Goal: Task Accomplishment & Management: Use online tool/utility

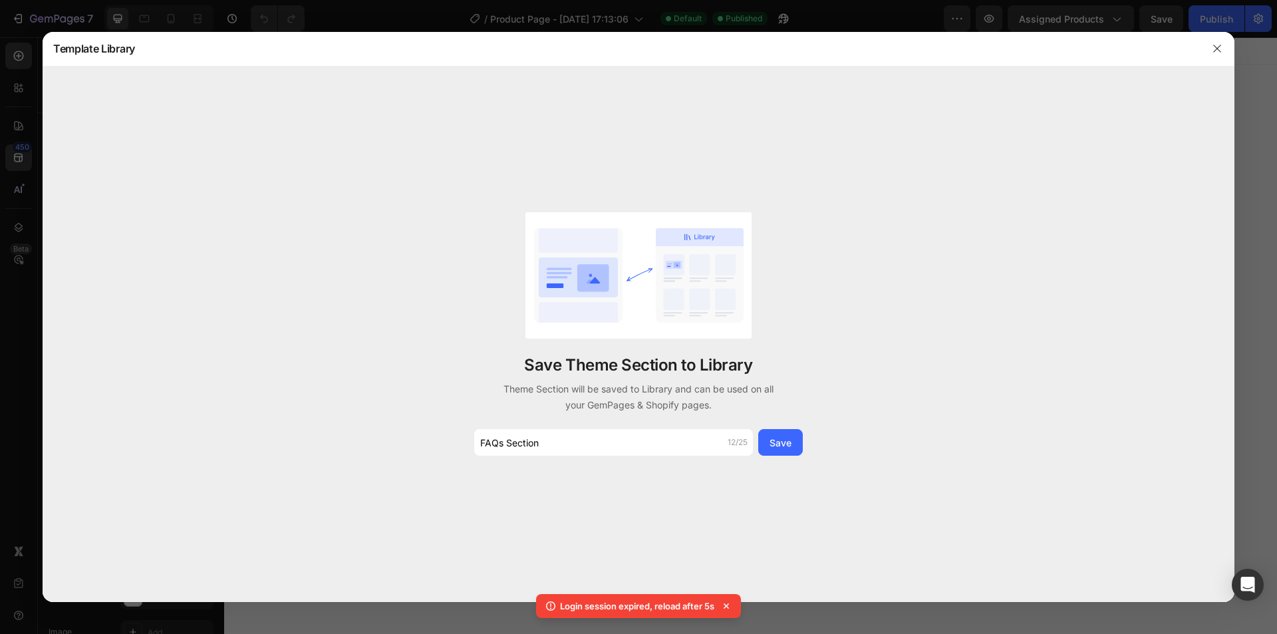
scroll to position [5322, 0]
click at [782, 448] on div "Save" at bounding box center [781, 443] width 22 height 14
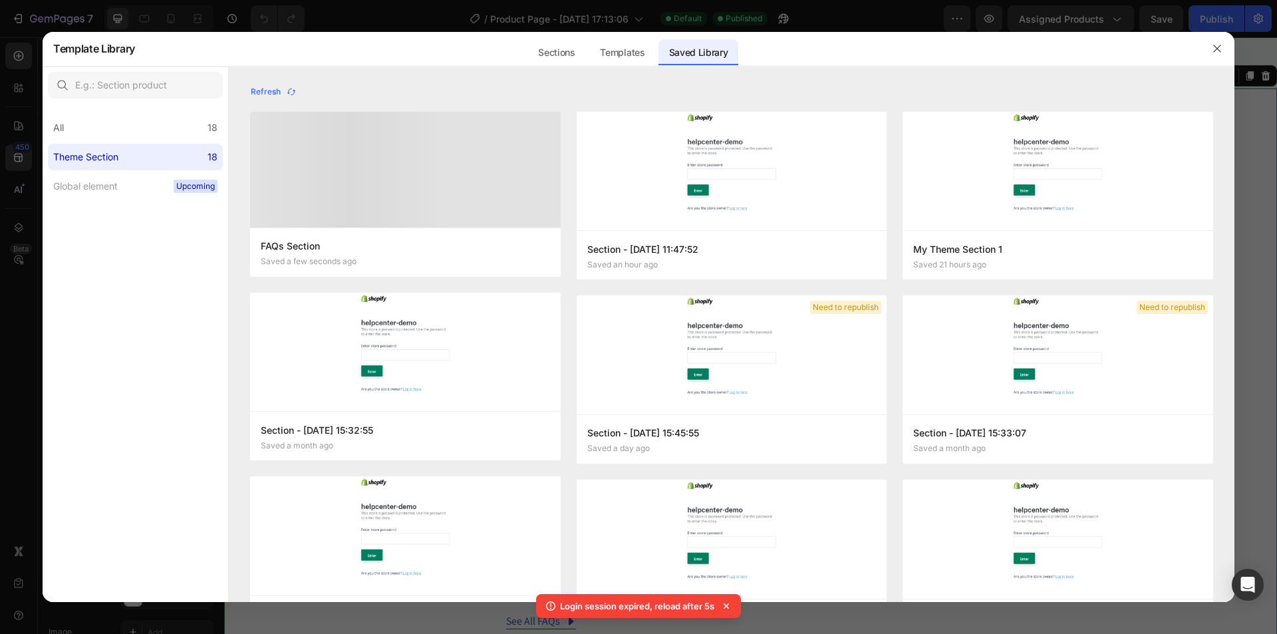
click at [1229, 44] on div at bounding box center [1217, 48] width 35 height 35
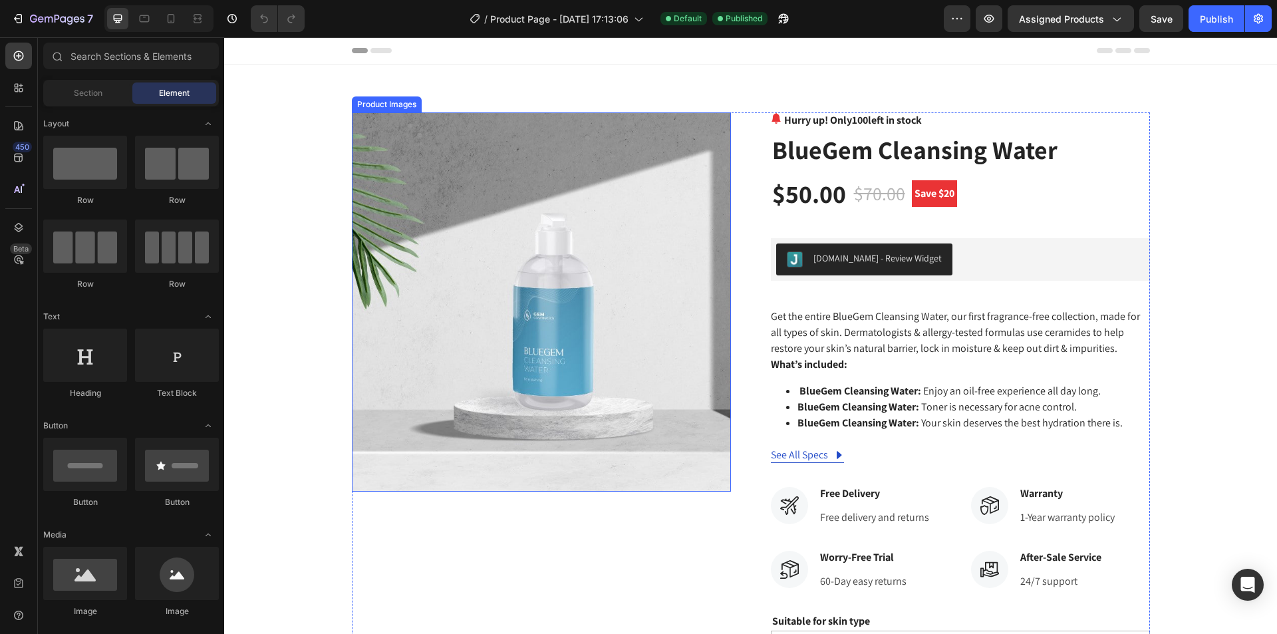
click at [571, 325] on img at bounding box center [541, 301] width 379 height 379
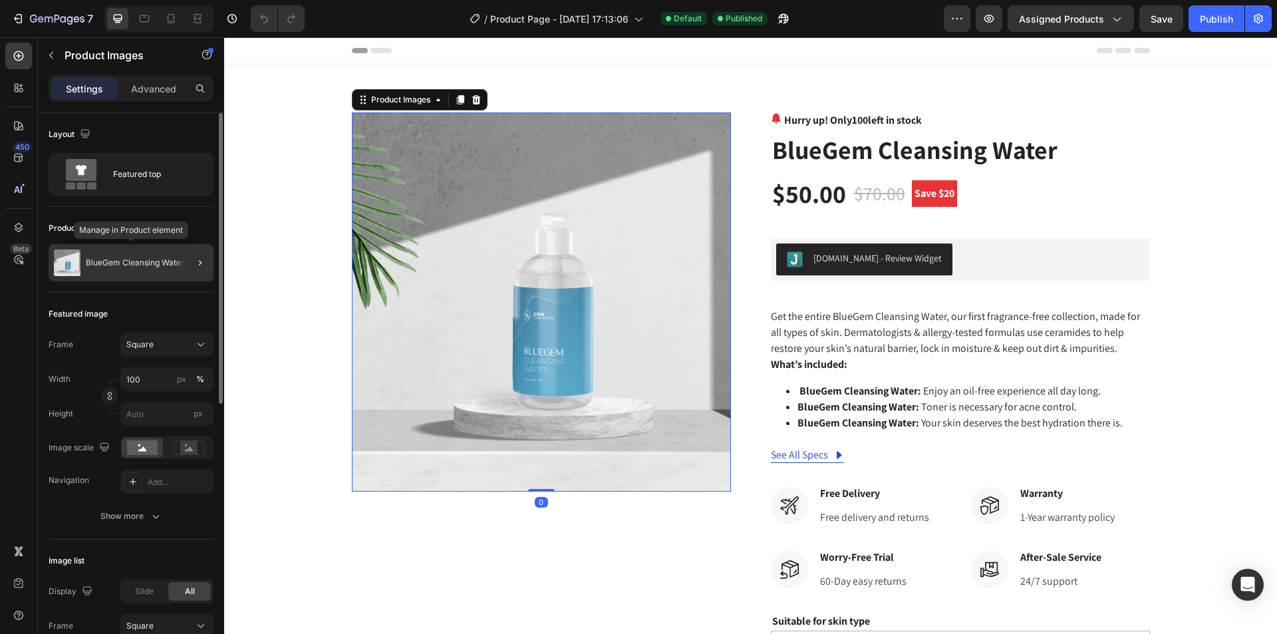
drag, startPoint x: 124, startPoint y: 259, endPoint x: 26, endPoint y: 324, distance: 118.1
click at [124, 259] on p "BlueGem Cleansing Water" at bounding box center [135, 262] width 98 height 9
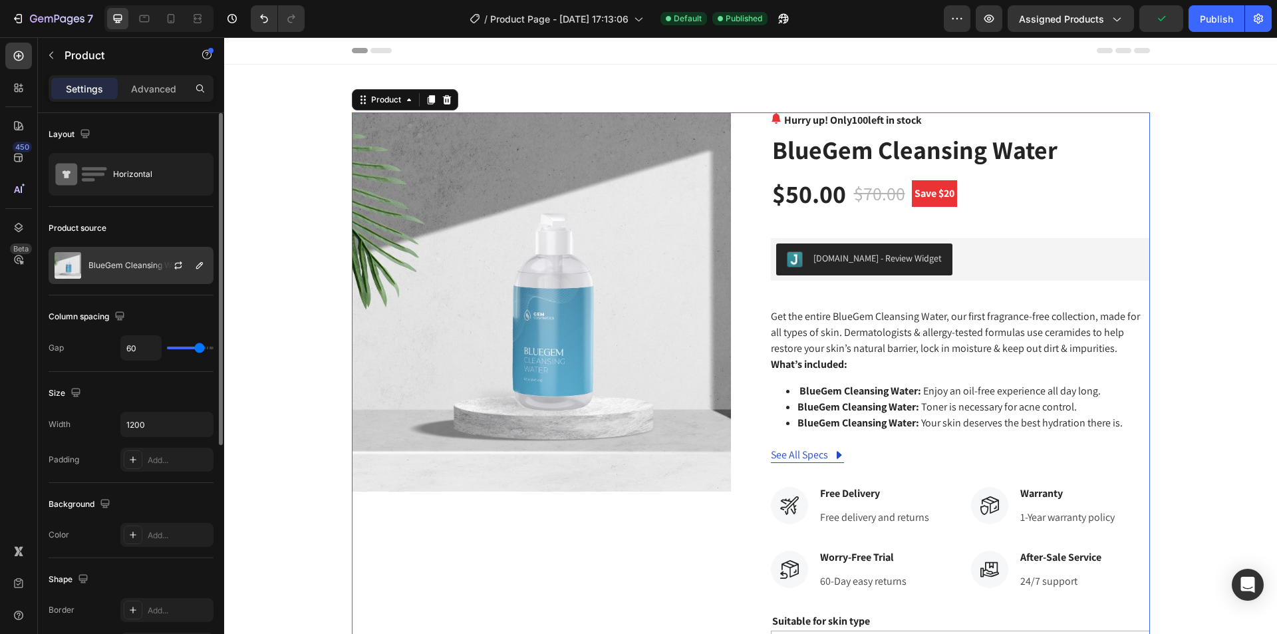
click at [147, 265] on p "BlueGem Cleansing Water" at bounding box center [137, 265] width 98 height 9
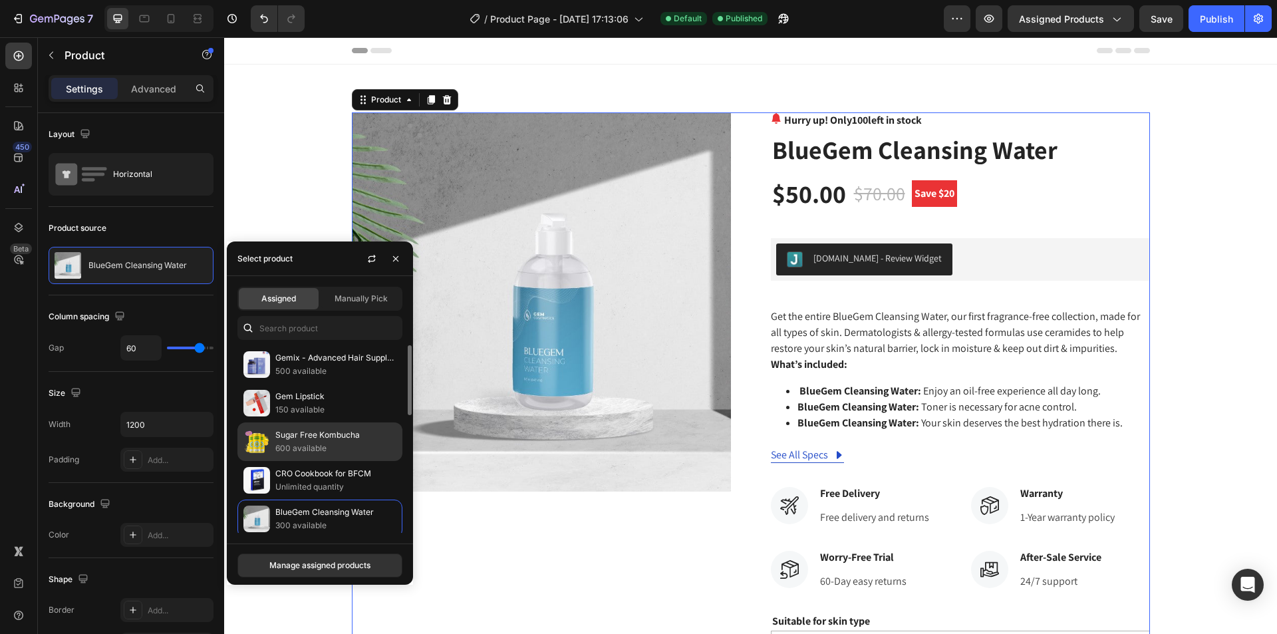
click at [311, 439] on p "Sugar Free Kombucha" at bounding box center [335, 434] width 121 height 13
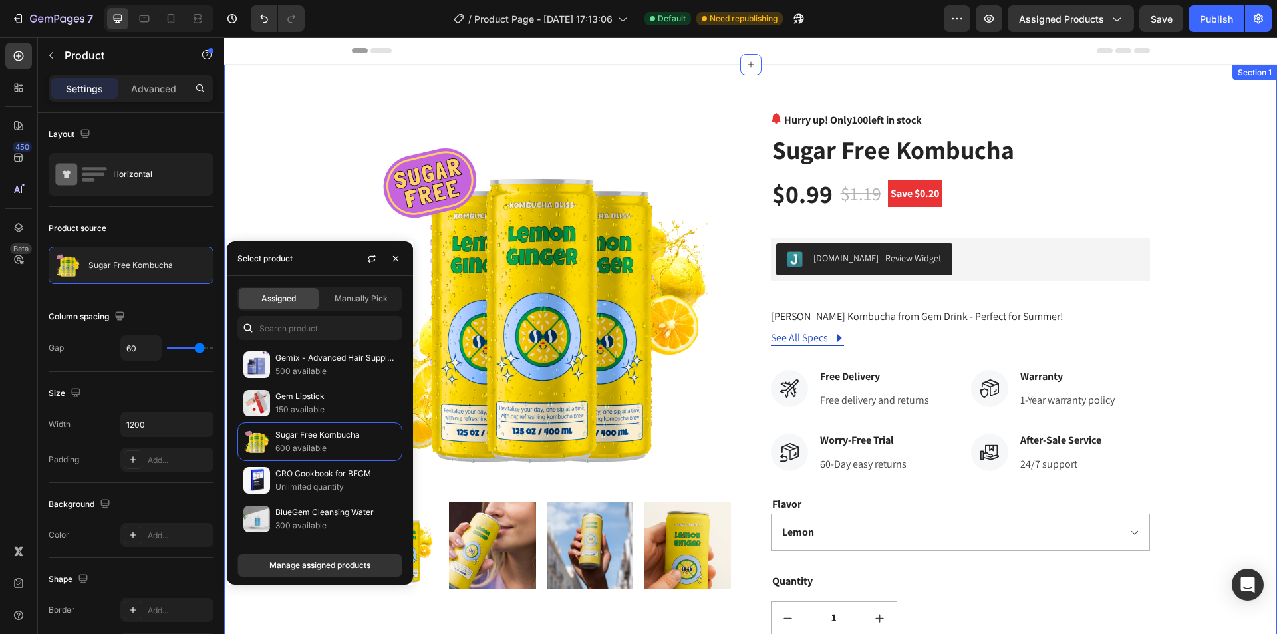
click at [1201, 277] on div "Product Images Hurry up! Only 100 left in stock (P) Stock Counter Sugar Free Ko…" at bounding box center [750, 431] width 1033 height 639
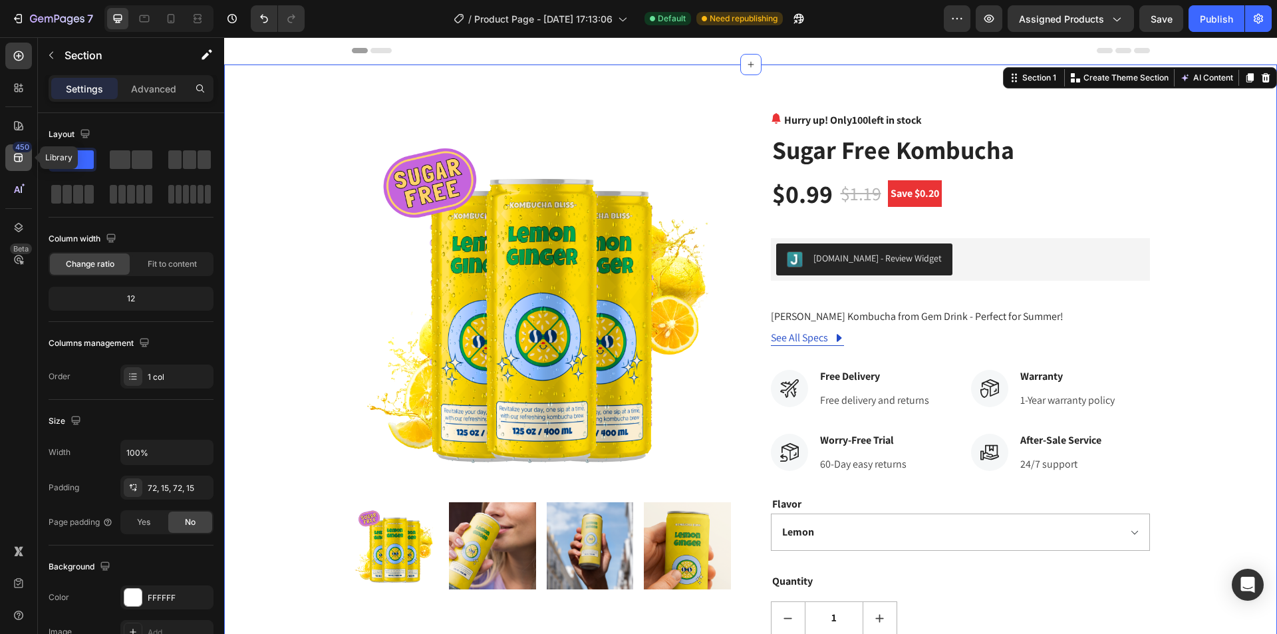
click at [16, 159] on icon at bounding box center [18, 157] width 13 height 13
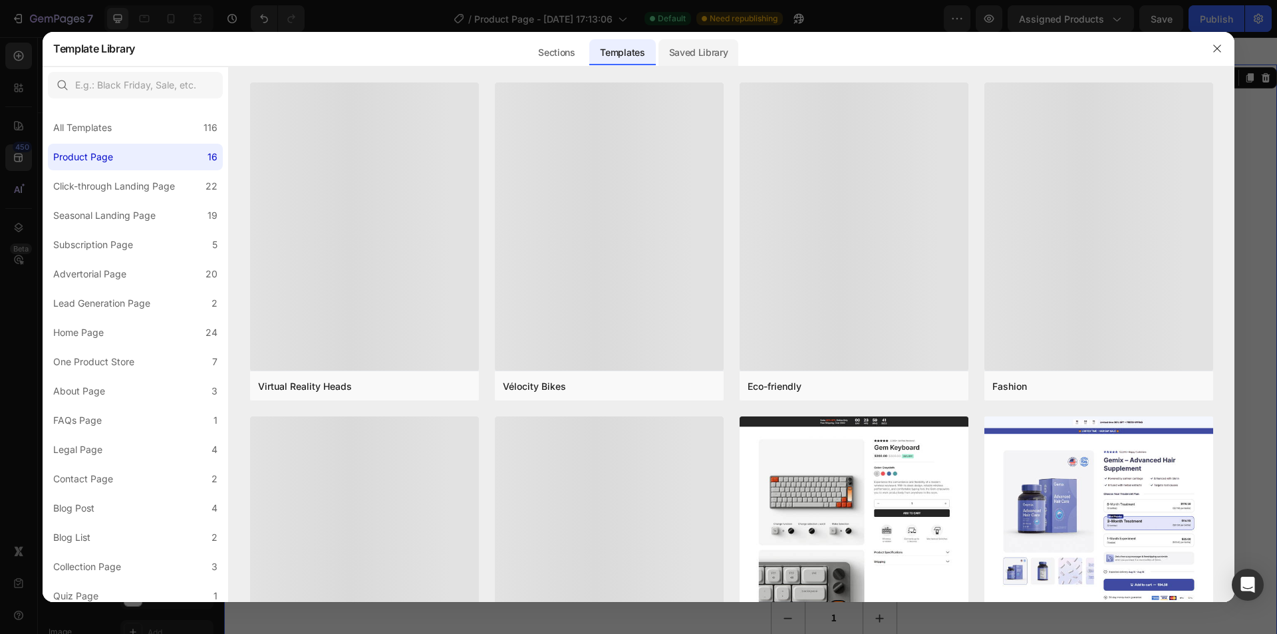
click at [699, 57] on div "Saved Library" at bounding box center [699, 52] width 81 height 27
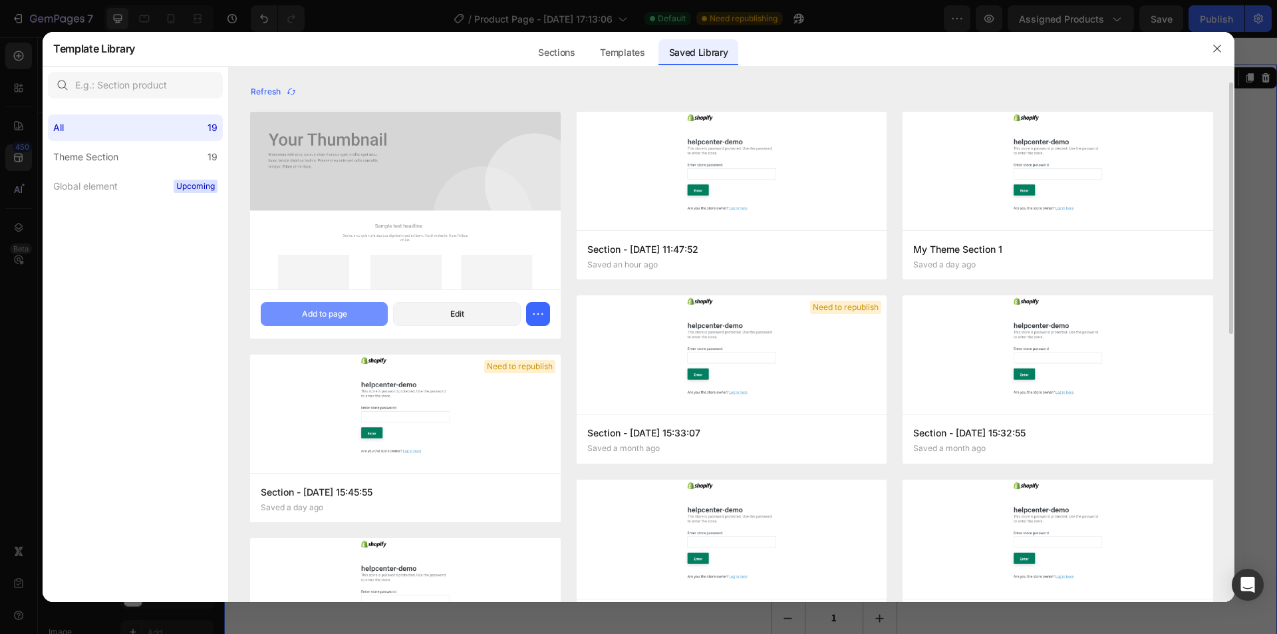
click at [333, 312] on div "Add to page" at bounding box center [324, 314] width 45 height 12
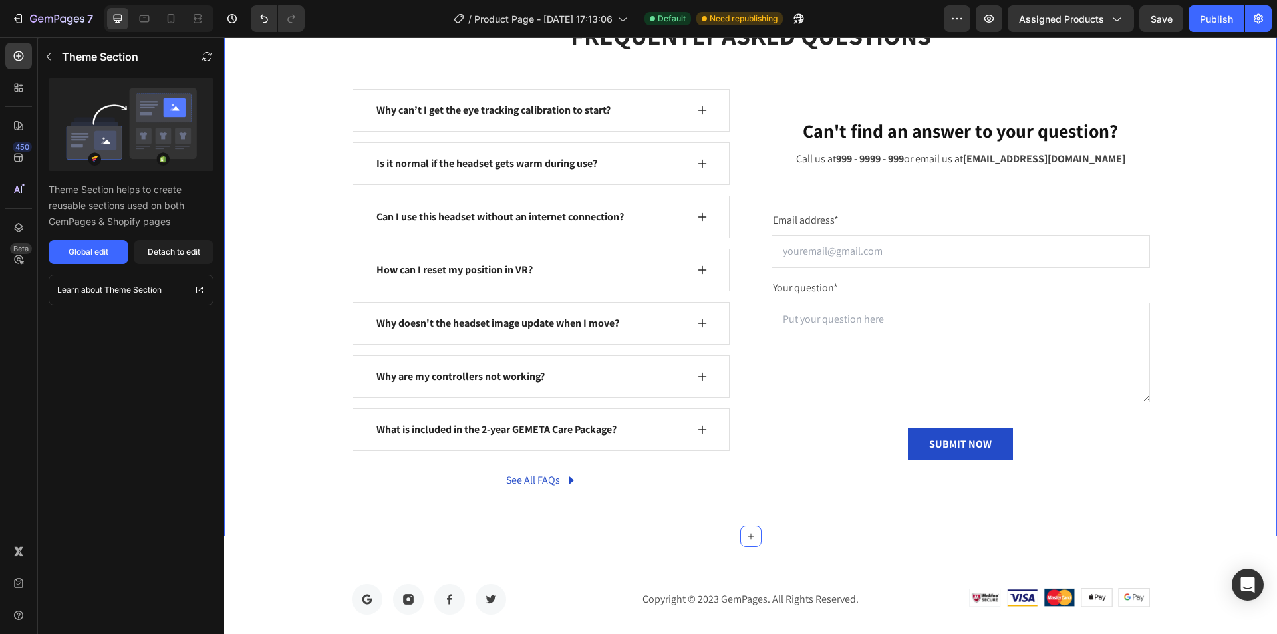
scroll to position [5396, 0]
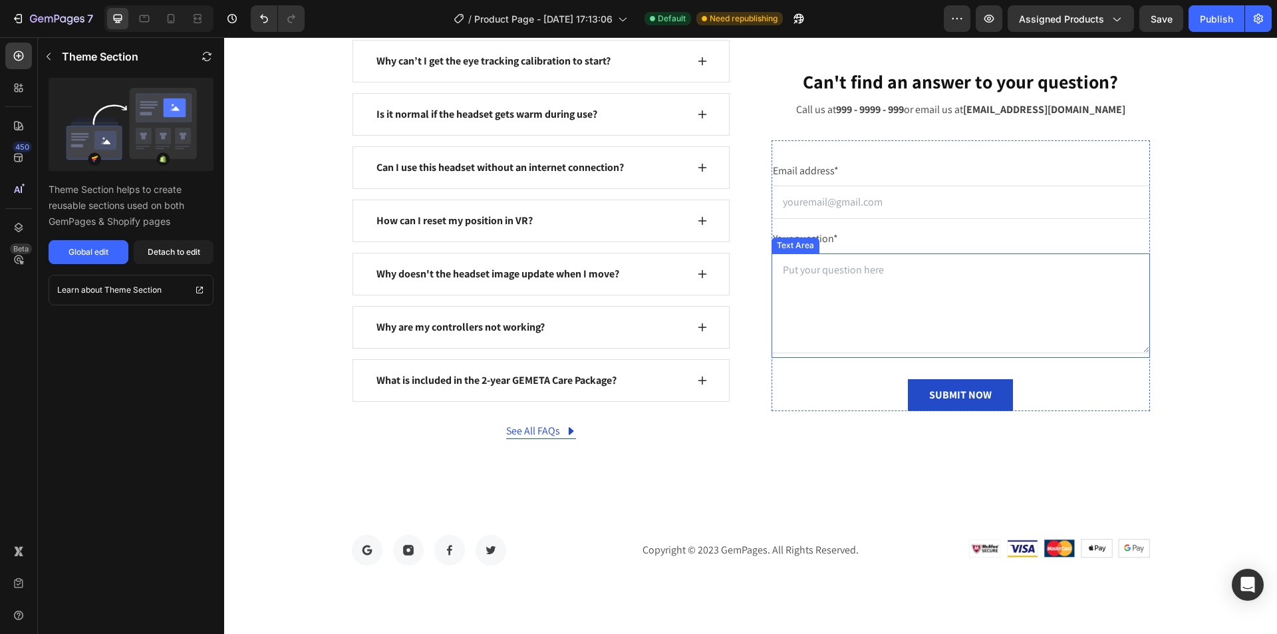
click at [789, 228] on div "Email address* Text block Email Field Your question* Text block Text Area SUBMI…" at bounding box center [961, 275] width 379 height 271
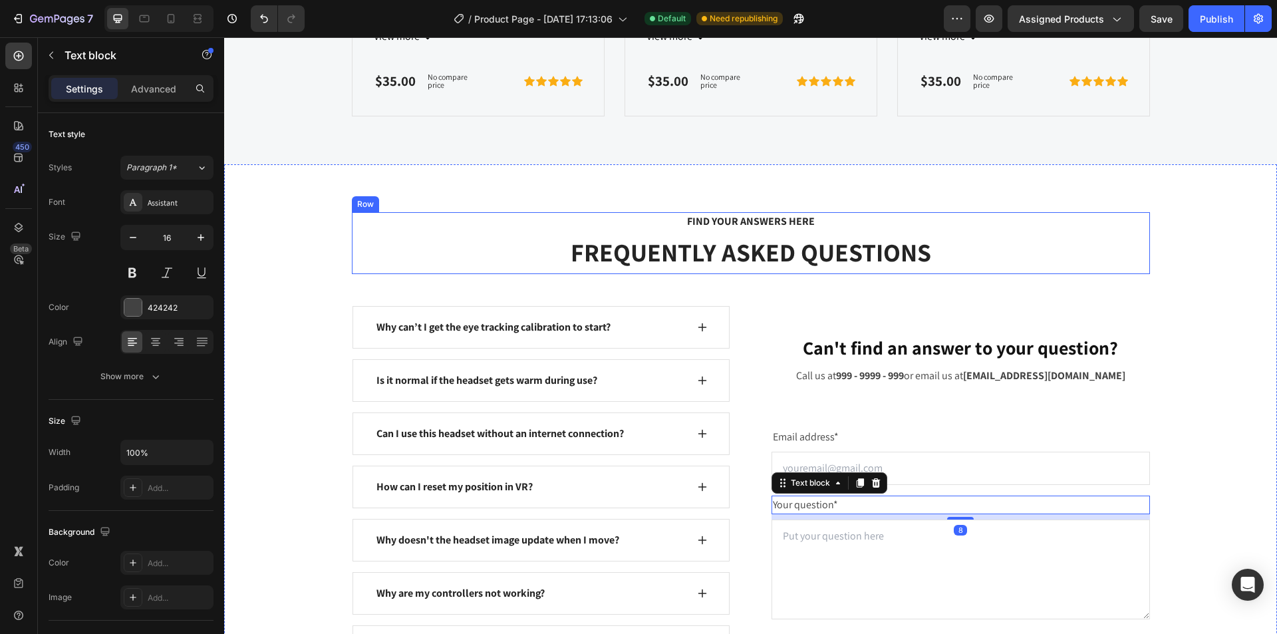
scroll to position [5159, 0]
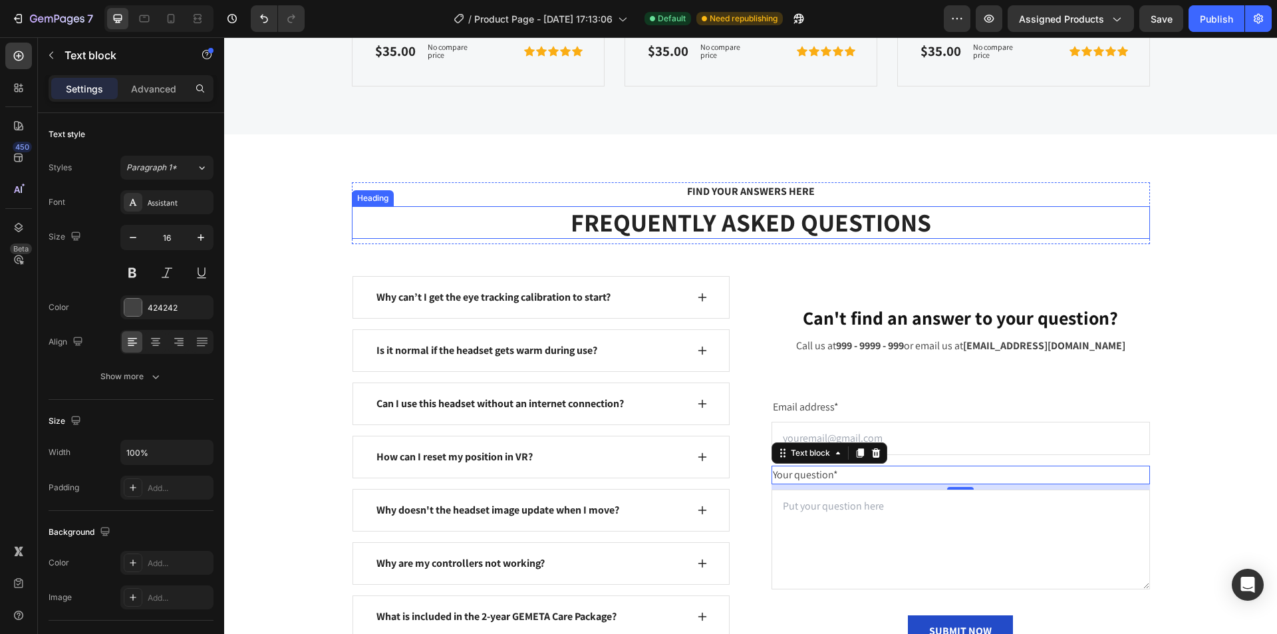
click at [740, 214] on p "FREQUENTLY ASKED QUESTIONS" at bounding box center [751, 223] width 796 height 31
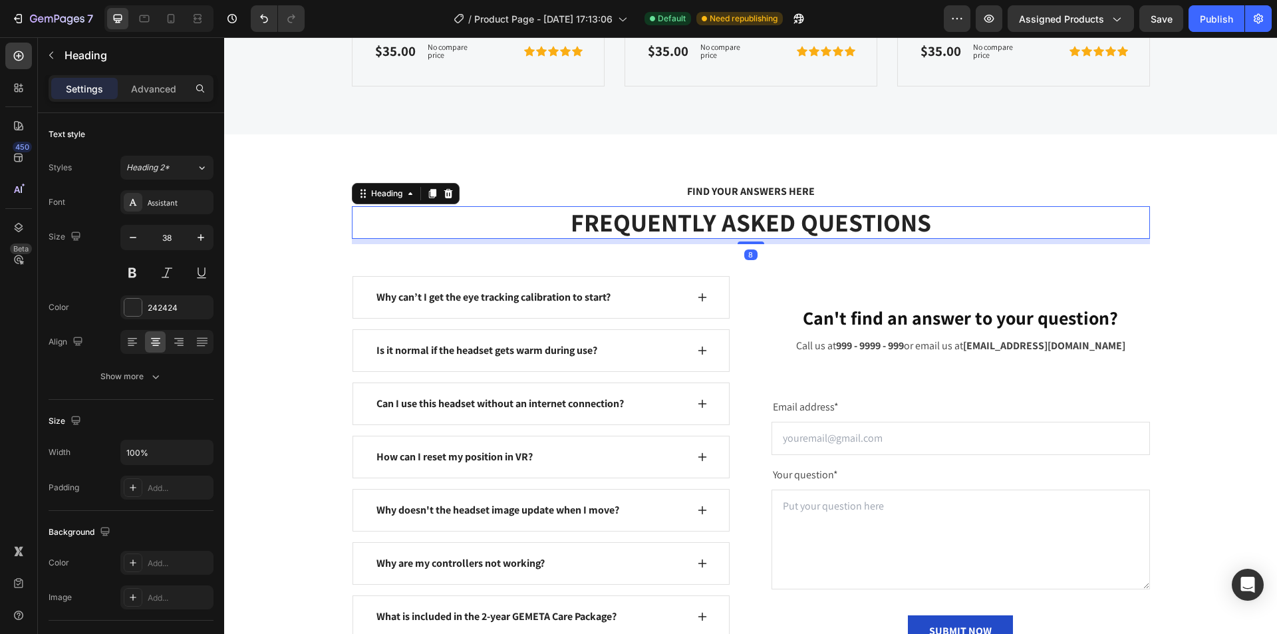
click at [740, 214] on p "FREQUENTLY ASKED QUESTIONS" at bounding box center [751, 223] width 796 height 31
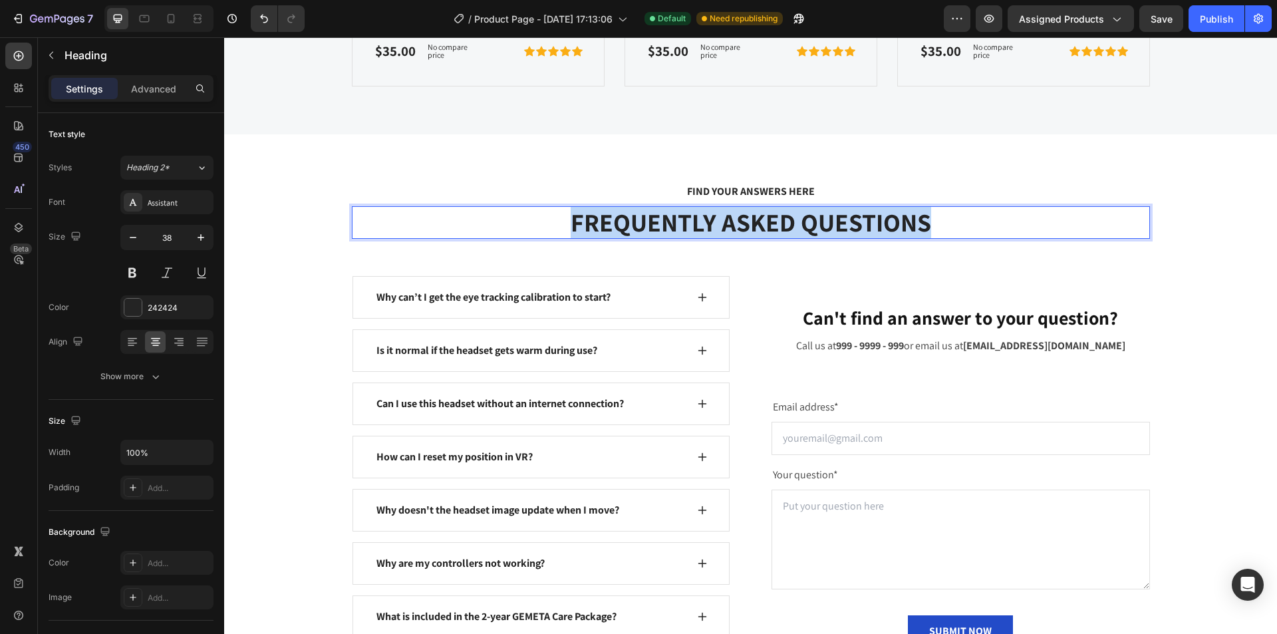
click at [692, 223] on p "FREQUENTLY ASKED QUESTIONS" at bounding box center [751, 223] width 796 height 31
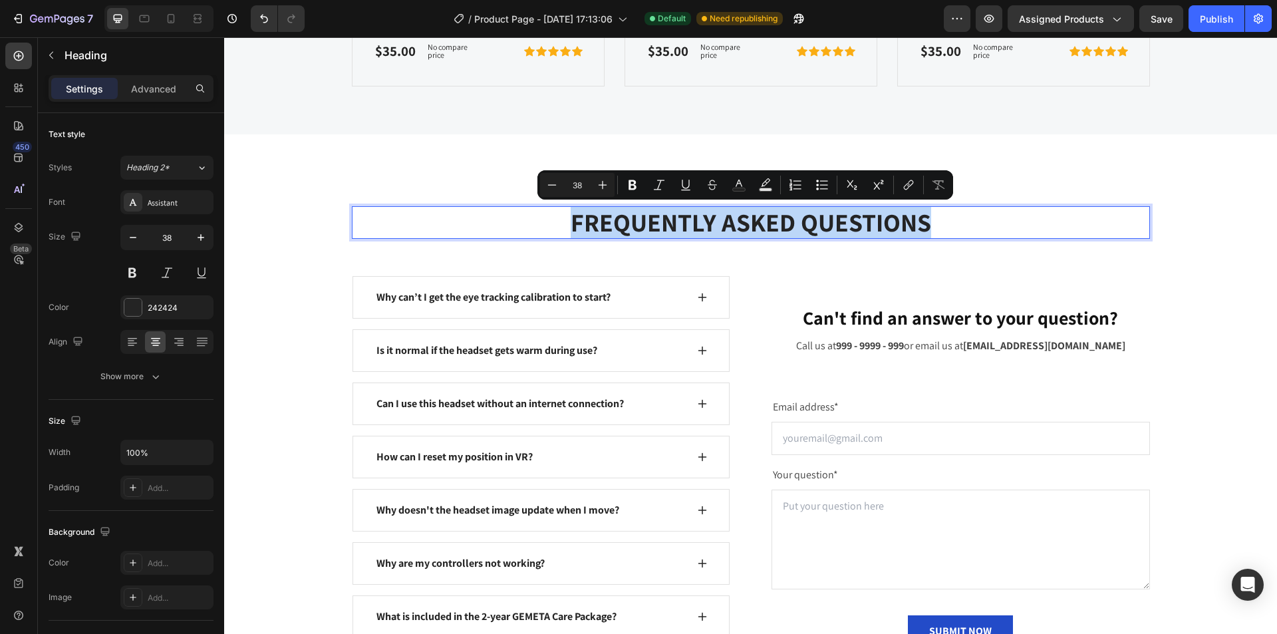
click at [774, 222] on p "FREQUENTLY ASKED QUESTIONS" at bounding box center [751, 223] width 796 height 31
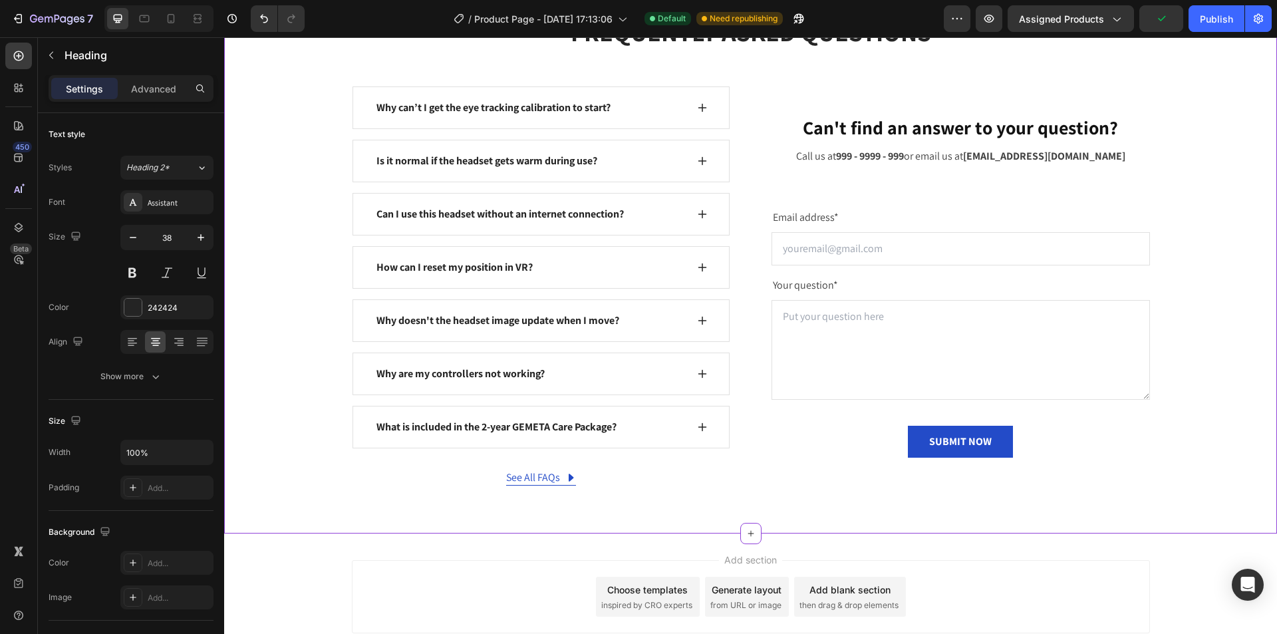
scroll to position [6157, 0]
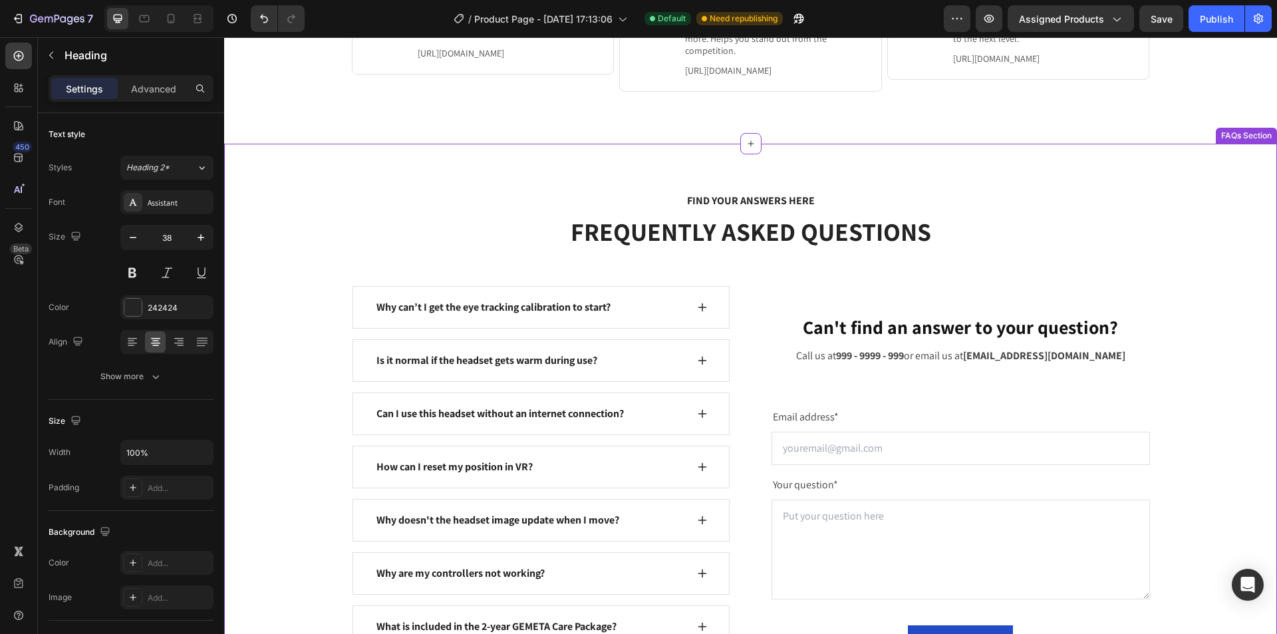
click at [981, 222] on p "FREQUENTLY ASKED QUESTIONS" at bounding box center [751, 232] width 796 height 31
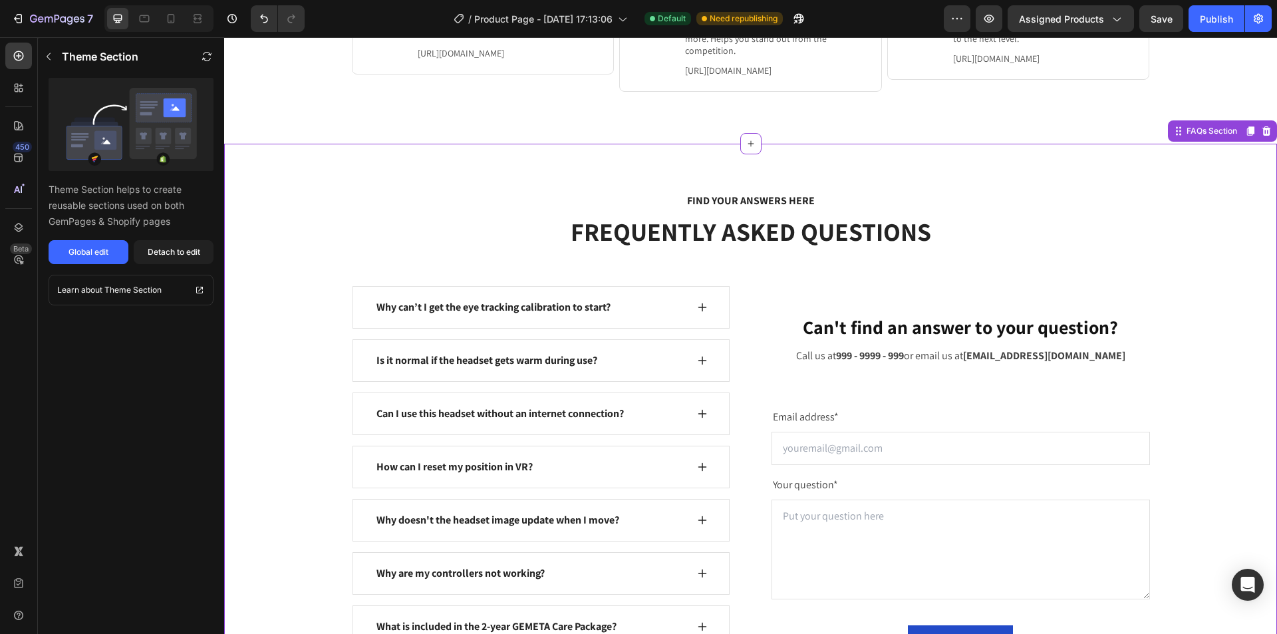
click at [758, 226] on p "FREQUENTLY ASKED QUESTIONS" at bounding box center [751, 232] width 796 height 31
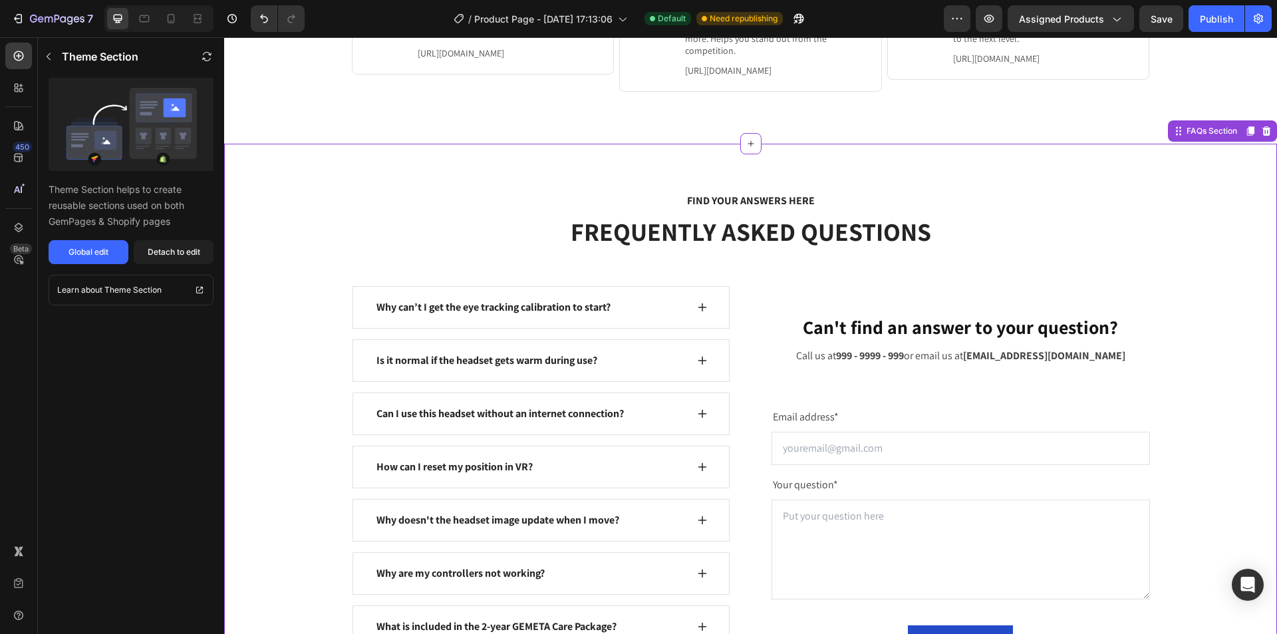
click at [758, 226] on p "FREQUENTLY ASKED QUESTIONS" at bounding box center [751, 232] width 796 height 31
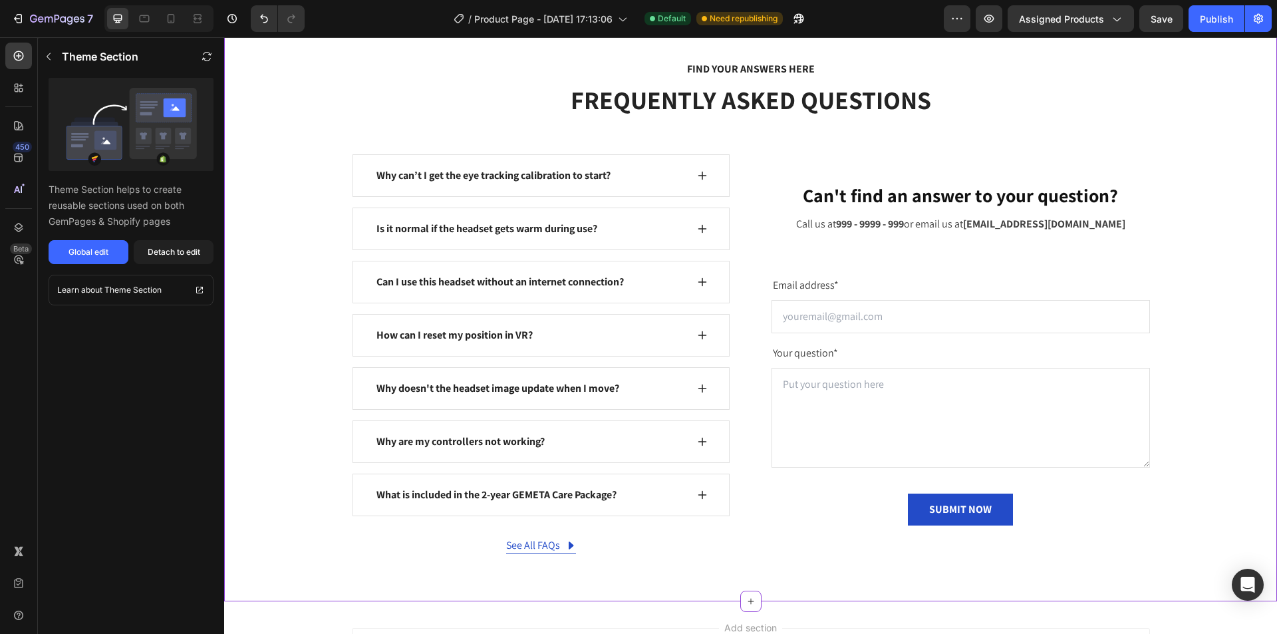
scroll to position [6224, 0]
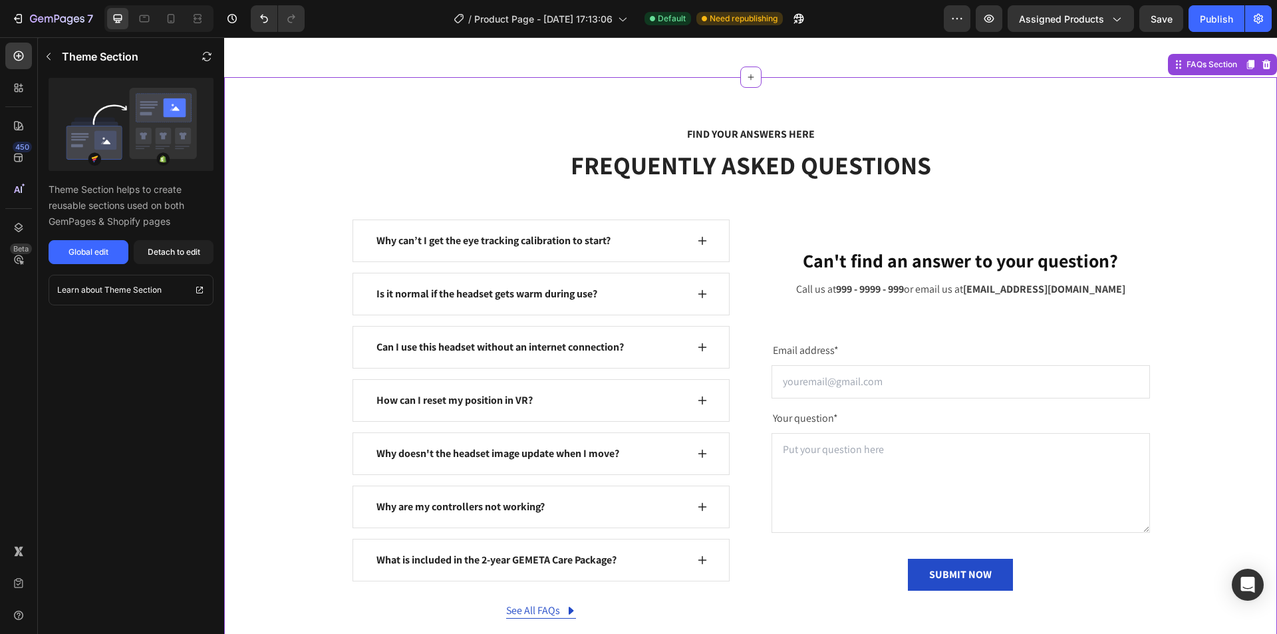
click at [723, 174] on p "FREQUENTLY ASKED QUESTIONS" at bounding box center [751, 165] width 796 height 31
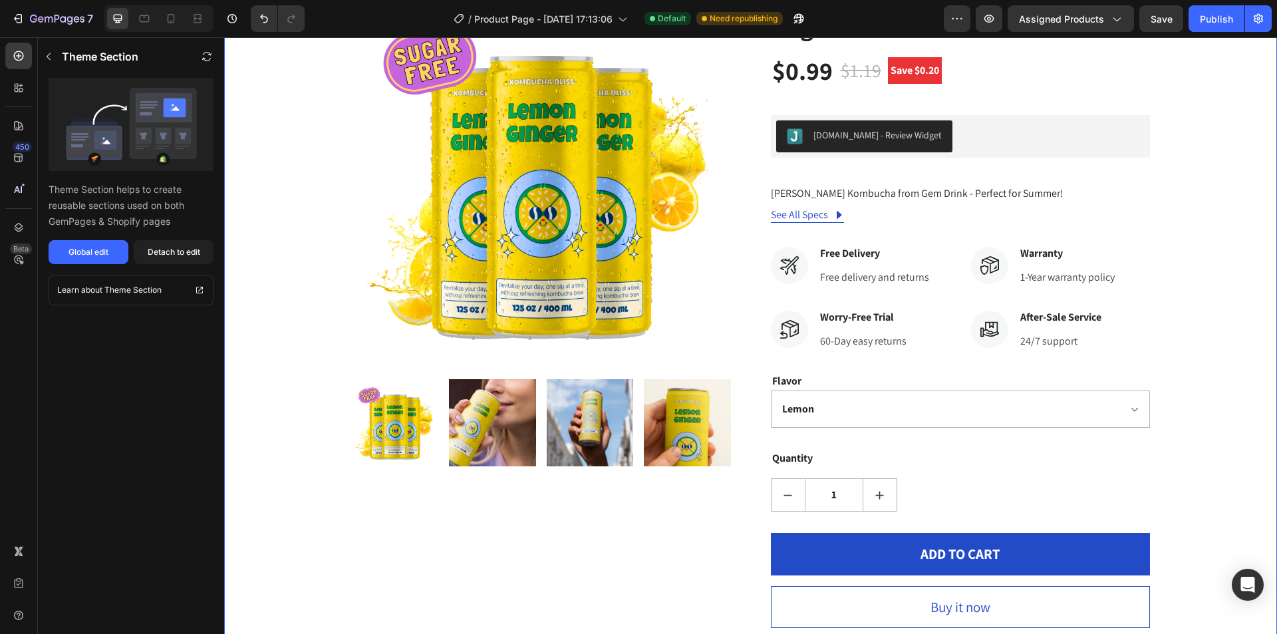
scroll to position [0, 0]
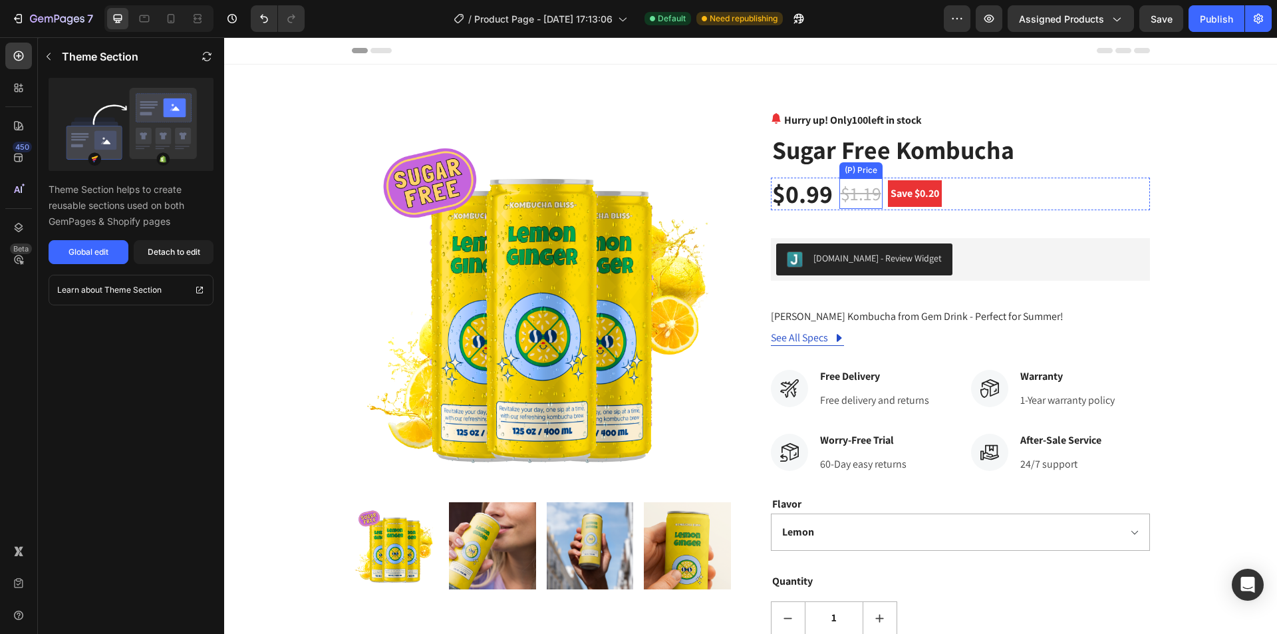
click at [862, 200] on div "$1.19" at bounding box center [861, 193] width 43 height 31
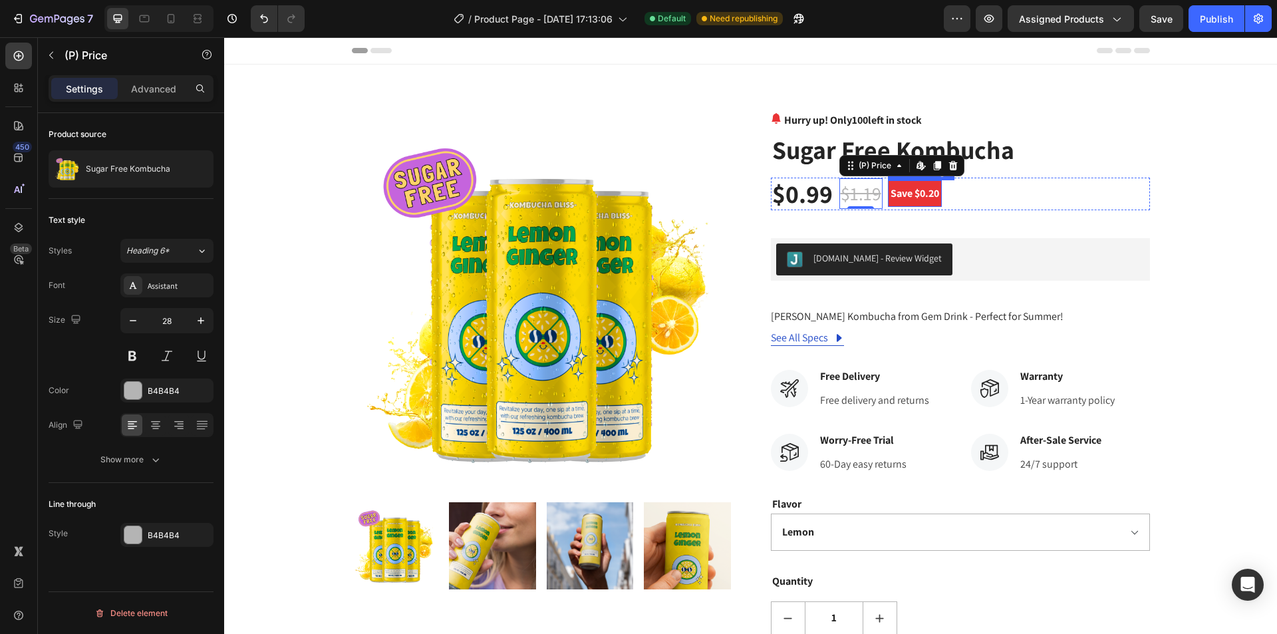
click at [924, 193] on pre "Save $0.20" at bounding box center [915, 193] width 54 height 27
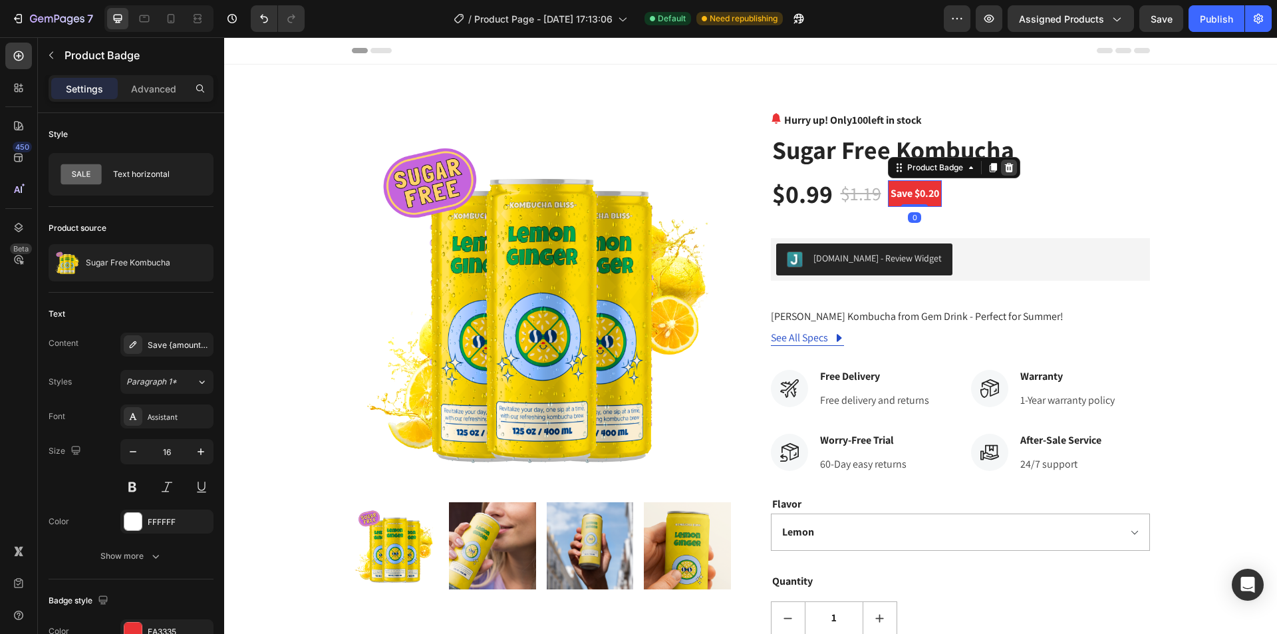
click at [1005, 169] on icon at bounding box center [1009, 167] width 9 height 9
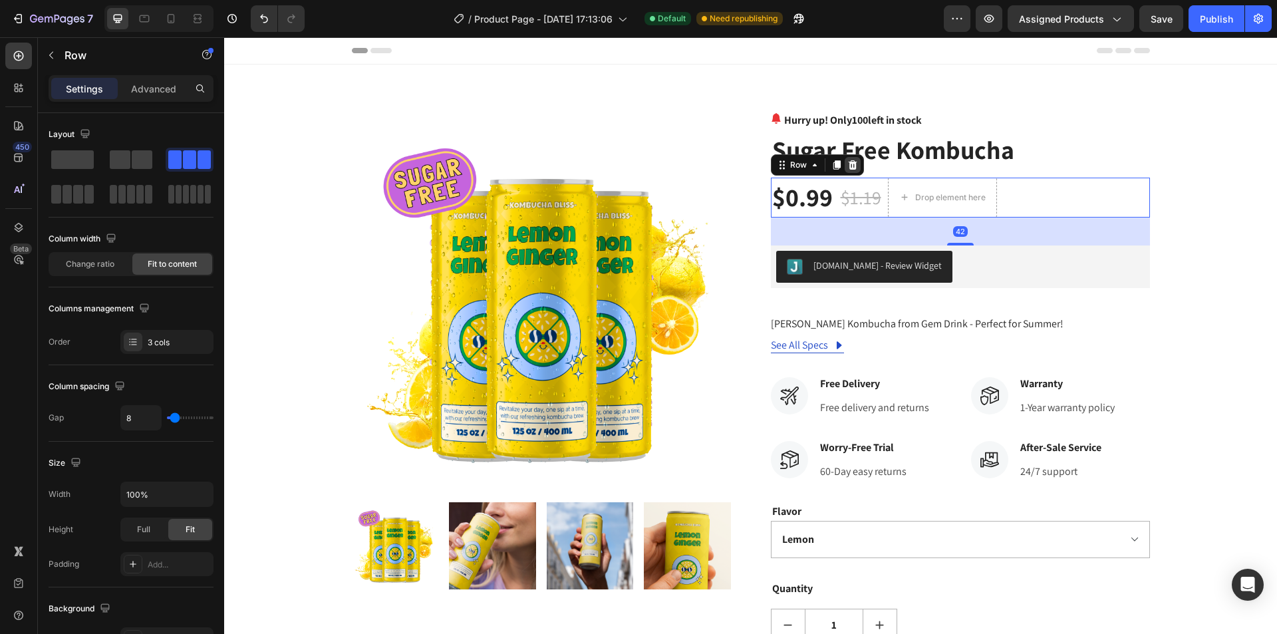
click at [854, 169] on div at bounding box center [853, 165] width 16 height 16
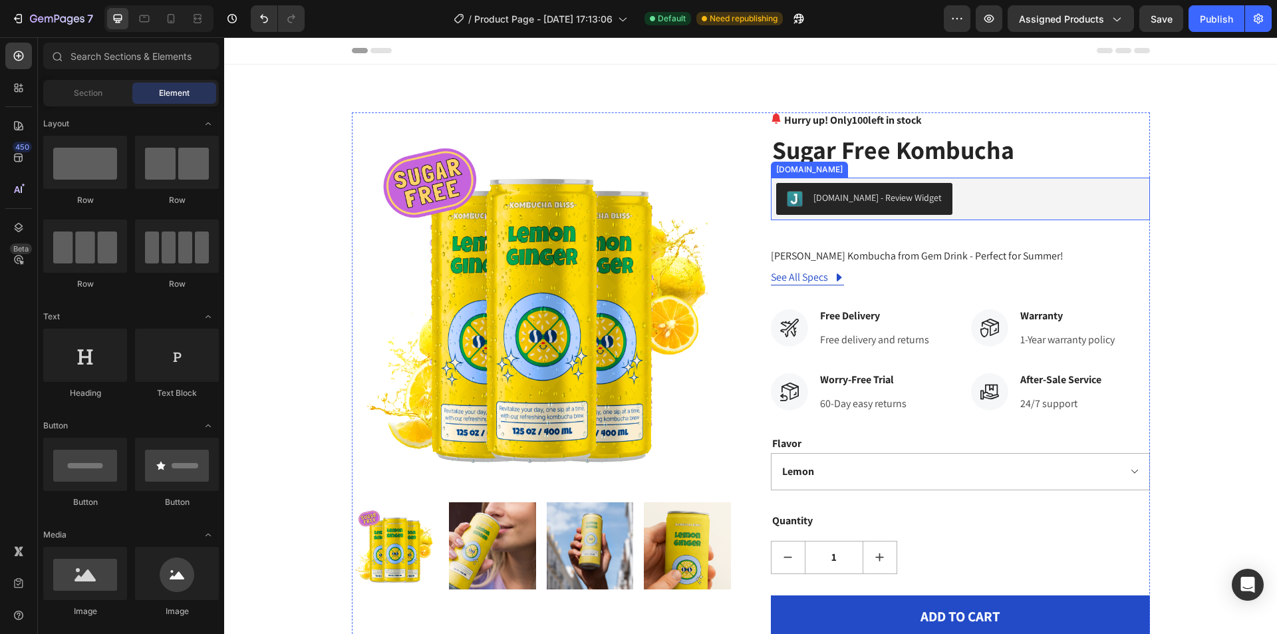
click at [1015, 204] on div "Judge.me - Review Widget" at bounding box center [960, 199] width 369 height 32
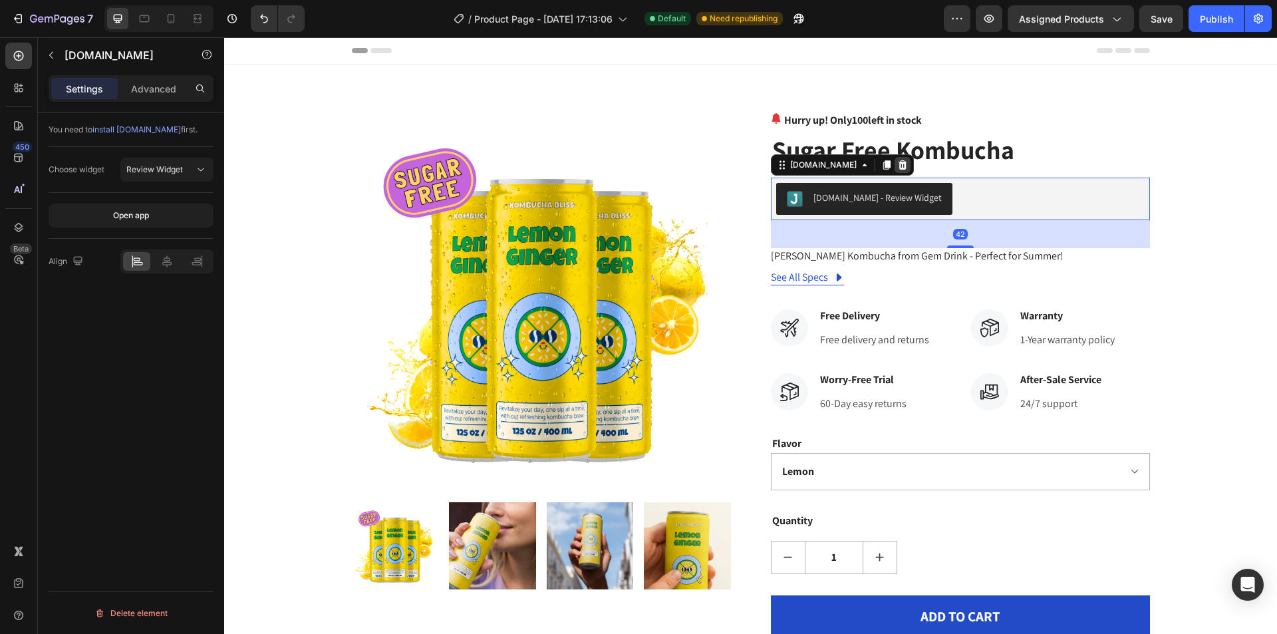
click at [895, 166] on div at bounding box center [903, 165] width 16 height 16
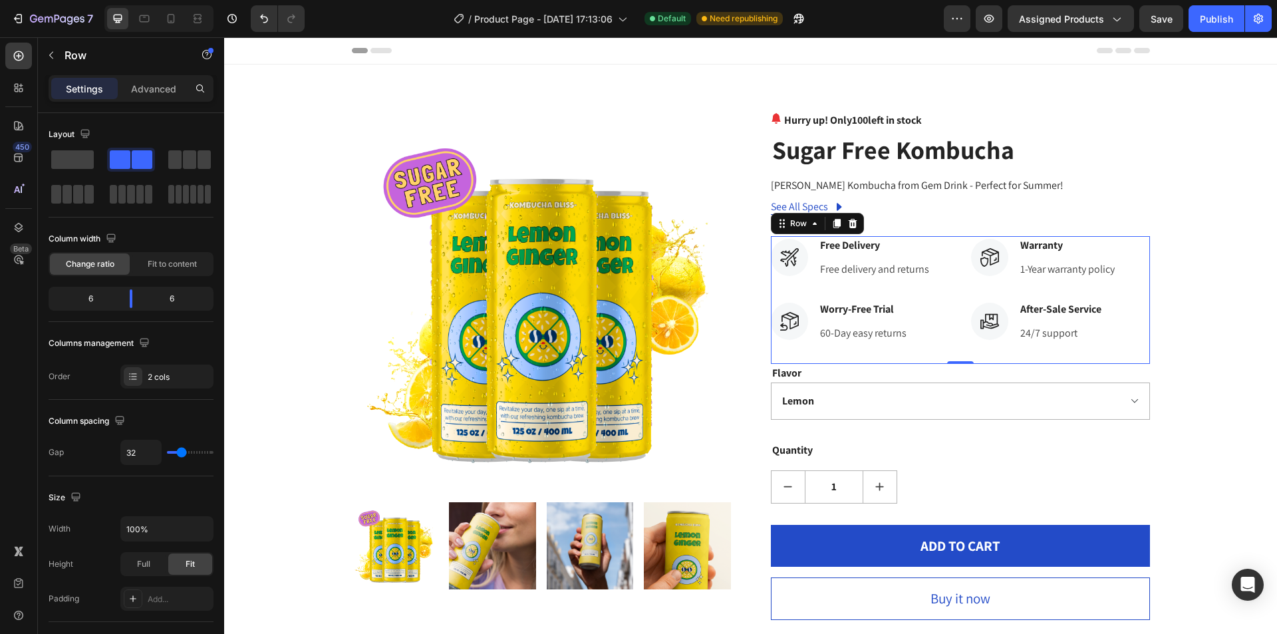
click at [1129, 281] on div "Icon Warranty Text block 1-Year warranty policy Text block Icon List Icon After…" at bounding box center [1060, 300] width 179 height 128
click at [854, 227] on div at bounding box center [853, 224] width 16 height 16
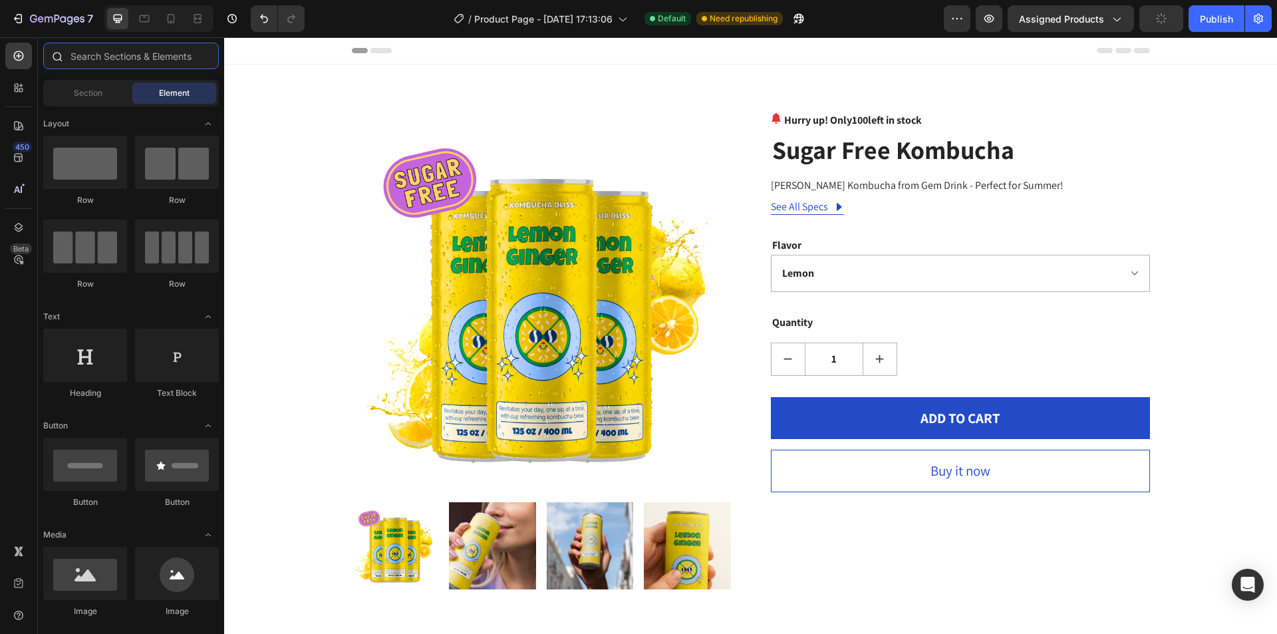
click at [118, 57] on input "text" at bounding box center [131, 56] width 176 height 27
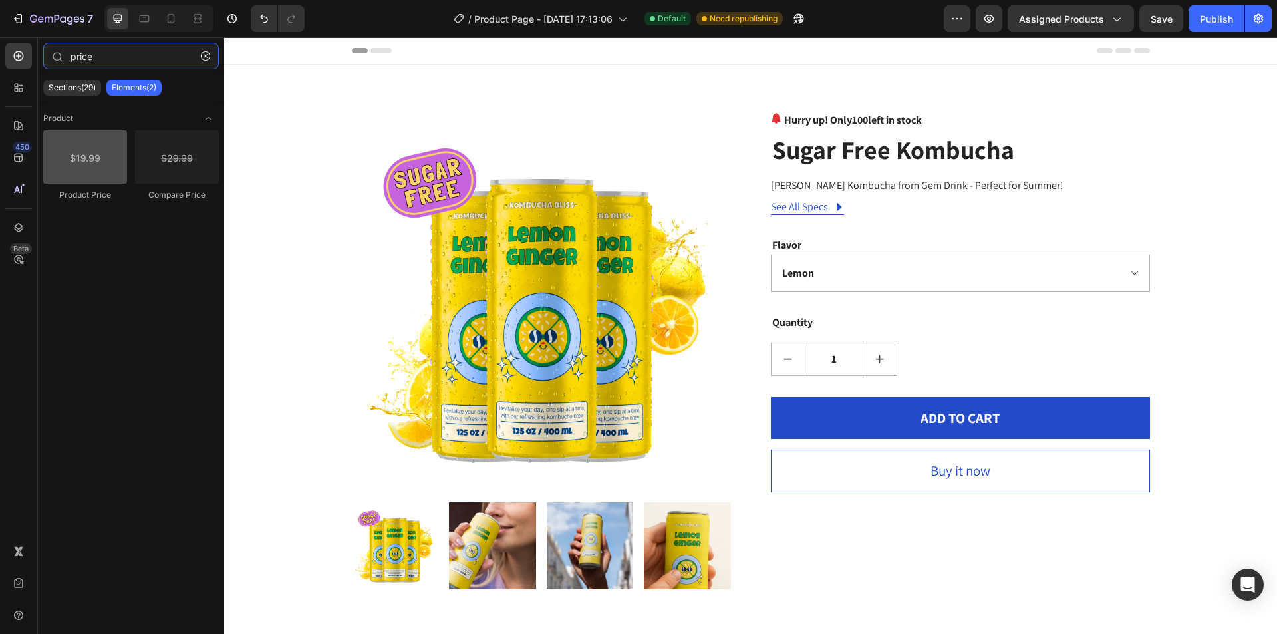
type input "price"
drag, startPoint x: 86, startPoint y: 174, endPoint x: 45, endPoint y: 156, distance: 44.4
click at [45, 156] on div at bounding box center [85, 156] width 84 height 53
click at [116, 63] on input "price" at bounding box center [131, 56] width 176 height 27
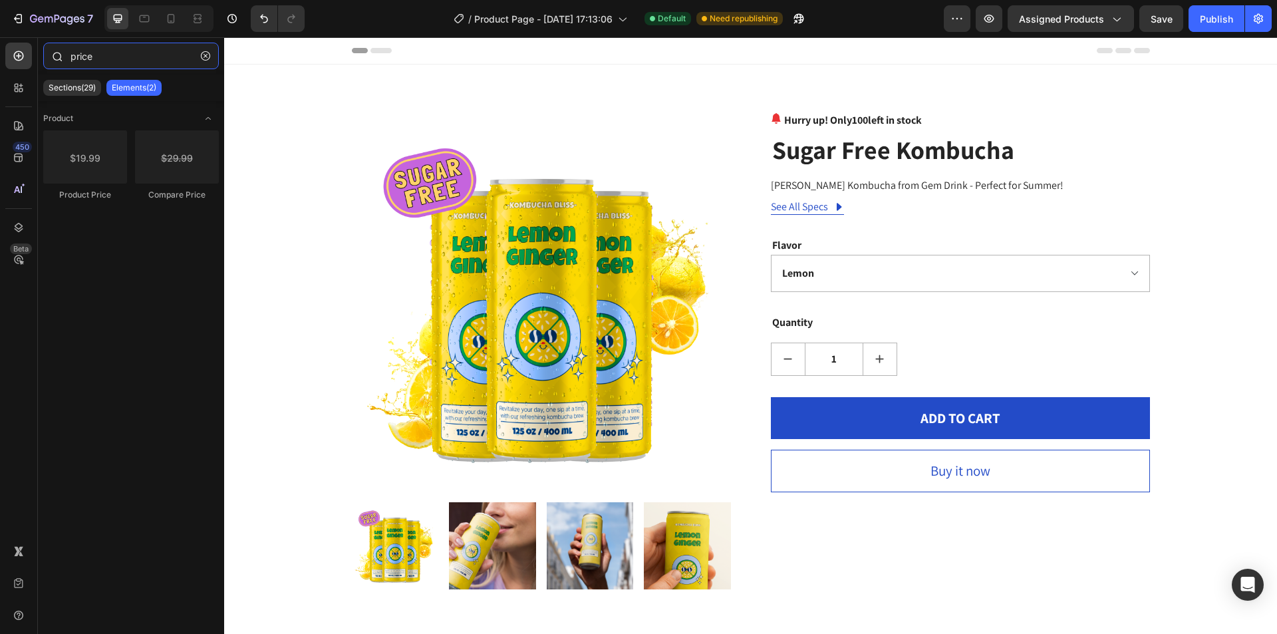
click at [117, 63] on input "price" at bounding box center [131, 56] width 176 height 27
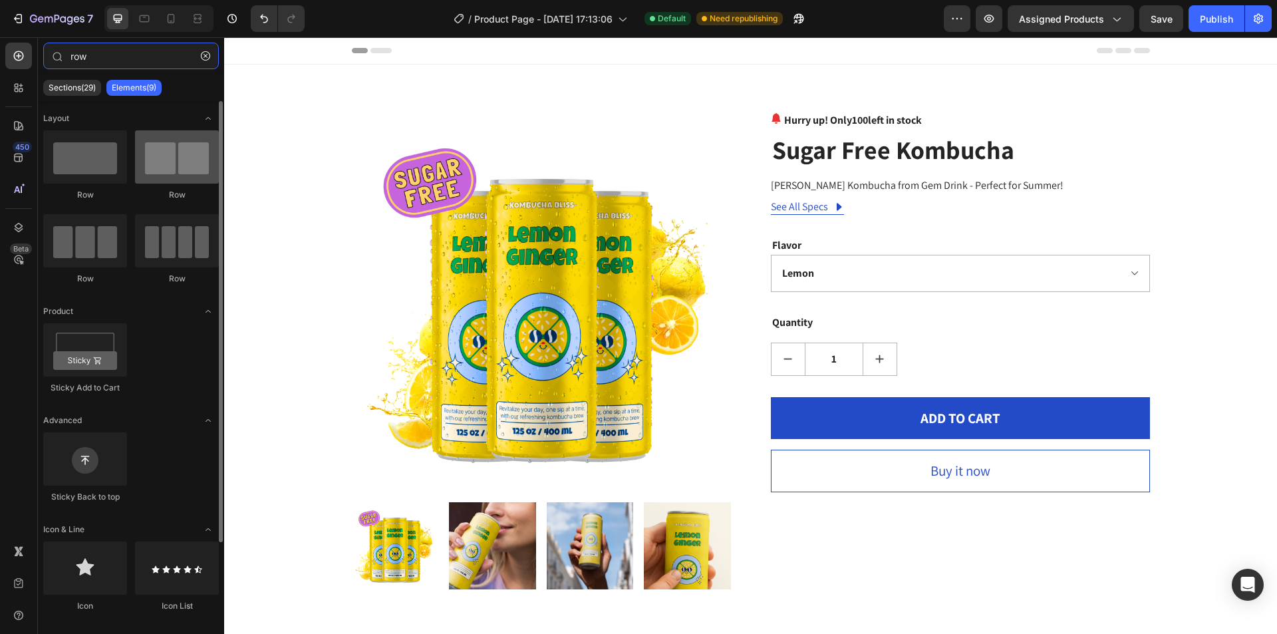
type input "row"
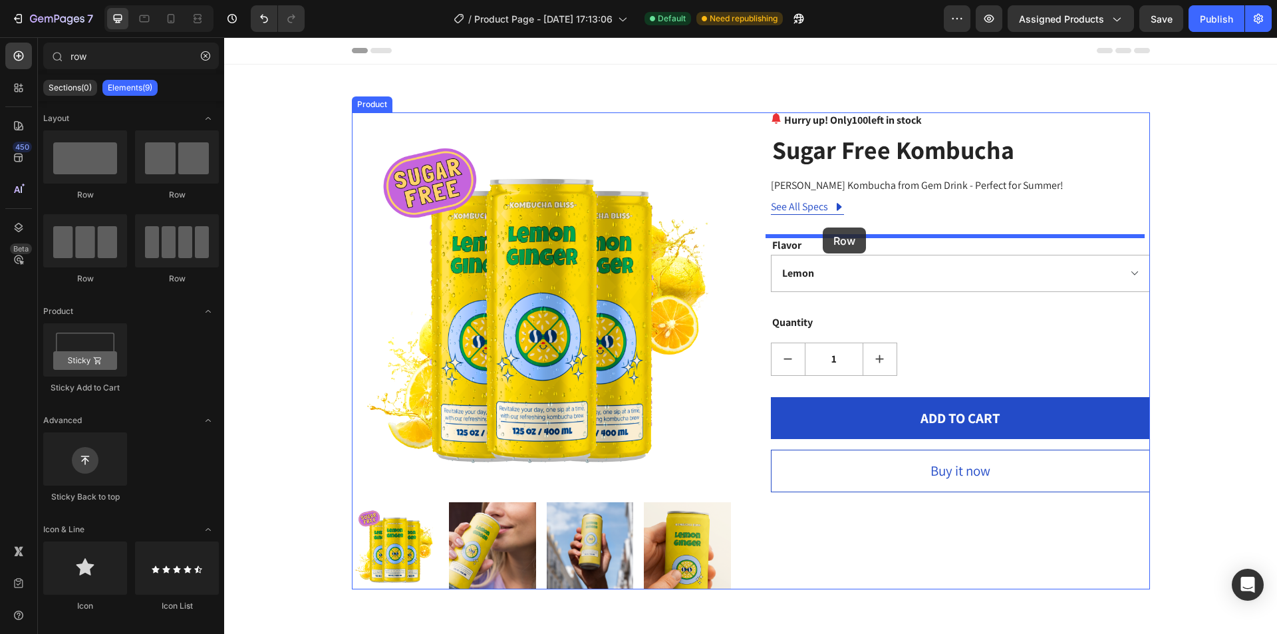
drag, startPoint x: 389, startPoint y: 200, endPoint x: 823, endPoint y: 228, distance: 434.7
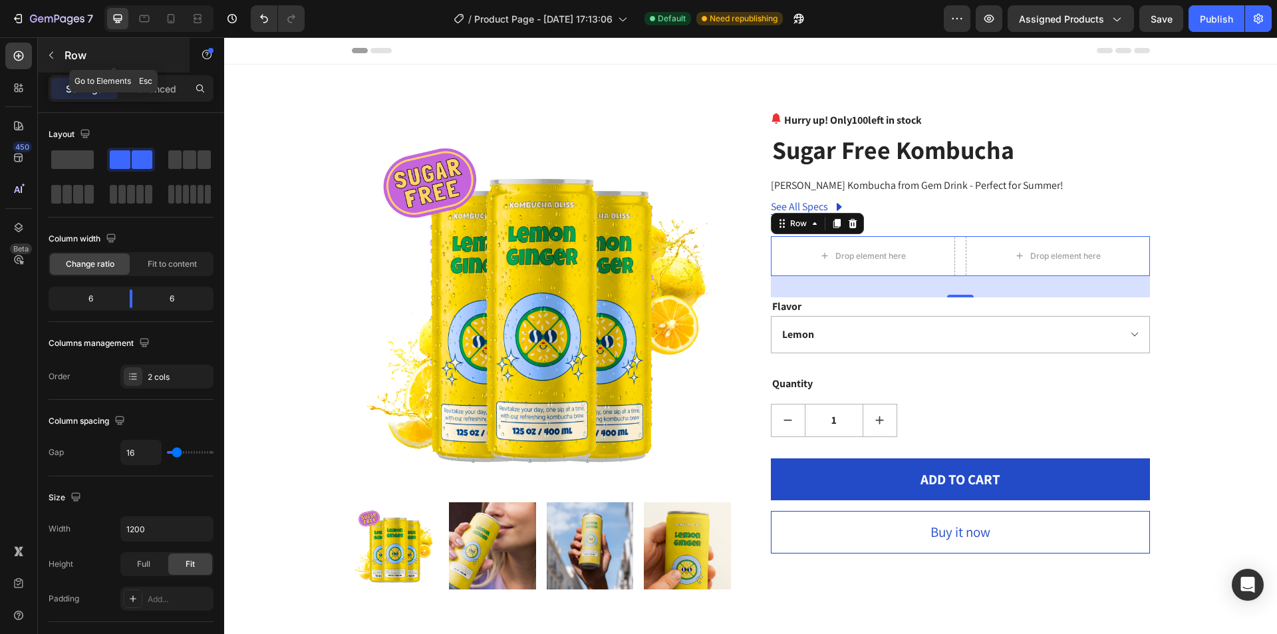
click at [58, 57] on button "button" at bounding box center [51, 55] width 21 height 21
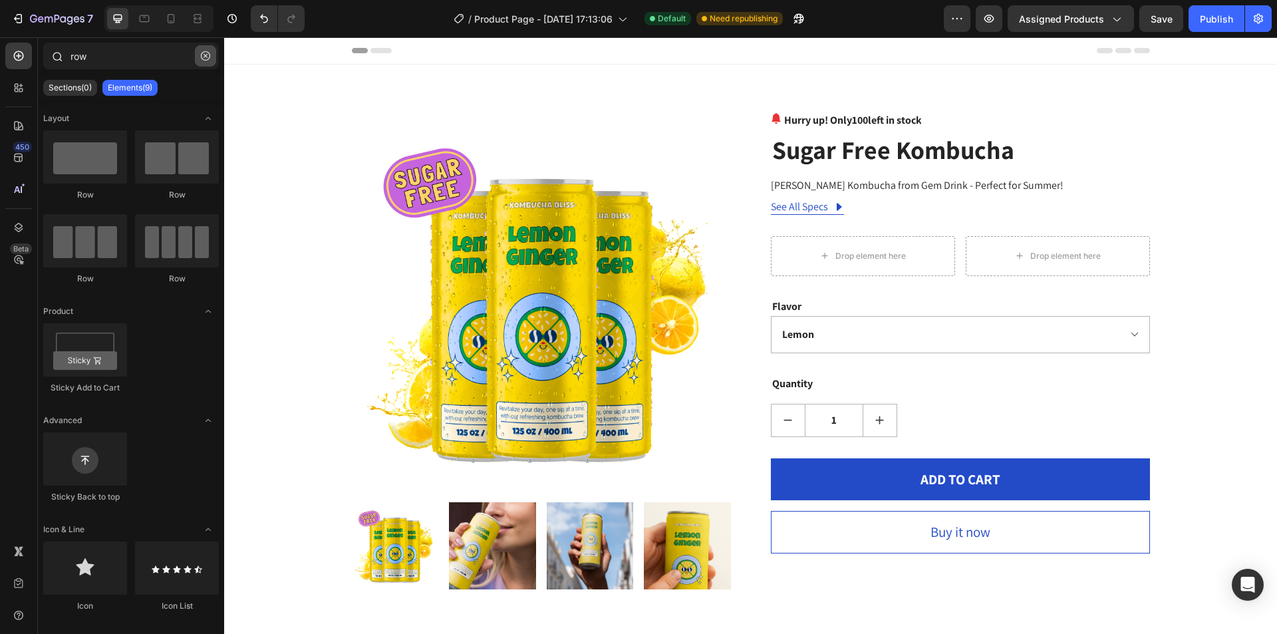
click at [208, 58] on icon "button" at bounding box center [205, 55] width 9 height 9
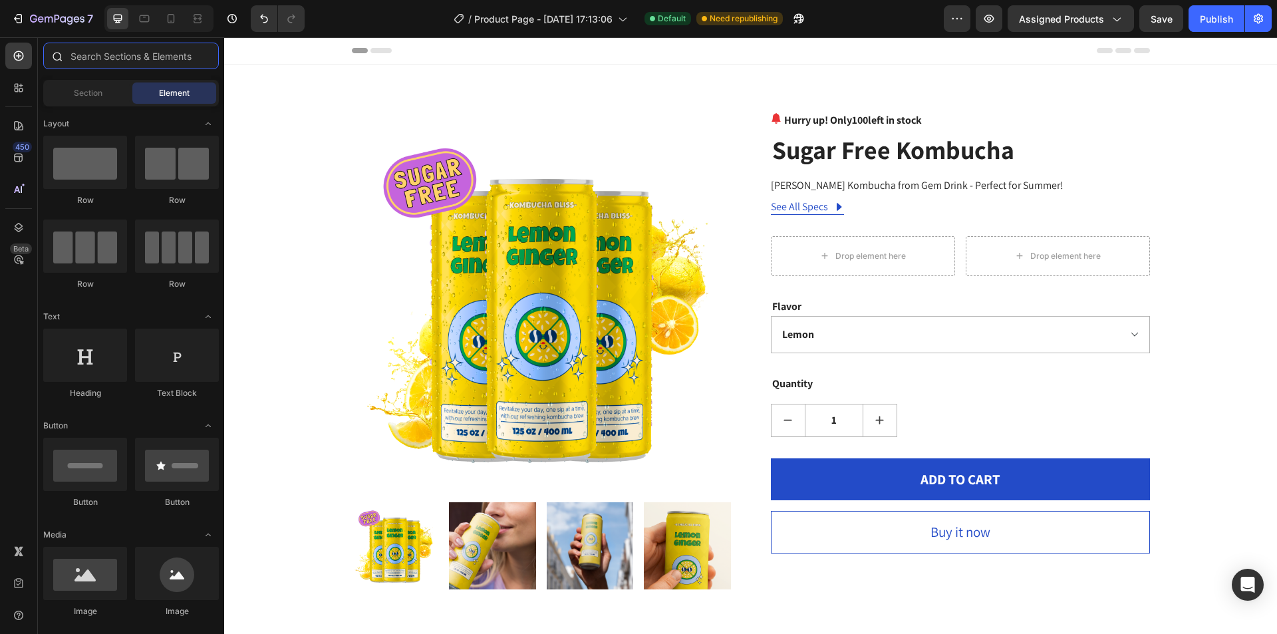
click at [146, 59] on input "text" at bounding box center [131, 56] width 176 height 27
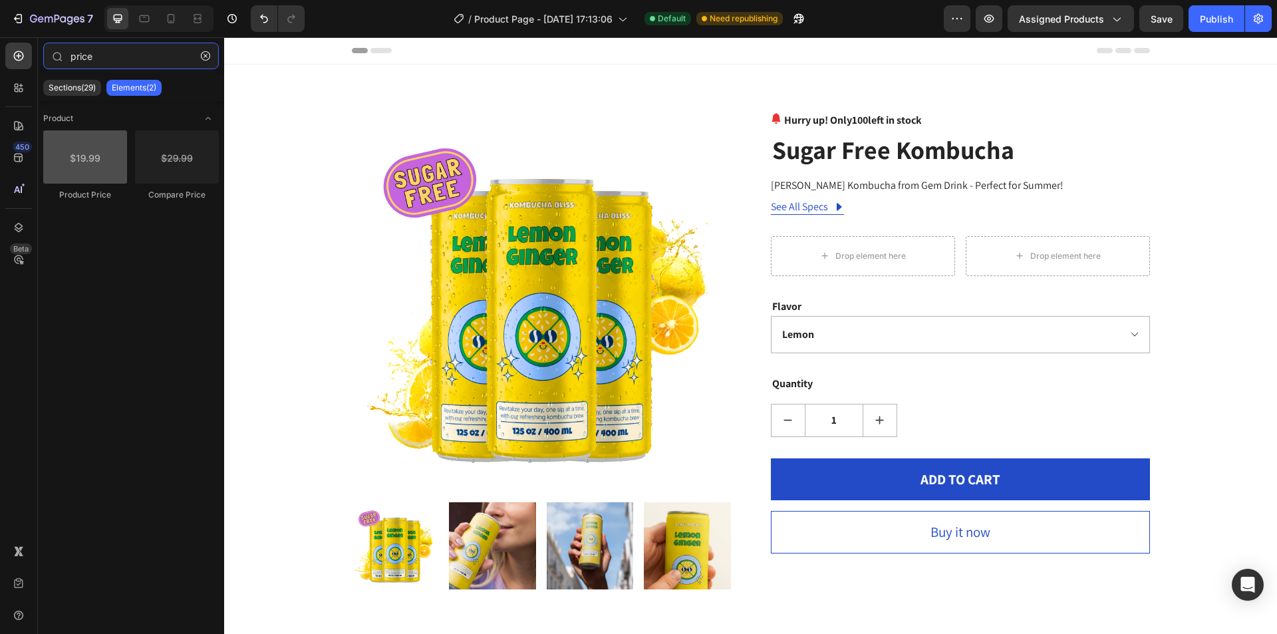
type input "price"
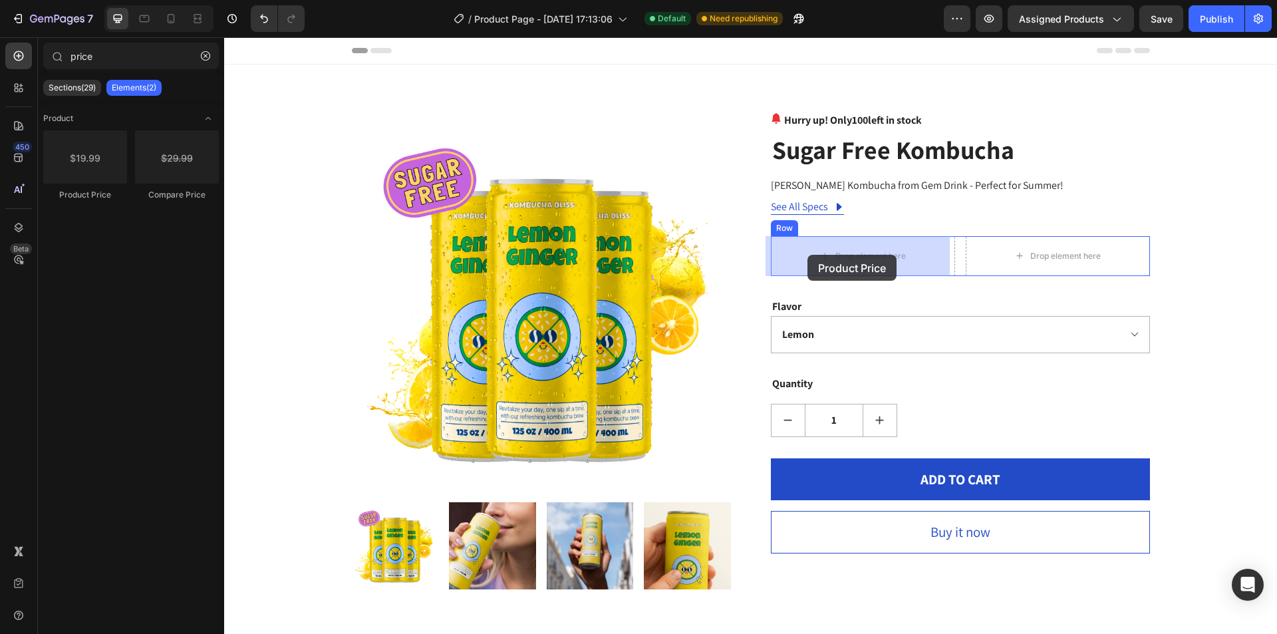
drag, startPoint x: 311, startPoint y: 210, endPoint x: 808, endPoint y: 255, distance: 499.0
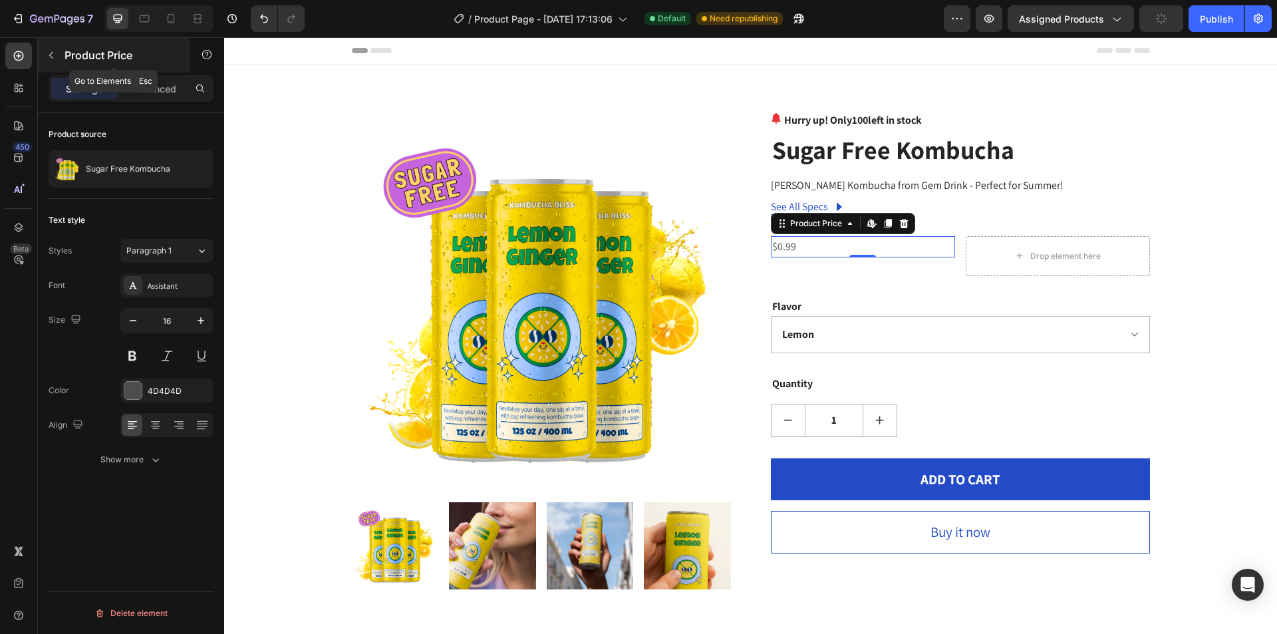
click at [53, 48] on button "button" at bounding box center [51, 55] width 21 height 21
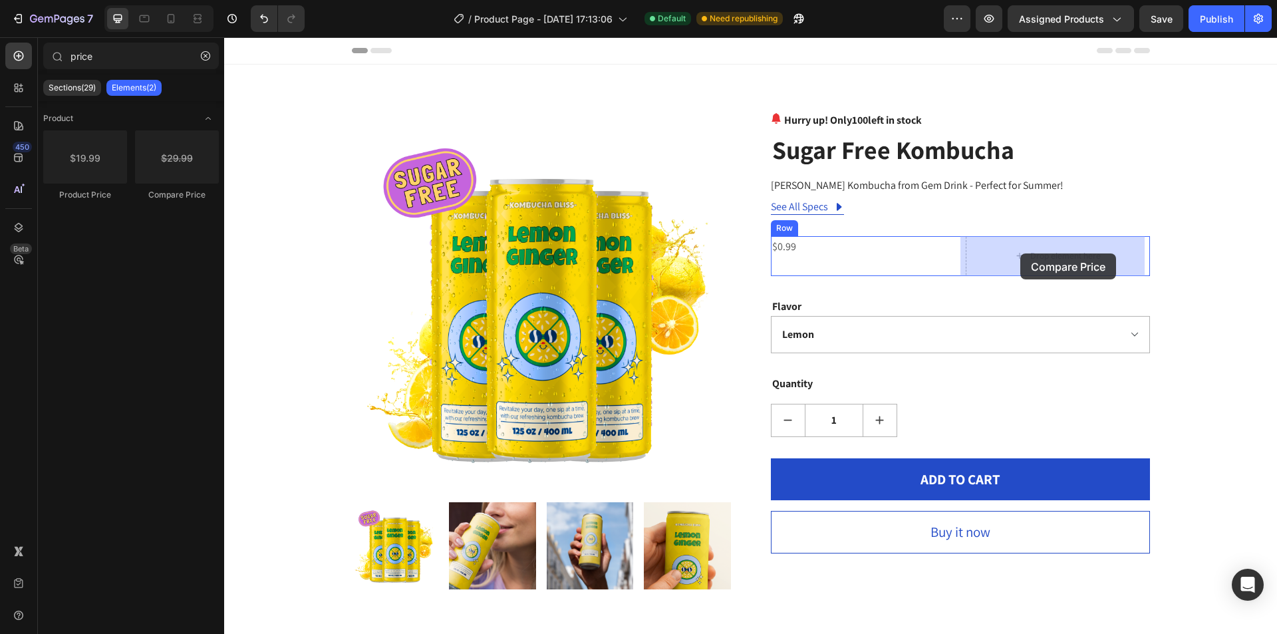
drag, startPoint x: 393, startPoint y: 198, endPoint x: 1021, endPoint y: 253, distance: 629.9
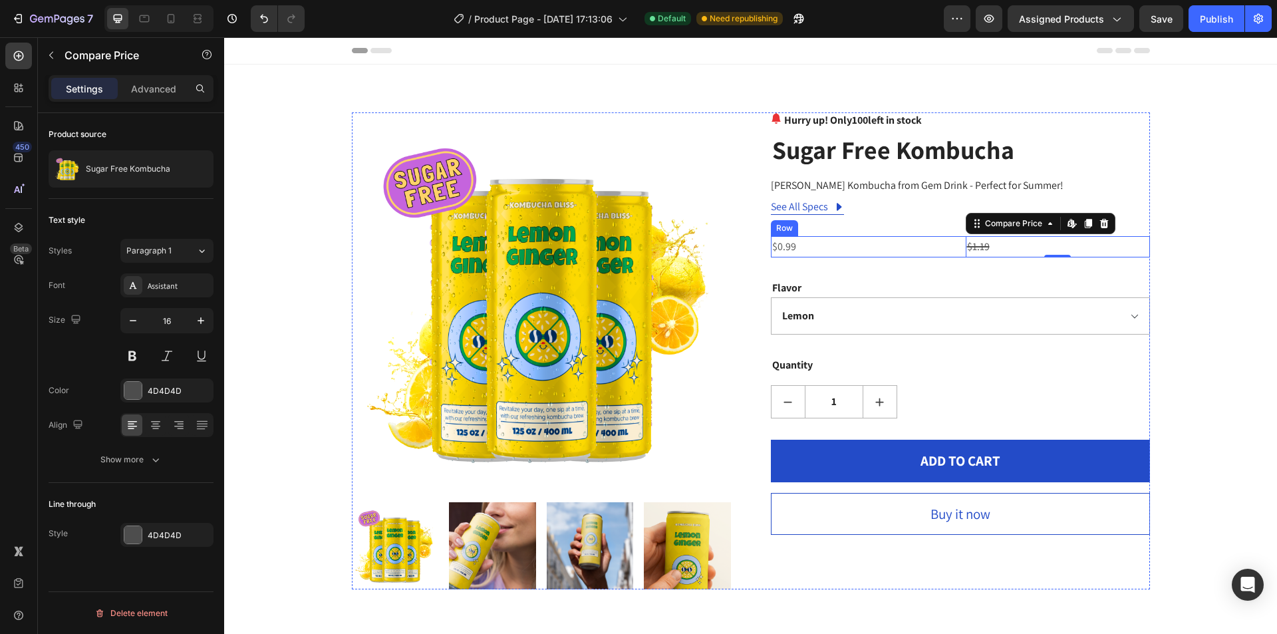
click at [952, 244] on div "$0.99 Product Price Product Price $1.19 Compare Price Edit content in Shopify 0…" at bounding box center [960, 247] width 379 height 22
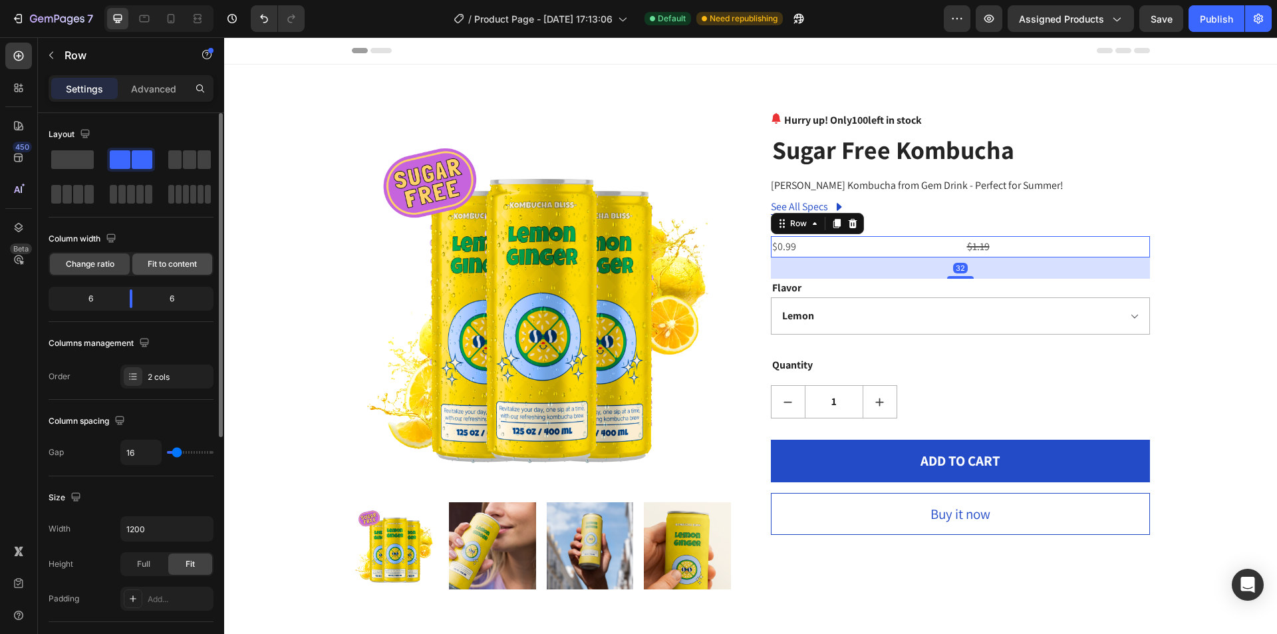
click at [186, 264] on span "Fit to content" at bounding box center [172, 264] width 49 height 12
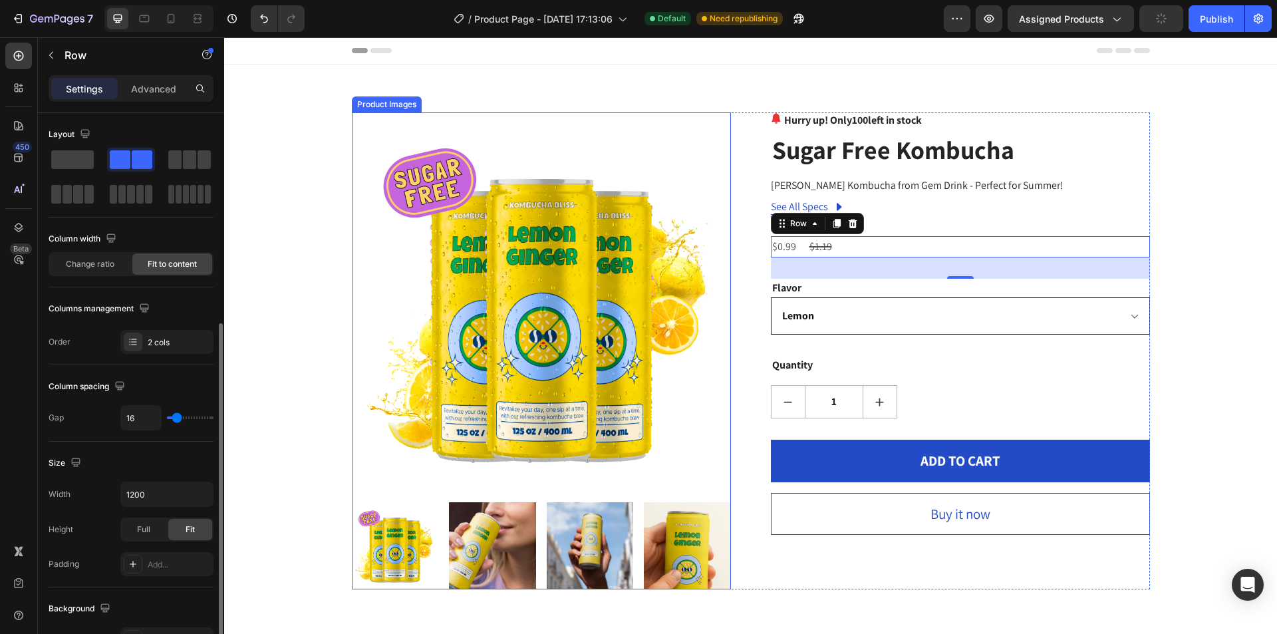
scroll to position [133, 0]
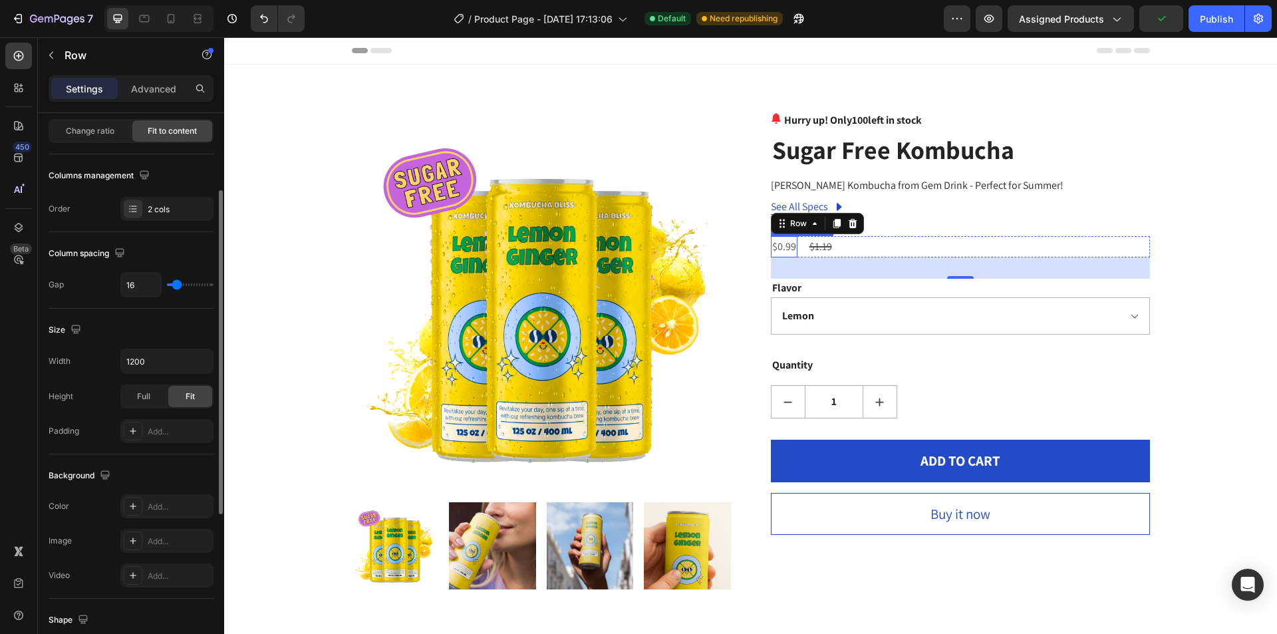
click at [784, 250] on div "$0.99" at bounding box center [784, 247] width 27 height 22
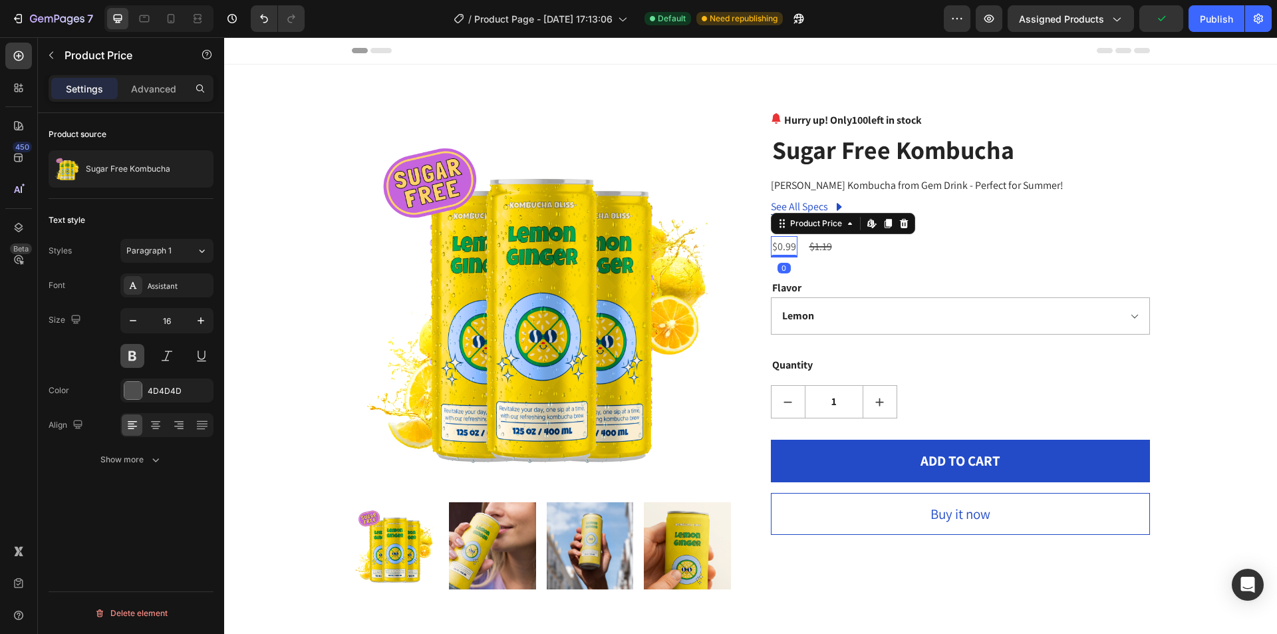
click at [133, 353] on button at bounding box center [132, 356] width 24 height 24
click at [198, 323] on icon "button" at bounding box center [200, 320] width 13 height 13
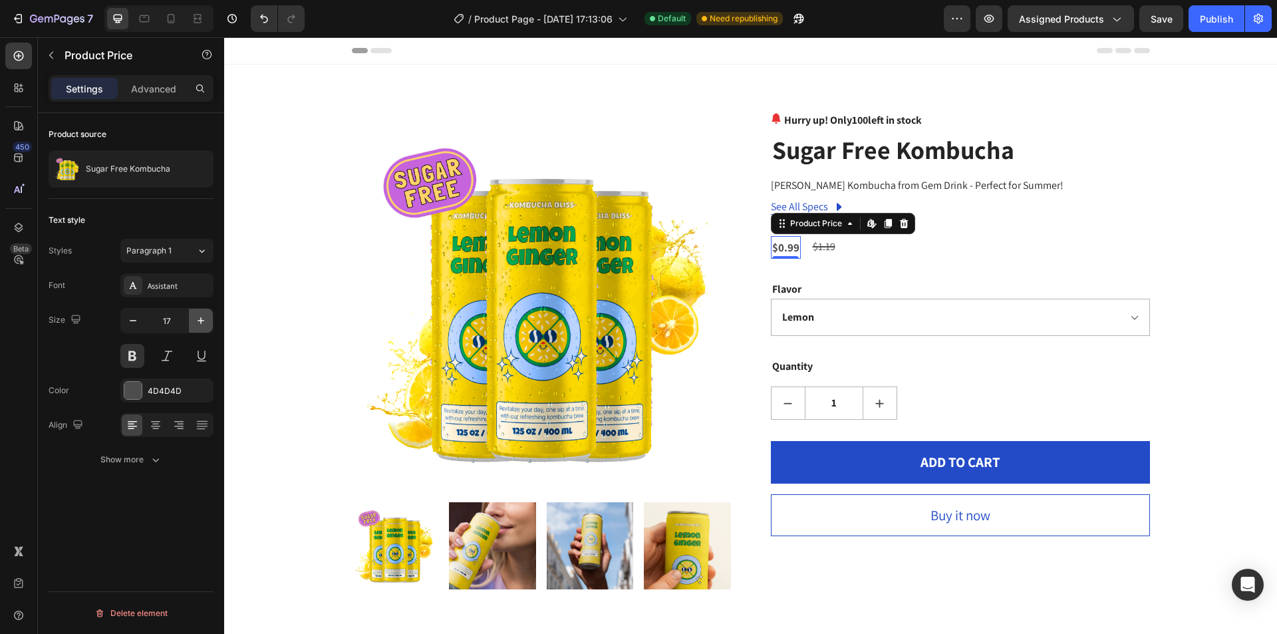
click at [198, 323] on icon "button" at bounding box center [200, 320] width 13 height 13
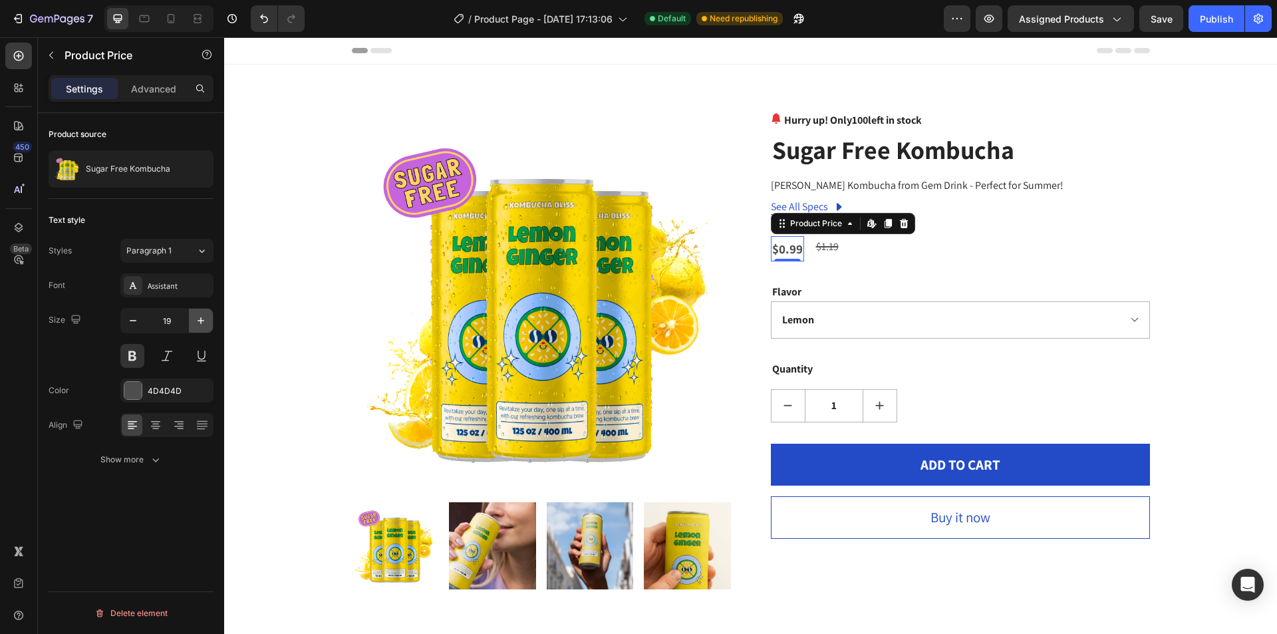
click at [198, 323] on icon "button" at bounding box center [200, 320] width 13 height 13
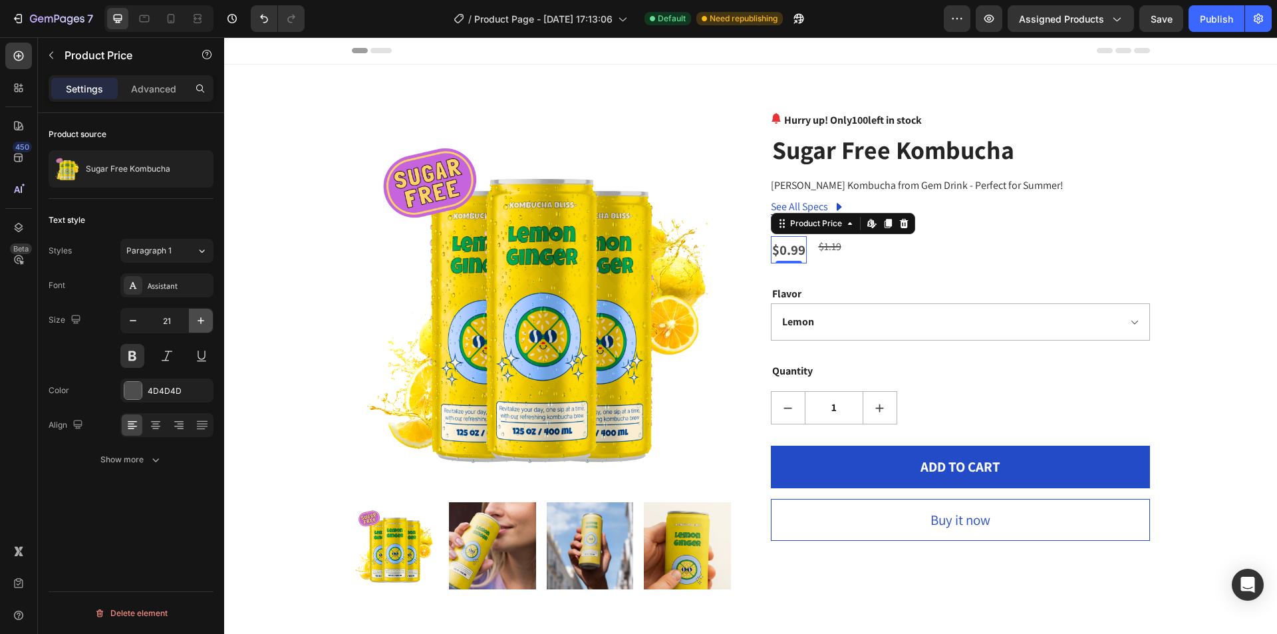
click at [198, 323] on icon "button" at bounding box center [200, 320] width 13 height 13
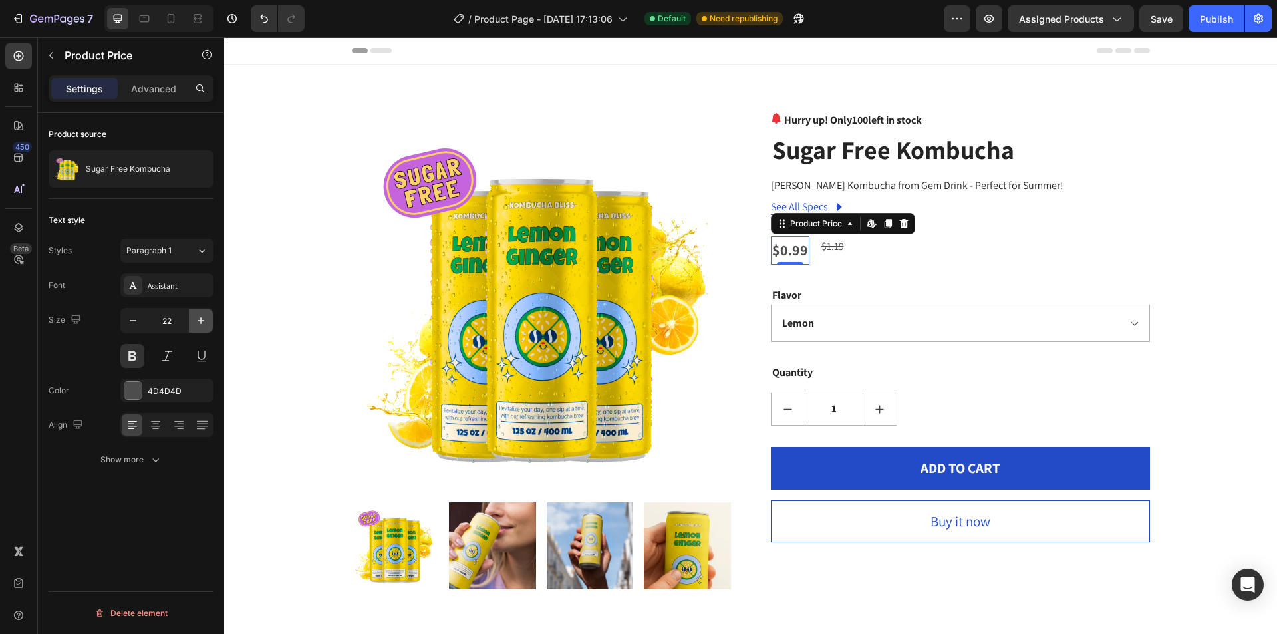
click at [198, 323] on icon "button" at bounding box center [200, 320] width 13 height 13
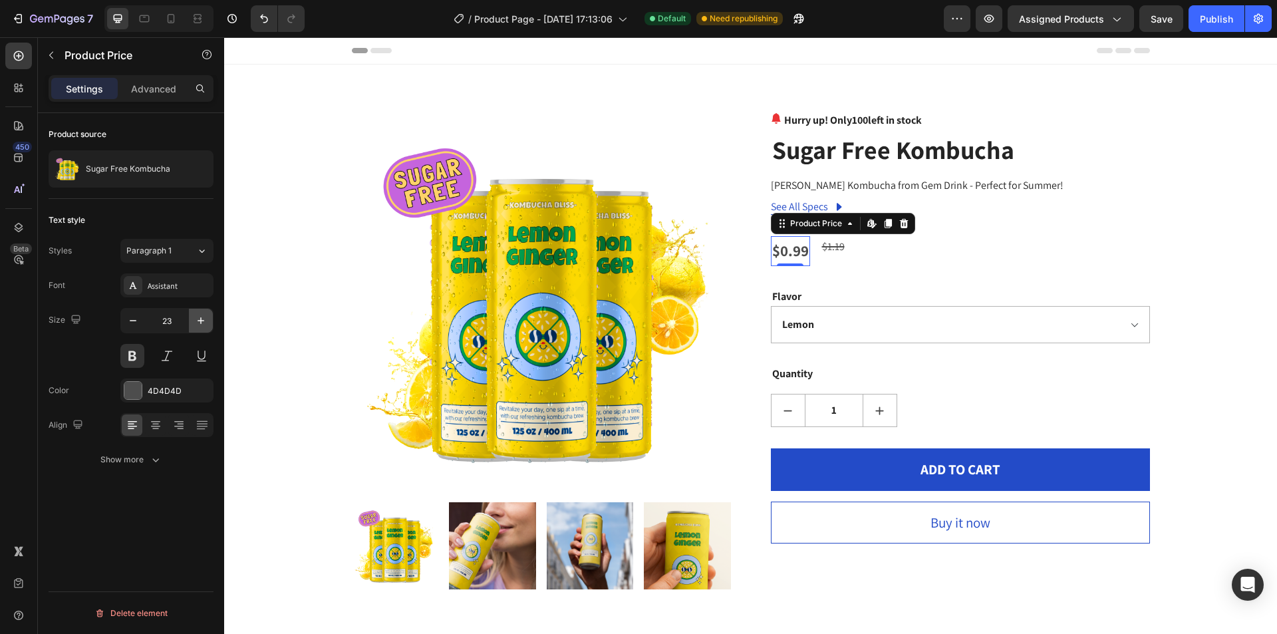
click at [198, 323] on icon "button" at bounding box center [200, 320] width 13 height 13
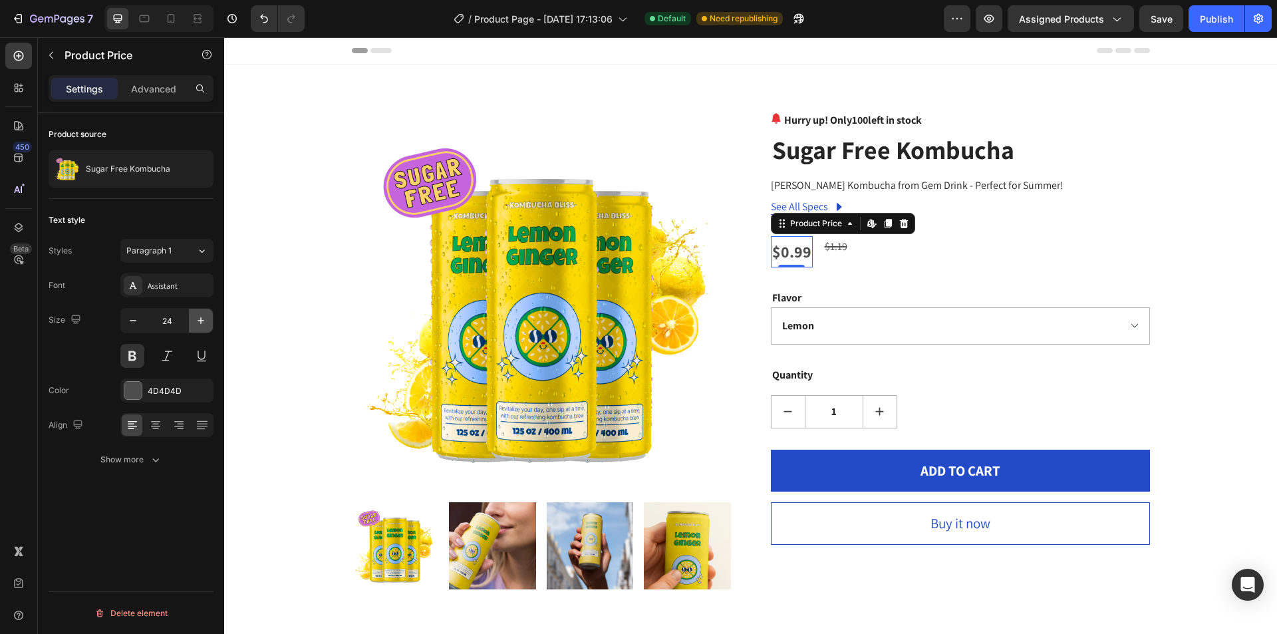
click at [198, 323] on icon "button" at bounding box center [200, 320] width 13 height 13
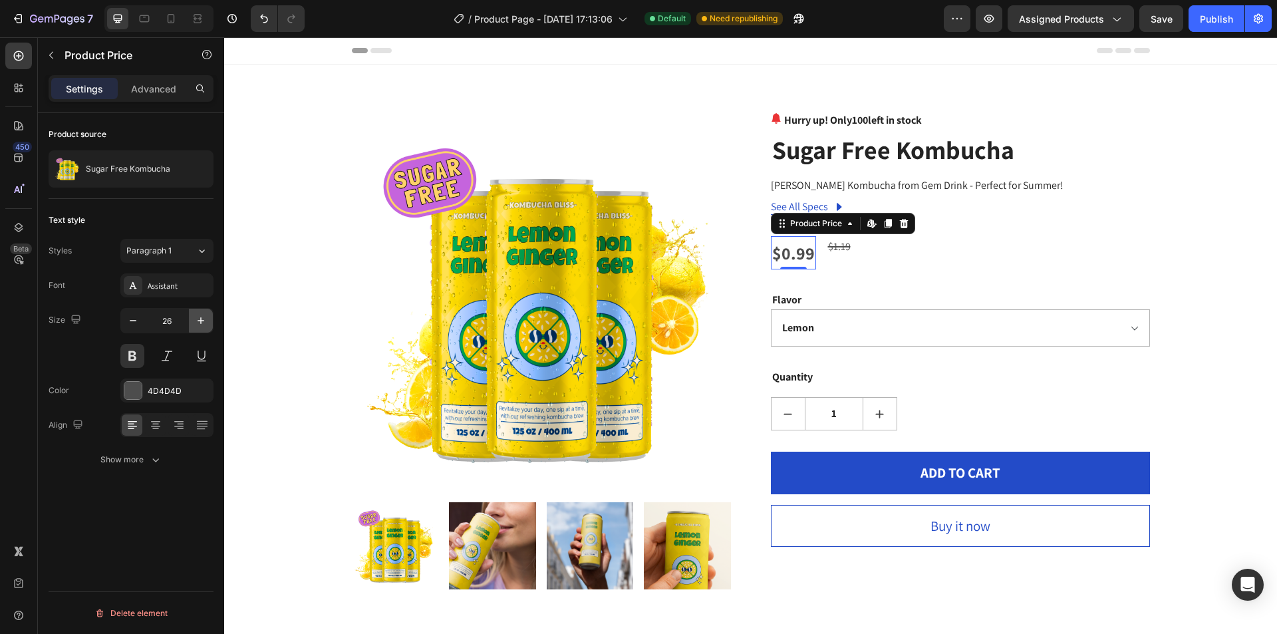
click at [198, 323] on icon "button" at bounding box center [200, 320] width 13 height 13
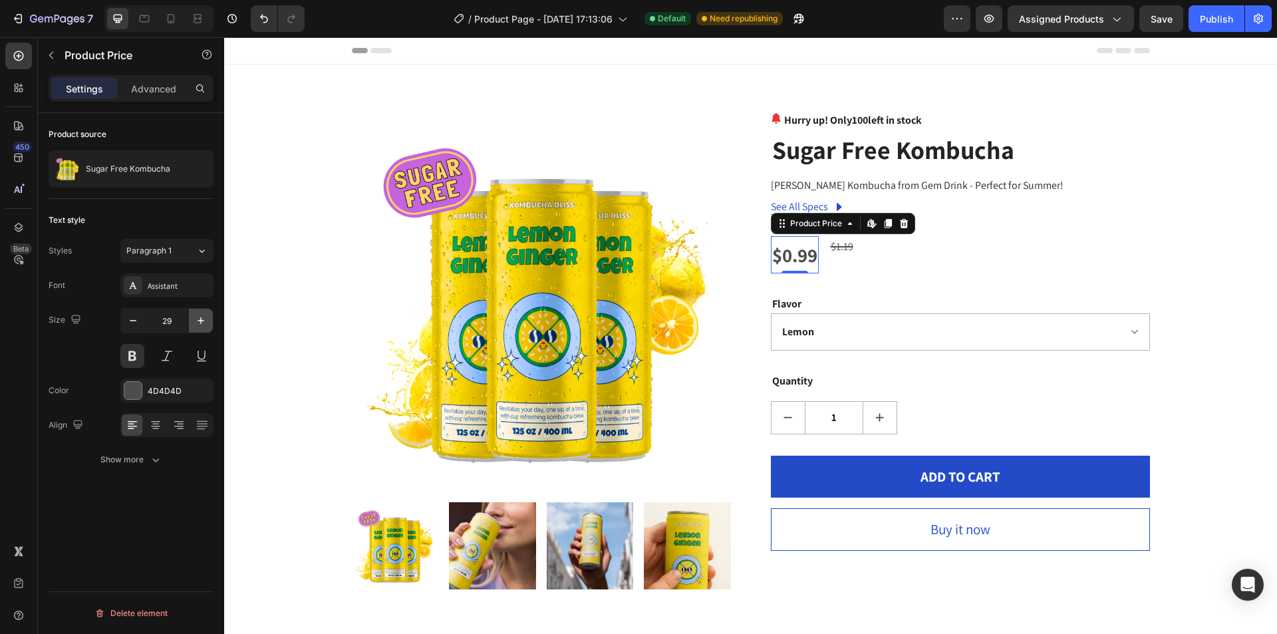
click at [198, 323] on icon "button" at bounding box center [200, 320] width 13 height 13
type input "31"
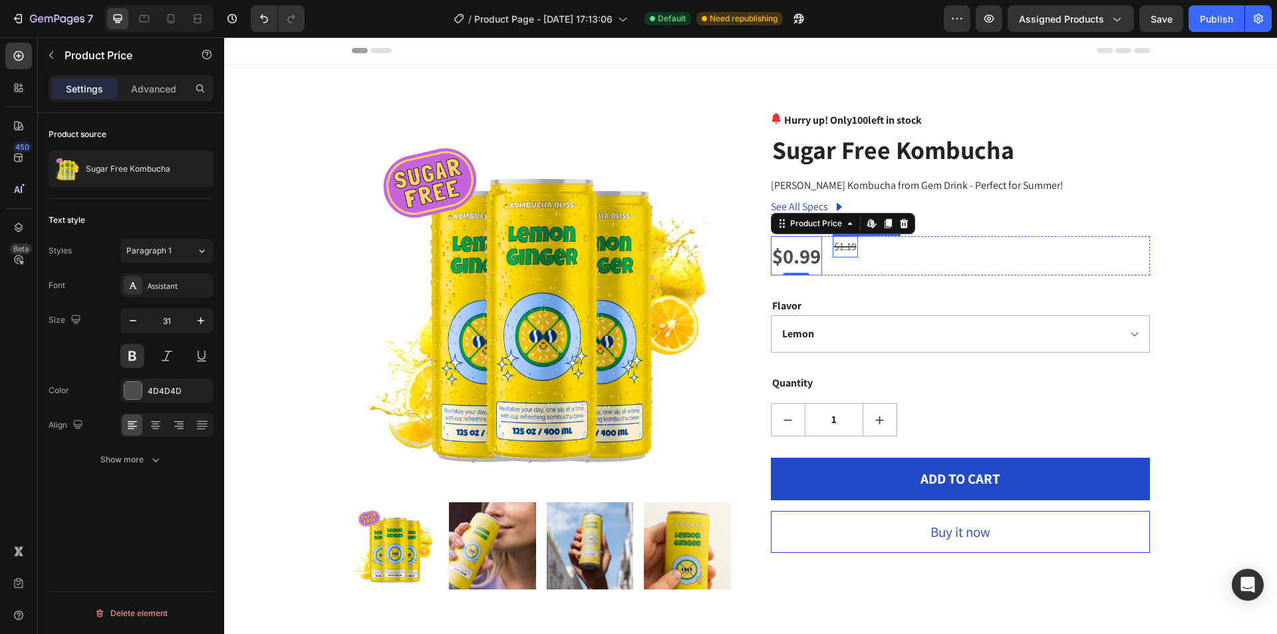
click at [835, 244] on div "$1.19" at bounding box center [845, 247] width 25 height 22
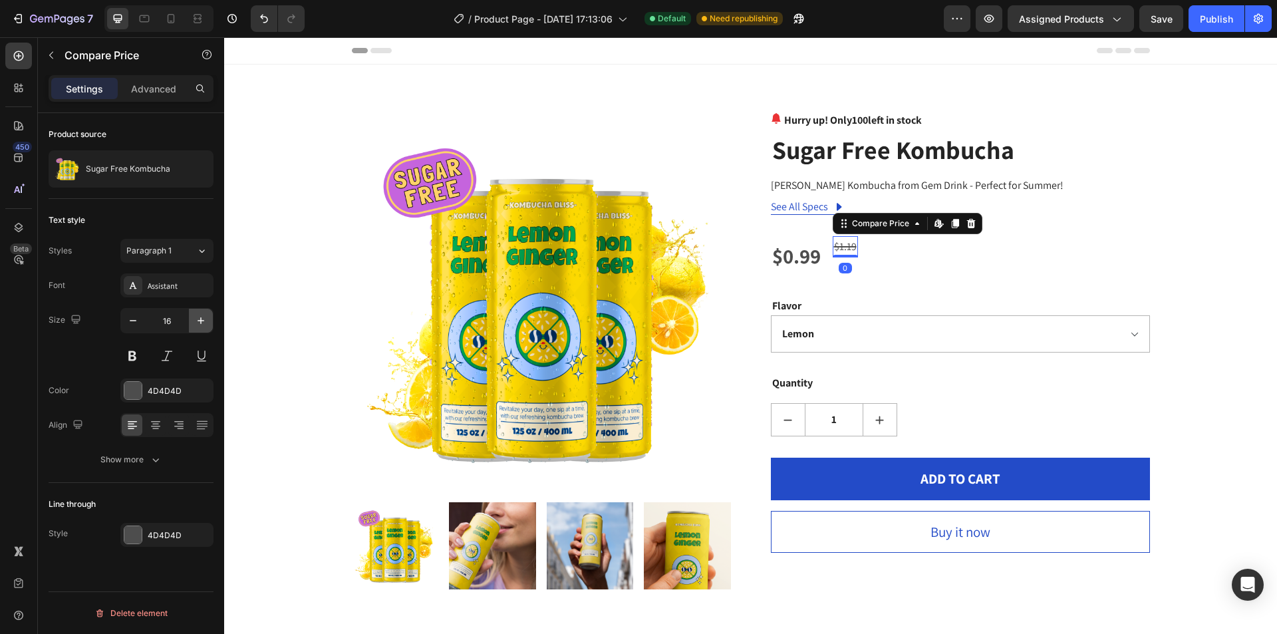
click at [197, 324] on icon "button" at bounding box center [200, 320] width 13 height 13
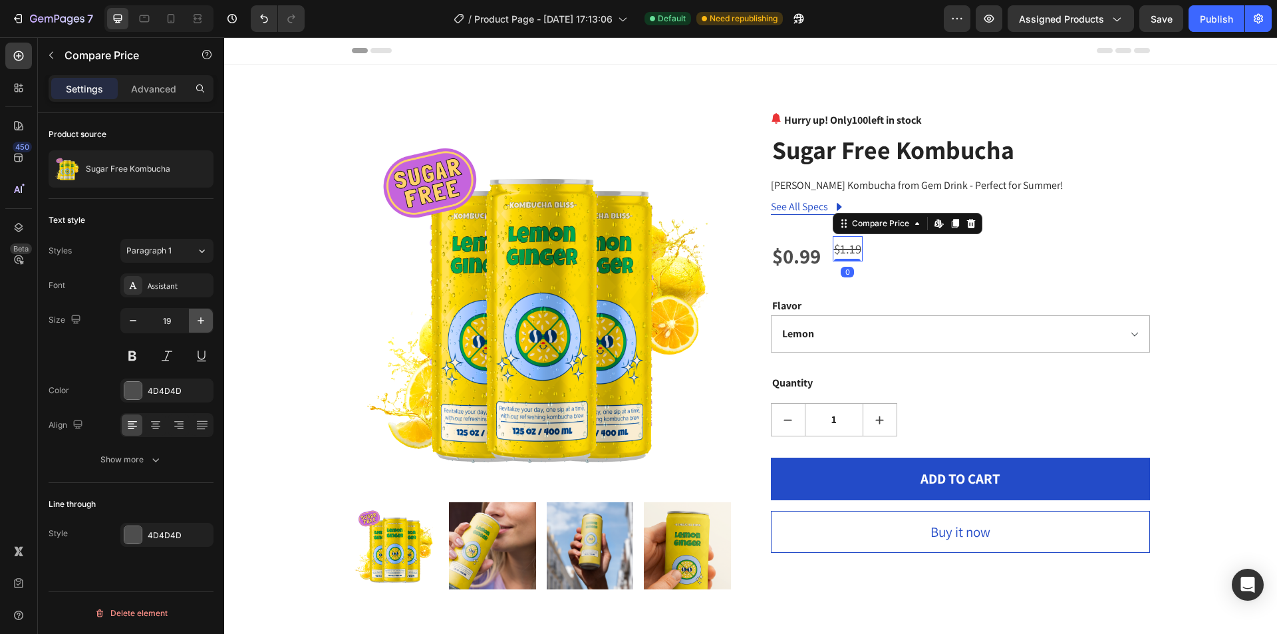
click at [197, 324] on icon "button" at bounding box center [200, 320] width 13 height 13
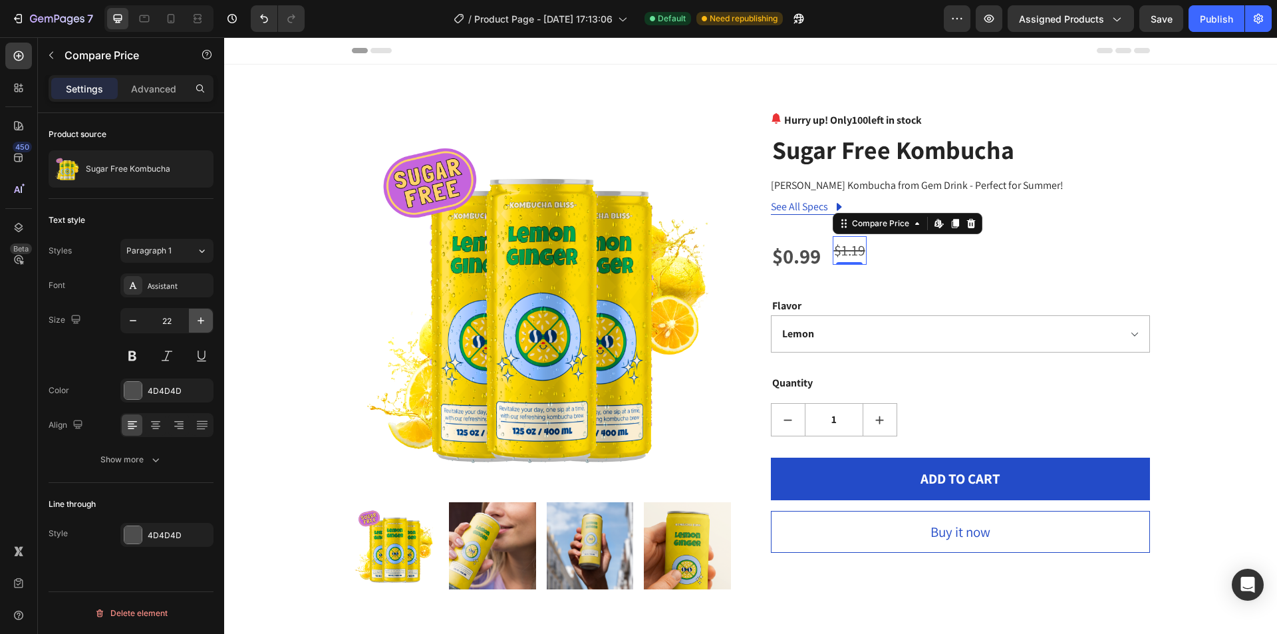
click at [197, 324] on icon "button" at bounding box center [200, 320] width 13 height 13
click at [198, 329] on button "button" at bounding box center [201, 321] width 24 height 24
click at [199, 327] on icon "button" at bounding box center [200, 320] width 13 height 13
click at [199, 319] on icon "button" at bounding box center [200, 320] width 13 height 13
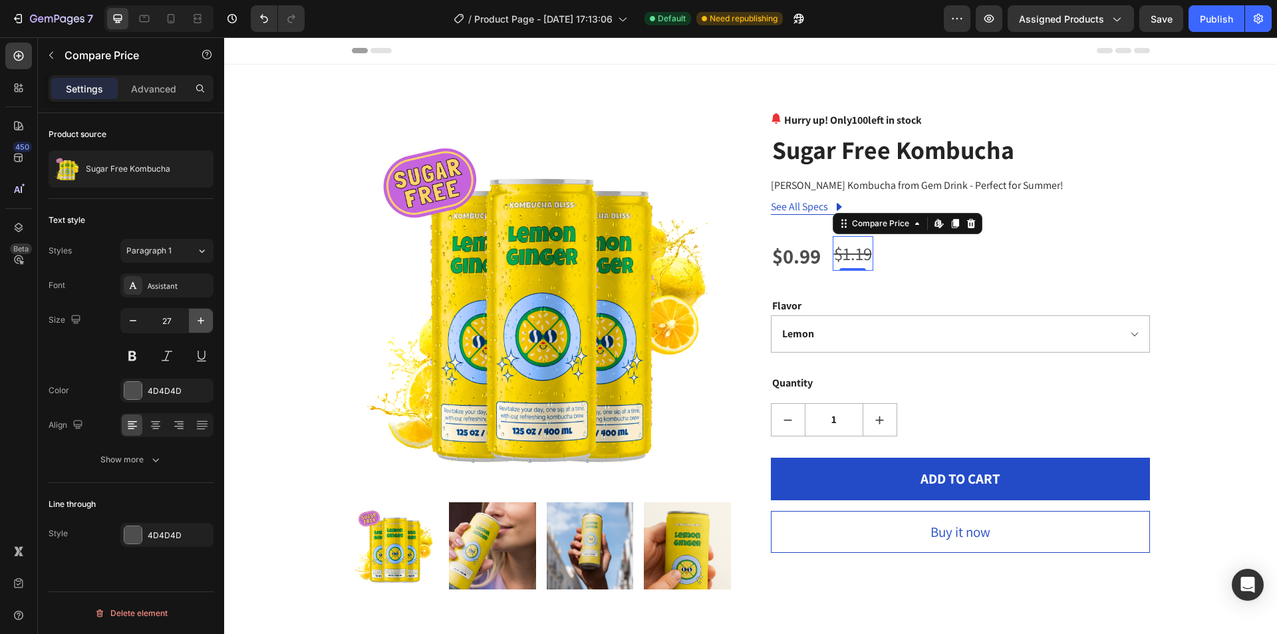
click at [199, 319] on icon "button" at bounding box center [200, 320] width 13 height 13
type input "31"
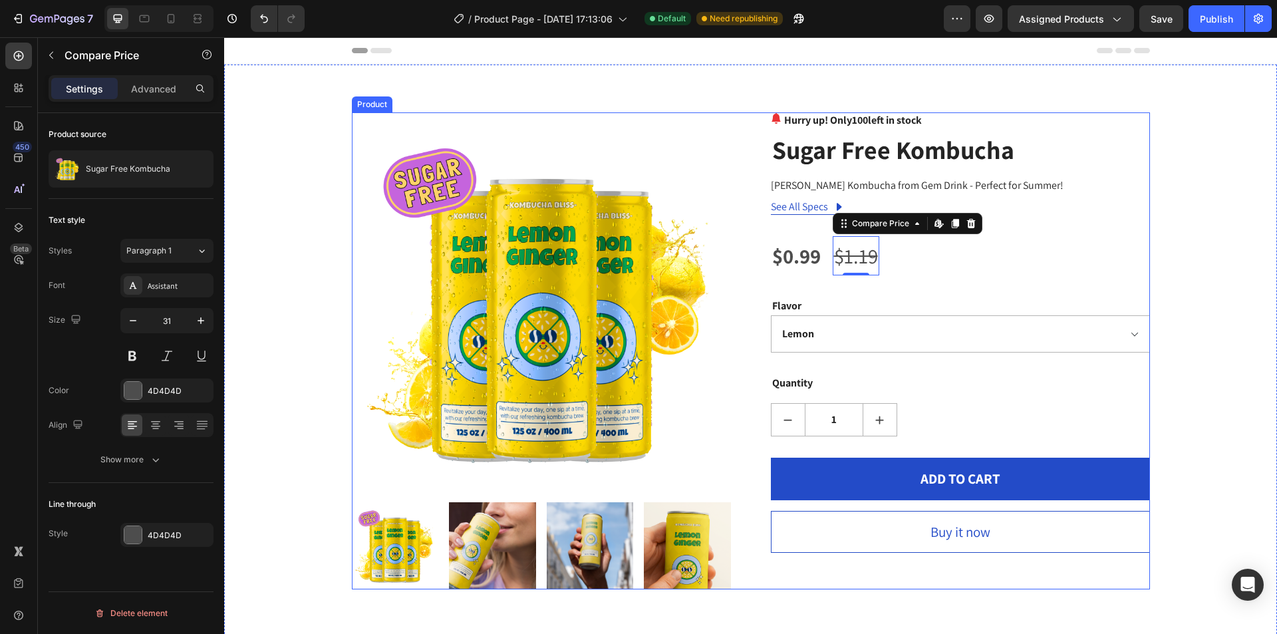
click at [799, 248] on div "$0.99" at bounding box center [796, 256] width 51 height 40
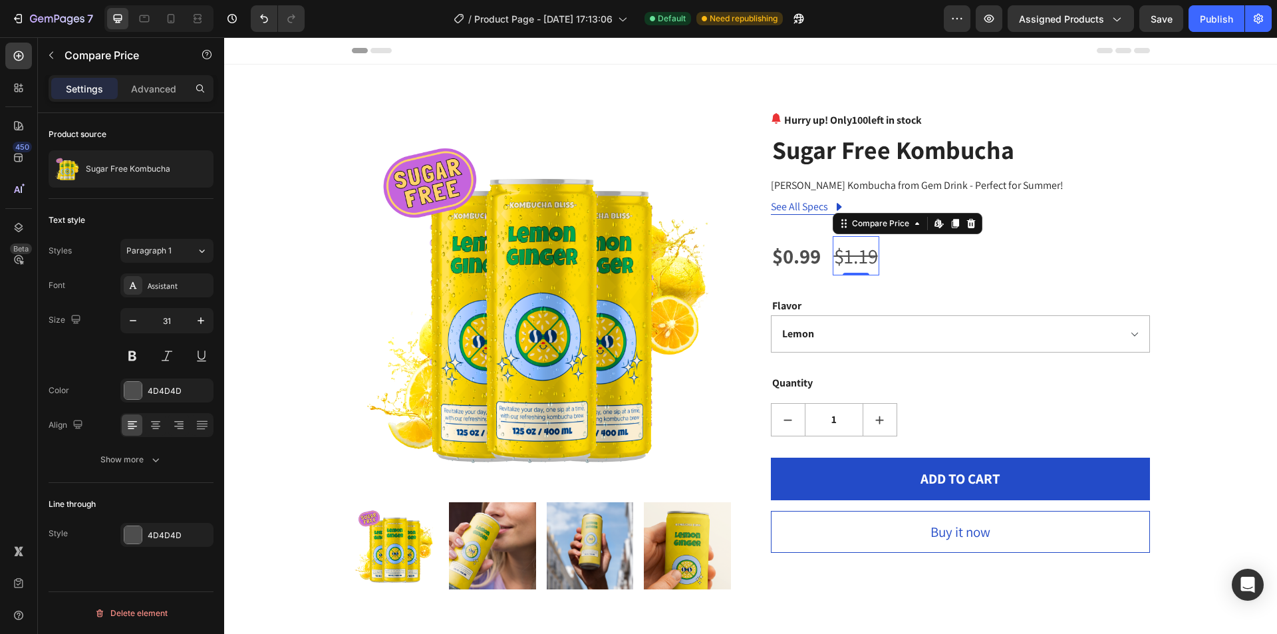
click at [870, 251] on div "$1.19" at bounding box center [856, 256] width 47 height 40
click at [137, 354] on button at bounding box center [132, 356] width 24 height 24
click at [1168, 255] on div "Product Images Hurry up! Only 100 left in stock (P) Stock Counter Sugar Free Ko…" at bounding box center [750, 350] width 1033 height 477
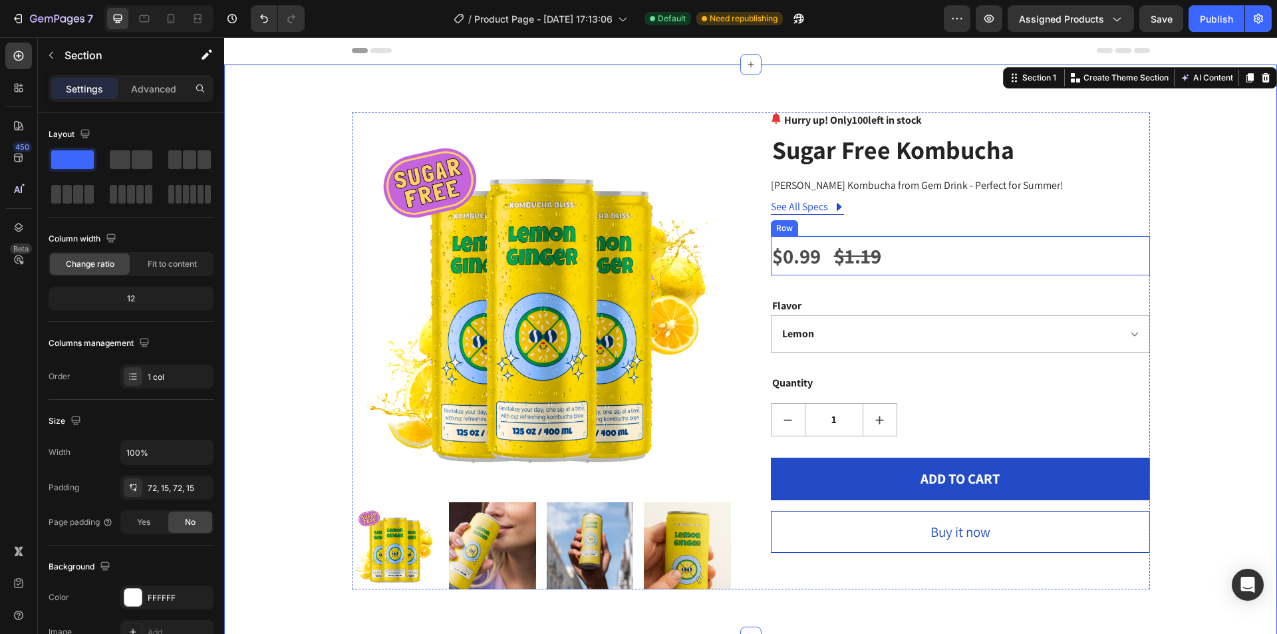
click at [888, 253] on div "$0.99 Product Price Product Price $1.19 Compare Price Compare Price Row" at bounding box center [960, 256] width 379 height 40
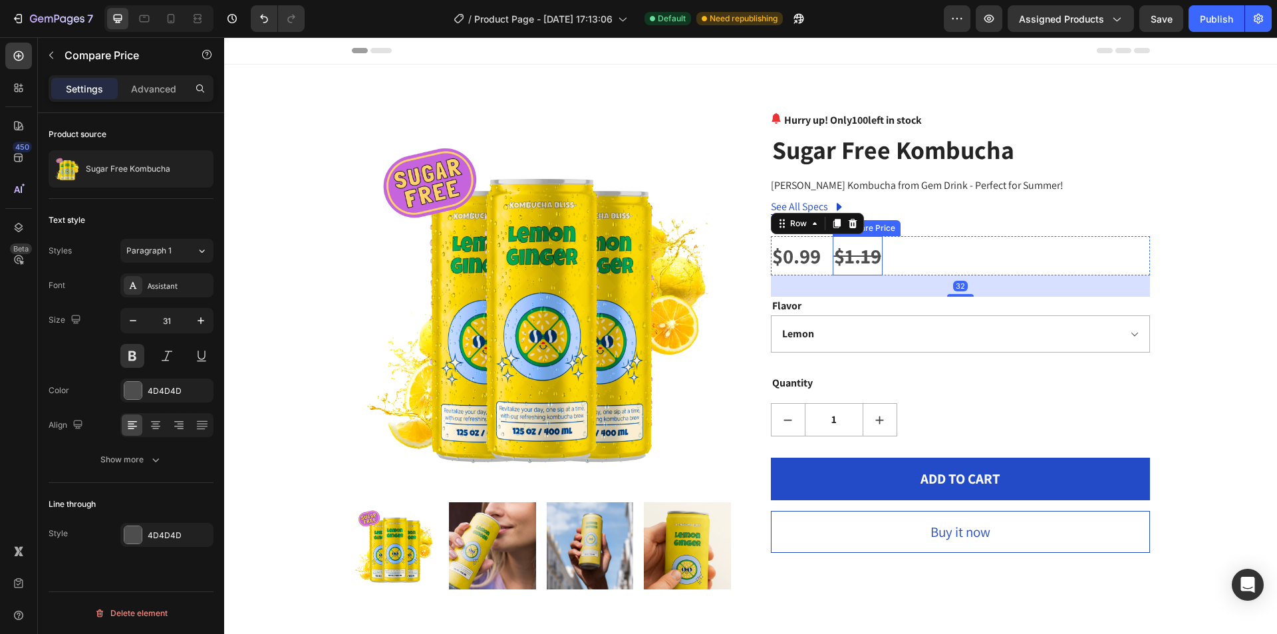
click at [868, 256] on div "$1.19" at bounding box center [858, 256] width 50 height 40
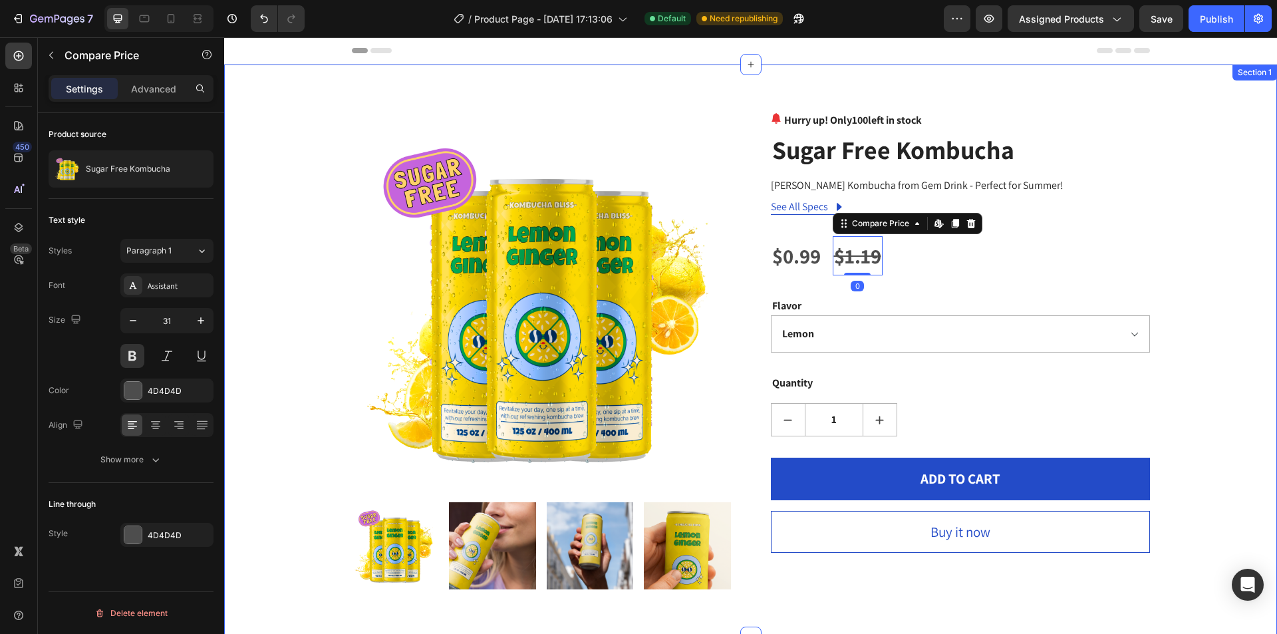
click at [1232, 195] on div "Product Images Hurry up! Only 100 left in stock (P) Stock Counter Sugar Free Ko…" at bounding box center [750, 350] width 1033 height 477
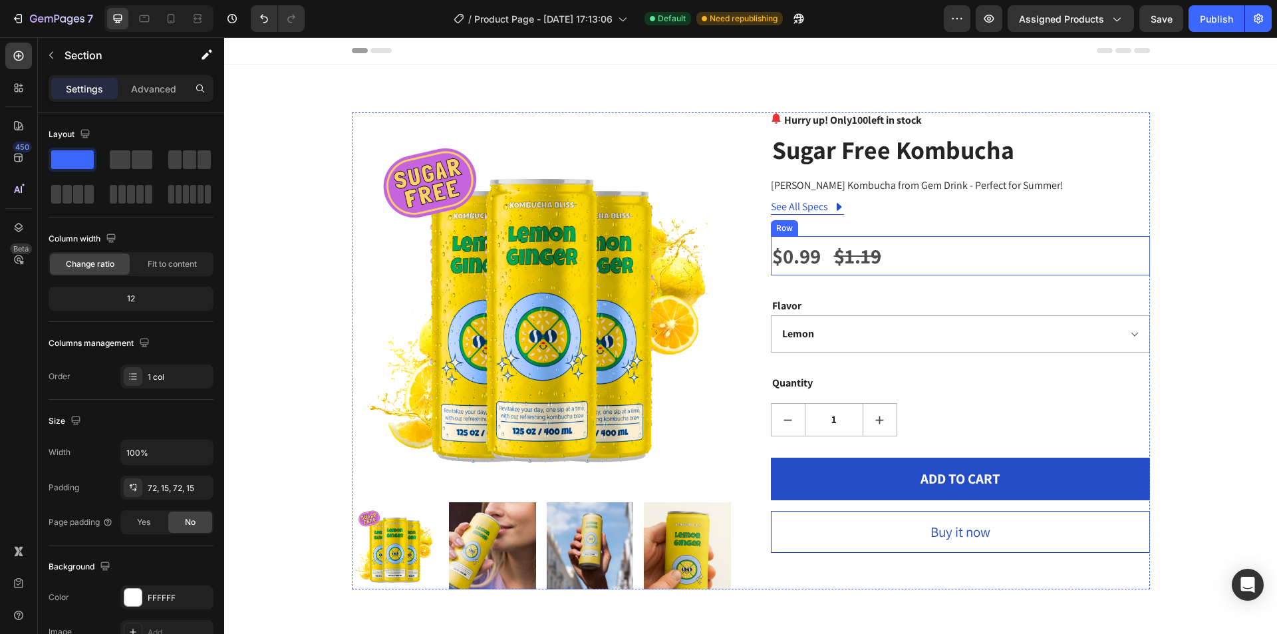
click at [938, 257] on div "$0.99 Product Price Product Price $1.19 Compare Price Compare Price Row" at bounding box center [960, 256] width 379 height 40
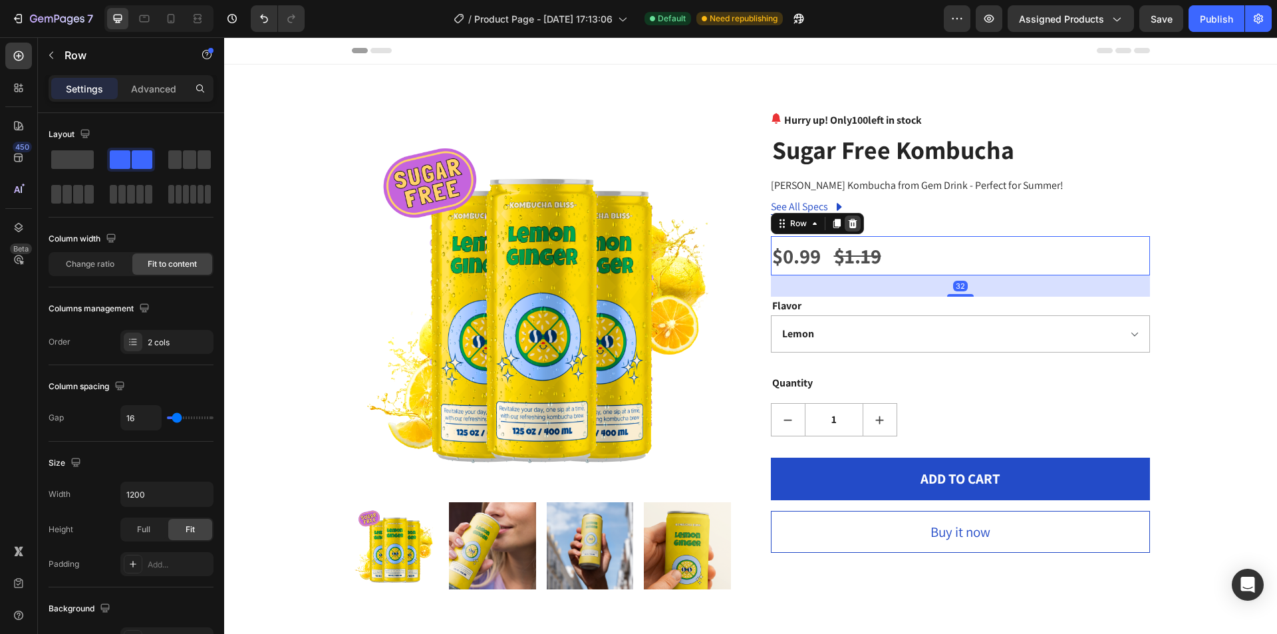
click at [852, 227] on icon at bounding box center [853, 223] width 11 height 11
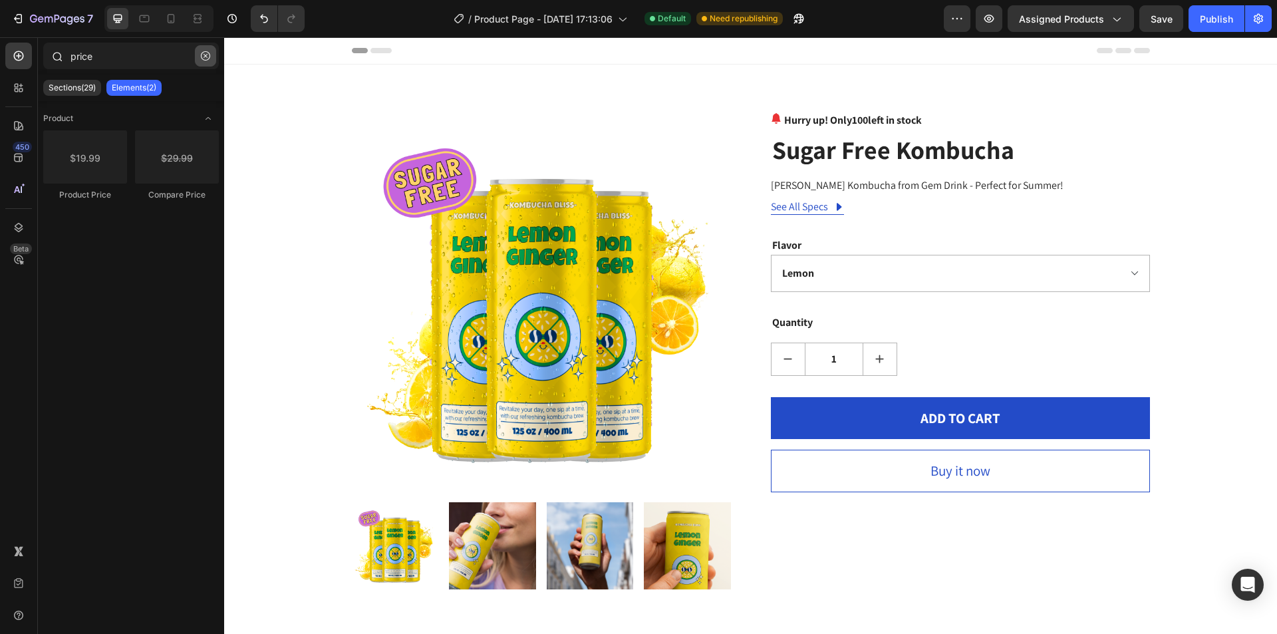
click at [203, 57] on icon "button" at bounding box center [205, 55] width 9 height 9
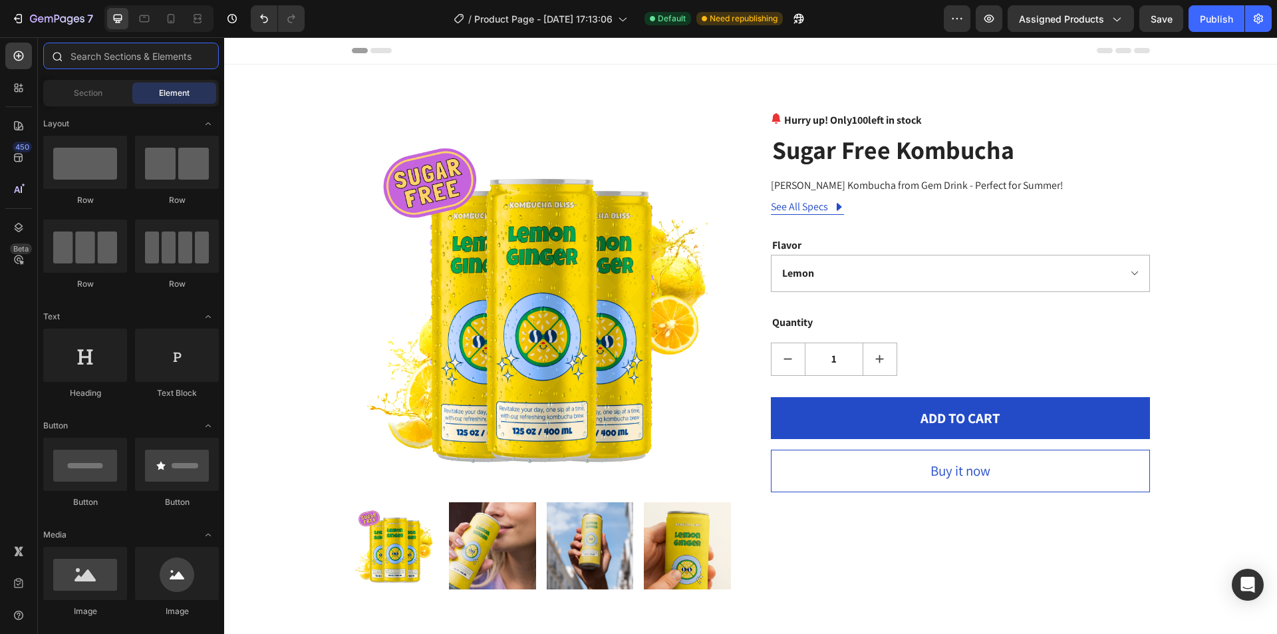
click at [127, 57] on input "text" at bounding box center [131, 56] width 176 height 27
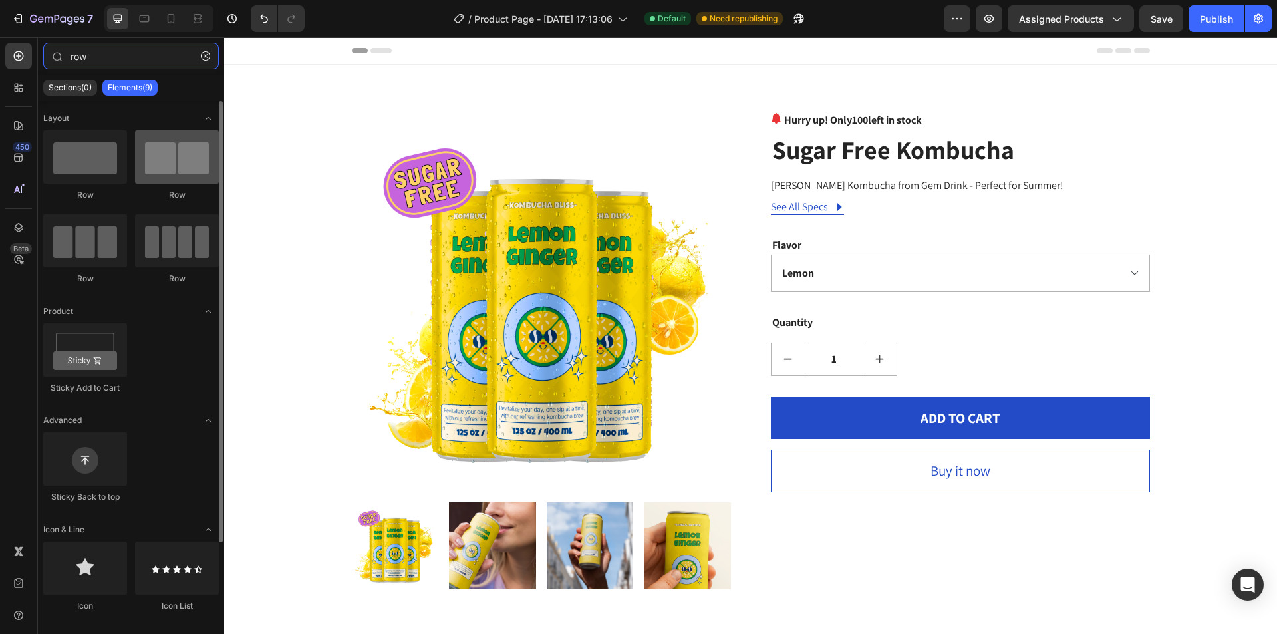
type input "row"
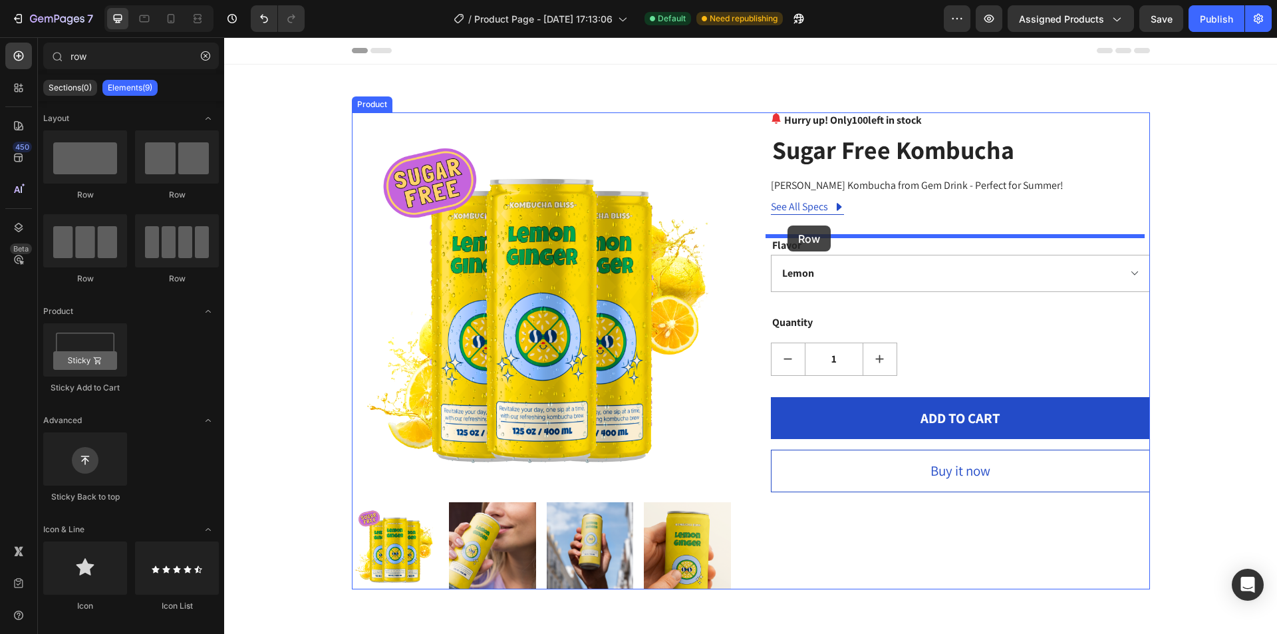
drag, startPoint x: 397, startPoint y: 206, endPoint x: 788, endPoint y: 226, distance: 391.7
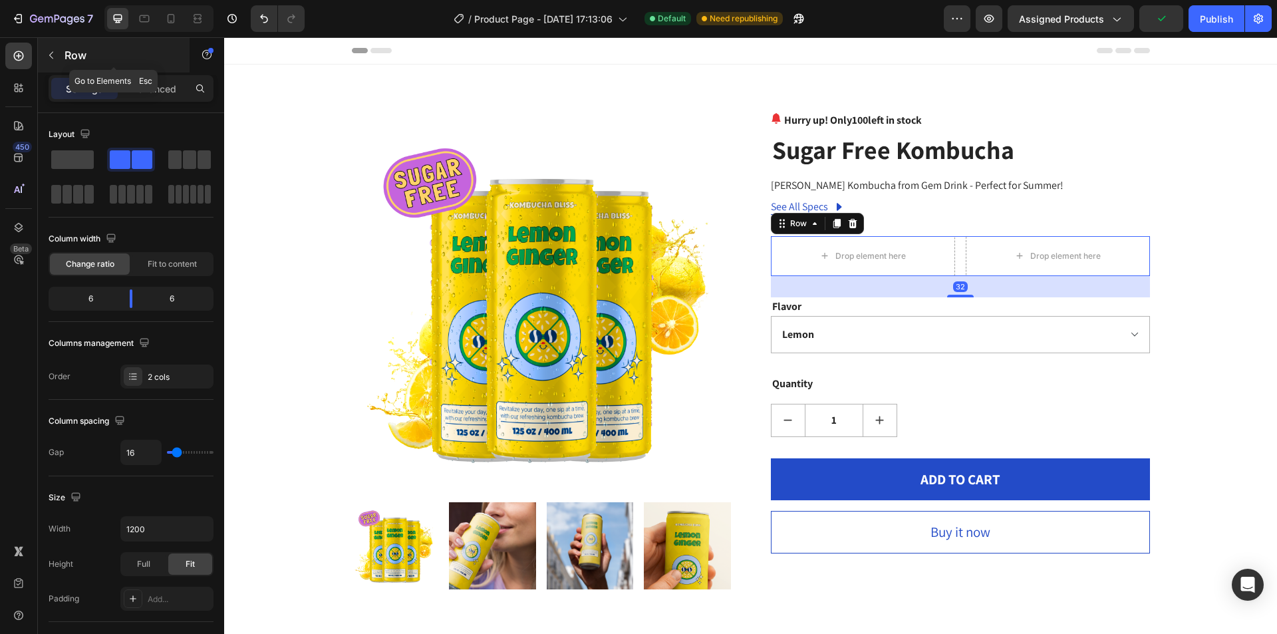
click at [51, 56] on icon "button" at bounding box center [51, 55] width 11 height 11
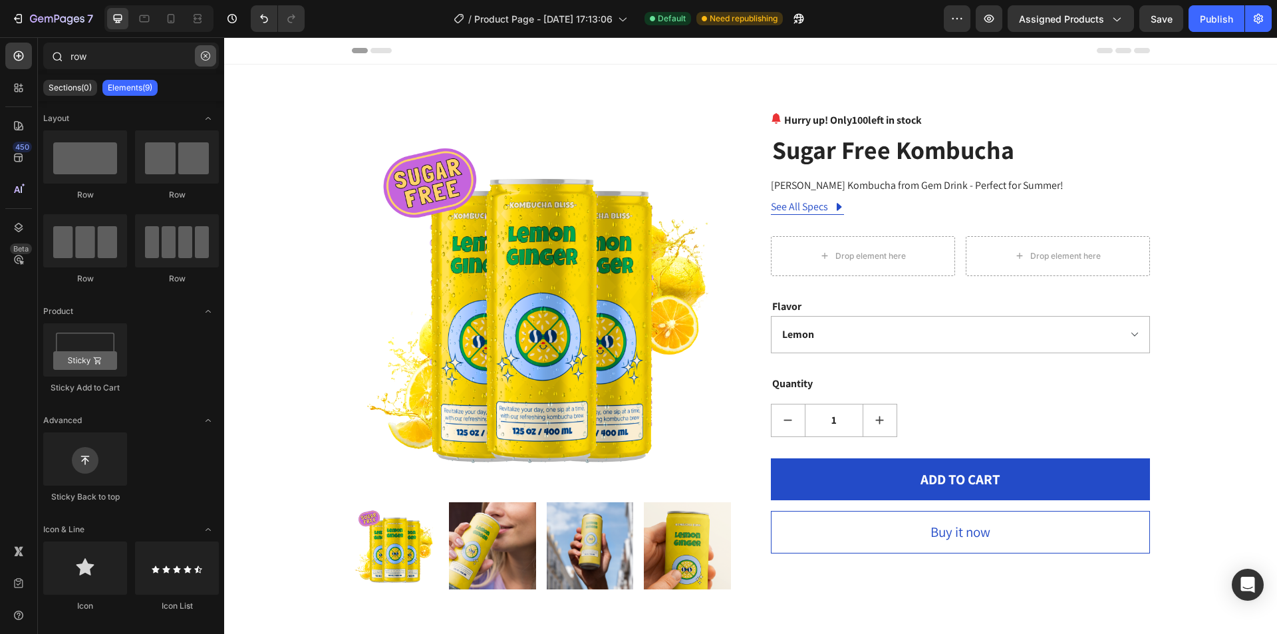
click at [196, 55] on button "button" at bounding box center [205, 55] width 21 height 21
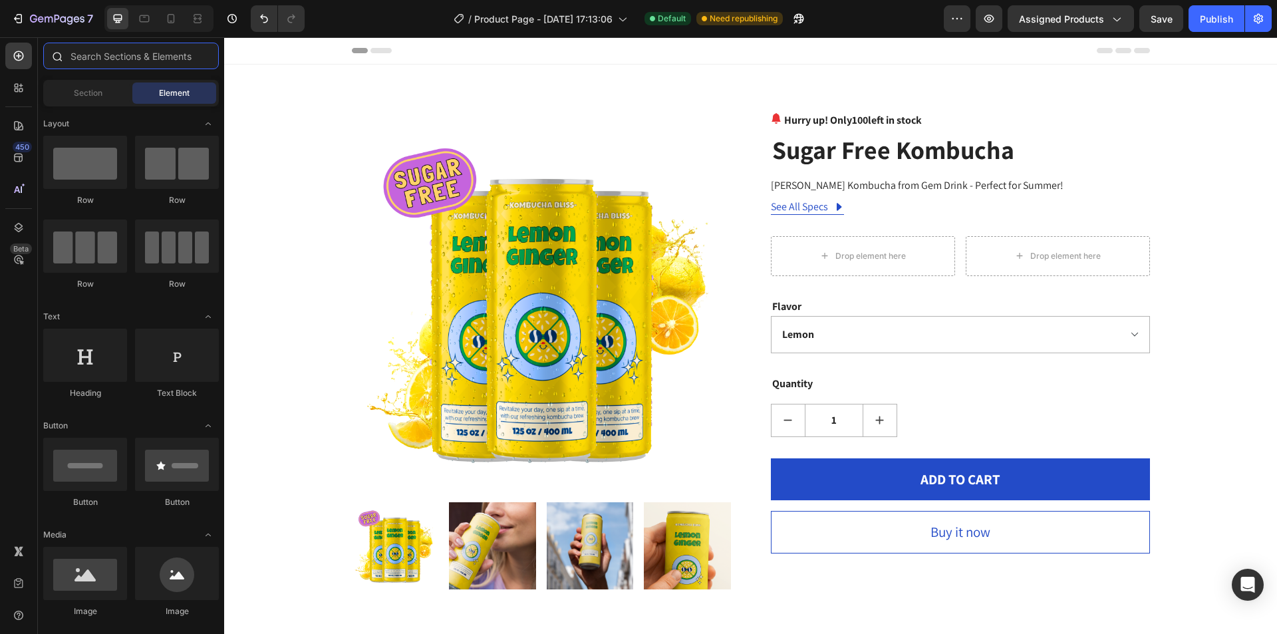
click at [122, 60] on input "text" at bounding box center [131, 56] width 176 height 27
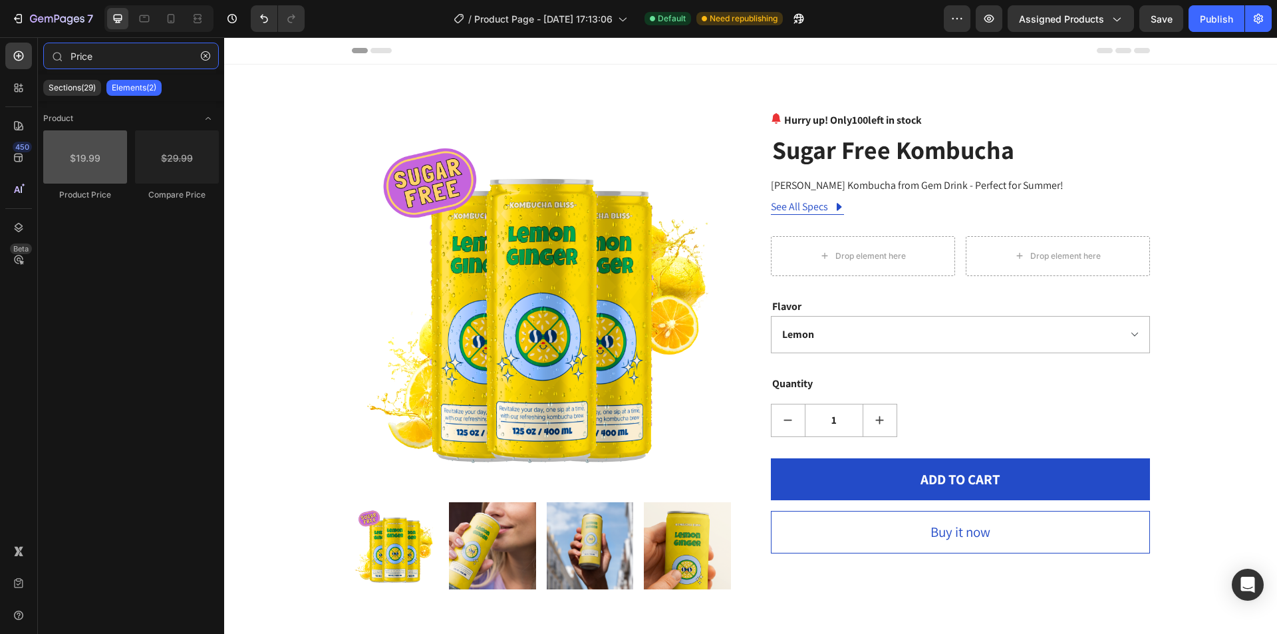
type input "Price"
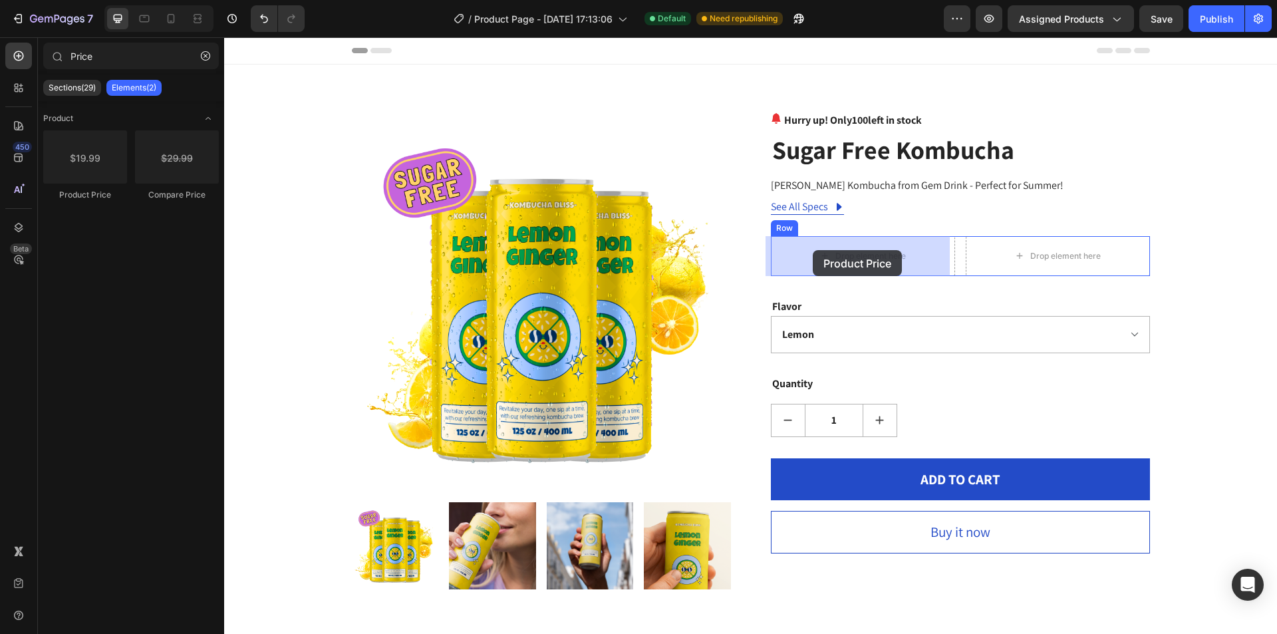
drag, startPoint x: 313, startPoint y: 206, endPoint x: 813, endPoint y: 250, distance: 502.3
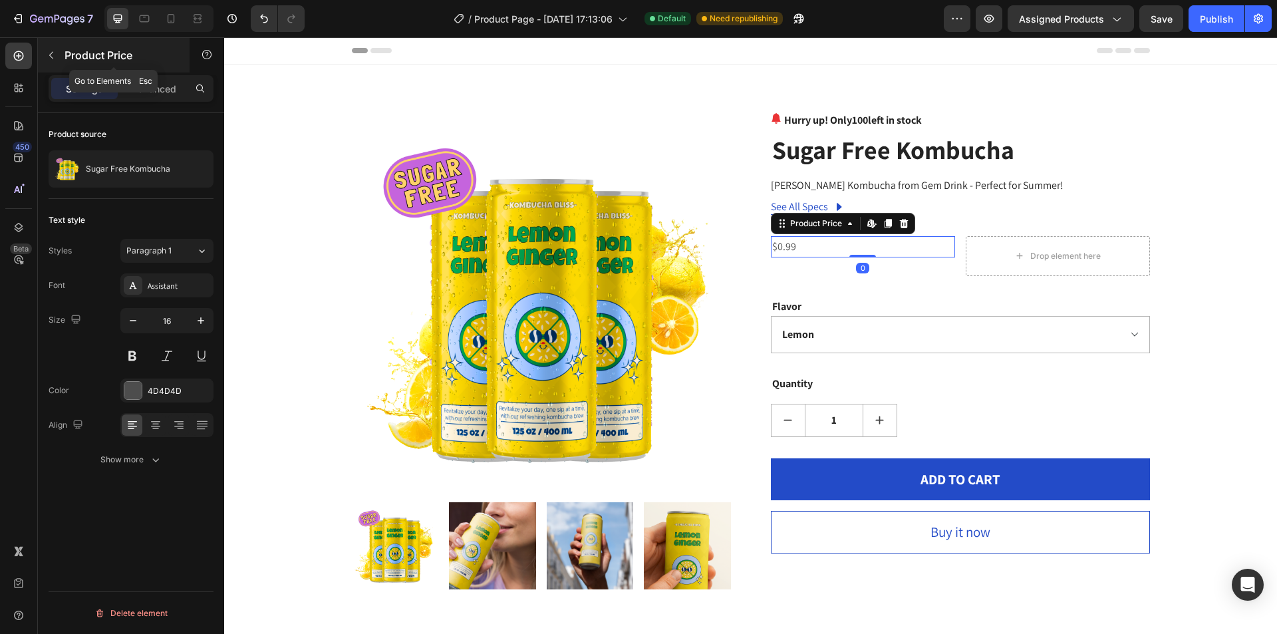
click at [55, 55] on icon "button" at bounding box center [51, 55] width 11 height 11
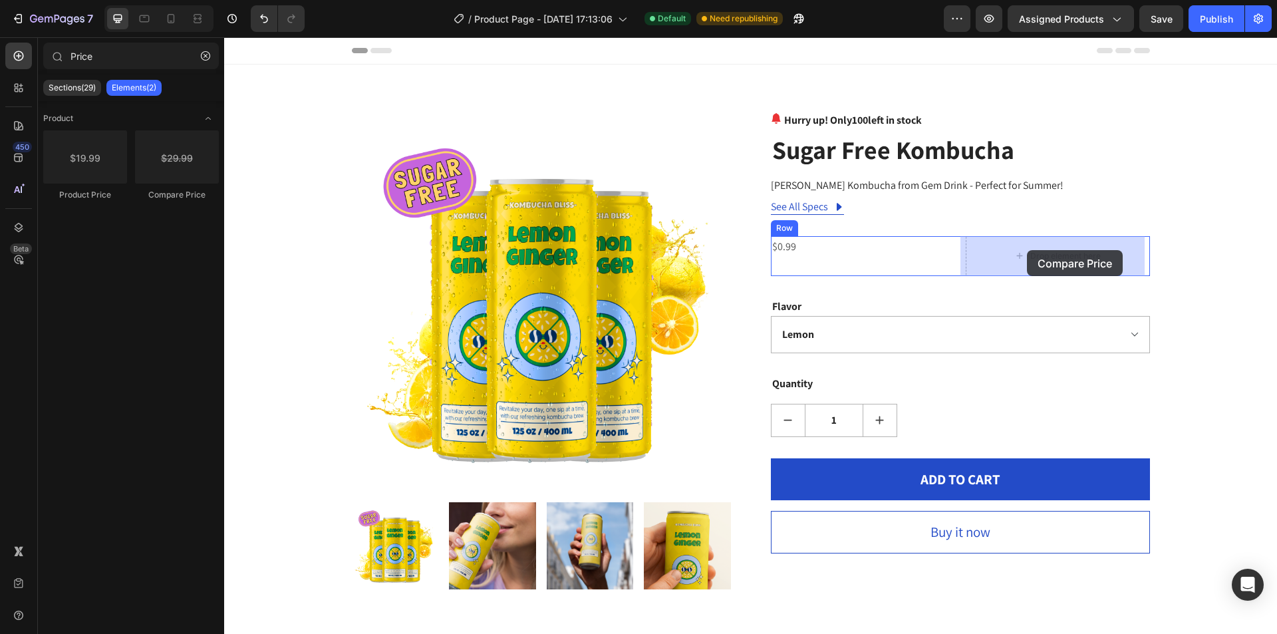
drag, startPoint x: 405, startPoint y: 212, endPoint x: 1027, endPoint y: 250, distance: 623.9
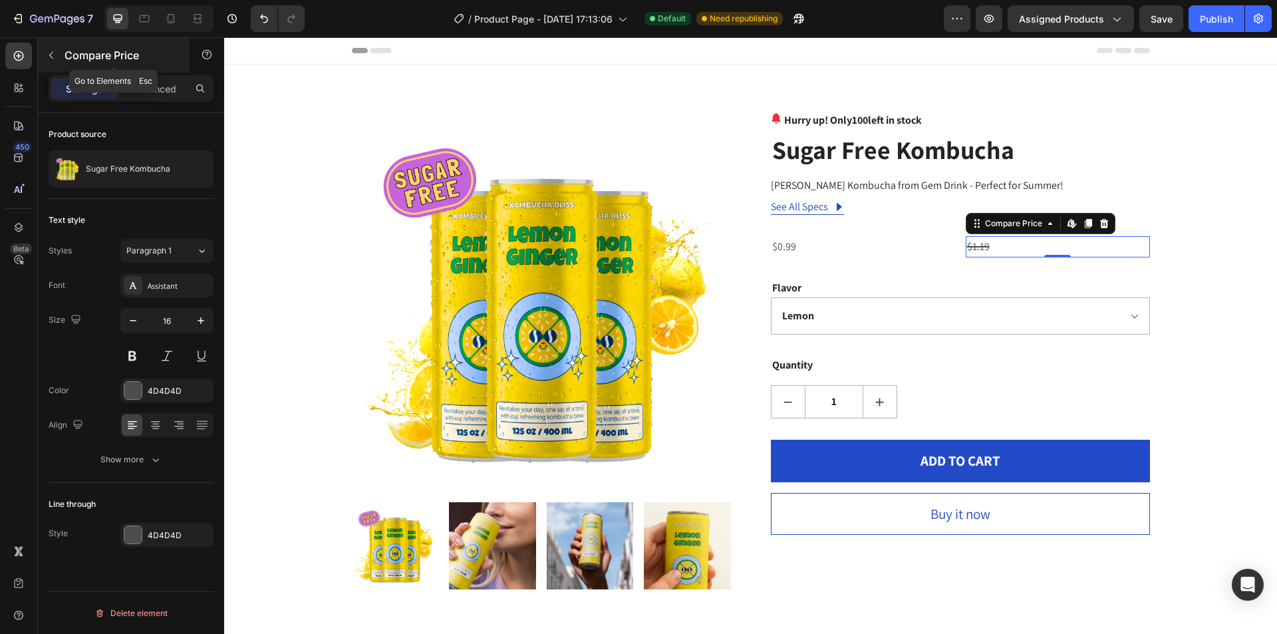
click at [52, 53] on icon "button" at bounding box center [51, 55] width 4 height 7
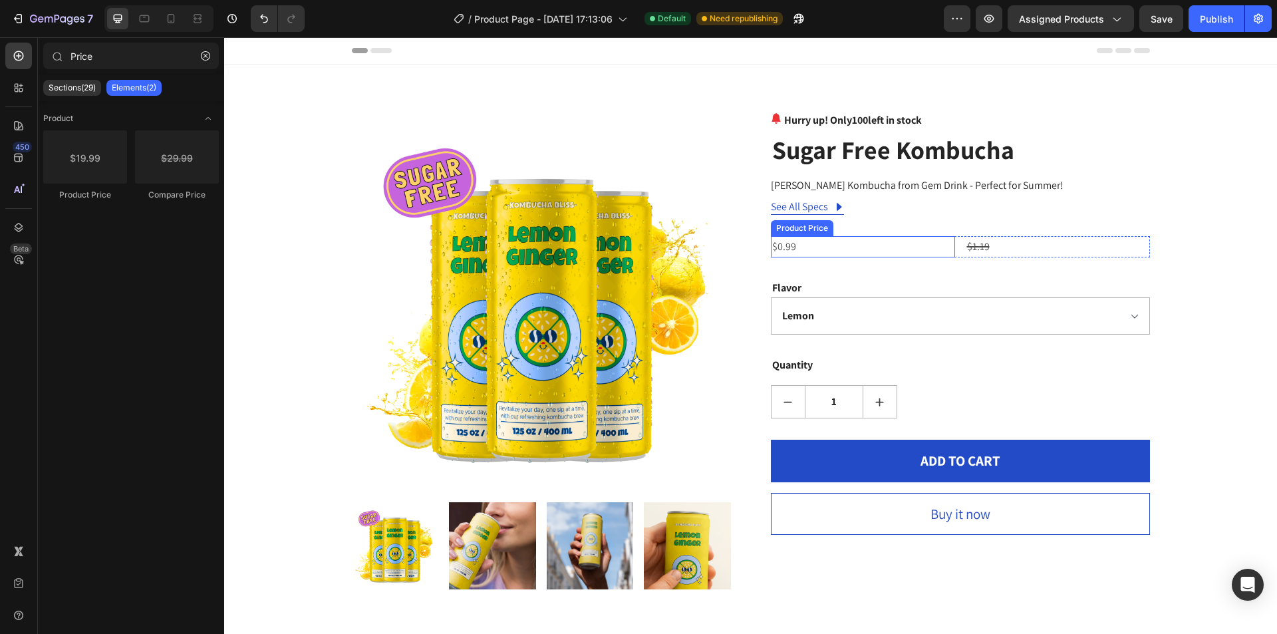
click at [890, 247] on div "$0.99" at bounding box center [863, 247] width 184 height 22
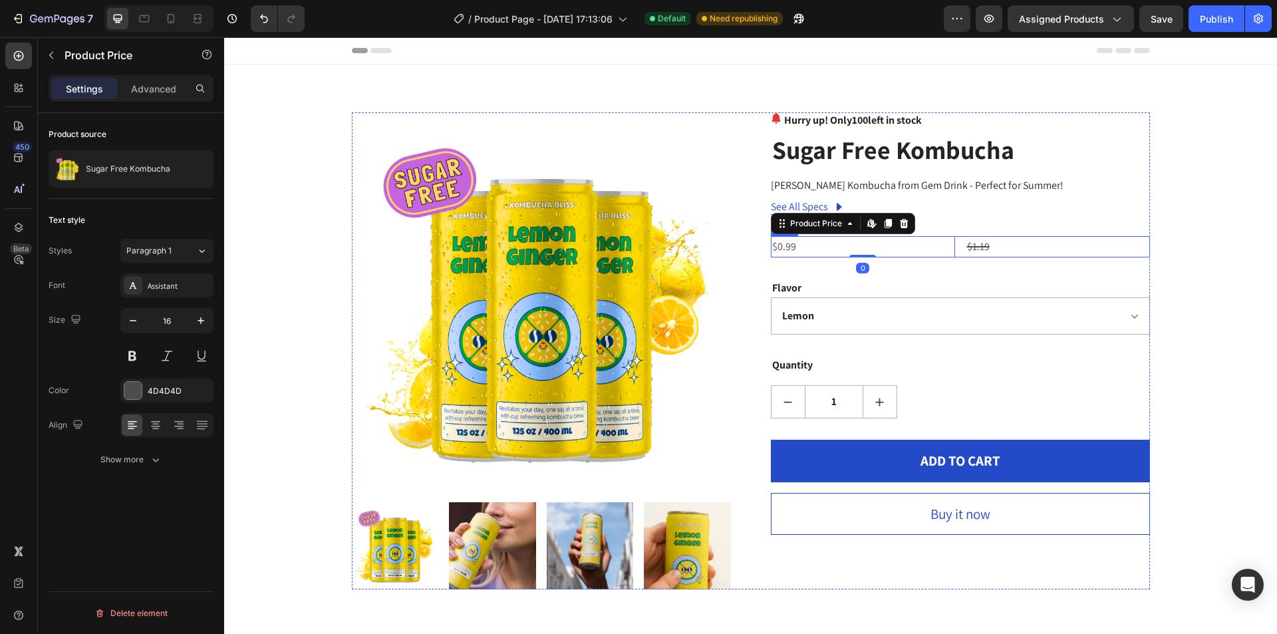
click at [954, 245] on div "$0.99 Product Price Edit content in Shopify 0 Product Price Edit content in Sho…" at bounding box center [960, 247] width 379 height 22
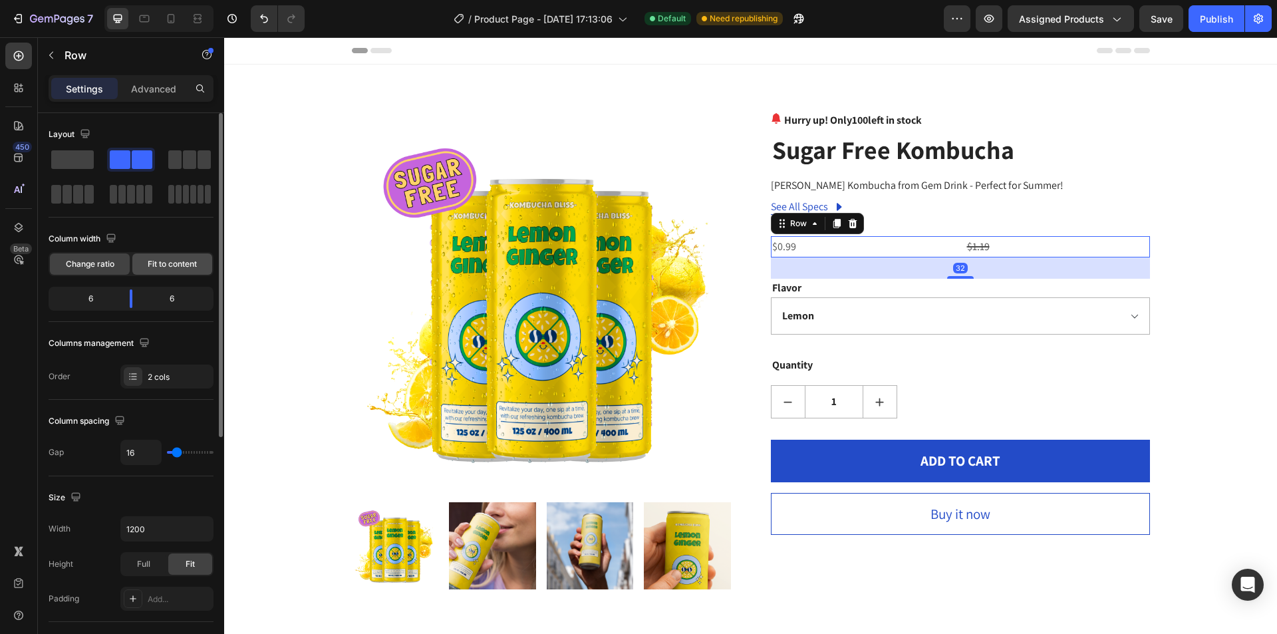
click at [182, 263] on span "Fit to content" at bounding box center [172, 264] width 49 height 12
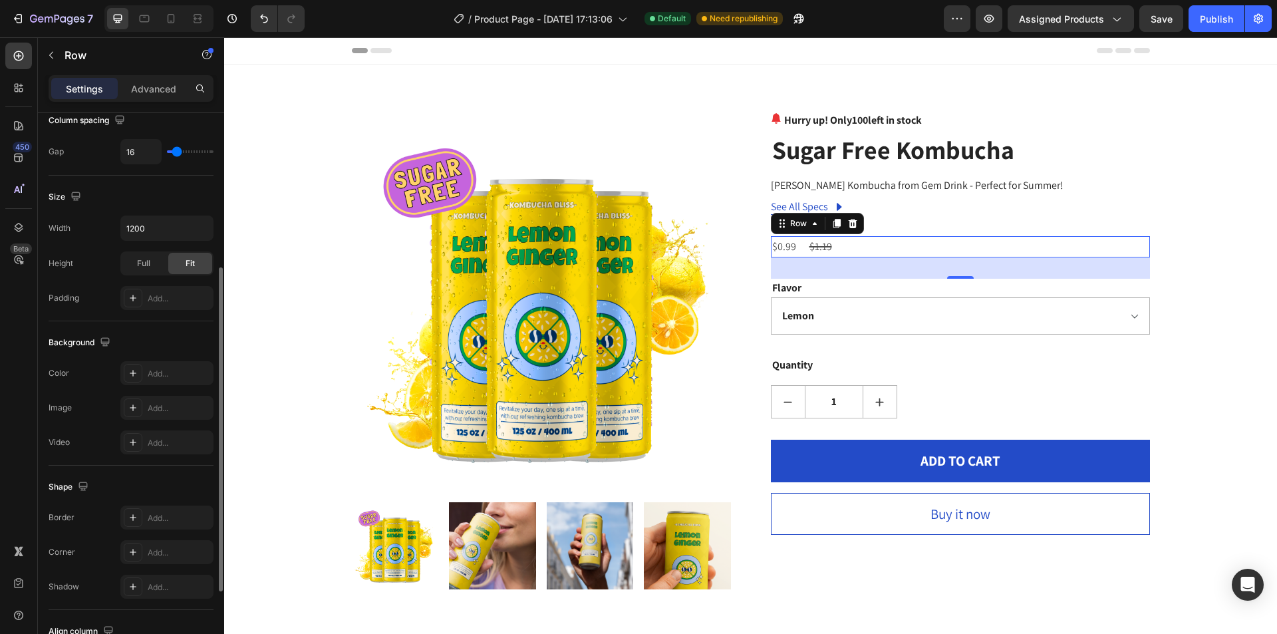
scroll to position [405, 0]
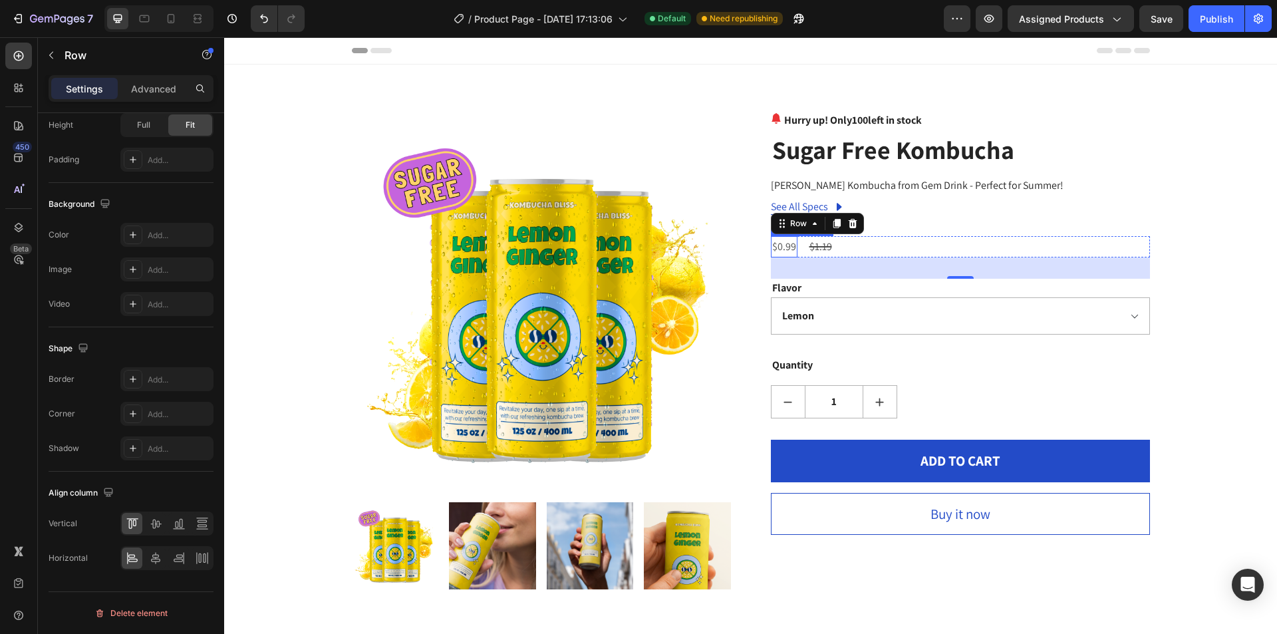
click at [786, 245] on div "$0.99" at bounding box center [784, 247] width 27 height 22
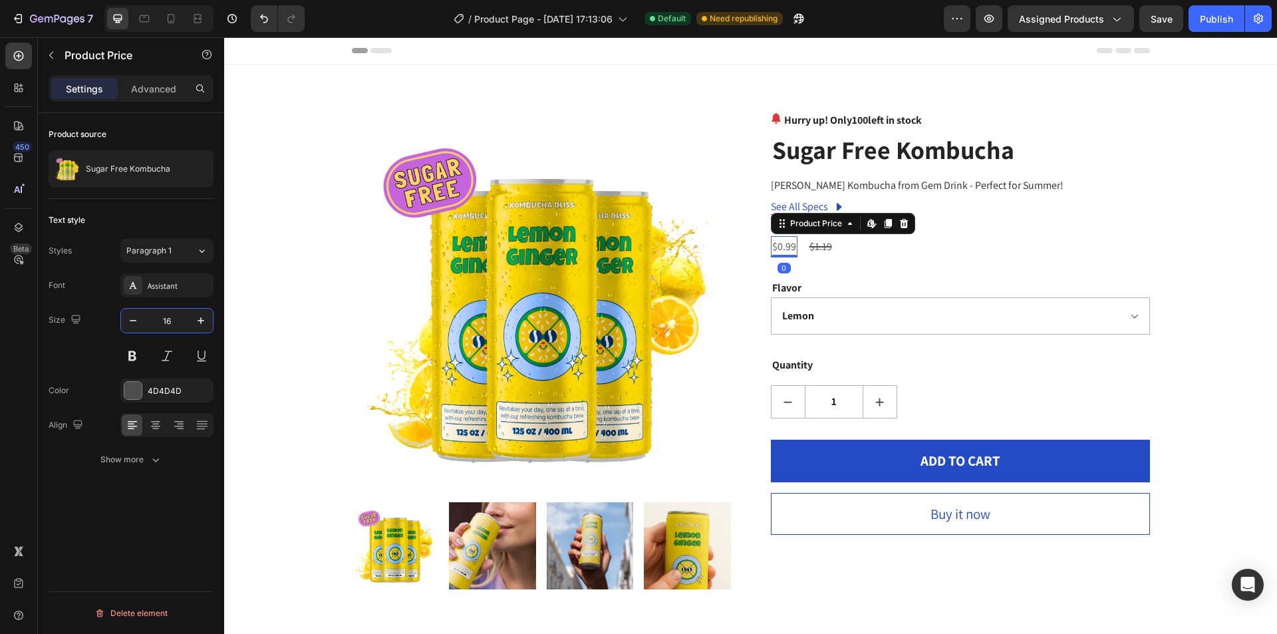
click at [176, 321] on input "16" at bounding box center [167, 321] width 44 height 24
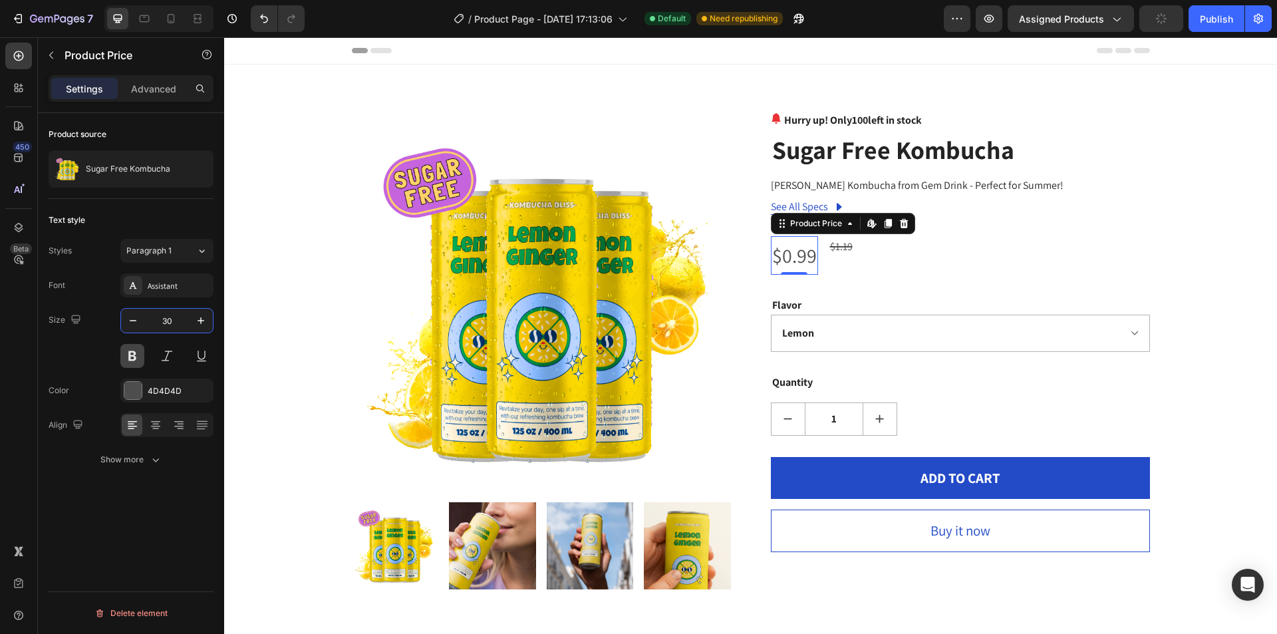
type input "30"
click at [136, 353] on button at bounding box center [132, 356] width 24 height 24
click at [834, 244] on div "$1.19" at bounding box center [845, 247] width 25 height 22
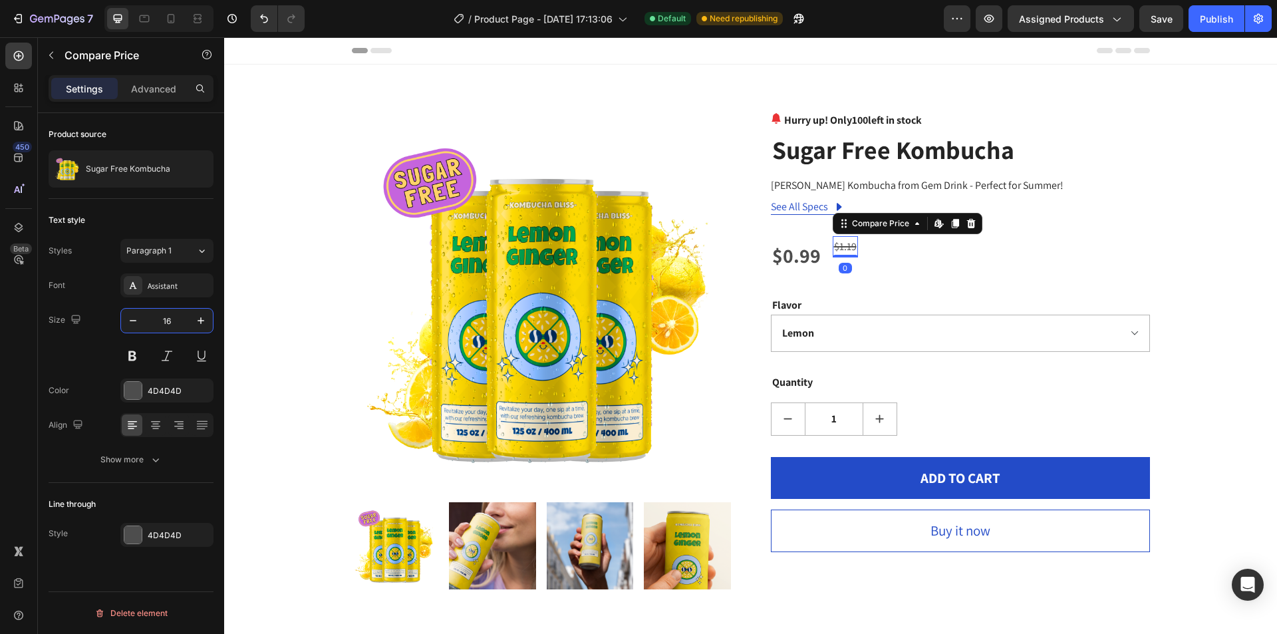
click at [172, 320] on input "16" at bounding box center [167, 321] width 44 height 24
type input "2"
type input "30"
click at [136, 356] on button at bounding box center [132, 356] width 24 height 24
click at [1169, 222] on div "Product Images Hurry up! Only 100 left in stock (P) Stock Counter Sugar Free Ko…" at bounding box center [750, 350] width 1033 height 477
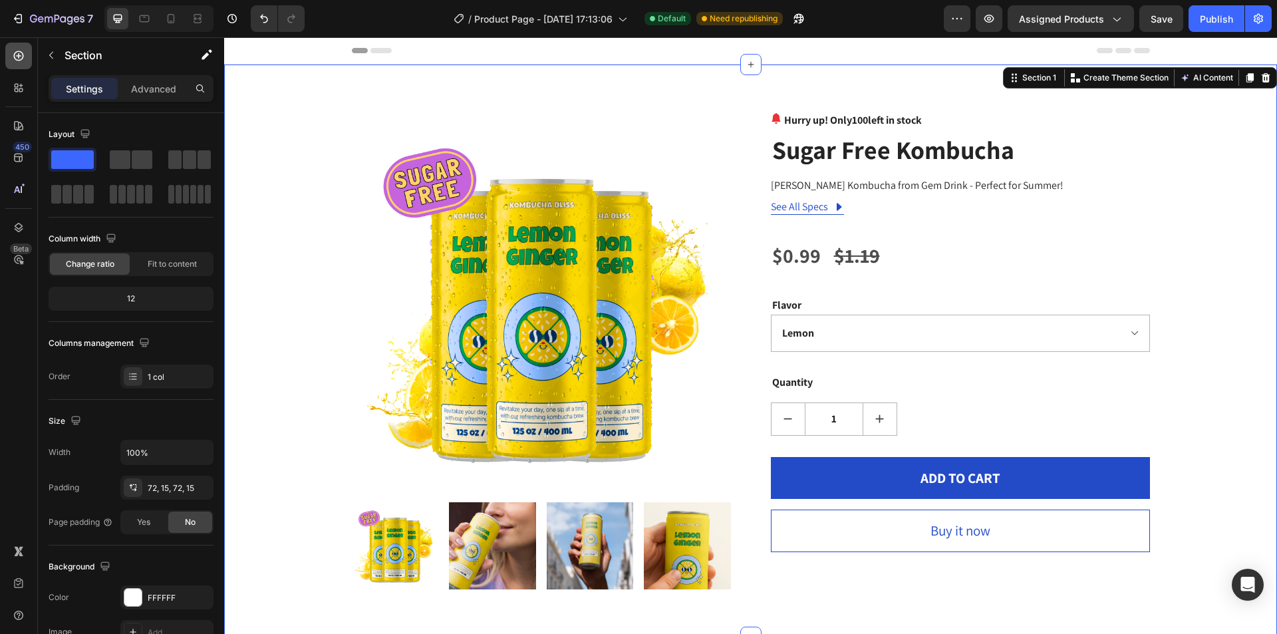
click at [19, 55] on icon at bounding box center [18, 55] width 13 height 13
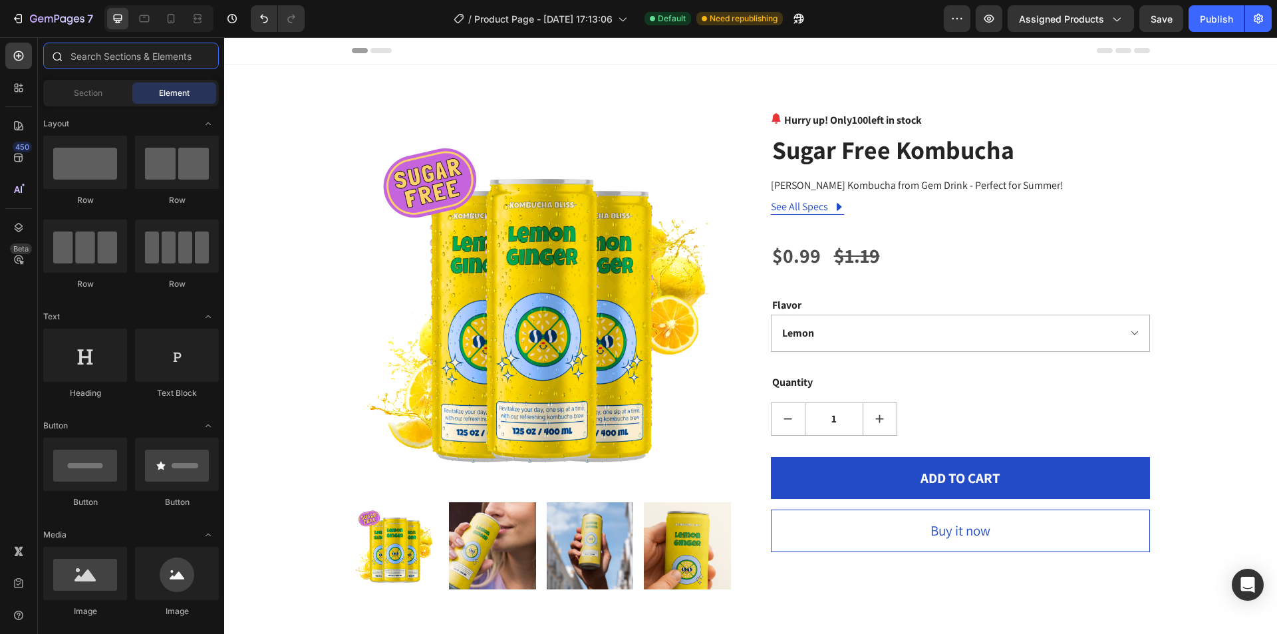
click at [84, 53] on input "text" at bounding box center [131, 56] width 176 height 27
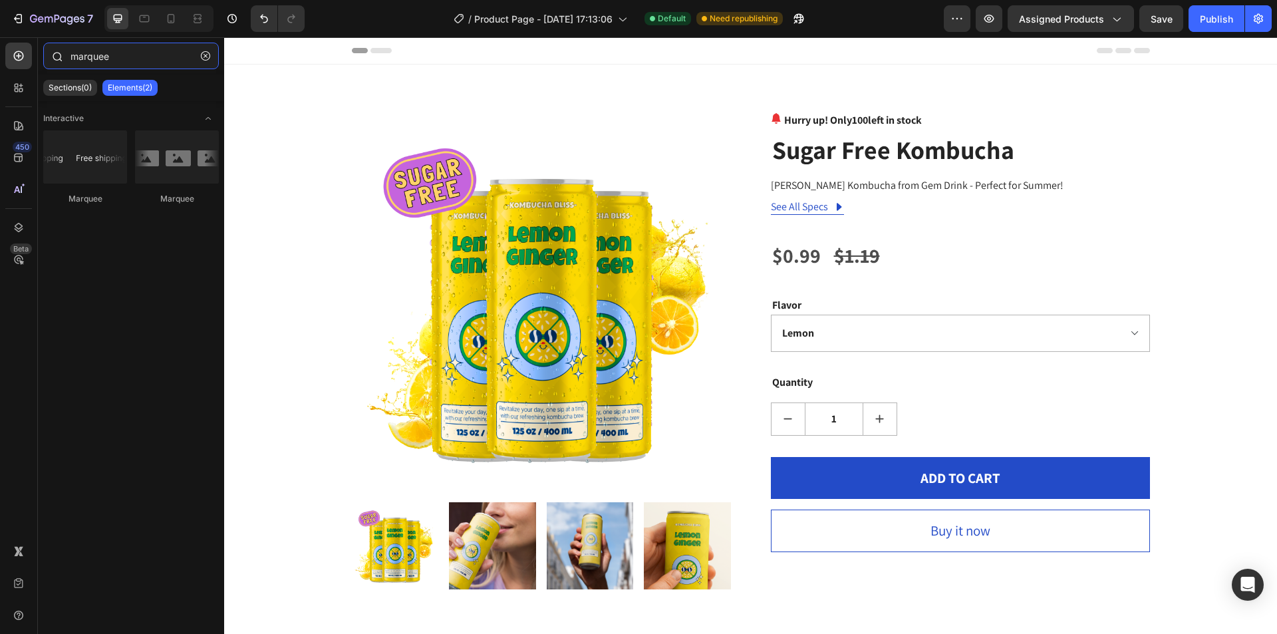
click at [79, 61] on input "marquee" at bounding box center [131, 56] width 176 height 27
type input "Marquee"
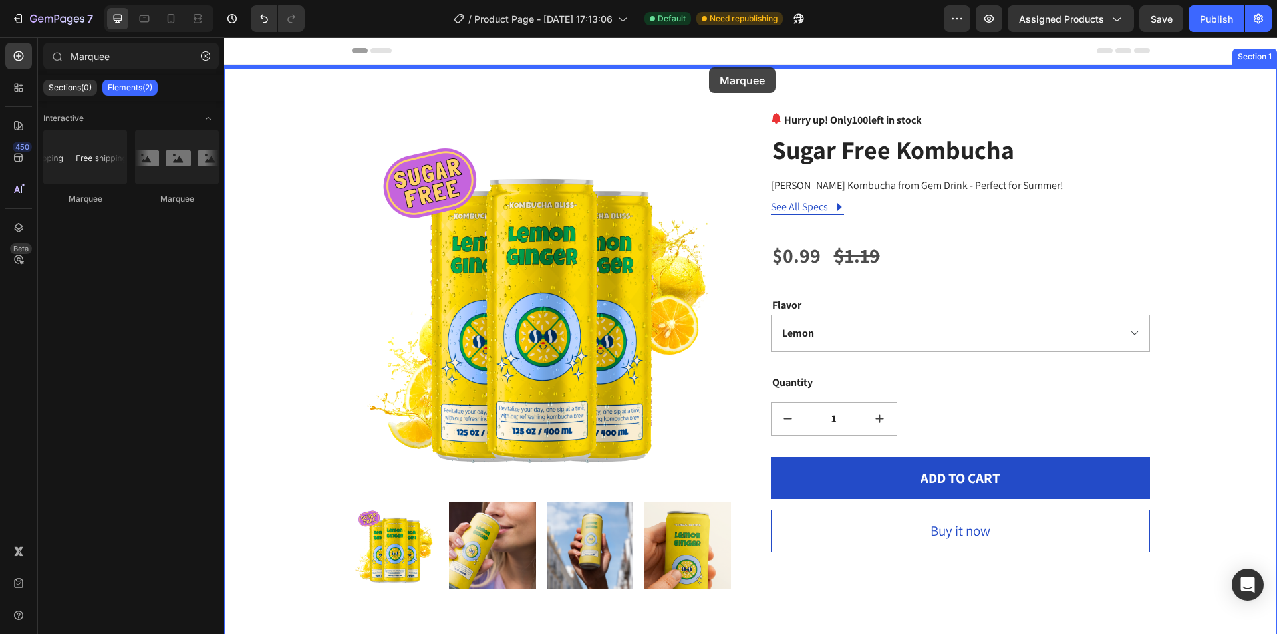
drag, startPoint x: 303, startPoint y: 201, endPoint x: 709, endPoint y: 67, distance: 427.9
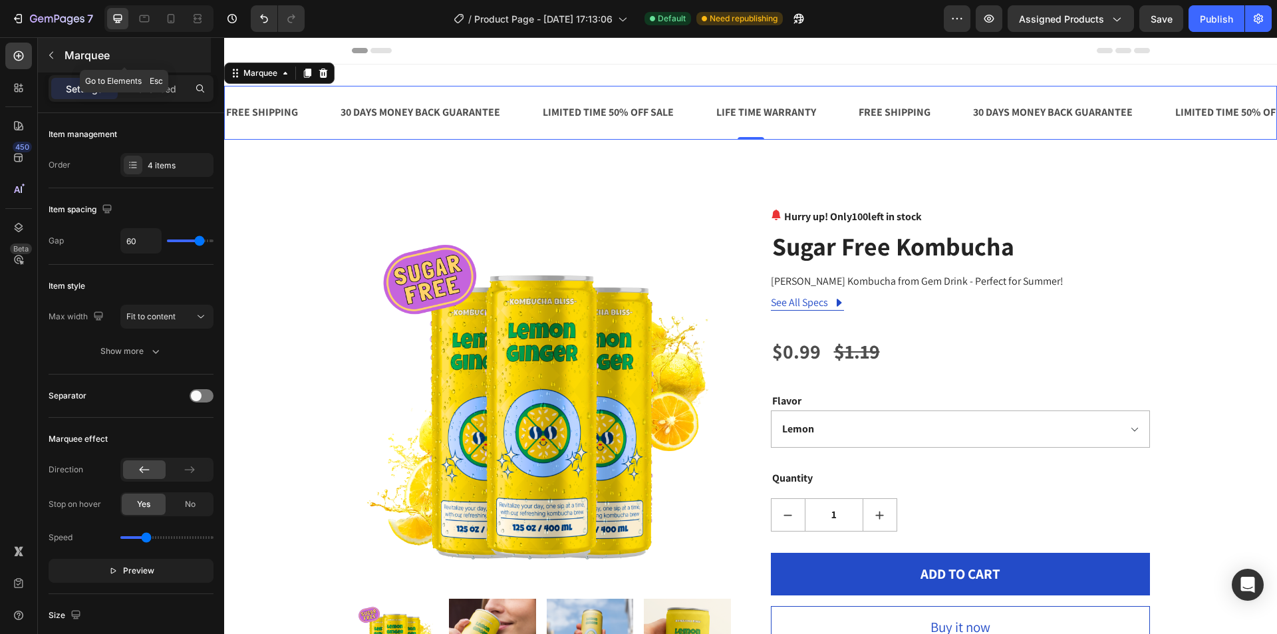
click at [49, 54] on icon "button" at bounding box center [51, 55] width 11 height 11
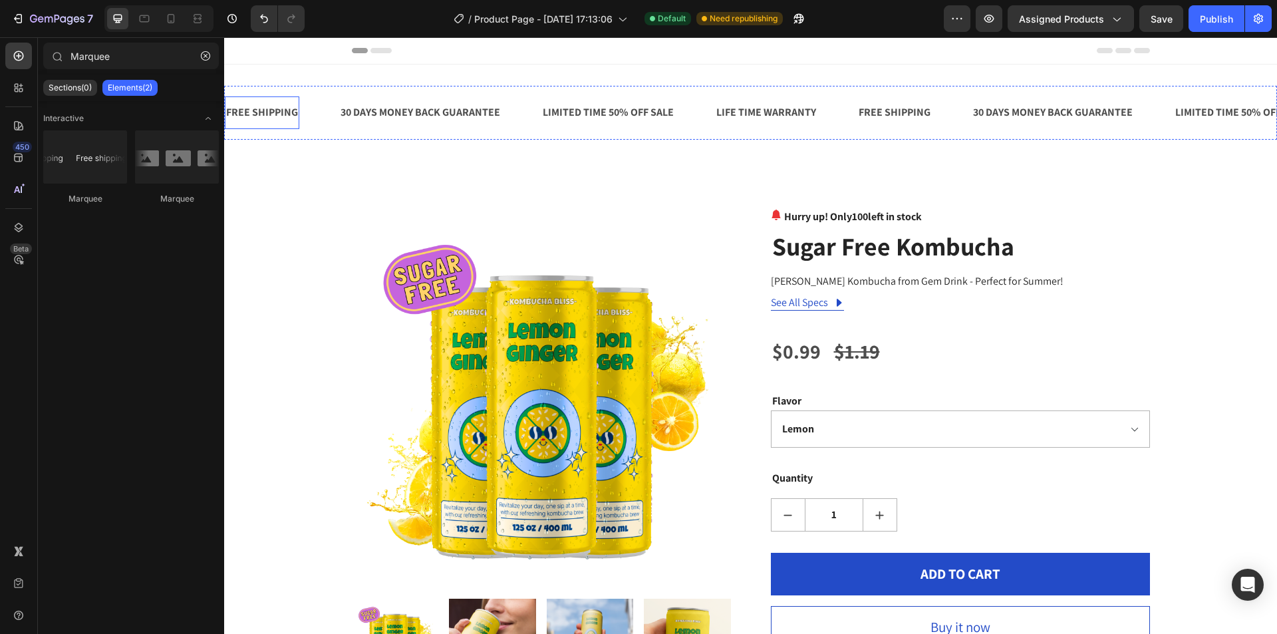
click at [277, 120] on div "FREE SHIPPING" at bounding box center [262, 113] width 75 height 22
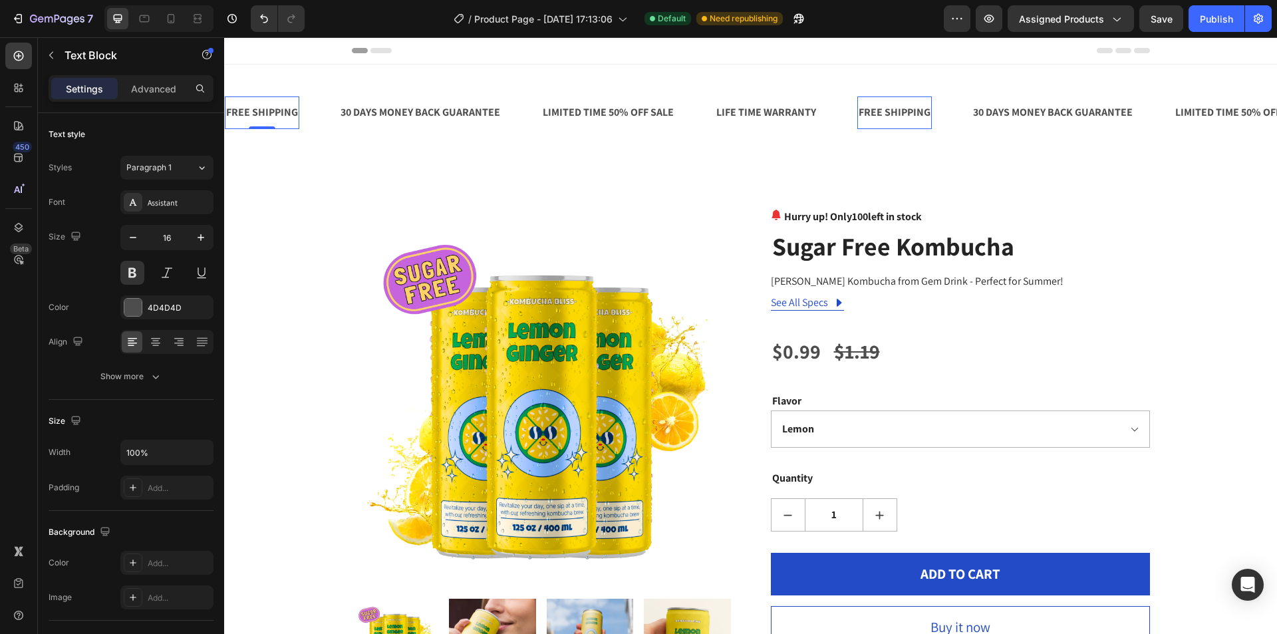
click at [266, 116] on div "FREE SHIPPING" at bounding box center [262, 113] width 75 height 22
click at [266, 116] on p "FREE SHIPPING" at bounding box center [262, 112] width 72 height 19
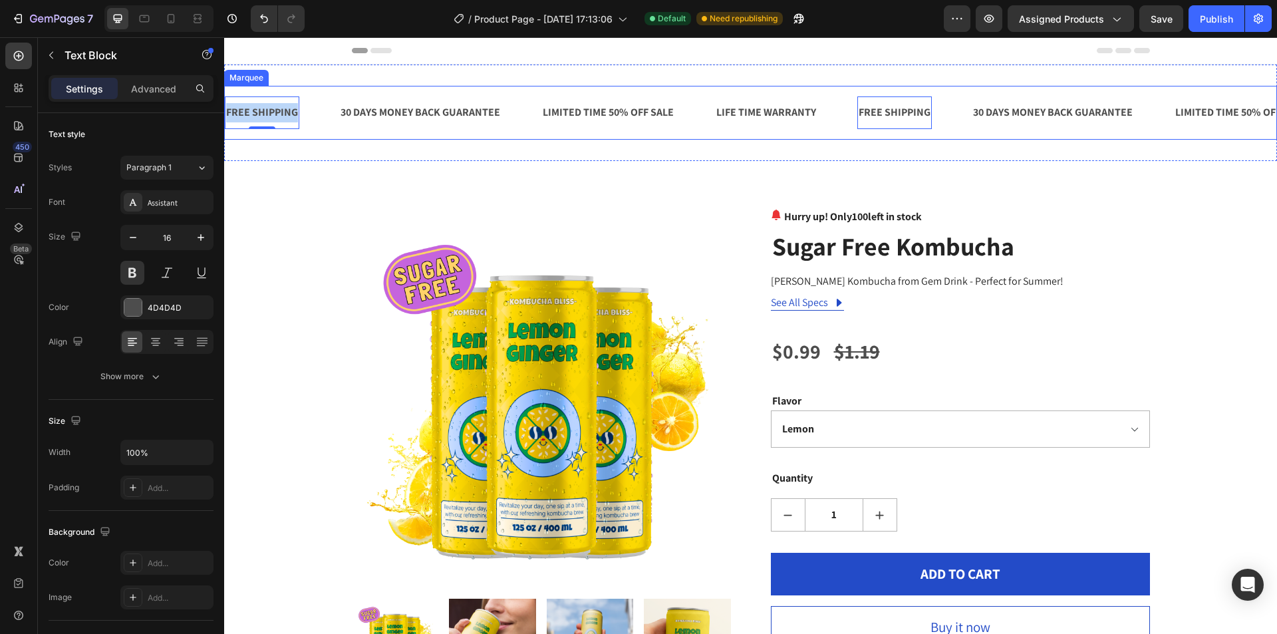
click at [513, 101] on div "30 DAYS MONEY BACK GUARANTEE Text Block" at bounding box center [440, 112] width 202 height 33
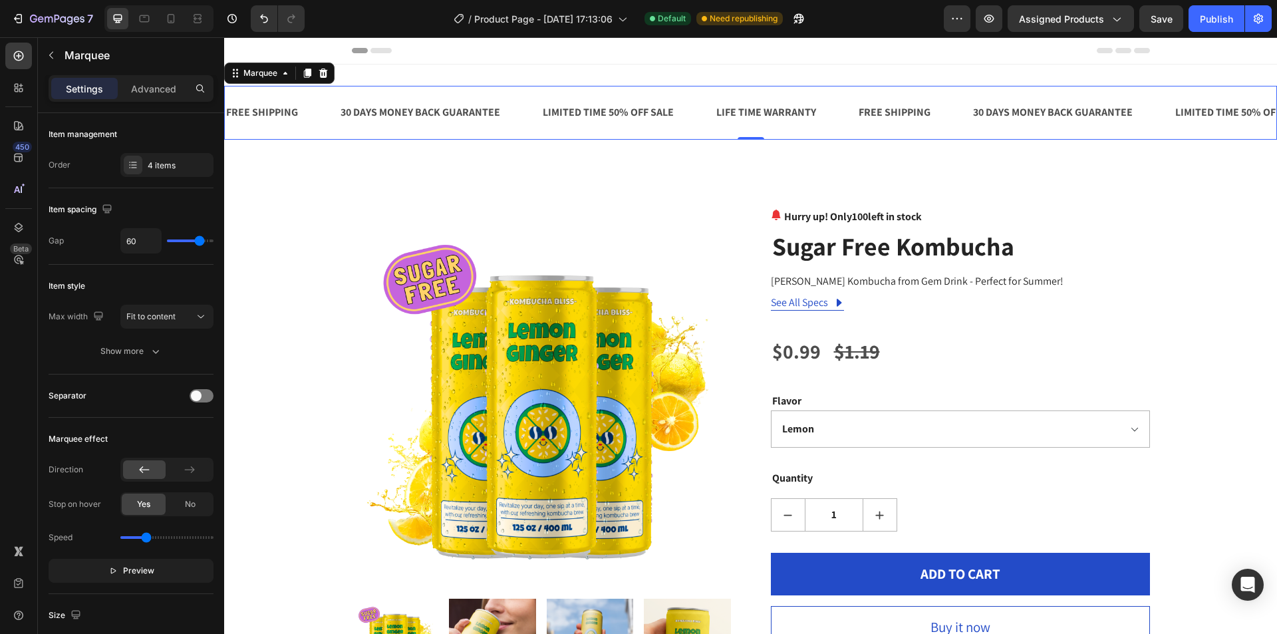
click at [1150, 93] on div "FREE SHIPPING Text Block 30 DAYS MONEY BACK GUARANTEE Text Block LIMITED TIME 5…" at bounding box center [750, 113] width 1053 height 54
click at [329, 73] on div at bounding box center [323, 73] width 16 height 16
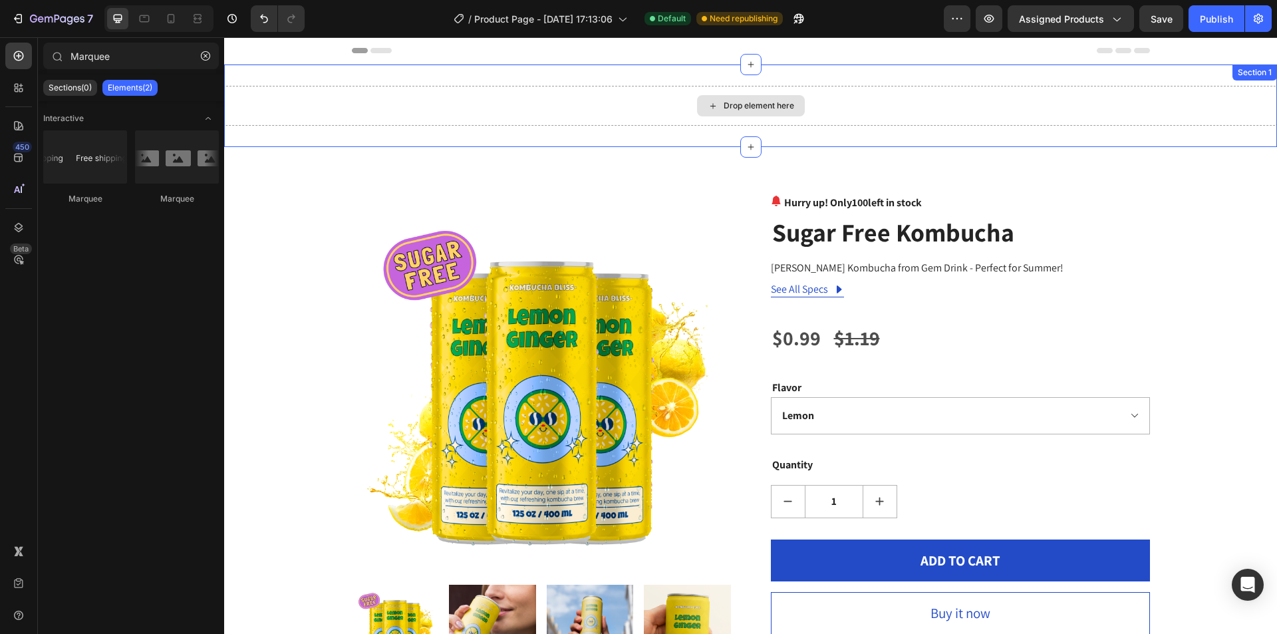
click at [934, 92] on div "Drop element here" at bounding box center [750, 106] width 1053 height 40
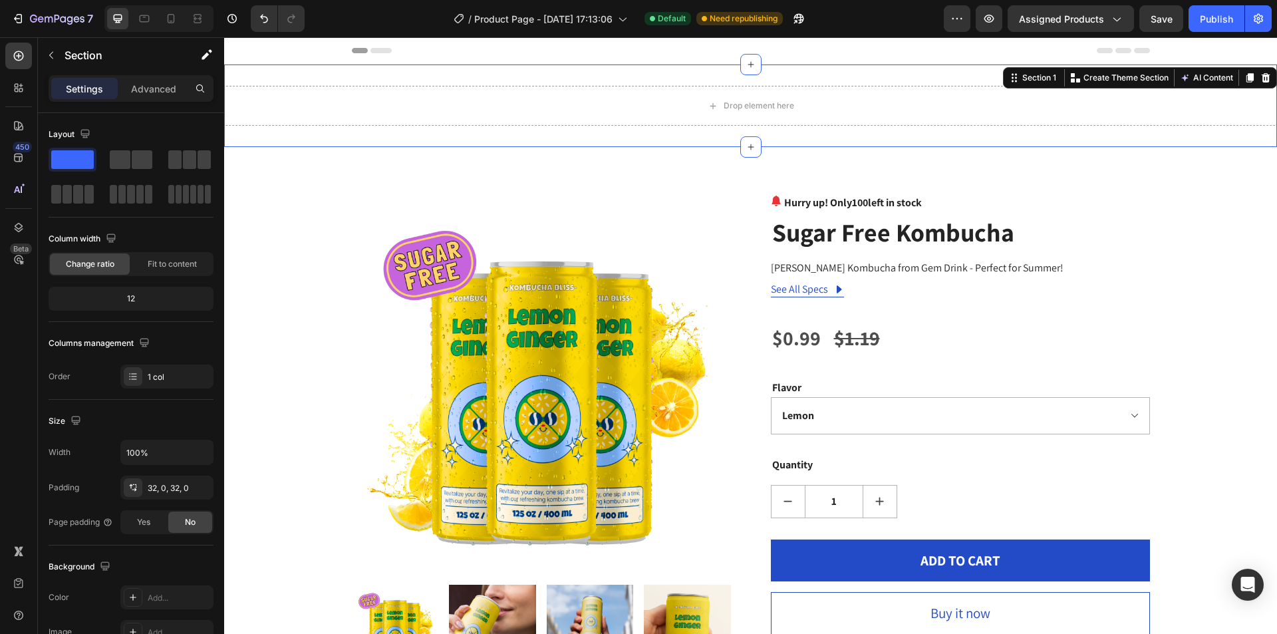
drag, startPoint x: 1253, startPoint y: 75, endPoint x: 1217, endPoint y: 128, distance: 64.8
click at [1261, 74] on icon at bounding box center [1266, 78] width 11 height 11
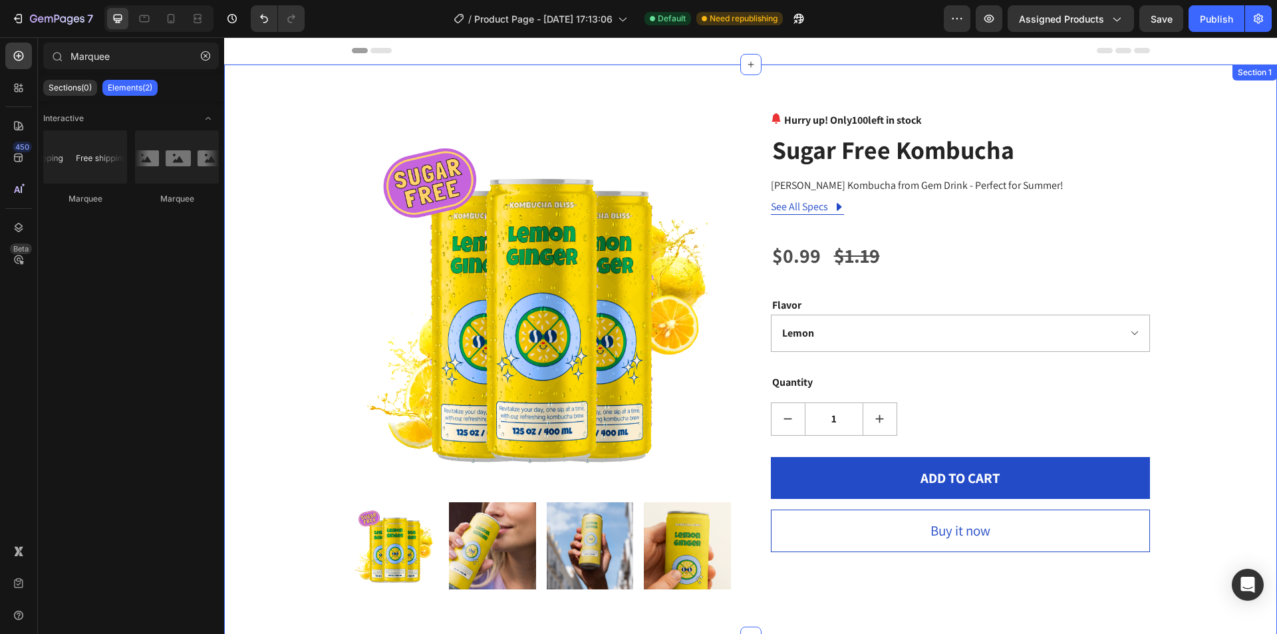
click at [1086, 93] on div "Product Images Hurry up! Only 100 left in stock (P) Stock Counter Sugar Free Ko…" at bounding box center [750, 351] width 1053 height 573
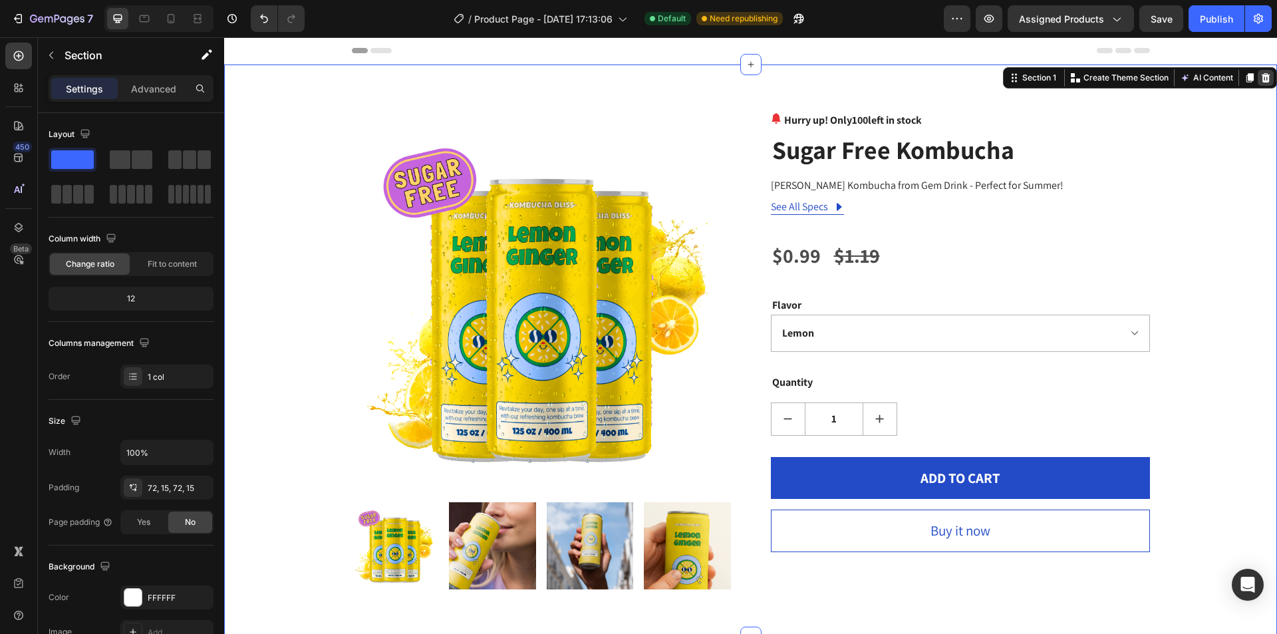
click at [1261, 77] on icon at bounding box center [1266, 78] width 11 height 11
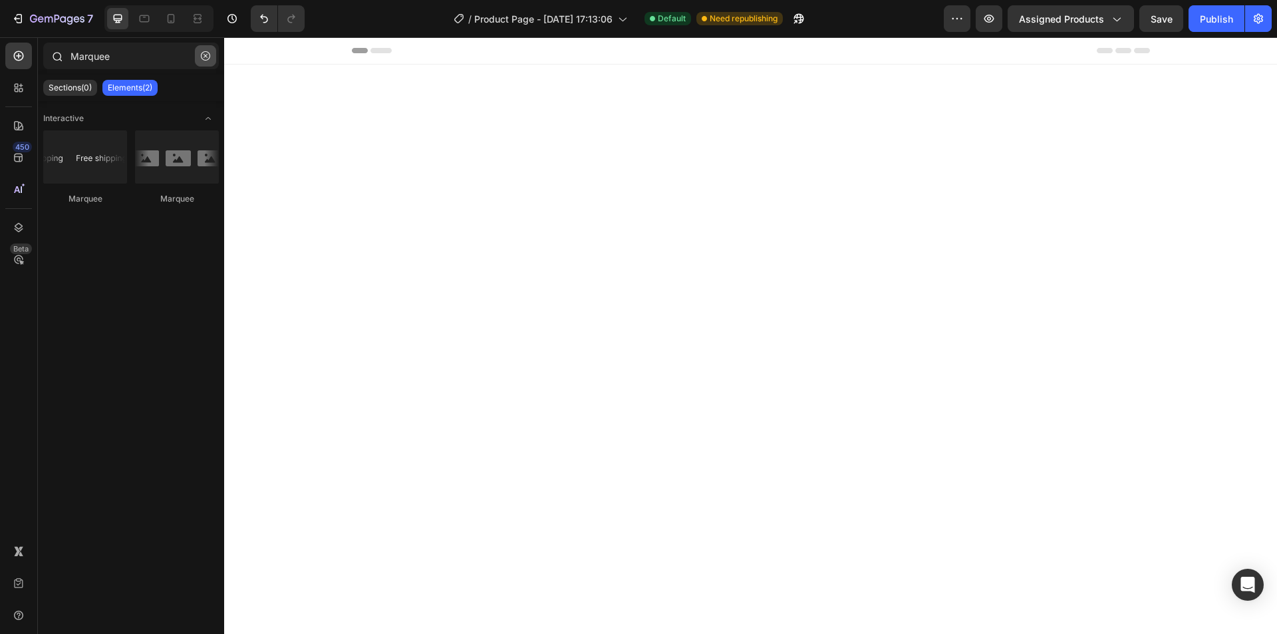
click at [203, 53] on icon "button" at bounding box center [205, 55] width 9 height 9
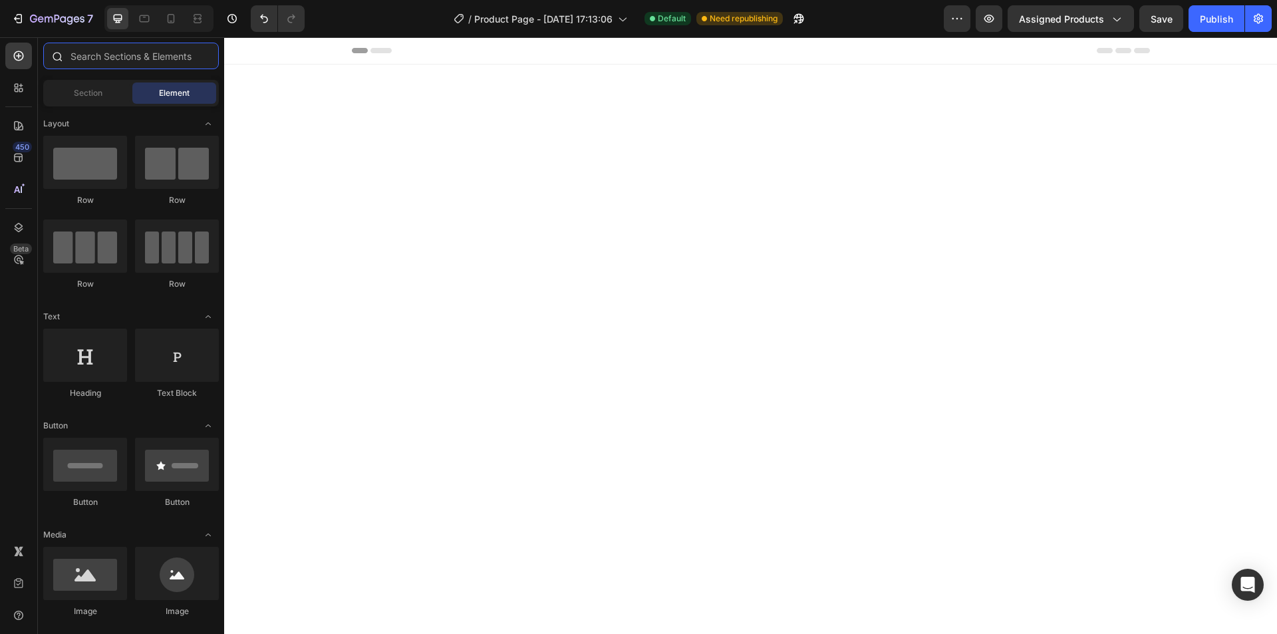
click at [113, 50] on input "text" at bounding box center [131, 56] width 176 height 27
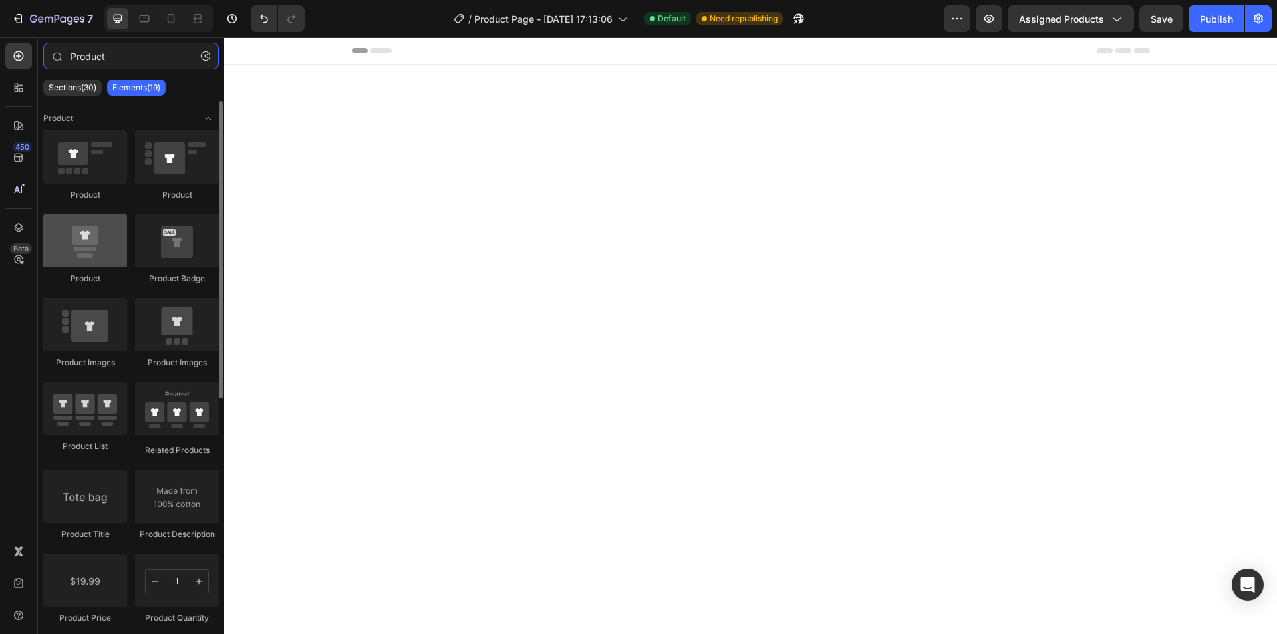
type input "Product"
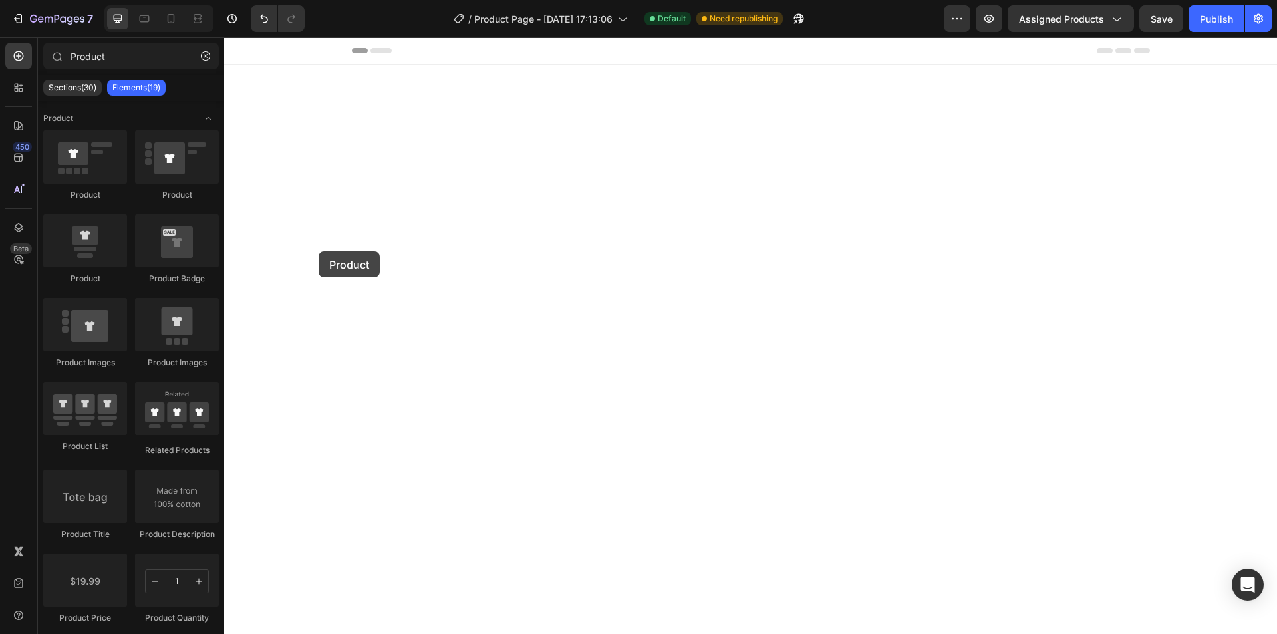
drag, startPoint x: 307, startPoint y: 294, endPoint x: 477, endPoint y: 249, distance: 175.4
drag, startPoint x: 335, startPoint y: 281, endPoint x: 718, endPoint y: 75, distance: 435.5
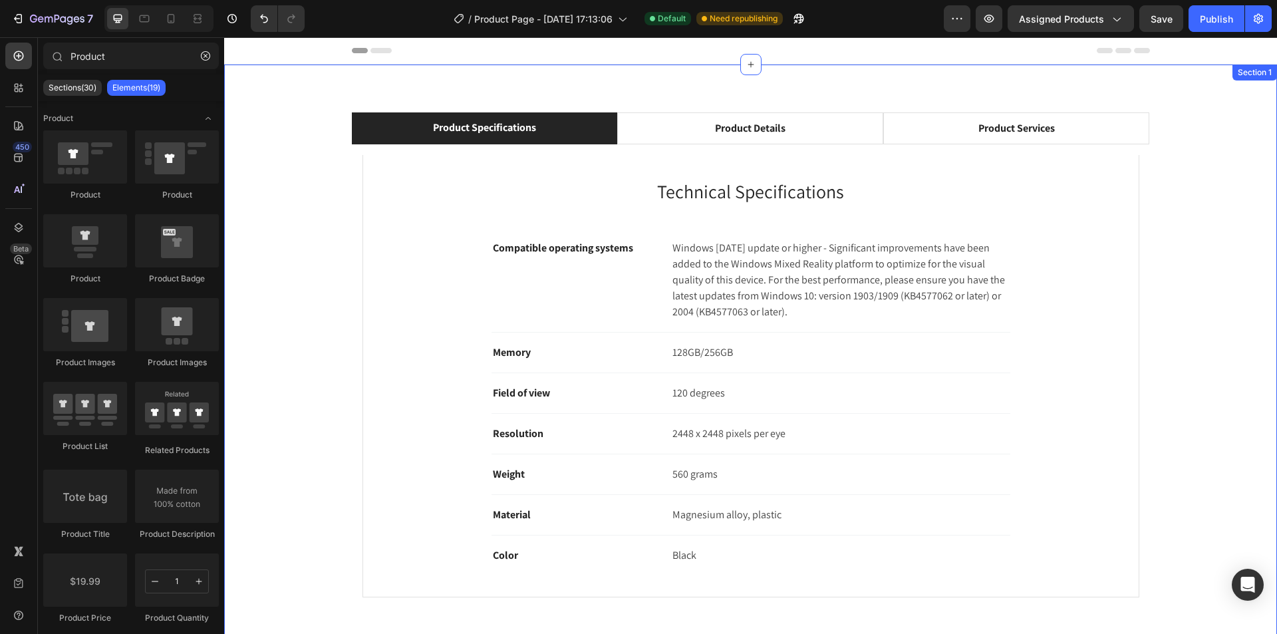
click at [1200, 148] on div "Product Specifications Product Details Product Services Technical Specification…" at bounding box center [750, 360] width 1033 height 496
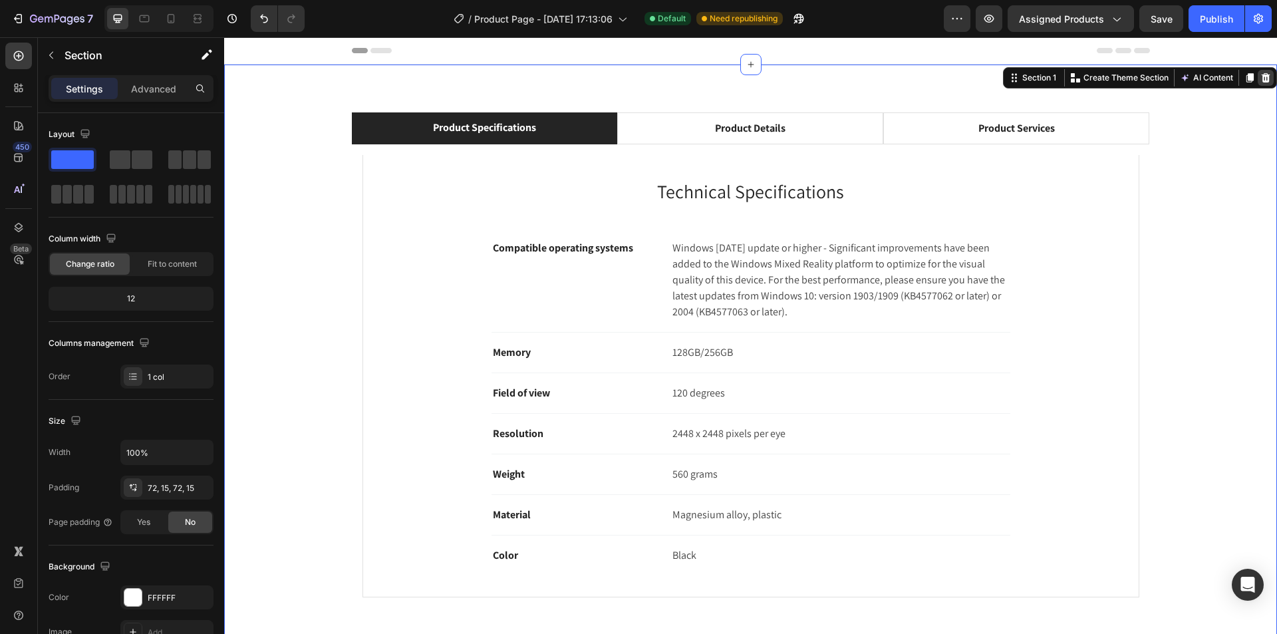
click at [1262, 79] on icon at bounding box center [1266, 77] width 9 height 9
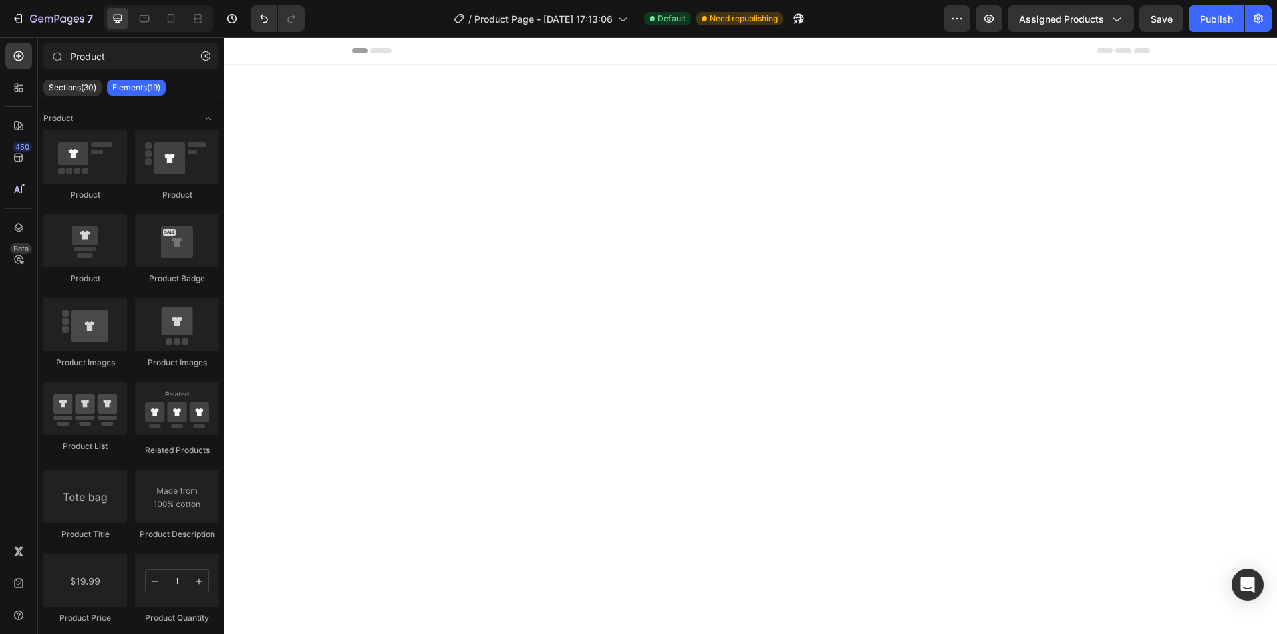
click at [1223, 170] on div at bounding box center [750, 285] width 1033 height 347
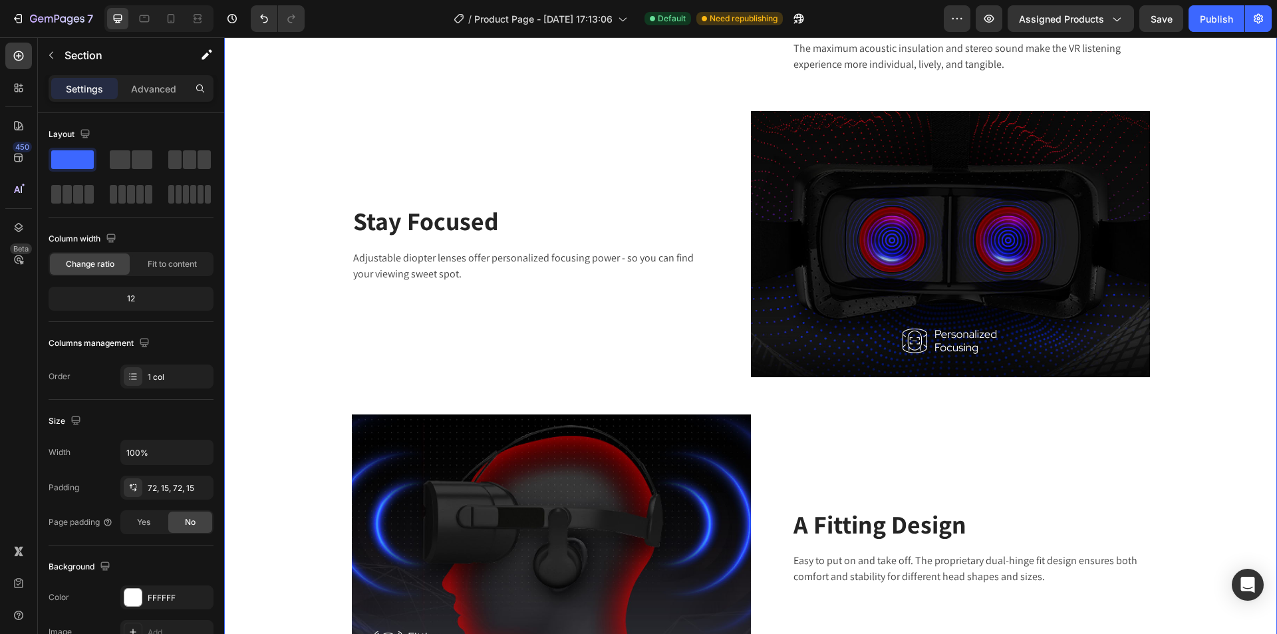
scroll to position [200, 0]
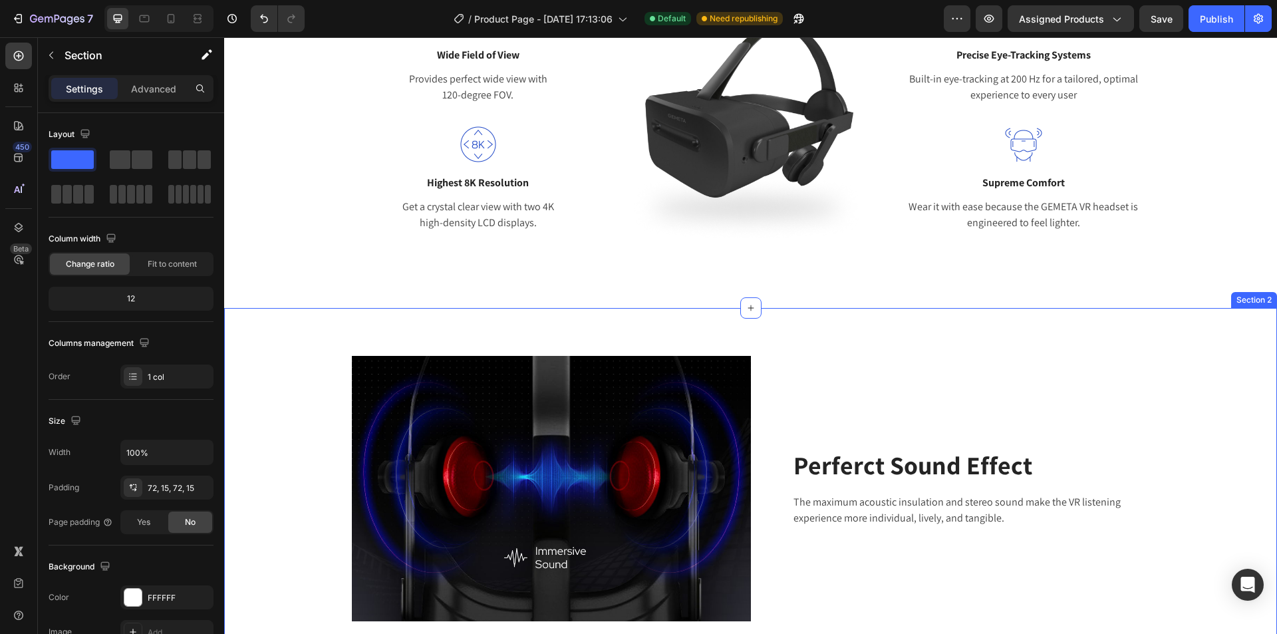
click at [1261, 295] on icon at bounding box center [1266, 295] width 11 height 11
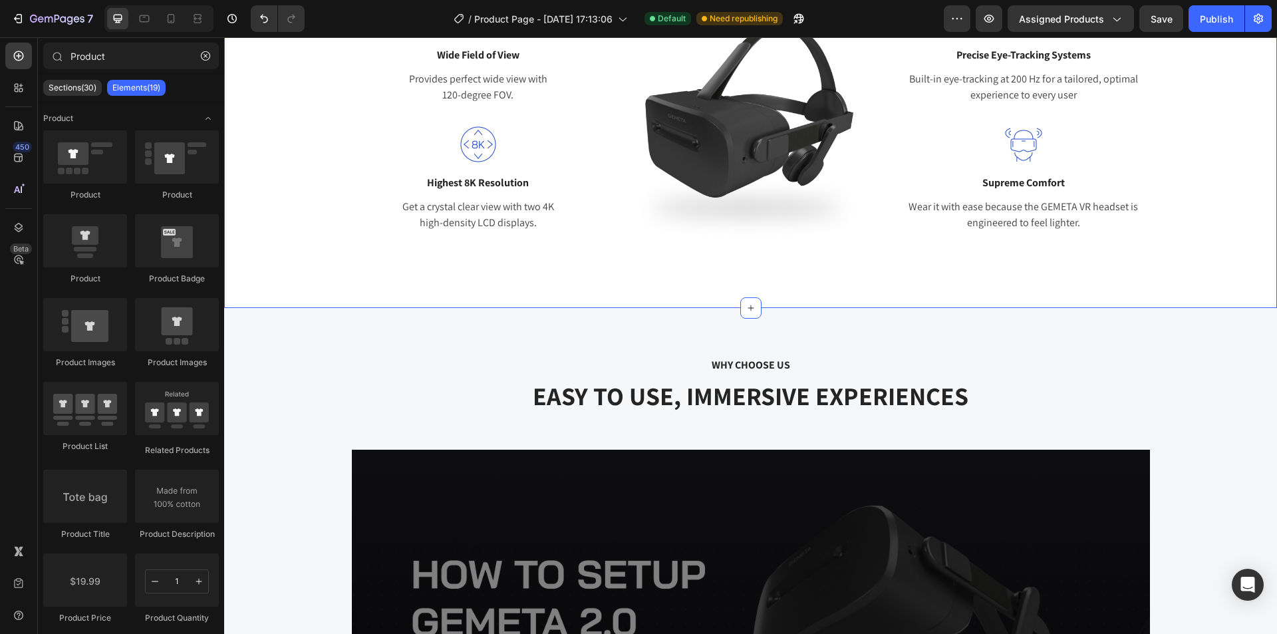
scroll to position [0, 0]
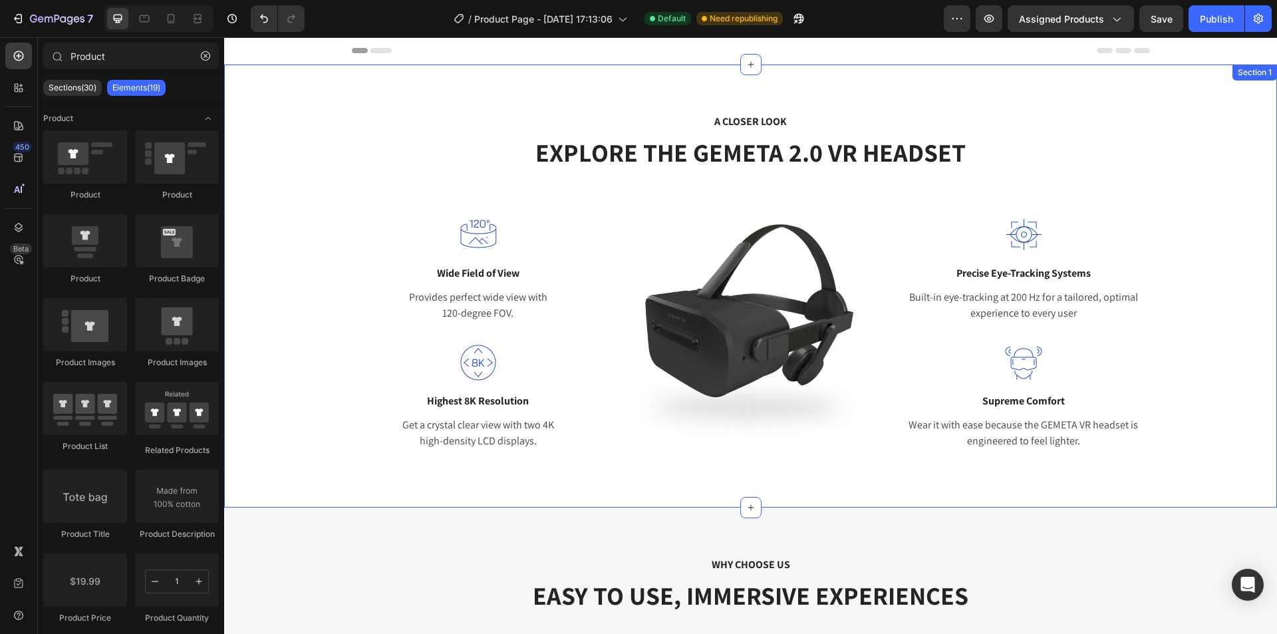
click at [1219, 294] on div "A CLOSER LOOK Text block EXPLORE THE GEMETA 2.0 VR HEADSET Heading Row Image Wi…" at bounding box center [750, 285] width 1033 height 347
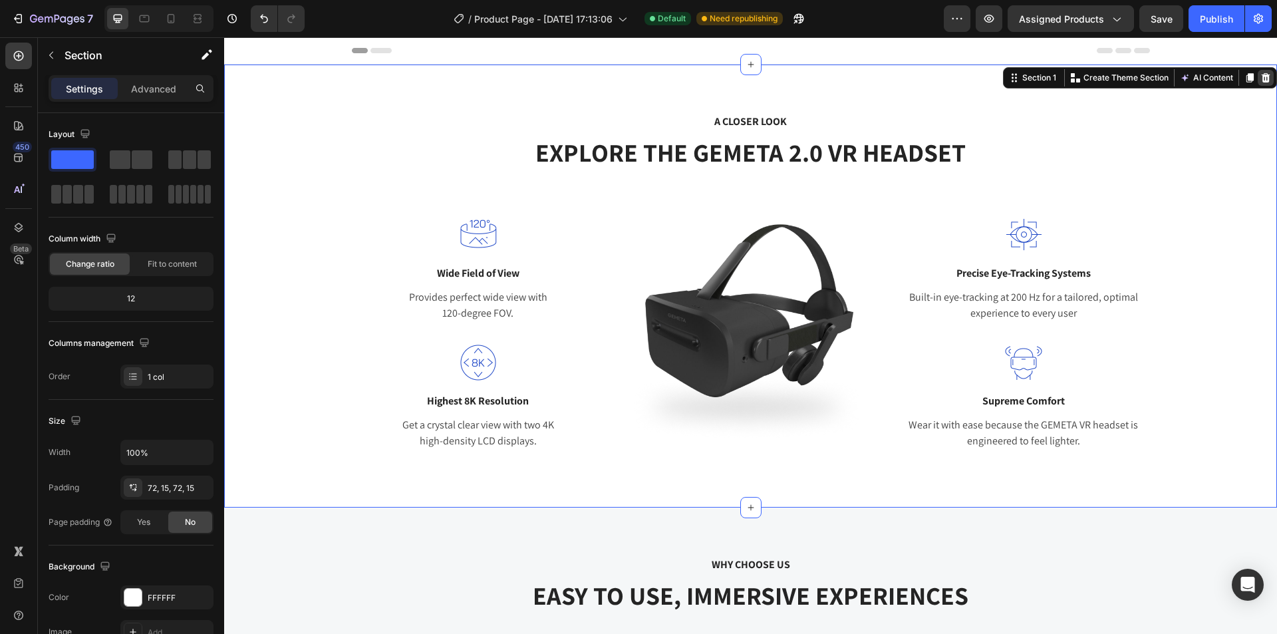
click at [1262, 76] on icon at bounding box center [1266, 77] width 9 height 9
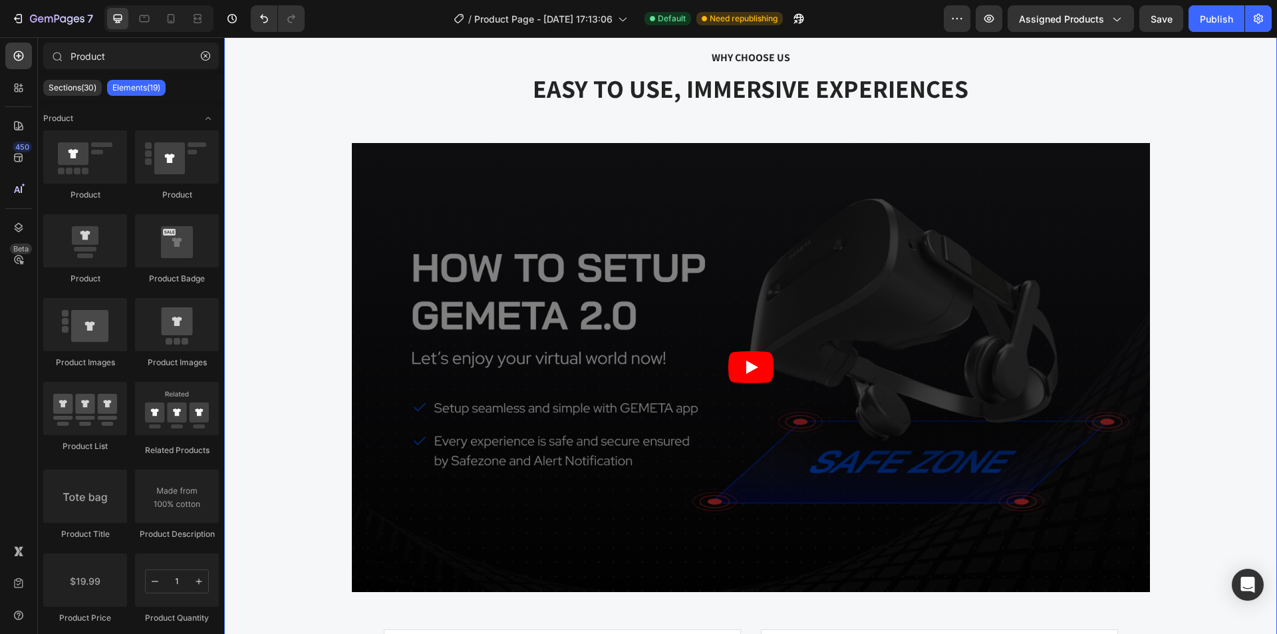
scroll to position [67, 0]
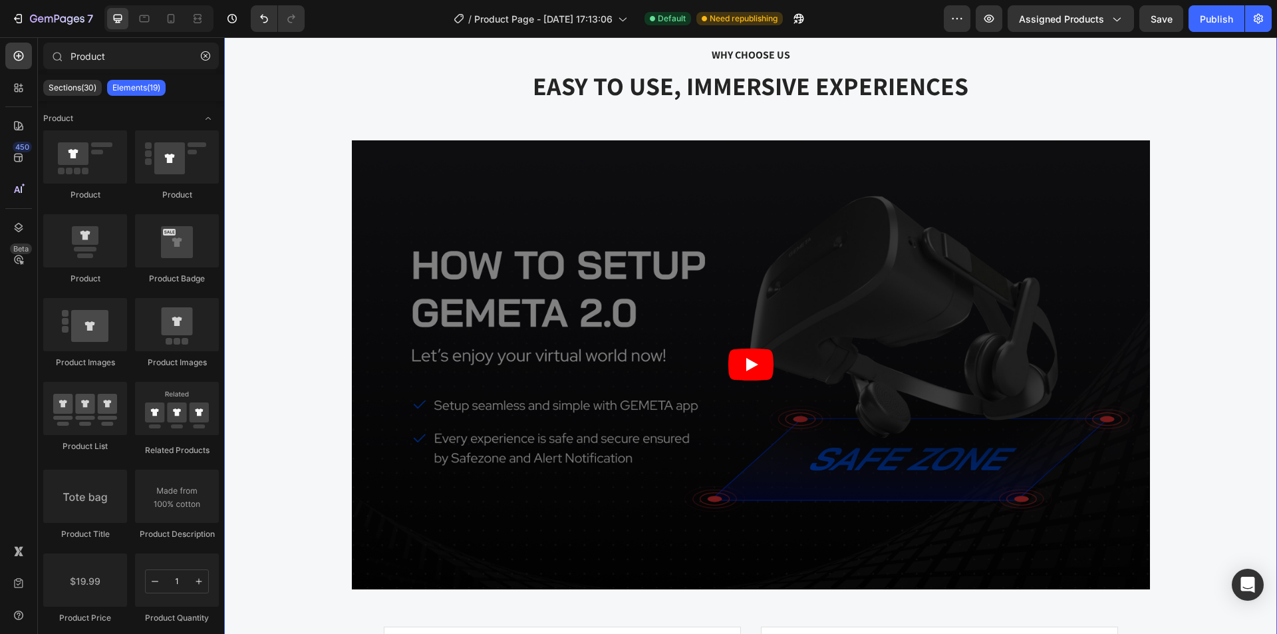
click at [1222, 273] on div "WHY CHOOSE US Text block EASY TO USE, IMMERSIVE EXPERIENCES Heading Video Image…" at bounding box center [750, 424] width 1033 height 757
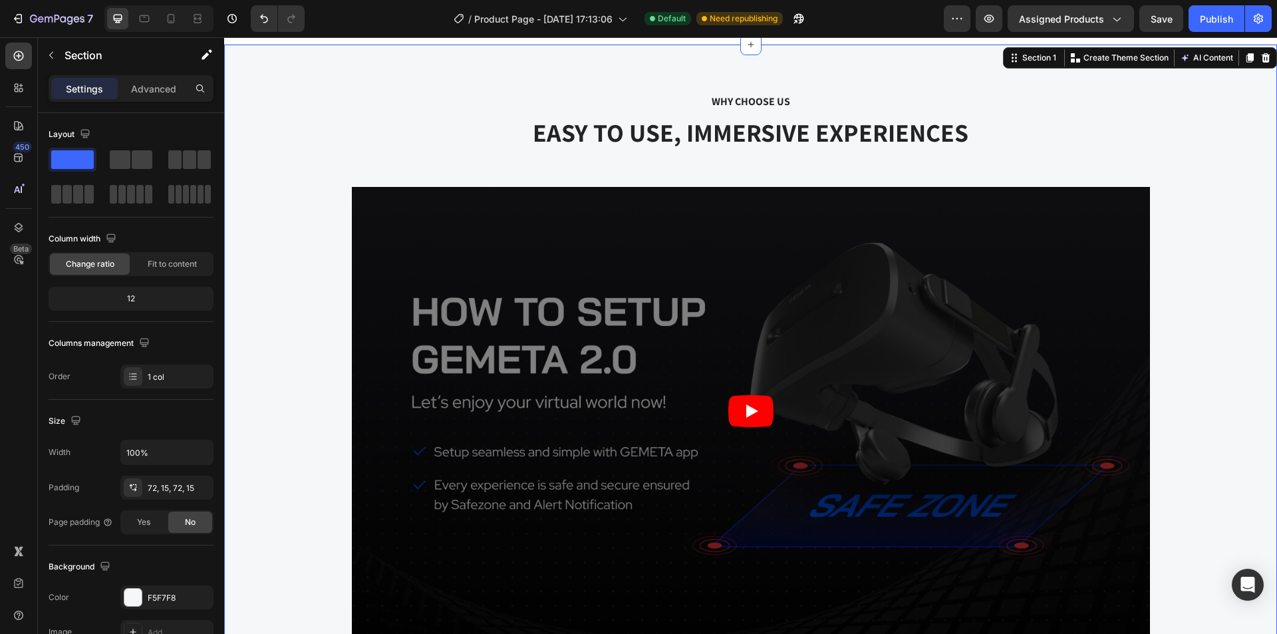
scroll to position [0, 0]
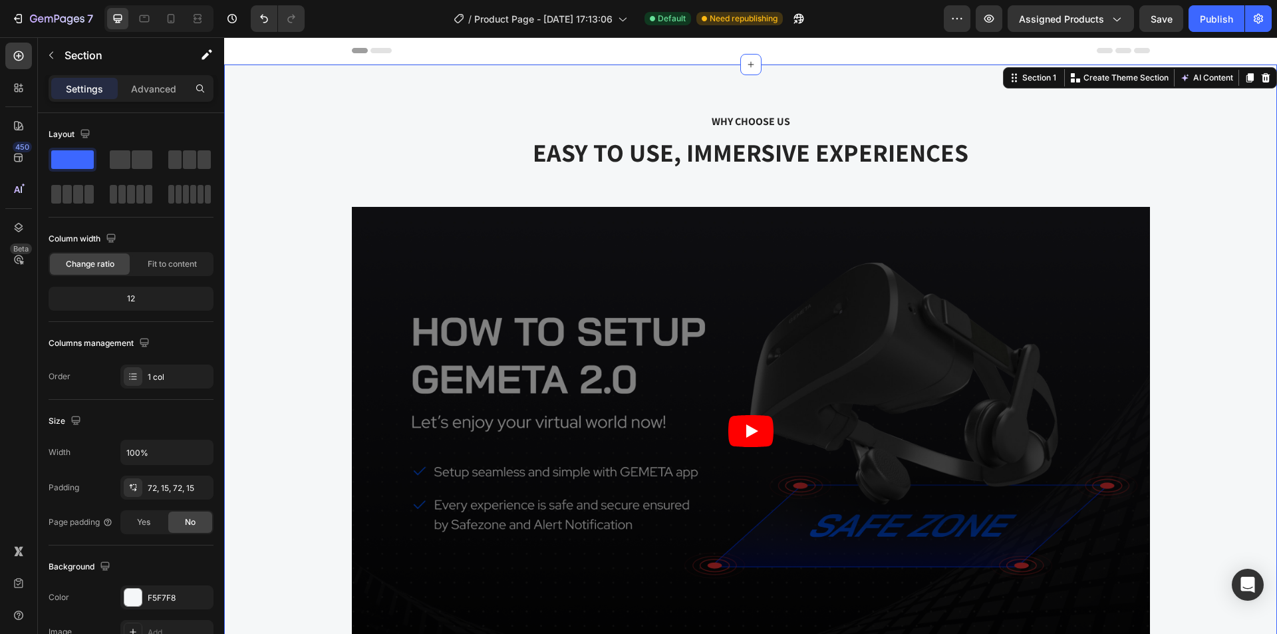
click at [1261, 79] on icon at bounding box center [1266, 78] width 11 height 11
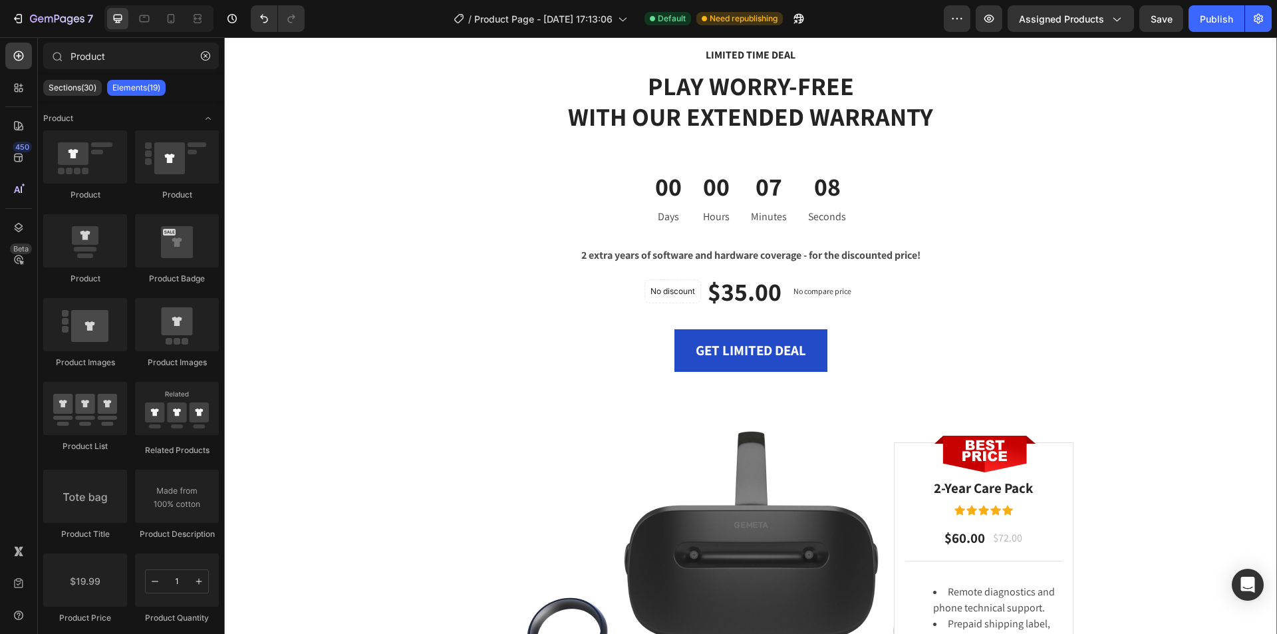
click at [1246, 299] on div "LIMITED TIME DEAL Text block PLAY WORRY-FREE WITH OUR EXTENDED WARRANTY Heading…" at bounding box center [750, 399] width 1033 height 706
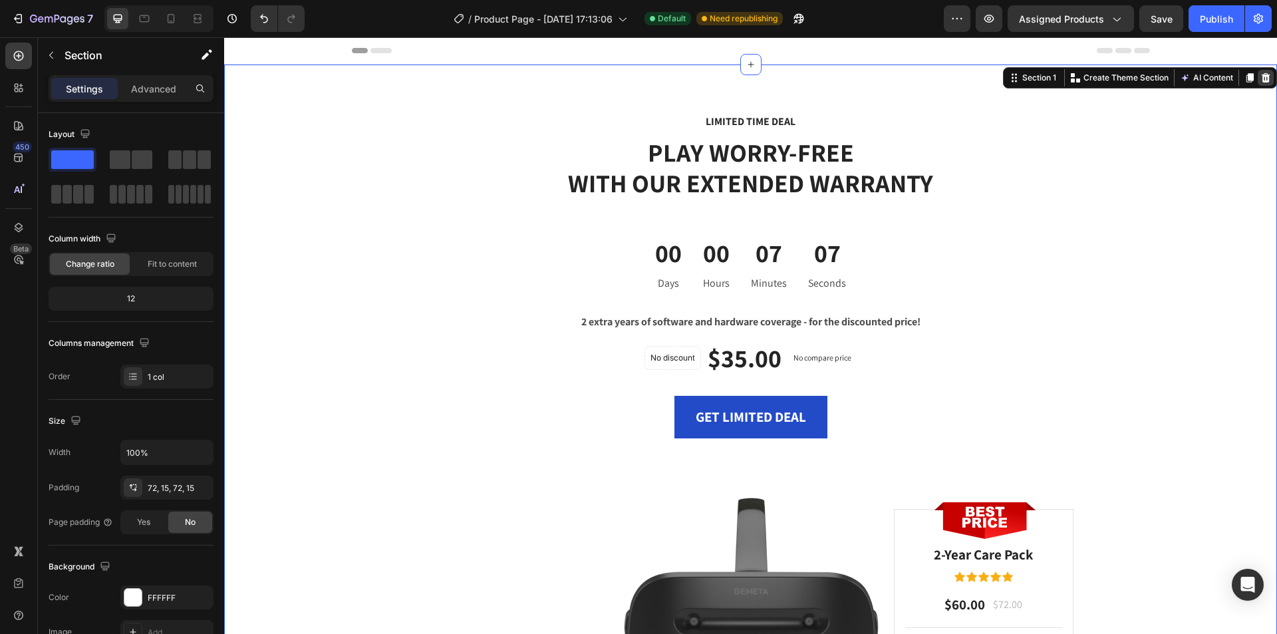
click at [1261, 73] on icon at bounding box center [1266, 78] width 11 height 11
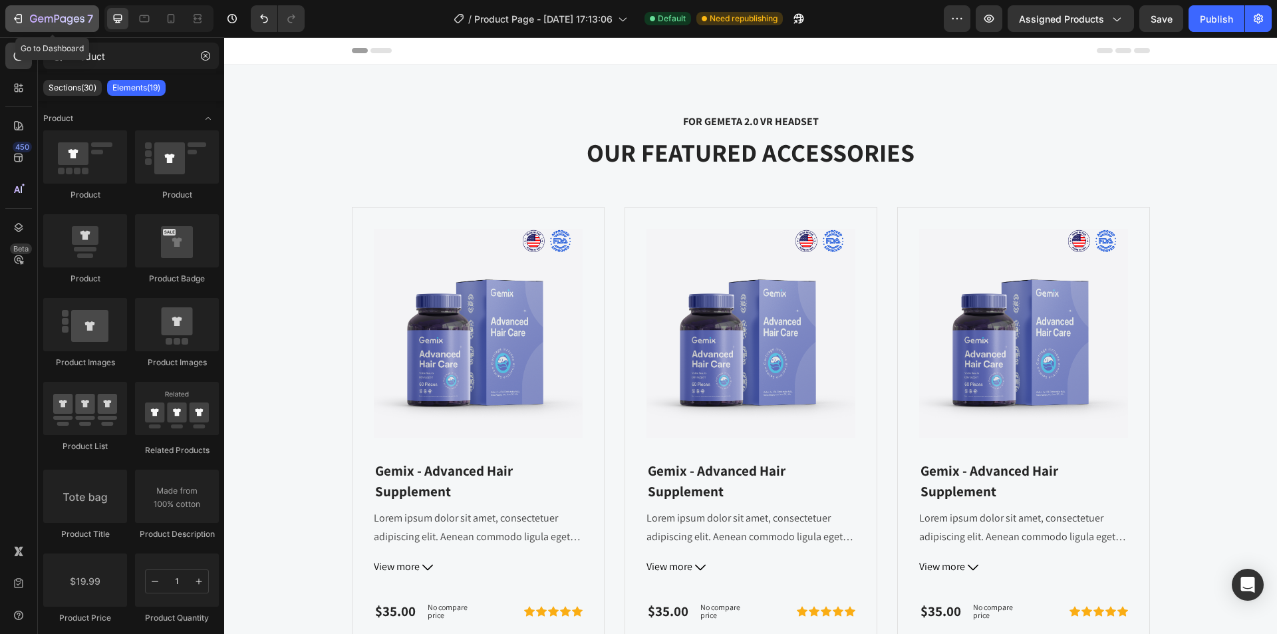
click at [15, 15] on icon "button" at bounding box center [17, 18] width 13 height 13
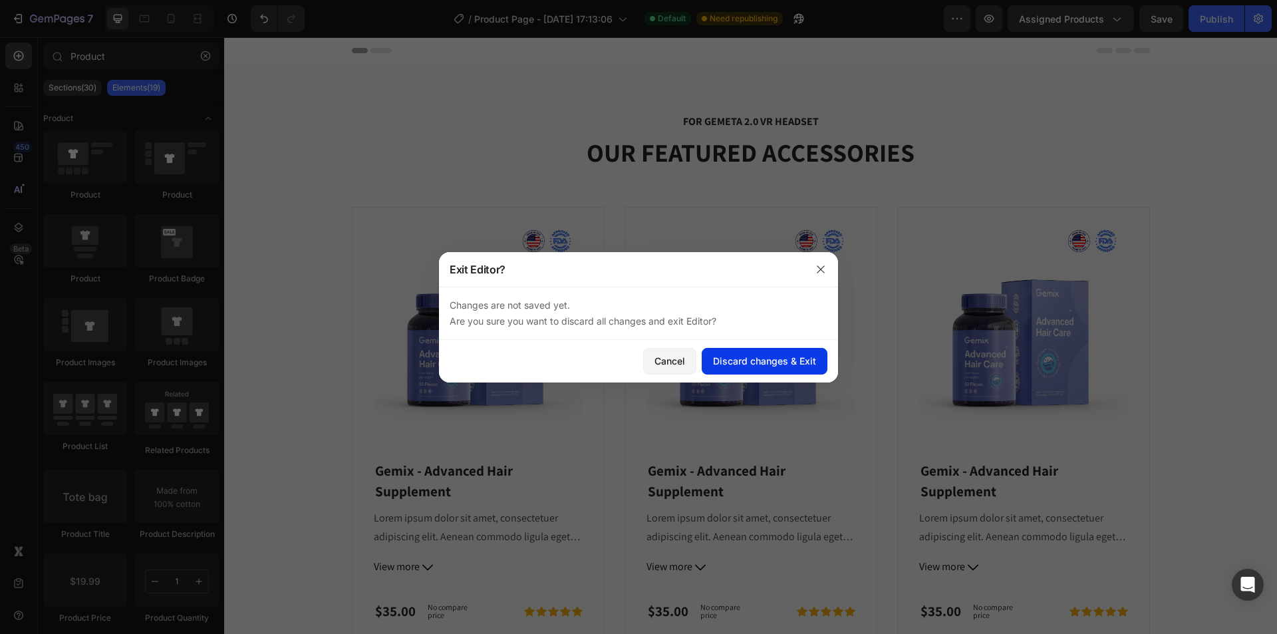
click at [737, 355] on div "Discard changes & Exit" at bounding box center [764, 361] width 103 height 14
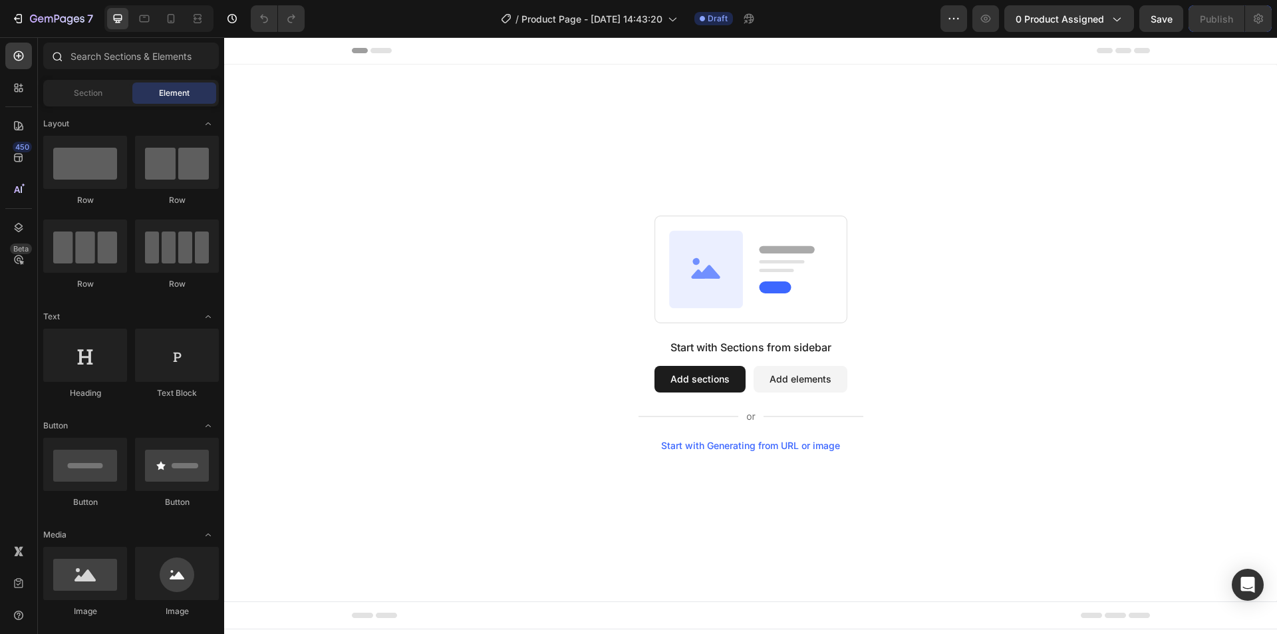
click at [59, 53] on icon at bounding box center [58, 58] width 10 height 10
click at [144, 58] on input "text" at bounding box center [131, 56] width 176 height 27
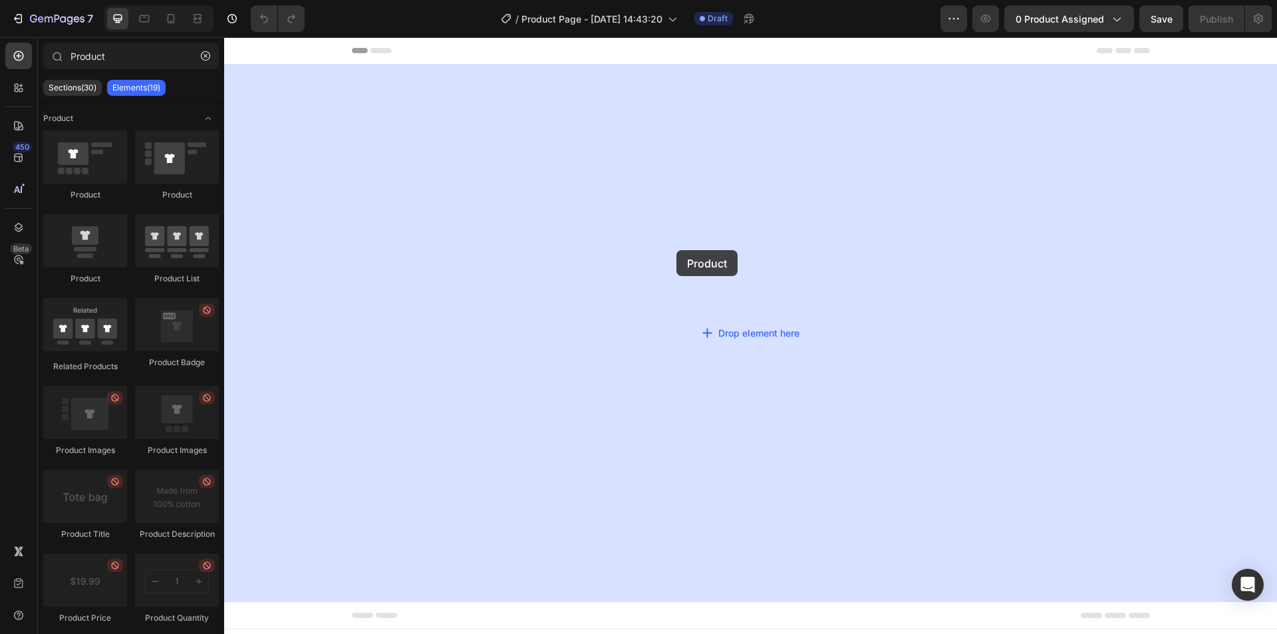
drag, startPoint x: 313, startPoint y: 283, endPoint x: 681, endPoint y: 250, distance: 369.4
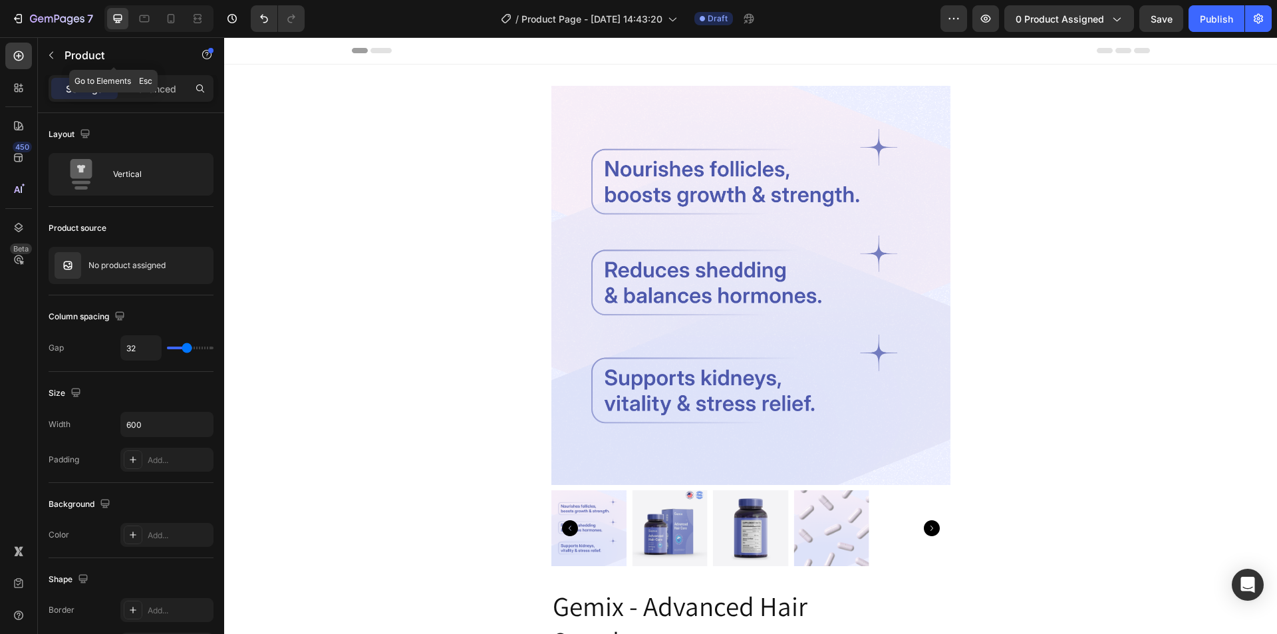
click at [57, 57] on button "button" at bounding box center [51, 55] width 21 height 21
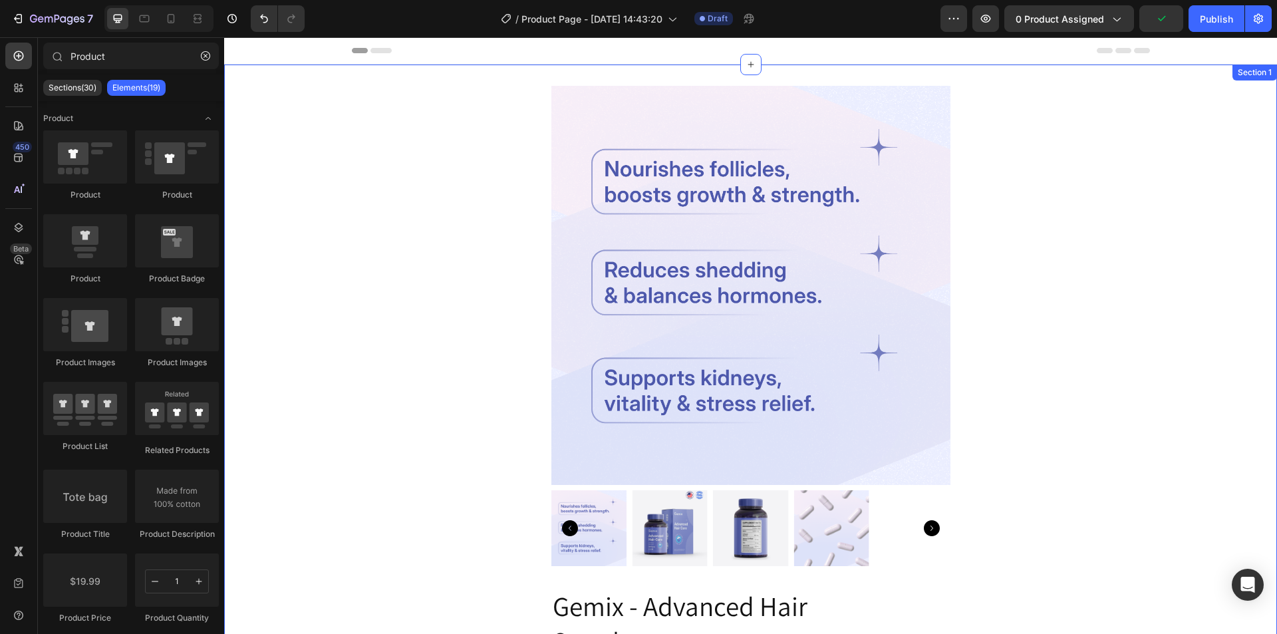
click at [1036, 323] on div "Product Images Gemix - Advanced Hair Supplement Product Title $35.00 Product Pr…" at bounding box center [750, 623] width 1053 height 1074
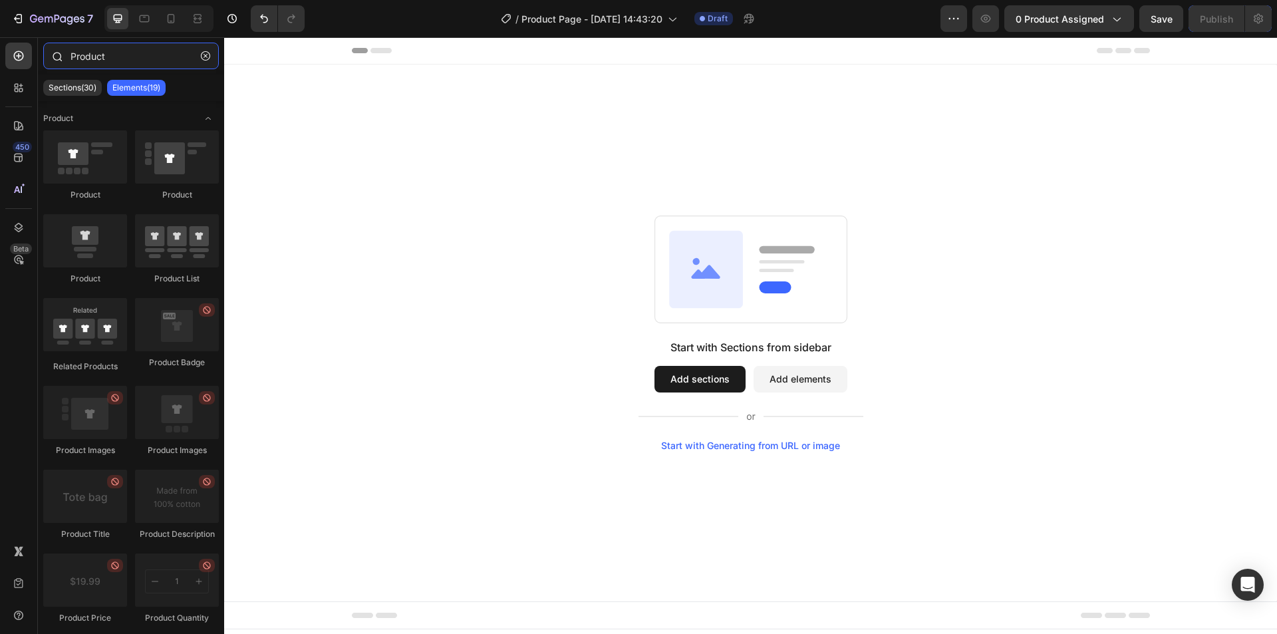
click at [134, 56] on input "Product" at bounding box center [131, 56] width 176 height 27
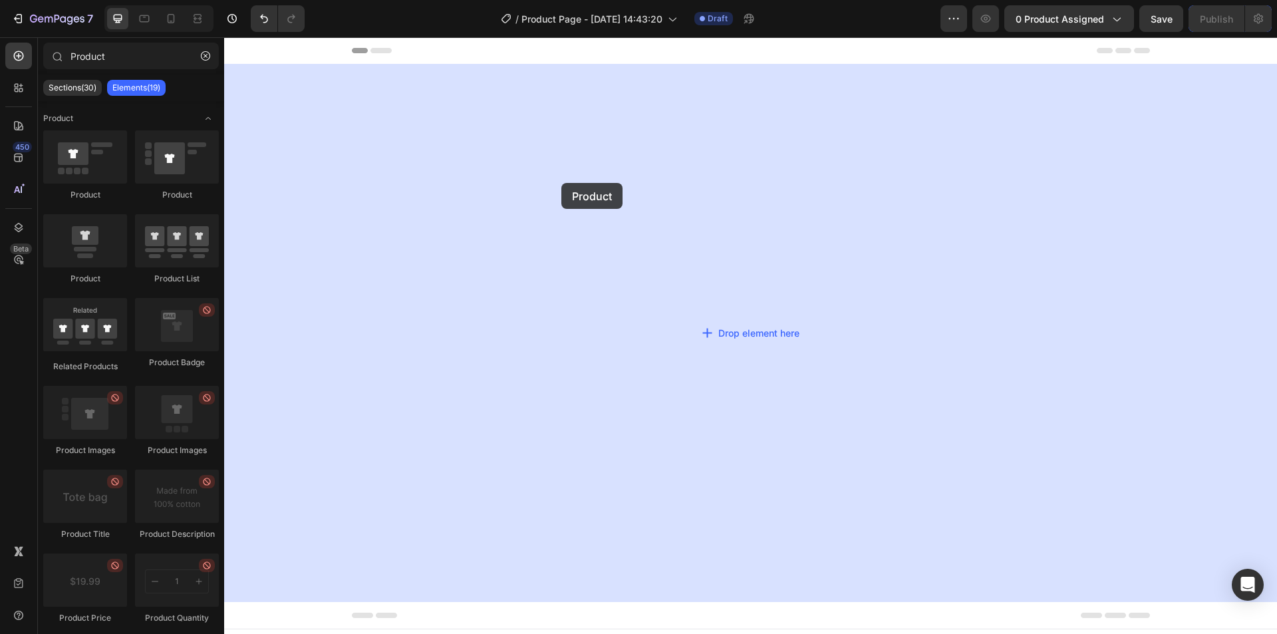
drag, startPoint x: 323, startPoint y: 214, endPoint x: 649, endPoint y: 184, distance: 328.0
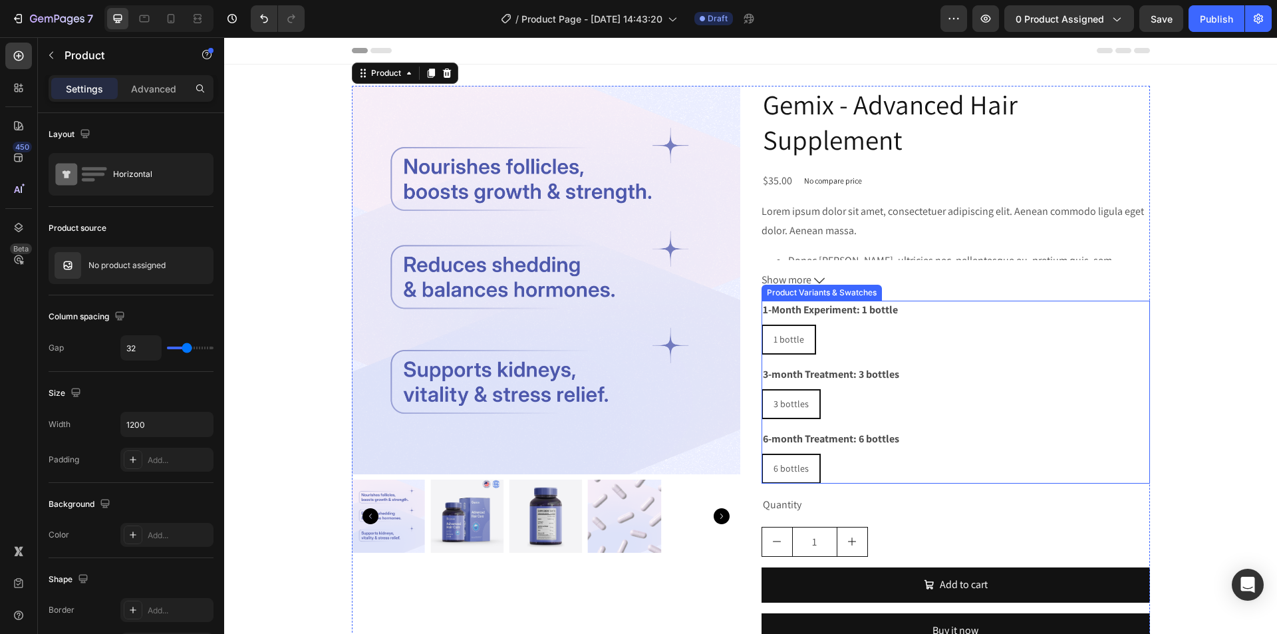
click at [815, 281] on icon at bounding box center [819, 280] width 11 height 11
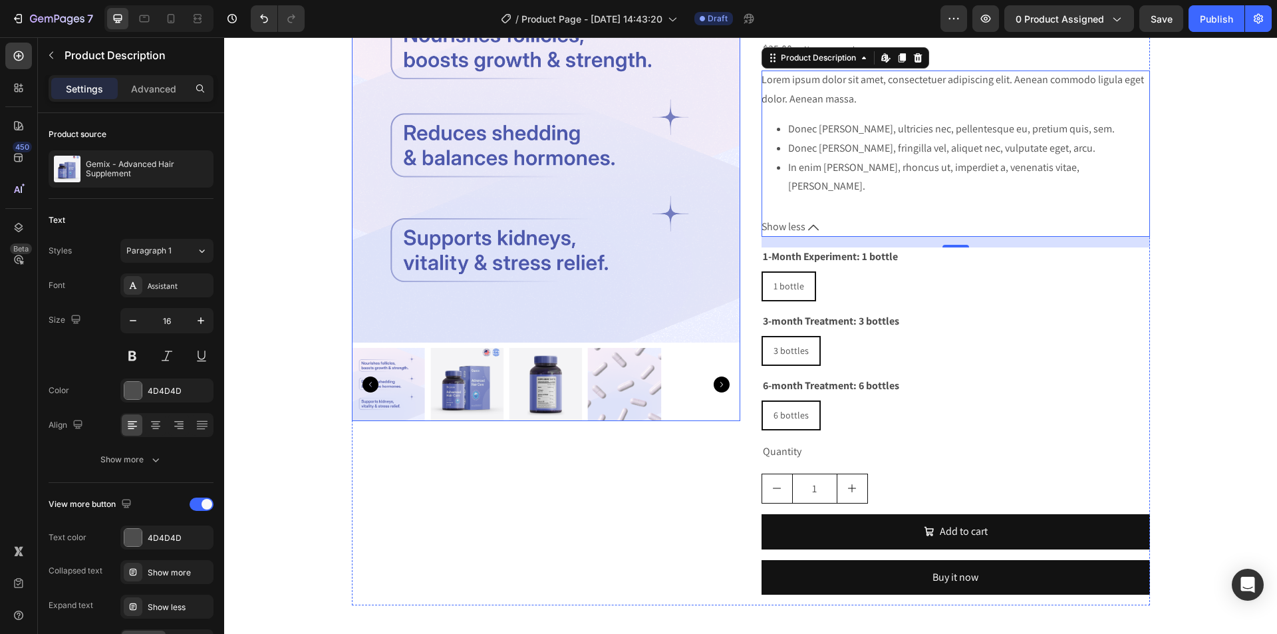
scroll to position [133, 0]
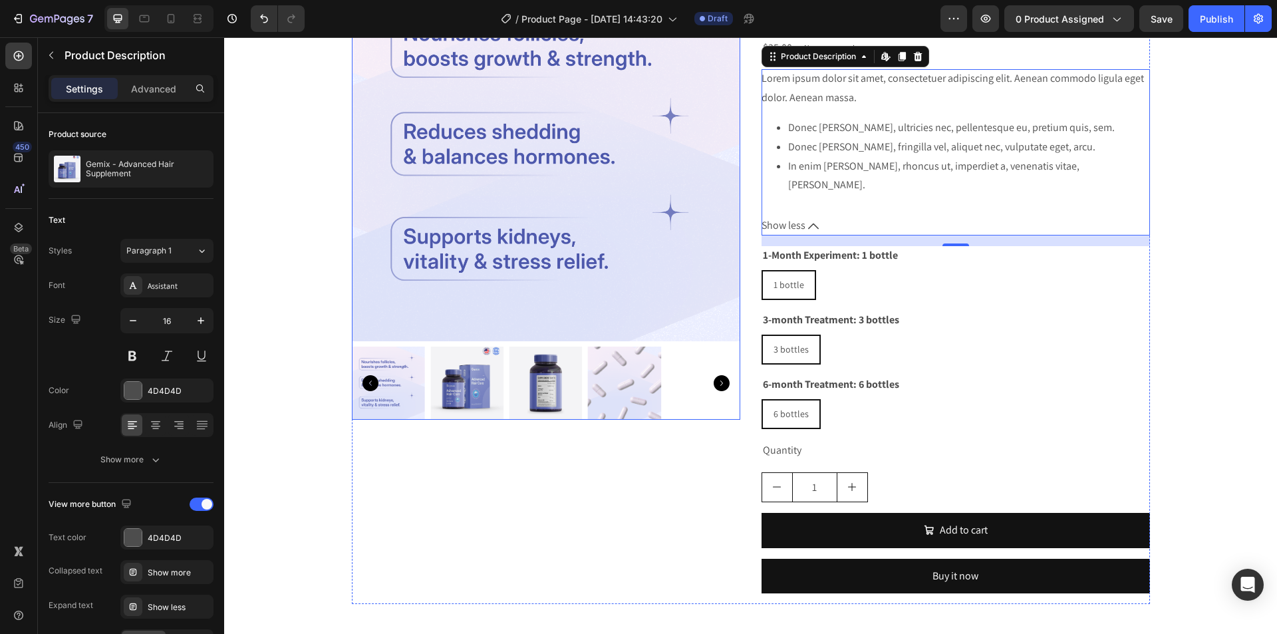
click at [488, 380] on img at bounding box center [466, 383] width 73 height 73
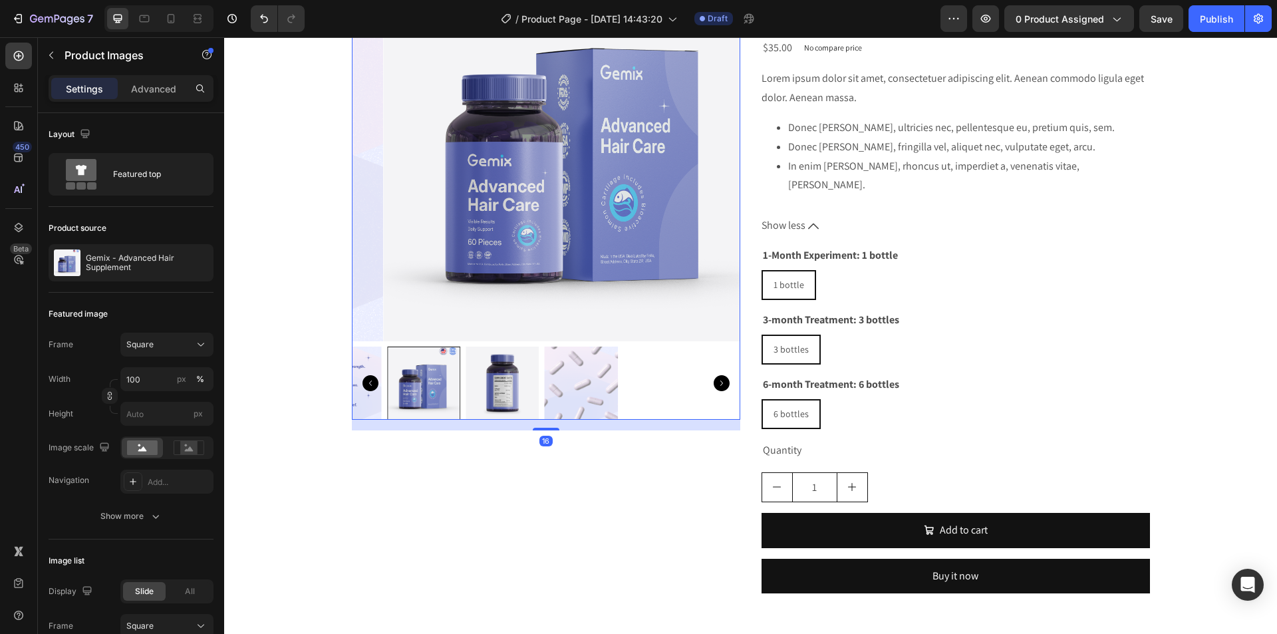
click at [536, 383] on div at bounding box center [546, 383] width 389 height 73
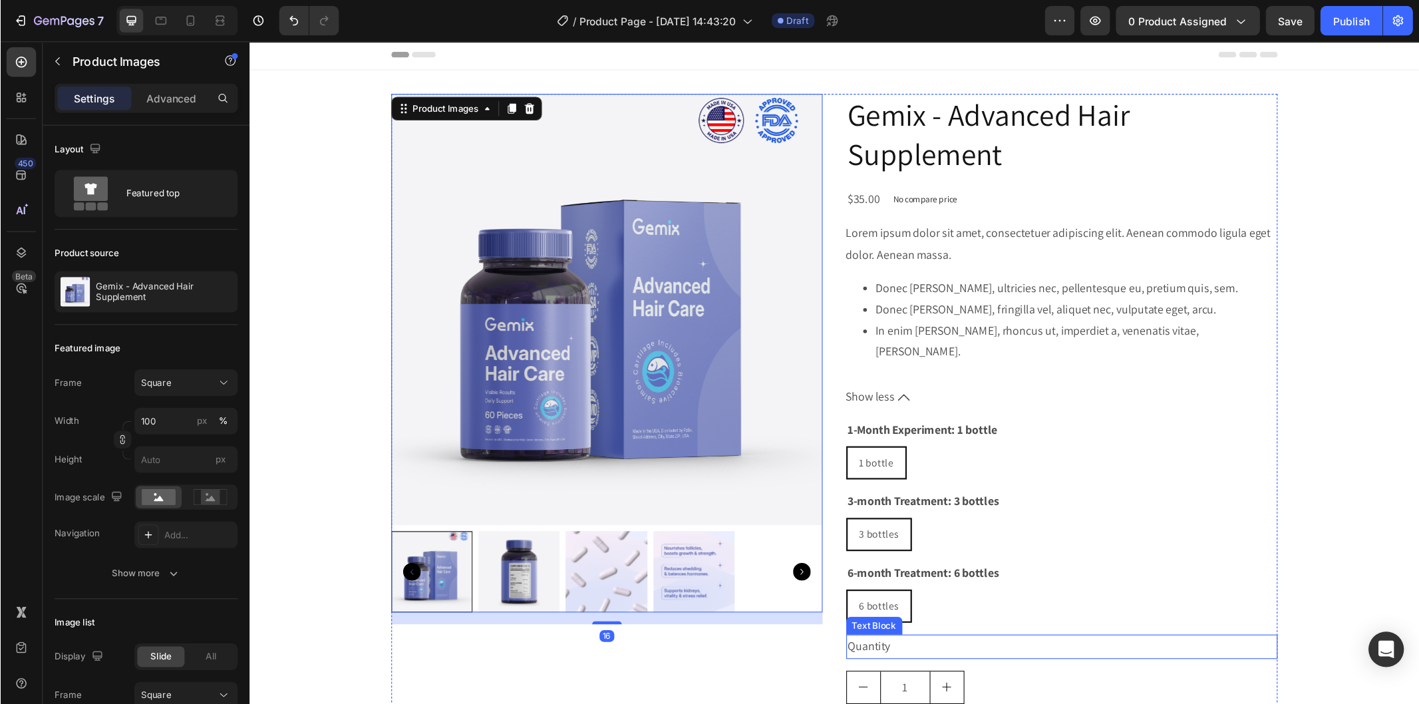
scroll to position [0, 0]
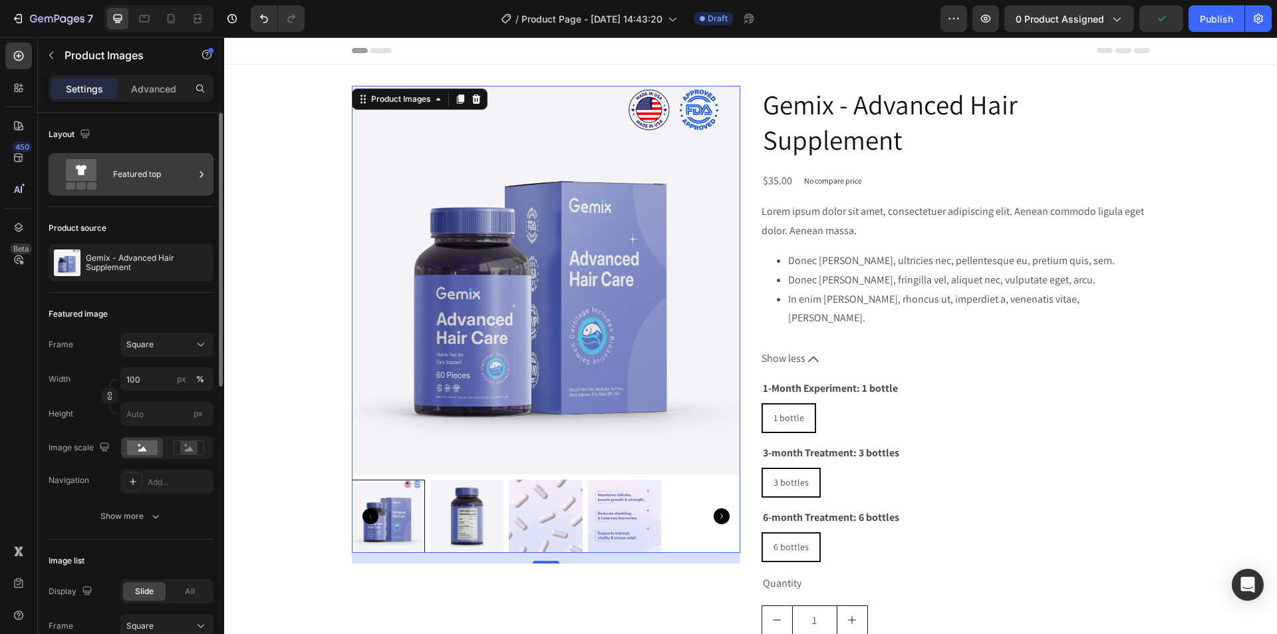
click at [181, 169] on div "Featured top" at bounding box center [153, 174] width 81 height 31
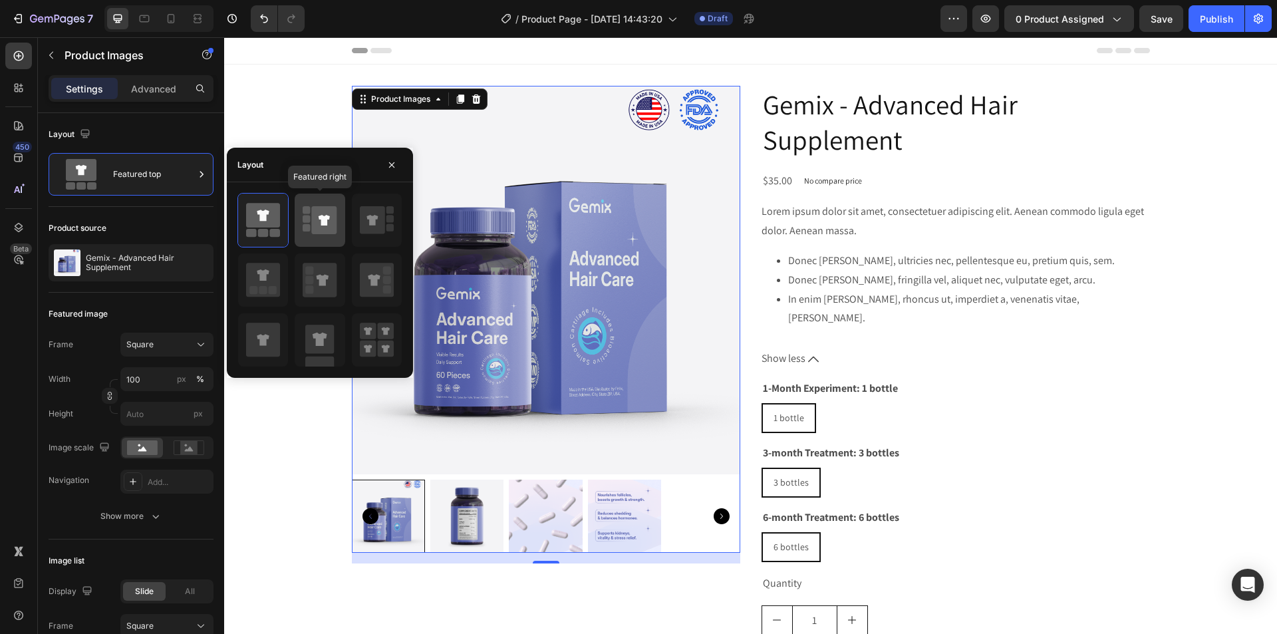
click at [326, 217] on icon at bounding box center [324, 220] width 11 height 11
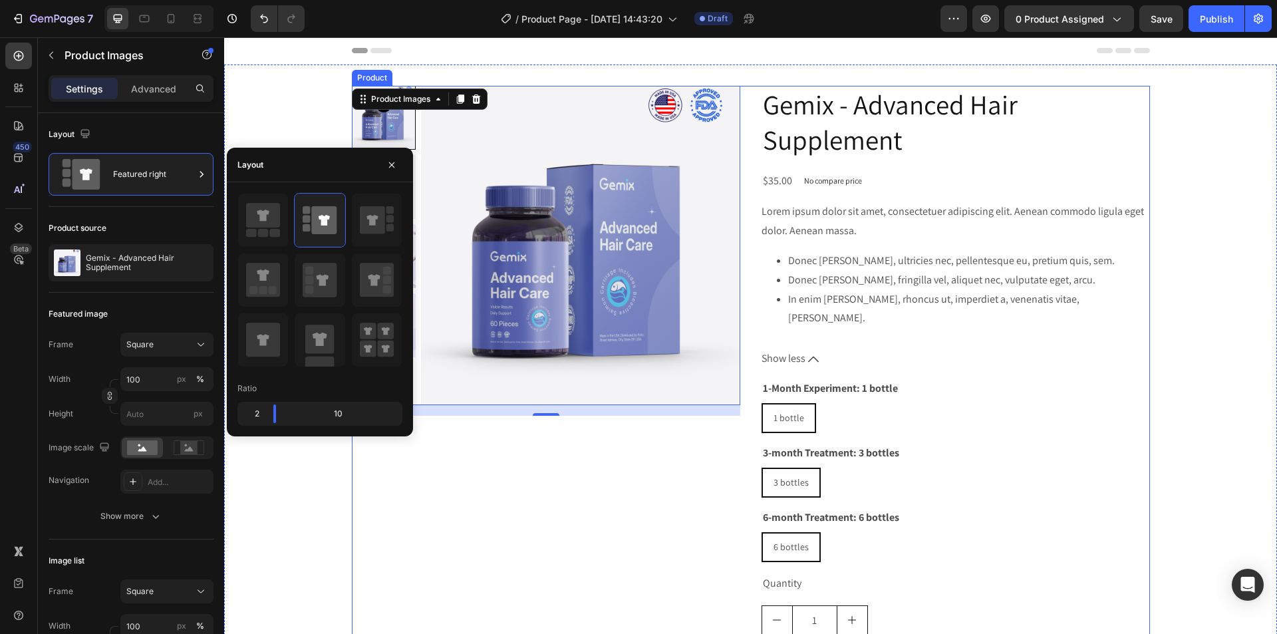
click at [619, 575] on div "Product Images 16" at bounding box center [546, 411] width 389 height 651
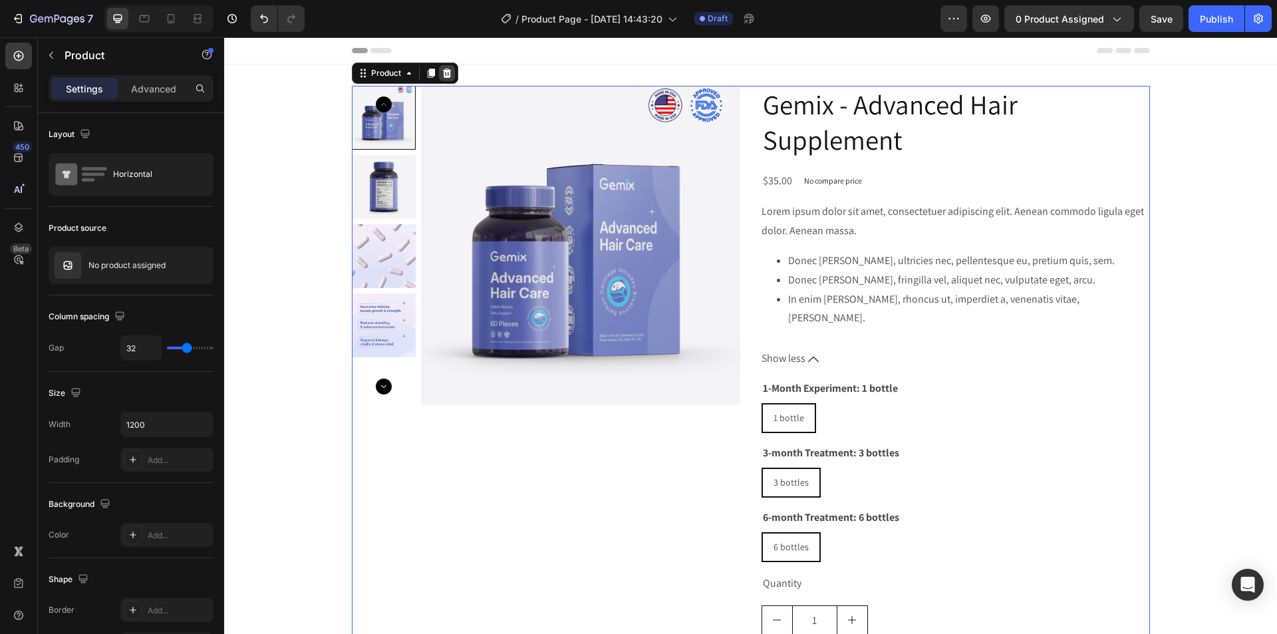
click at [447, 76] on icon at bounding box center [447, 73] width 11 height 11
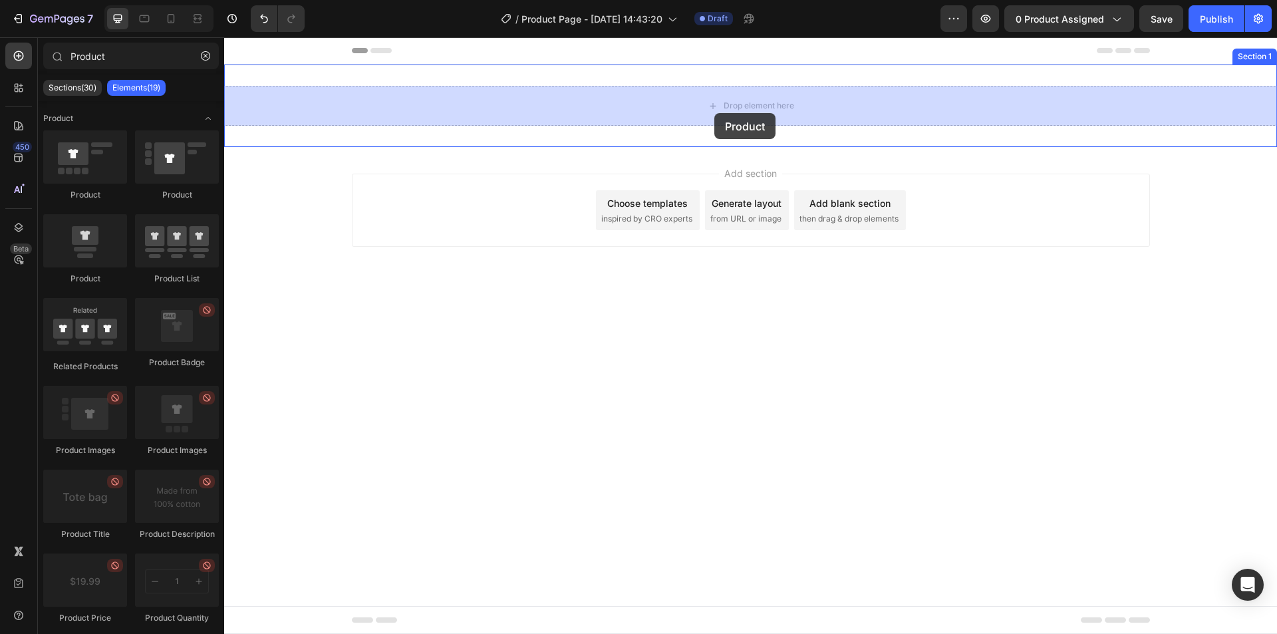
drag, startPoint x: 398, startPoint y: 207, endPoint x: 715, endPoint y: 113, distance: 330.3
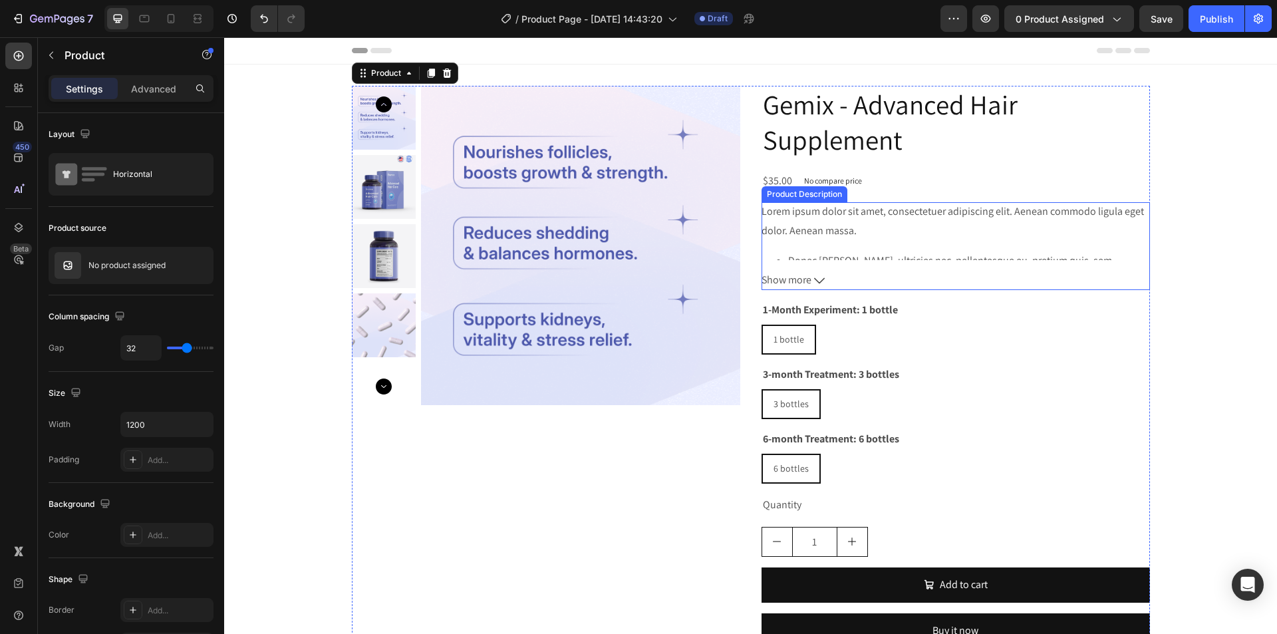
click at [815, 276] on icon at bounding box center [819, 280] width 11 height 11
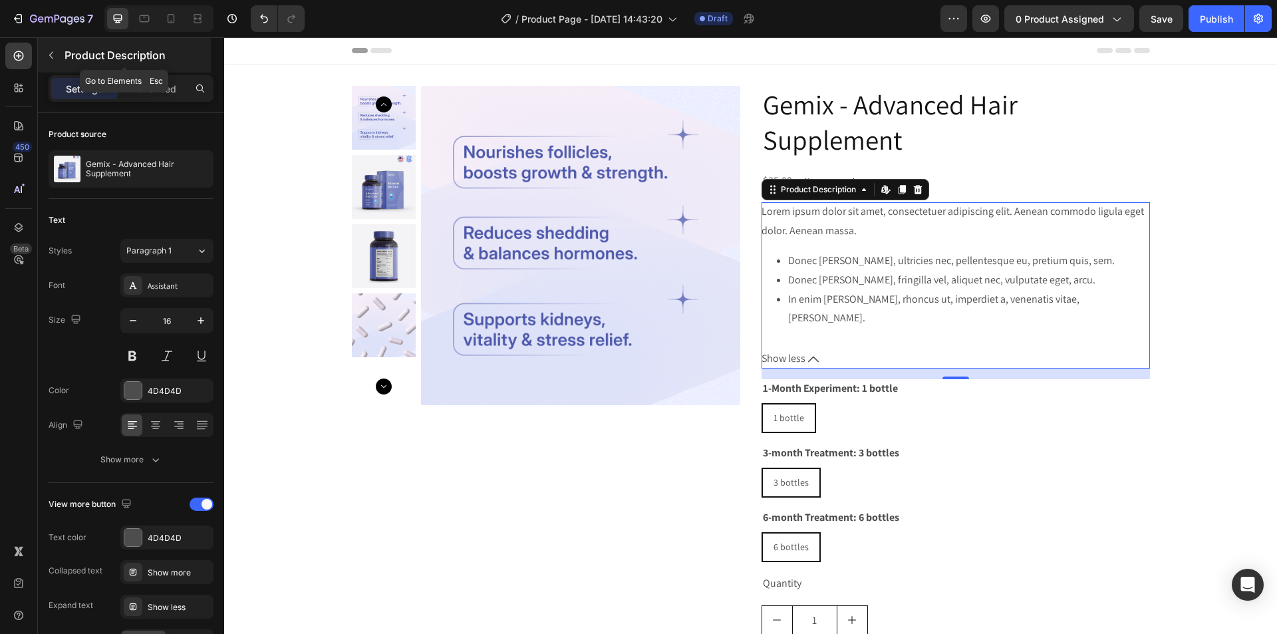
click at [52, 55] on icon "button" at bounding box center [51, 55] width 11 height 11
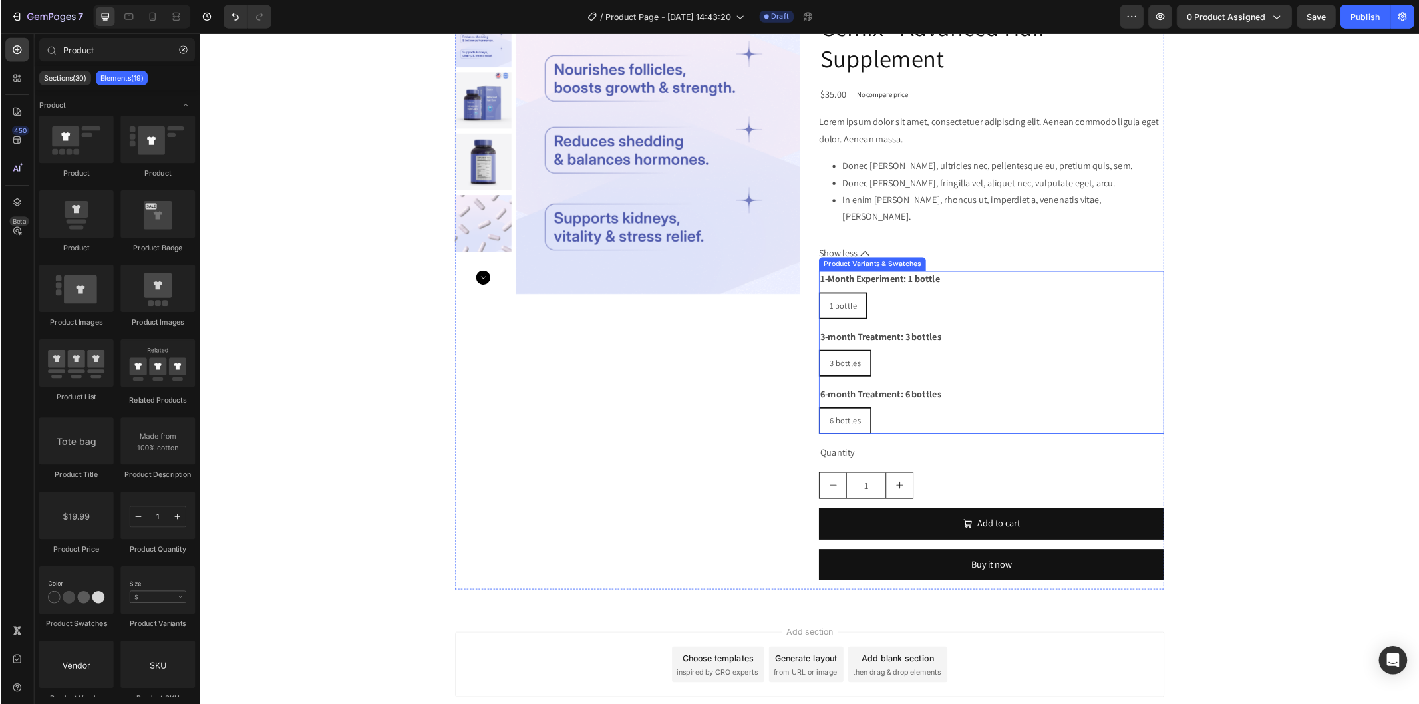
scroll to position [74, 0]
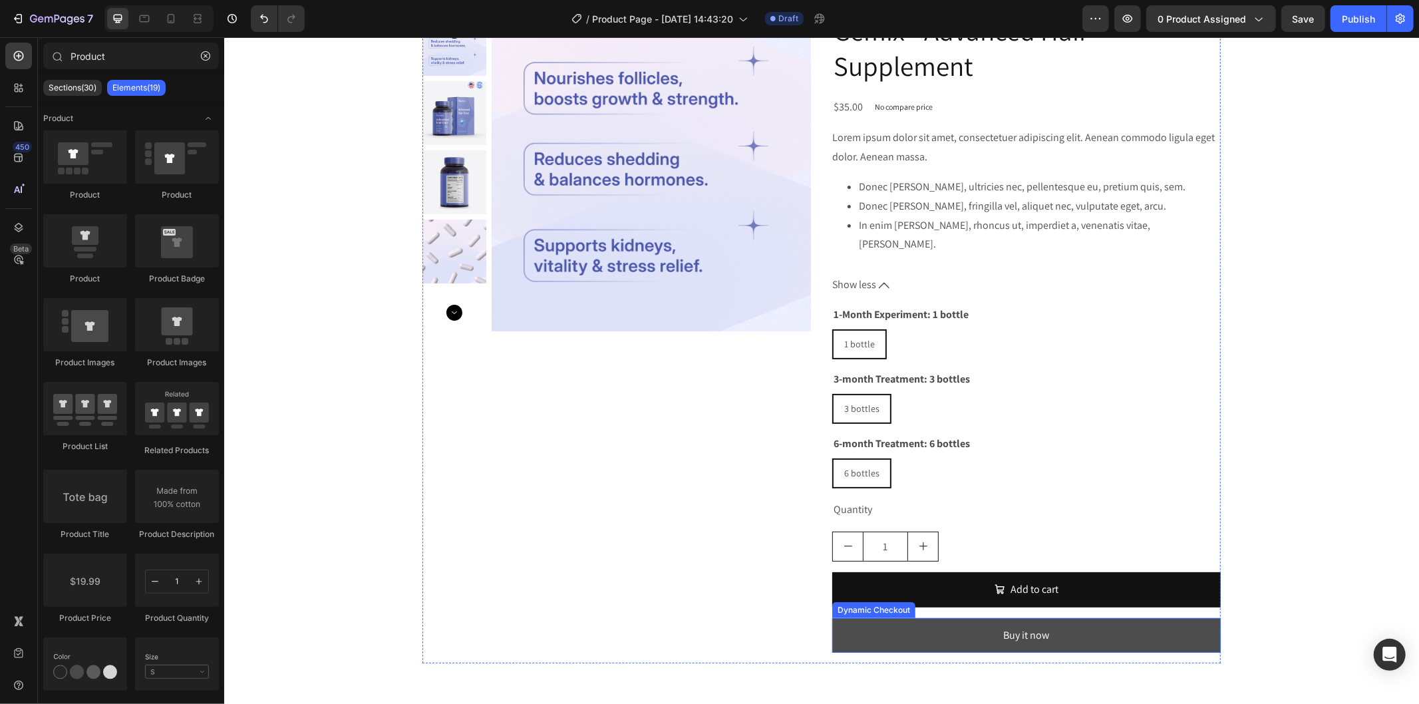
drag, startPoint x: 1155, startPoint y: 605, endPoint x: 1075, endPoint y: 600, distance: 80.0
click at [1155, 617] on button "Buy it now" at bounding box center [1026, 634] width 389 height 35
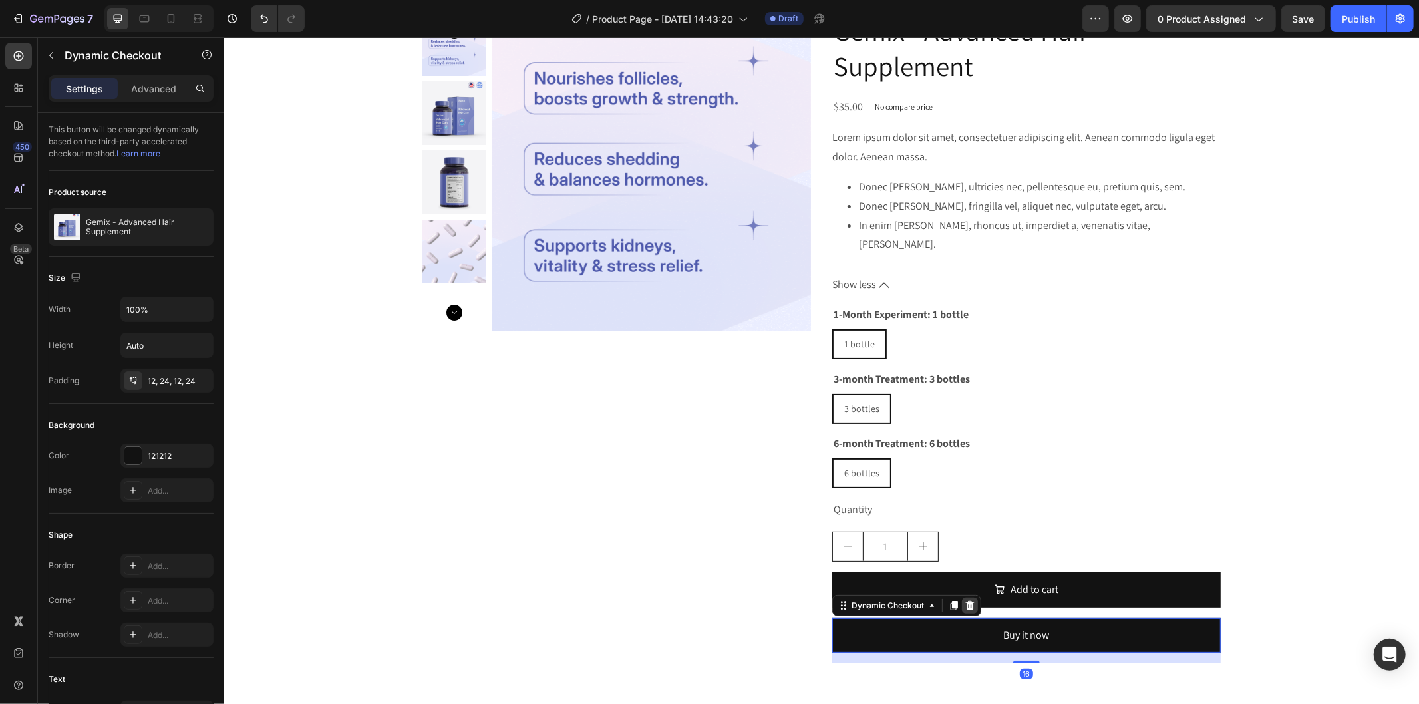
click at [965, 599] on icon at bounding box center [969, 603] width 9 height 9
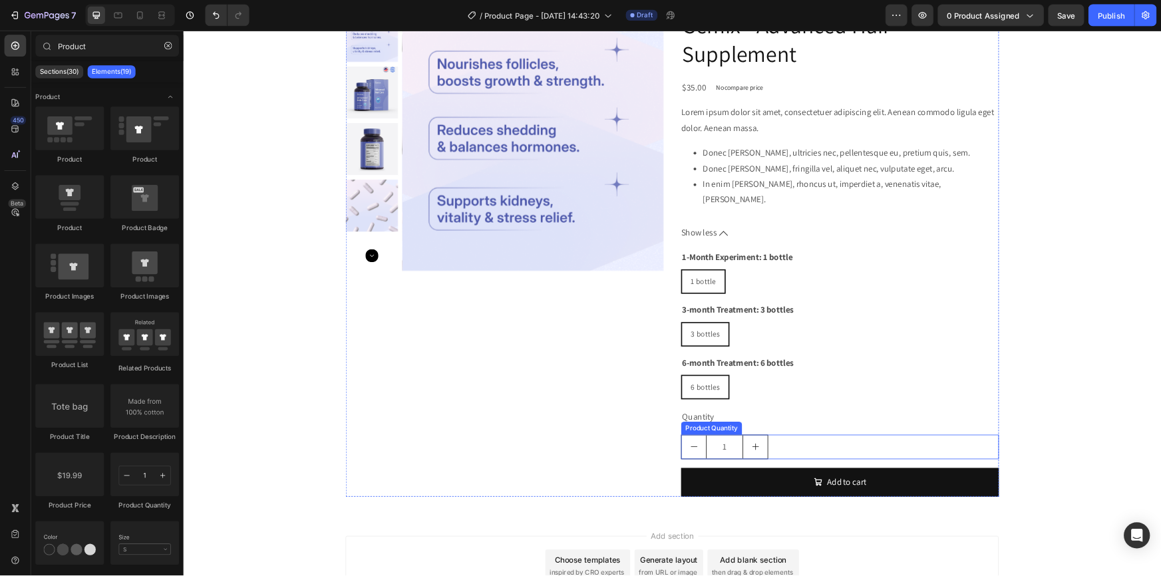
scroll to position [0, 0]
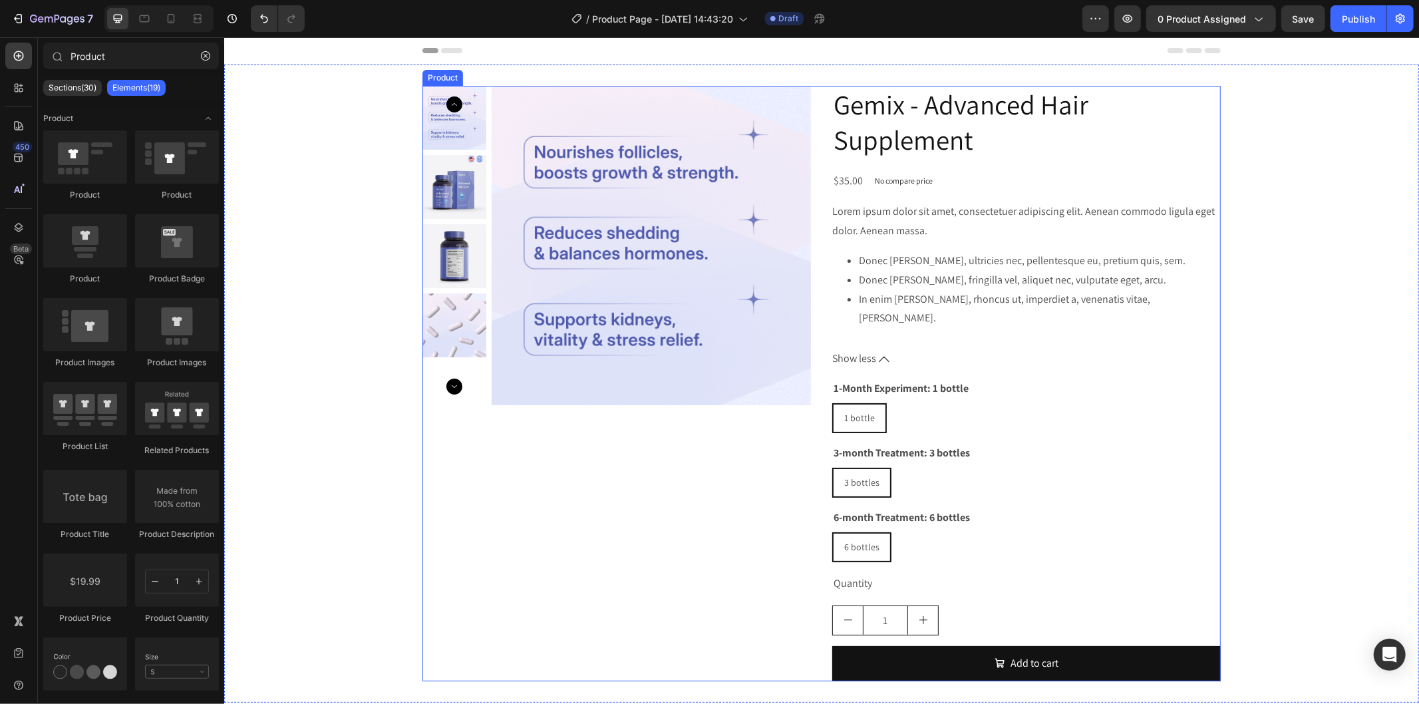
click at [812, 122] on div "Product Images Gemix - Advanced Hair Supplement Product Title $35.00 Product Pr…" at bounding box center [821, 382] width 798 height 595
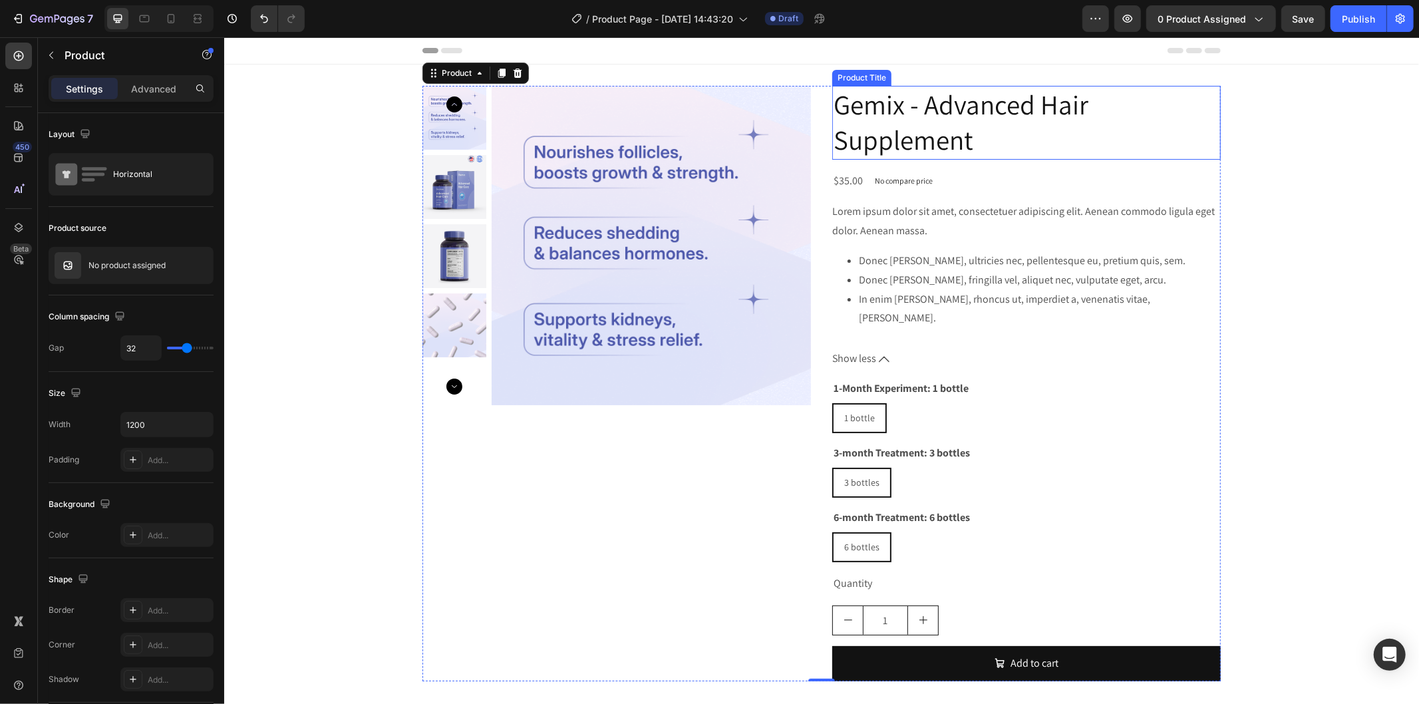
click at [915, 129] on h2 "Gemix - Advanced Hair Supplement" at bounding box center [1026, 122] width 389 height 74
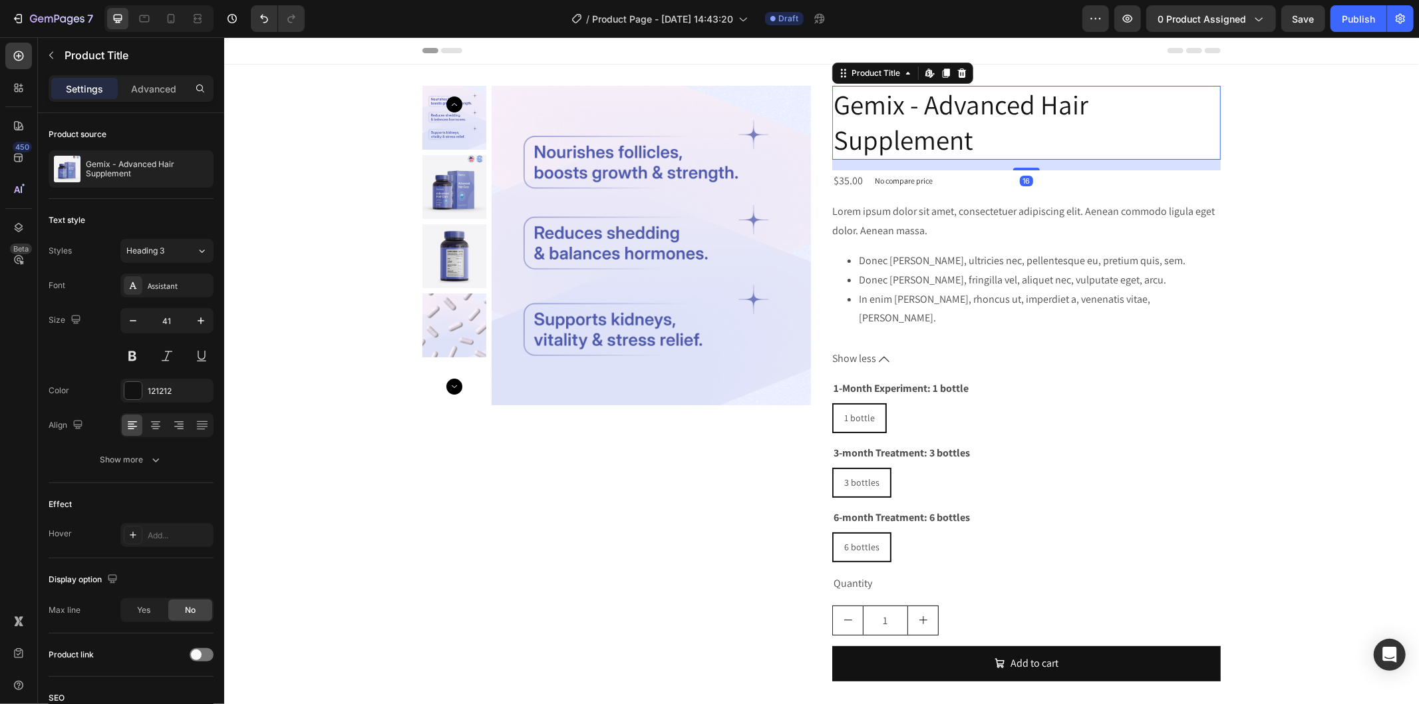
click at [884, 112] on h2 "Gemix - Advanced Hair Supplement" at bounding box center [1026, 122] width 389 height 74
click at [882, 112] on h2 "Gemix - Advanced Hair Supplement" at bounding box center [1026, 122] width 389 height 74
click at [893, 134] on h2 "Gemix - Advanced Hair Supplement" at bounding box center [1026, 122] width 389 height 74
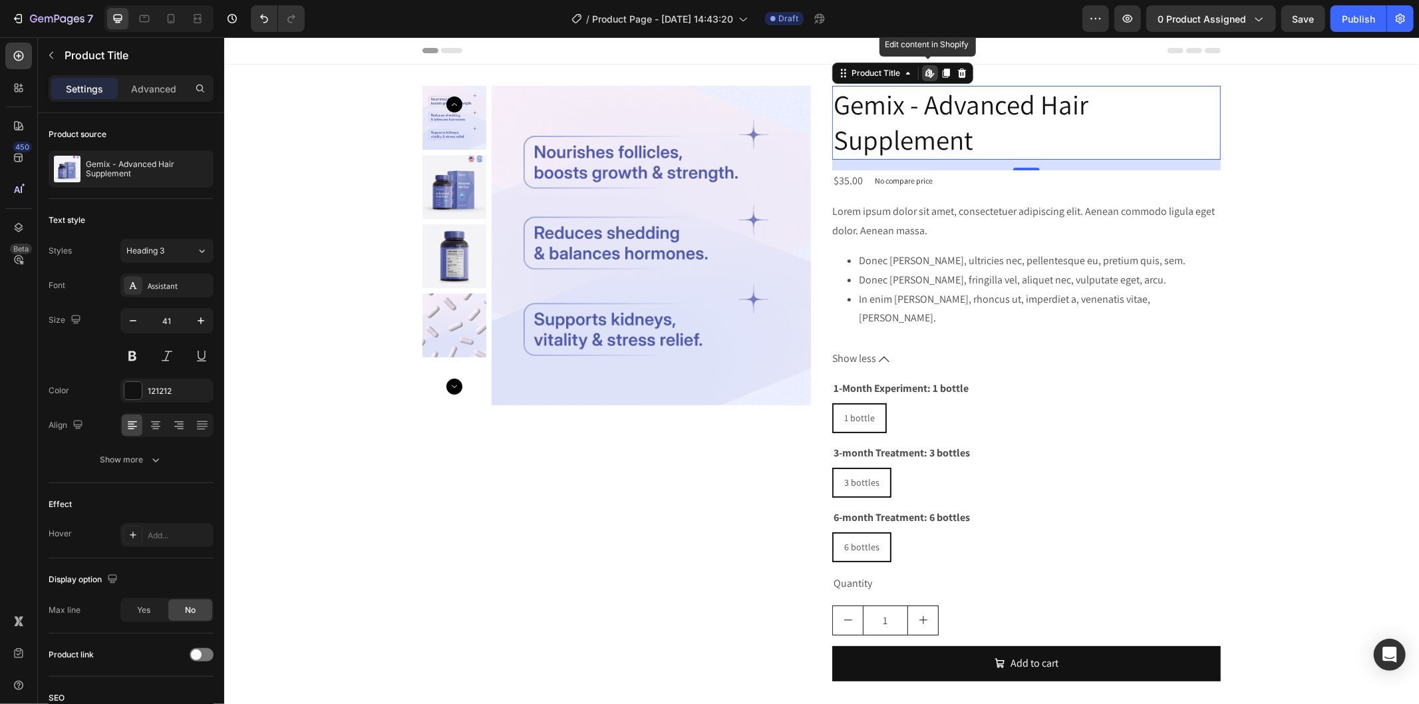
click at [893, 134] on h2 "Gemix - Advanced Hair Supplement" at bounding box center [1026, 122] width 389 height 74
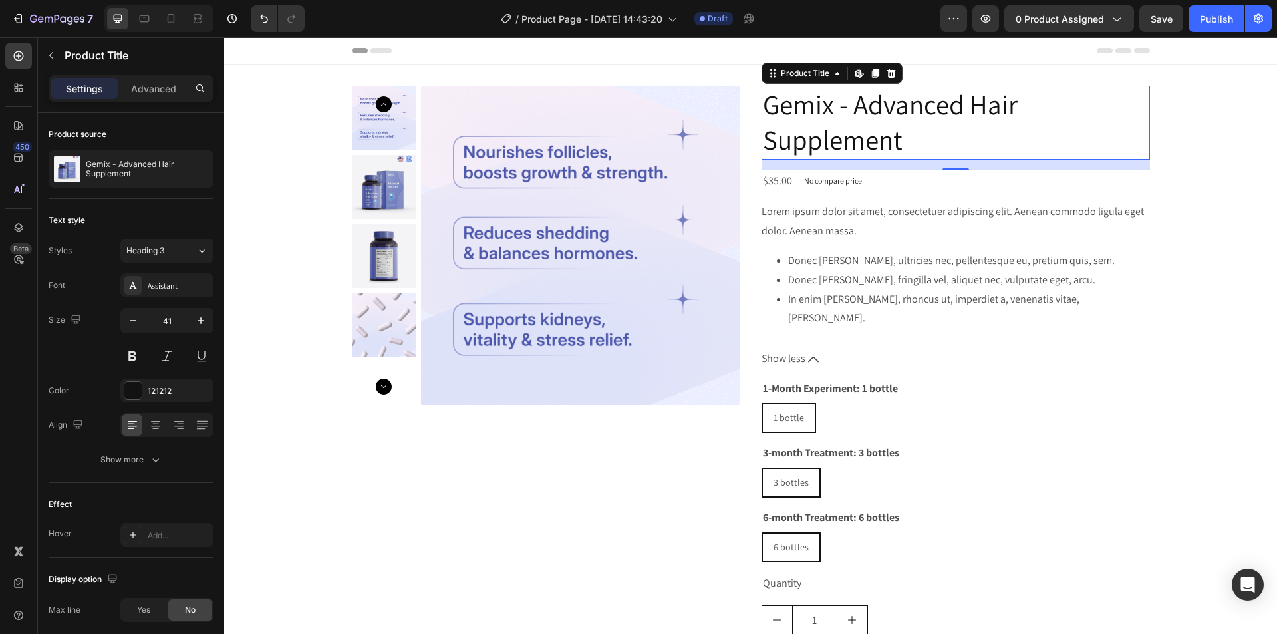
click at [838, 127] on h2 "Gemix - Advanced Hair Supplement" at bounding box center [956, 123] width 389 height 74
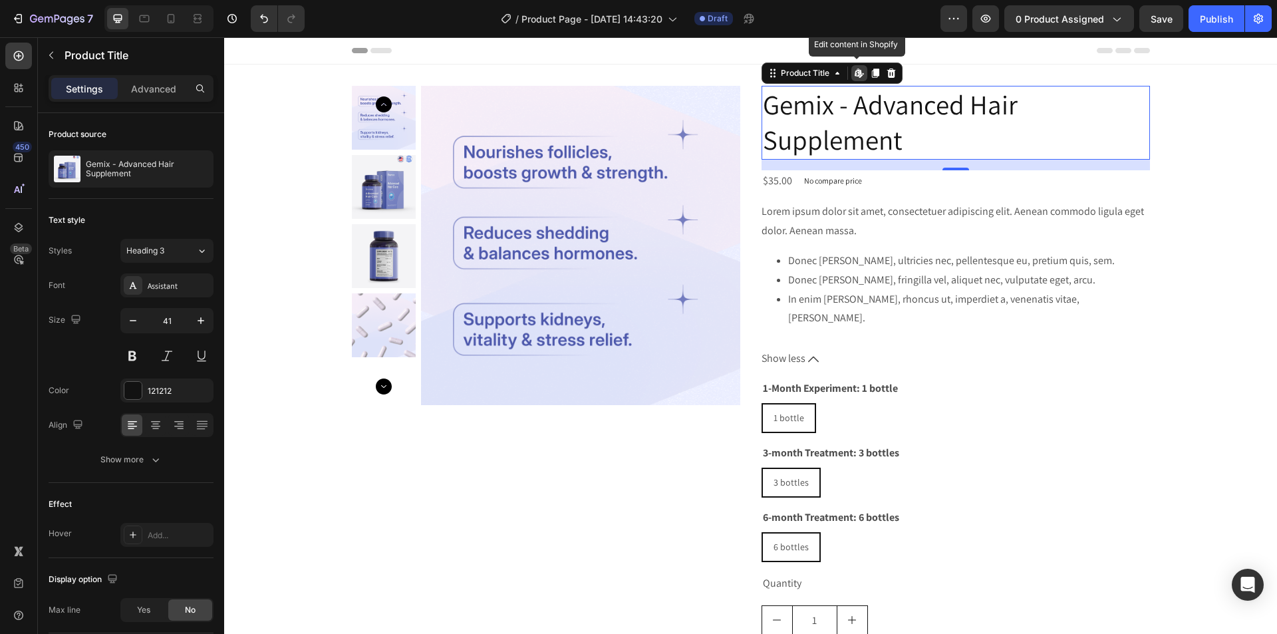
click at [838, 127] on h2 "Gemix - Advanced Hair Supplement" at bounding box center [956, 123] width 389 height 74
click at [480, 119] on img at bounding box center [580, 245] width 319 height 319
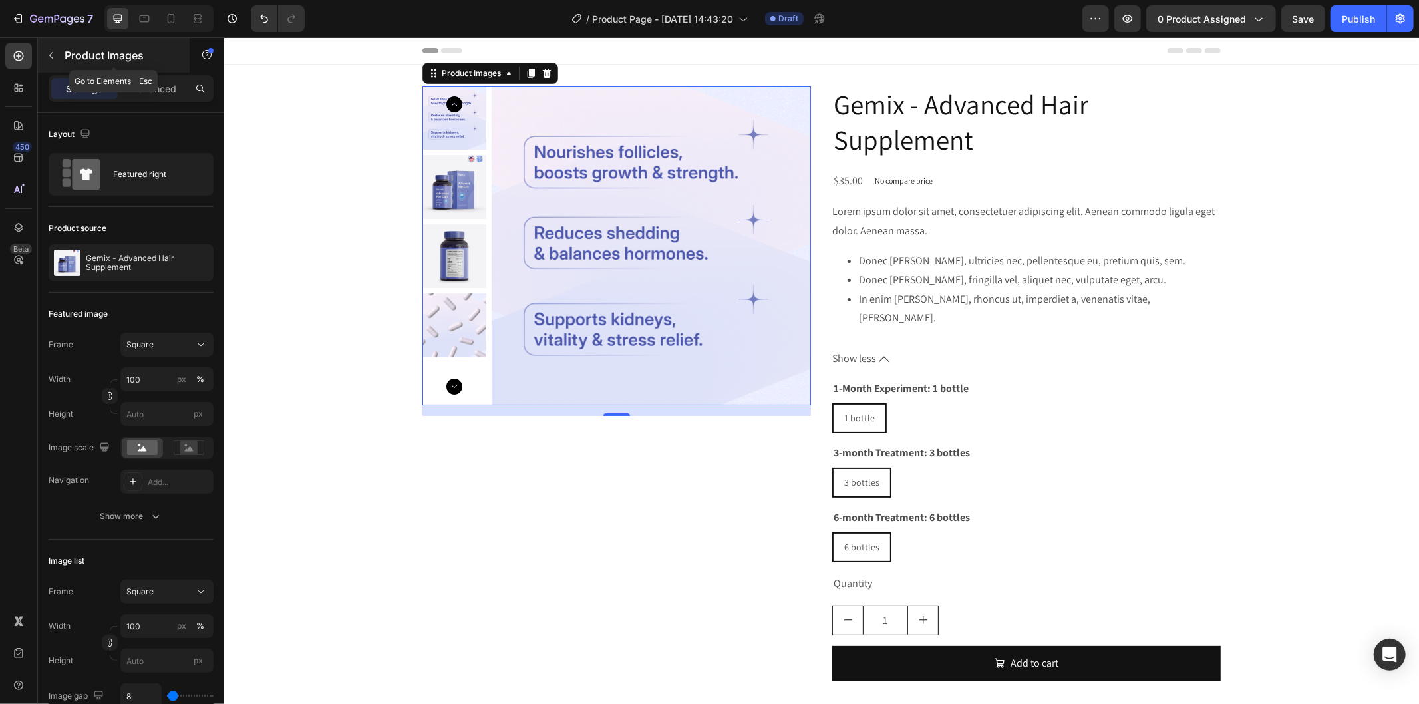
click at [50, 50] on icon "button" at bounding box center [51, 55] width 11 height 11
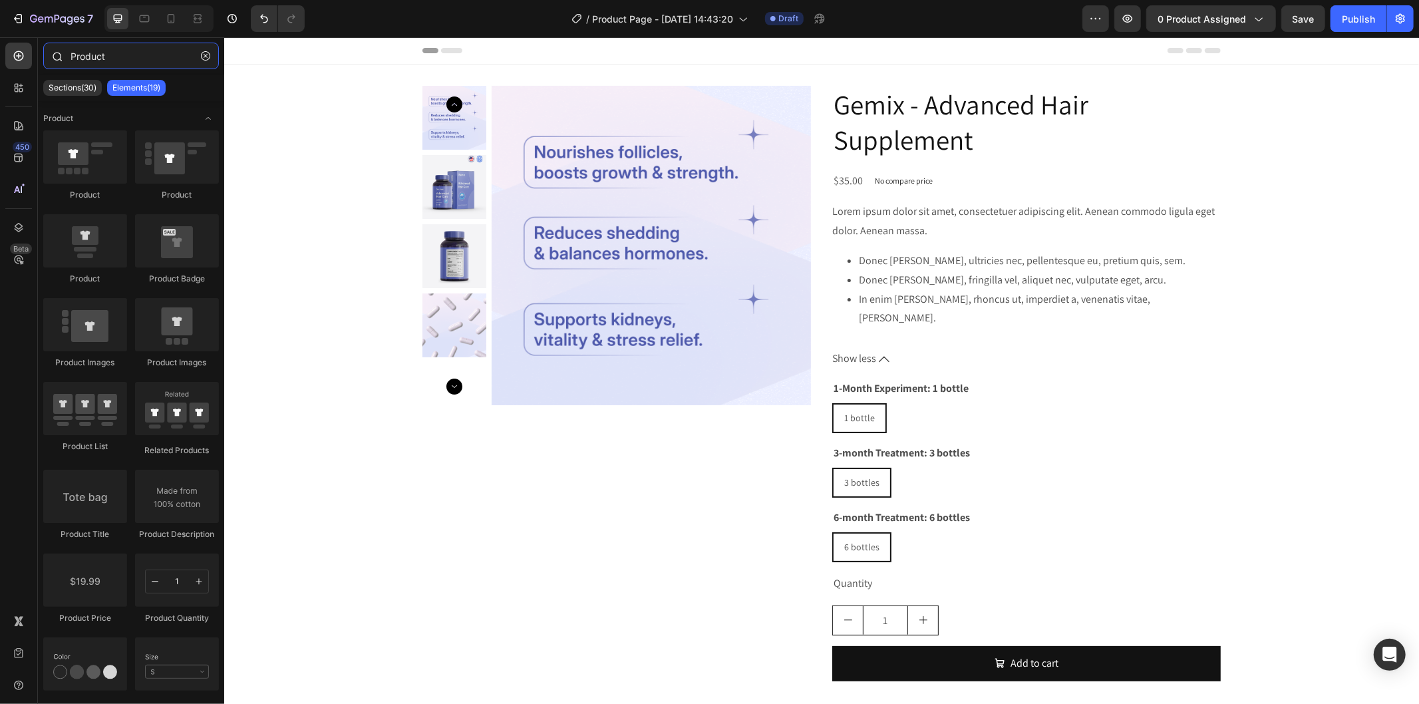
click at [122, 56] on input "Product" at bounding box center [131, 56] width 176 height 27
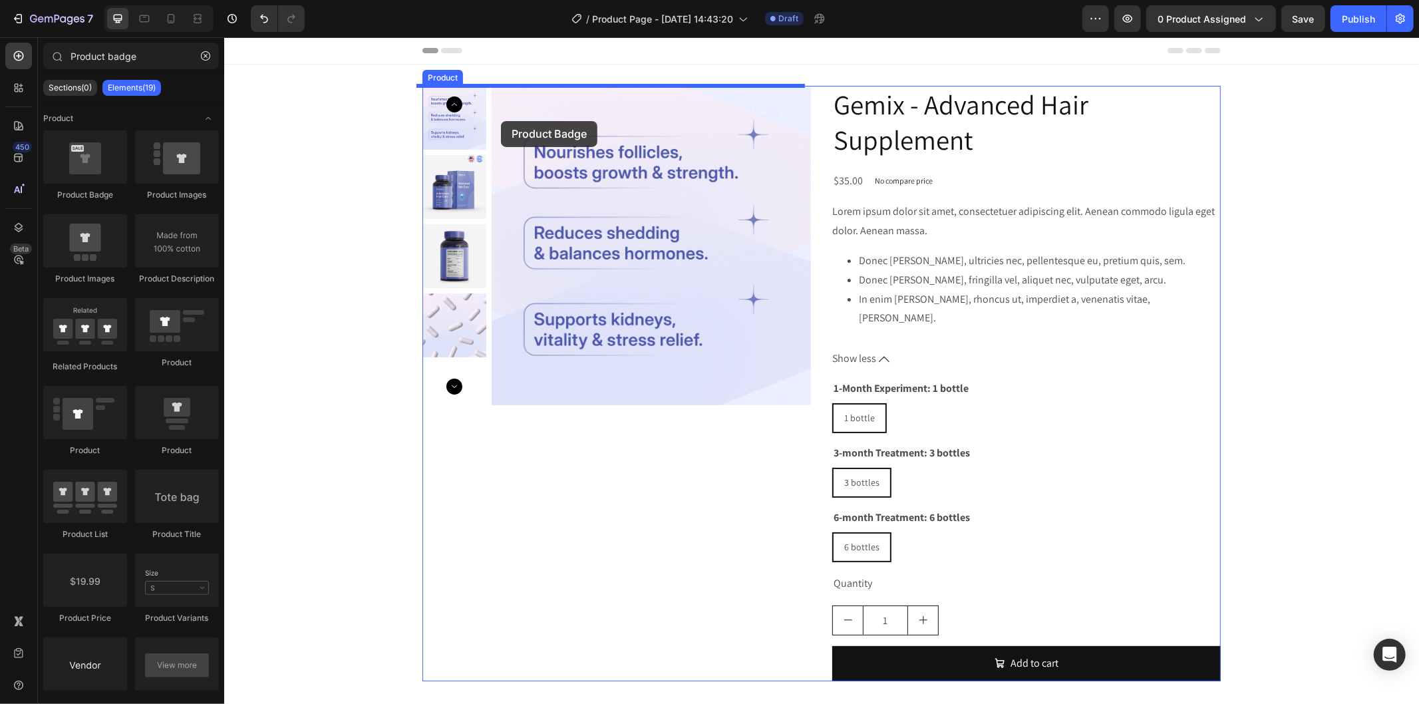
drag, startPoint x: 321, startPoint y: 207, endPoint x: 500, endPoint y: 120, distance: 199.4
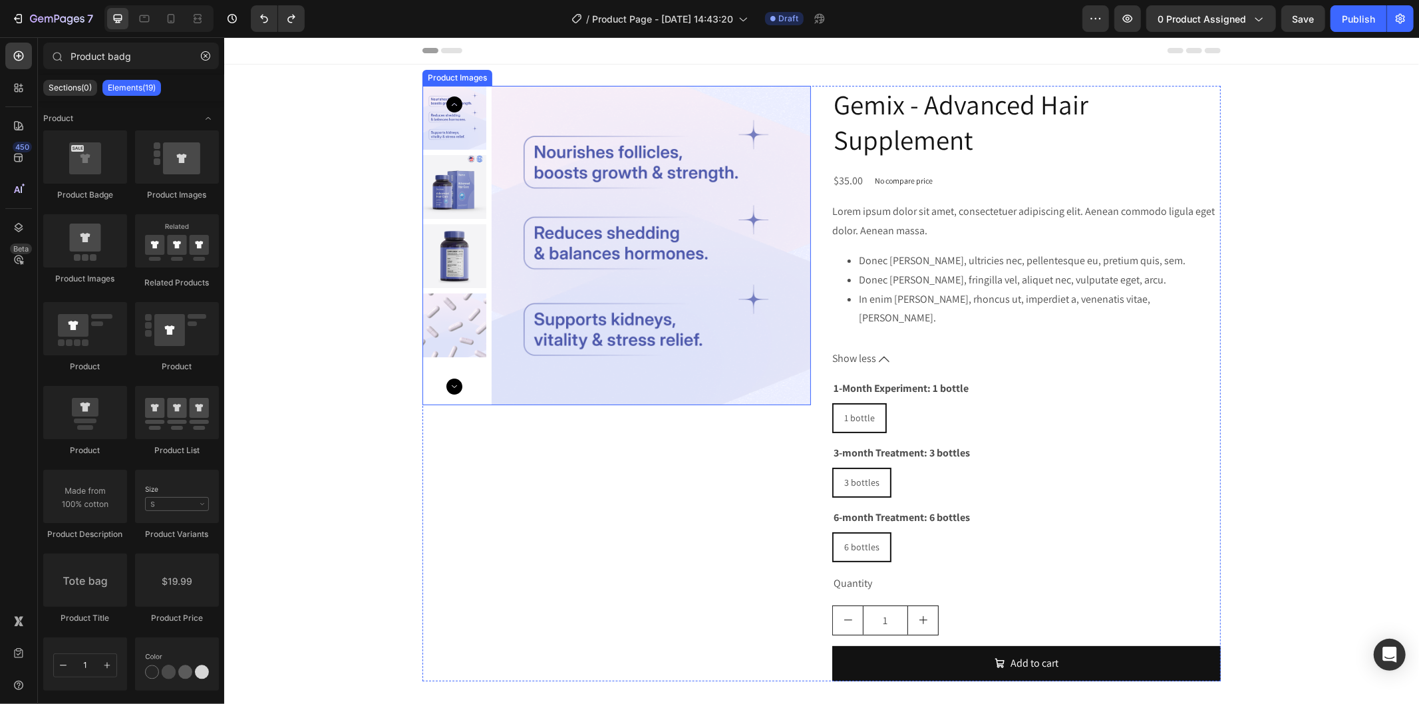
click at [610, 102] on img at bounding box center [650, 244] width 319 height 319
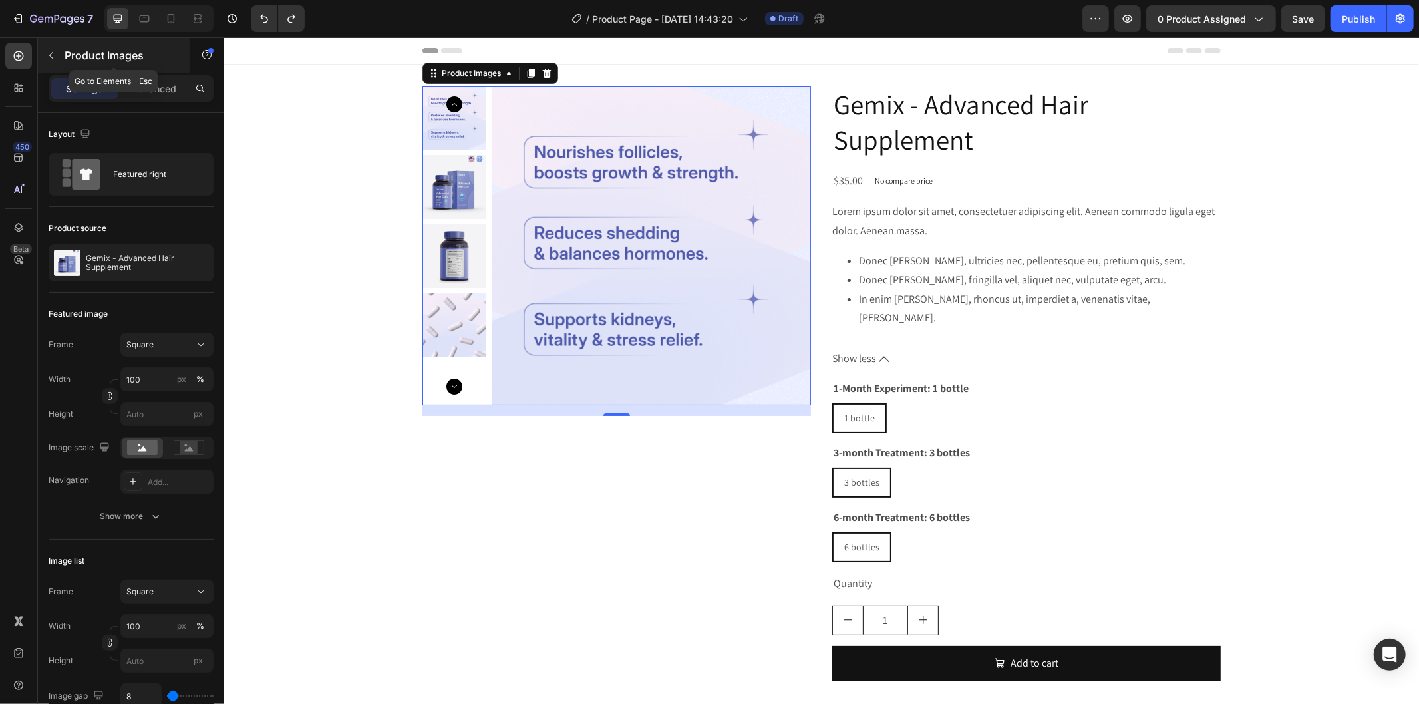
click at [55, 58] on icon "button" at bounding box center [51, 55] width 11 height 11
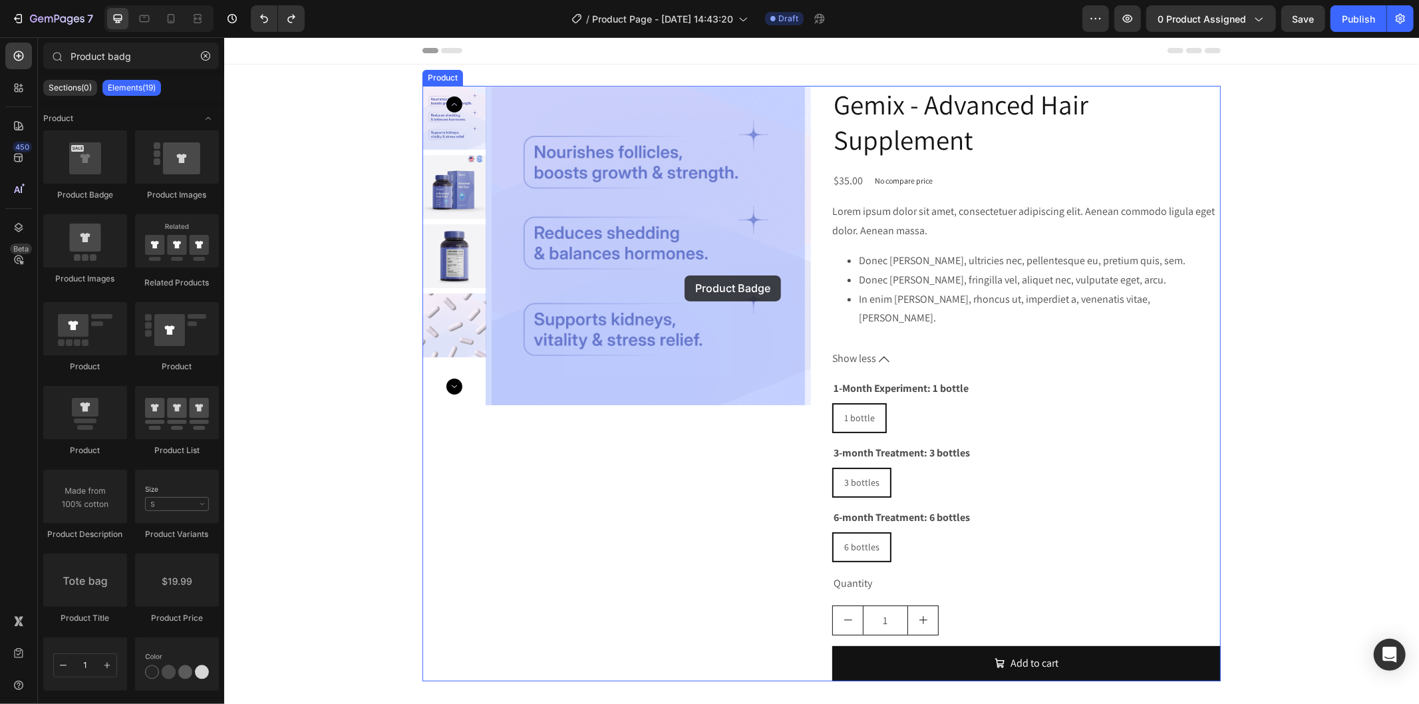
drag, startPoint x: 333, startPoint y: 212, endPoint x: 684, endPoint y: 275, distance: 356.3
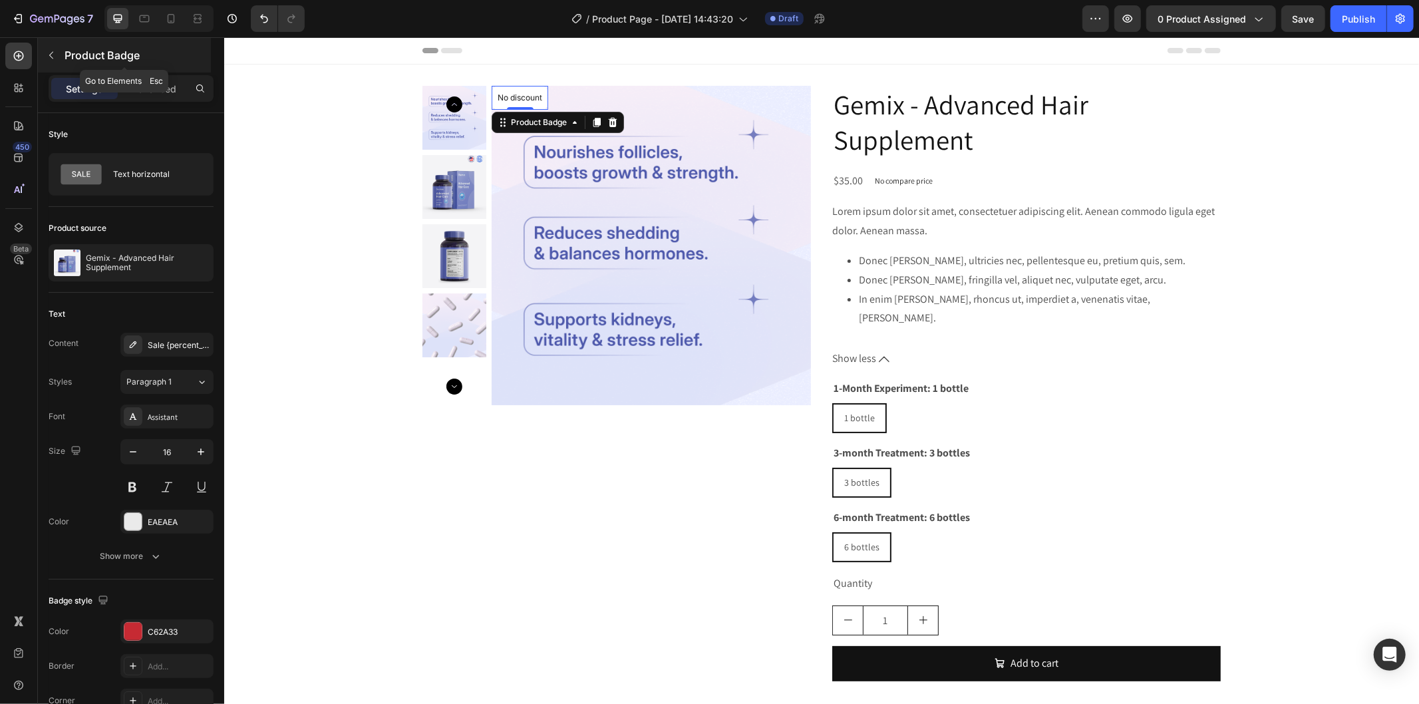
click at [47, 55] on icon "button" at bounding box center [51, 55] width 11 height 11
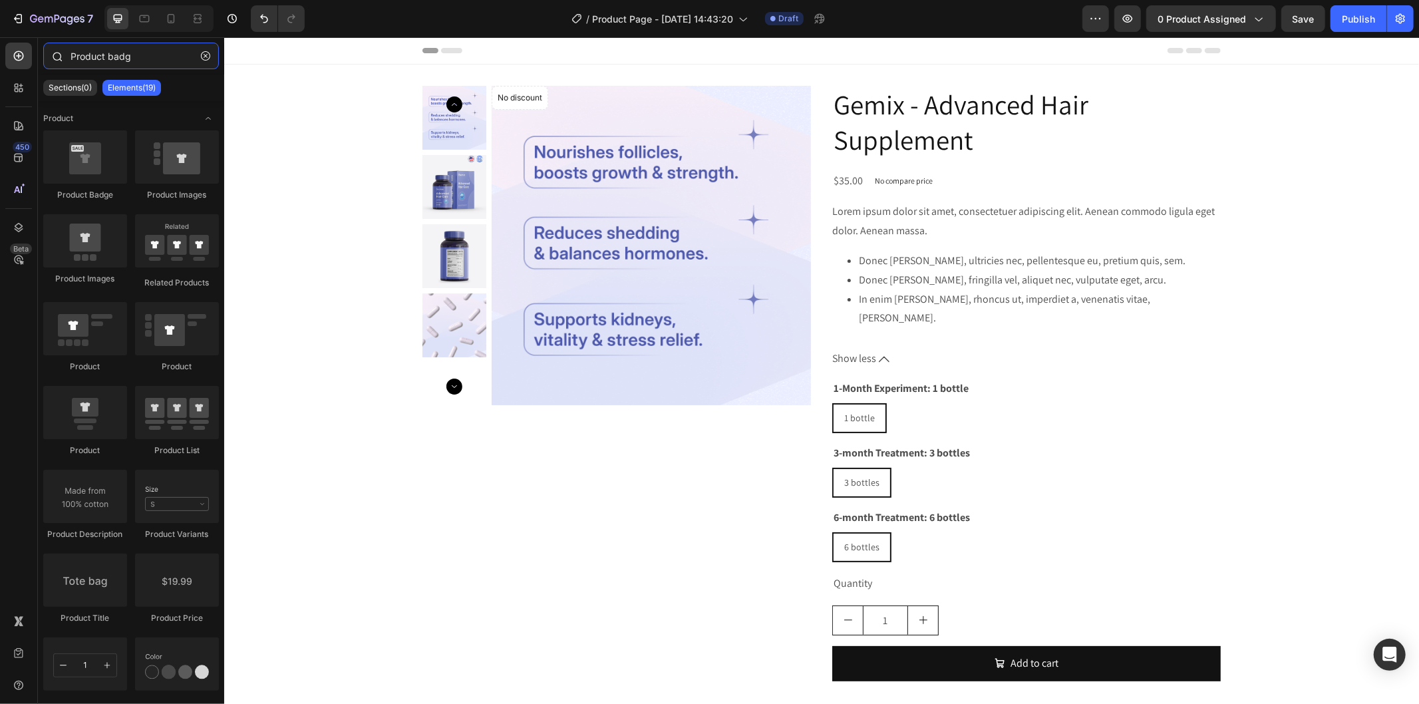
click at [158, 61] on input "Product badg" at bounding box center [131, 56] width 176 height 27
click at [114, 57] on input "Product badge" at bounding box center [131, 56] width 176 height 27
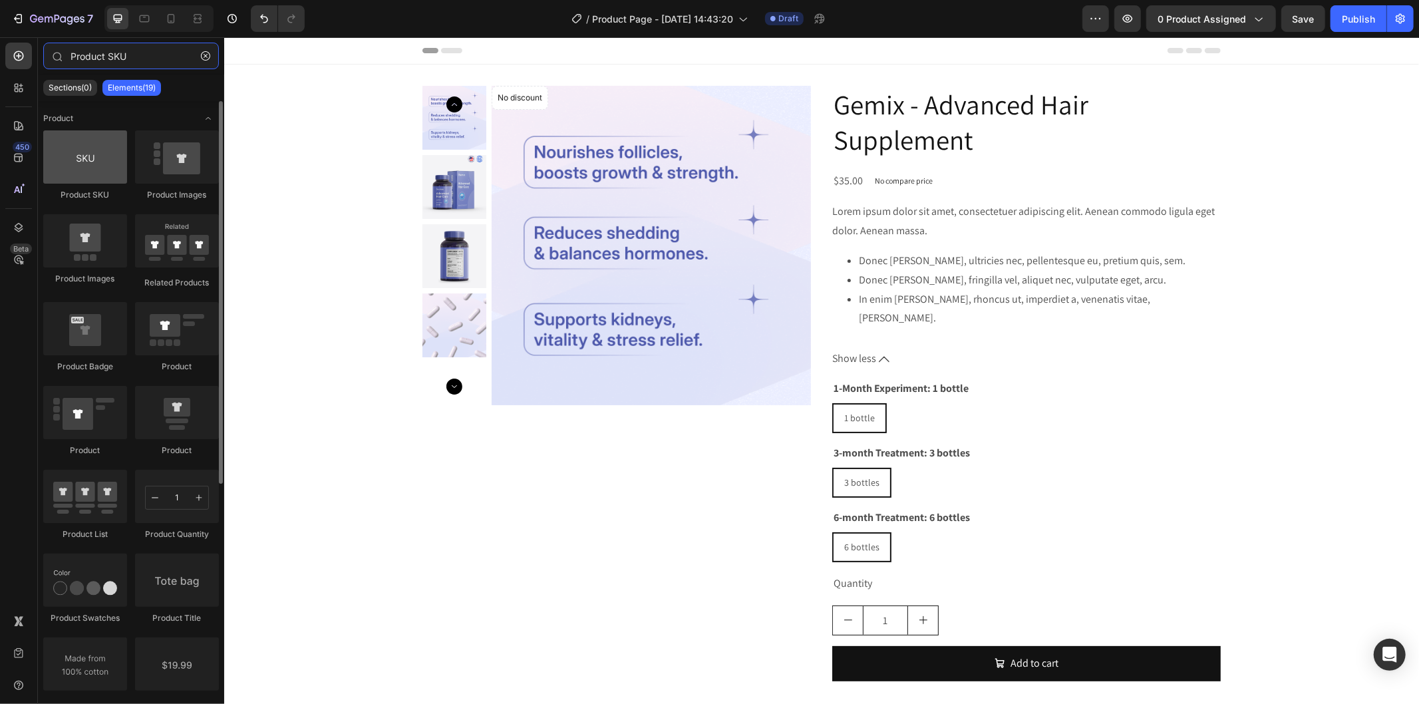
type input "Product SKU"
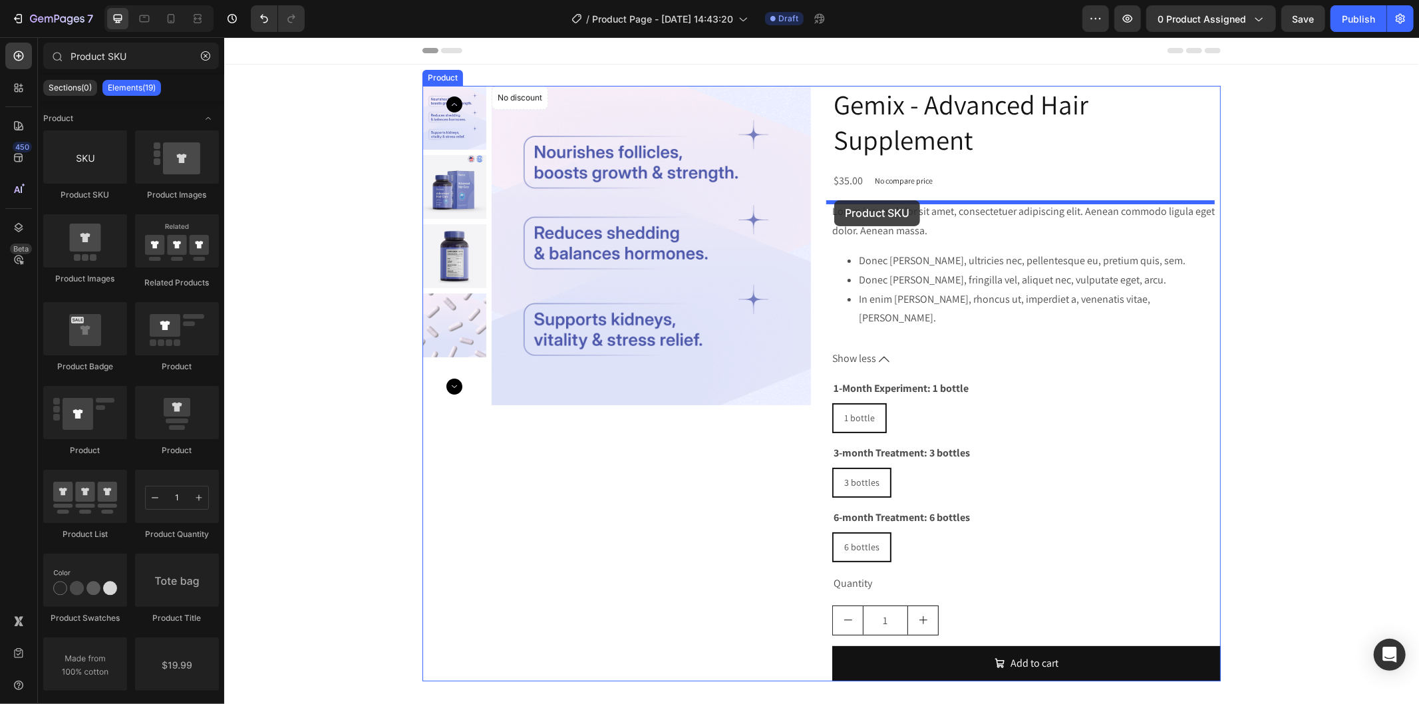
drag, startPoint x: 311, startPoint y: 206, endPoint x: 834, endPoint y: 200, distance: 523.0
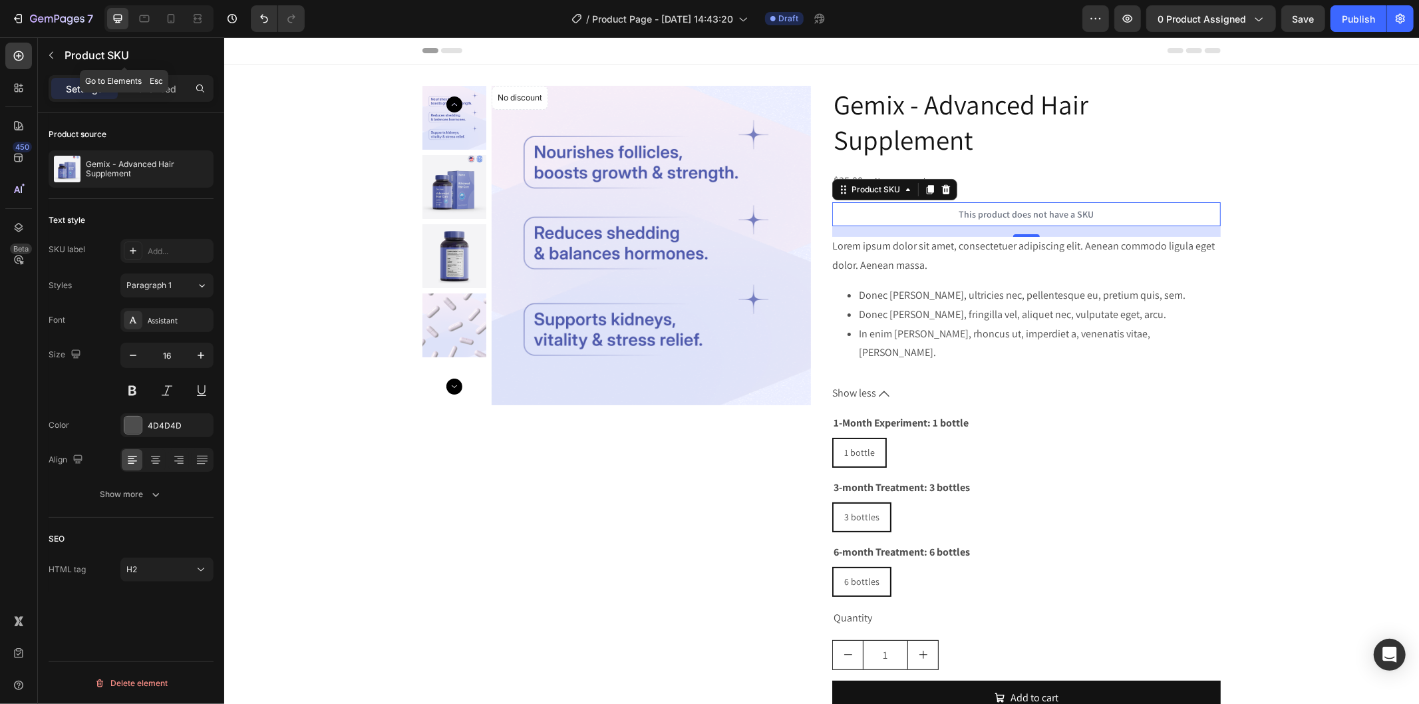
click at [52, 56] on icon "button" at bounding box center [51, 55] width 11 height 11
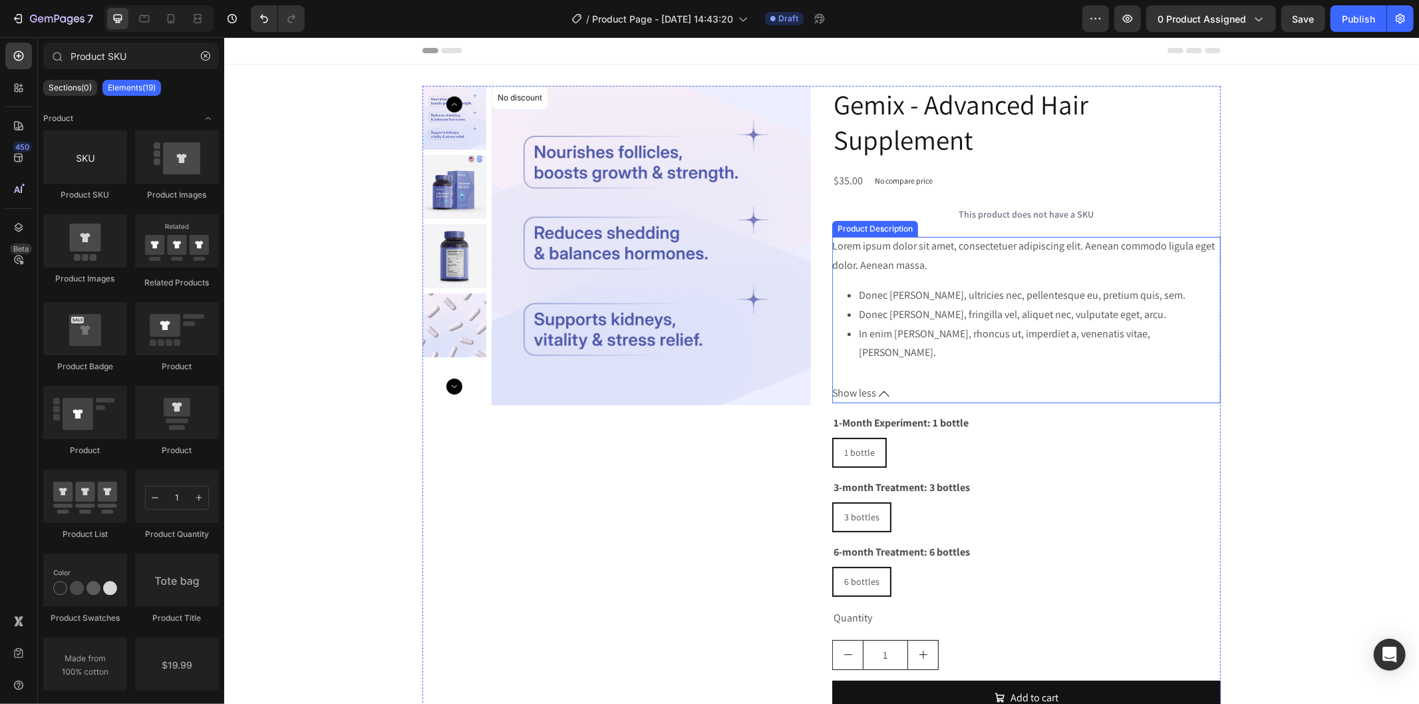
click at [973, 290] on span "Donec [PERSON_NAME], ultricies nec, pellentesque eu, pretium quis, sem." at bounding box center [1021, 294] width 327 height 14
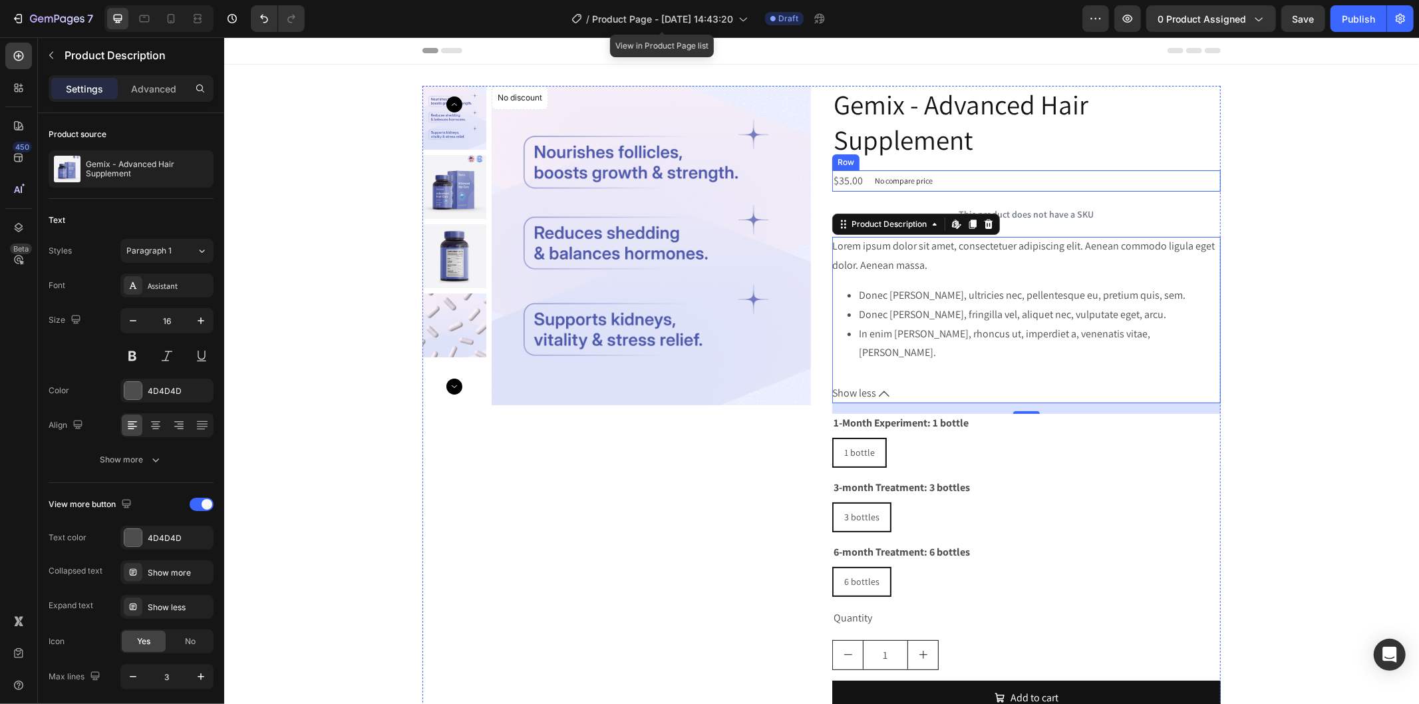
drag, startPoint x: 1192, startPoint y: 168, endPoint x: 995, endPoint y: 176, distance: 197.1
click at [1192, 168] on div "Gemix - Advanced Hair Supplement Product Title $35.00 Product Price Product Pri…" at bounding box center [1026, 400] width 389 height 630
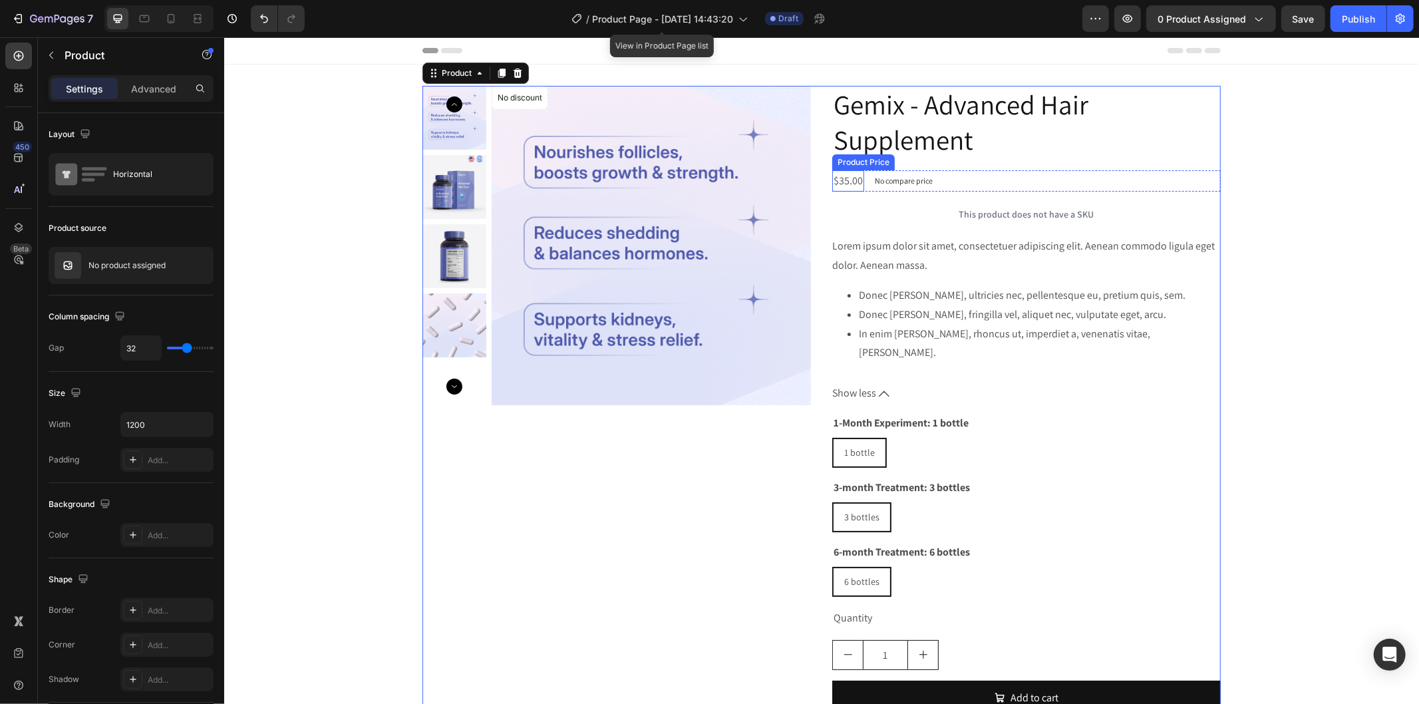
click at [840, 178] on div "$35.00" at bounding box center [848, 181] width 32 height 22
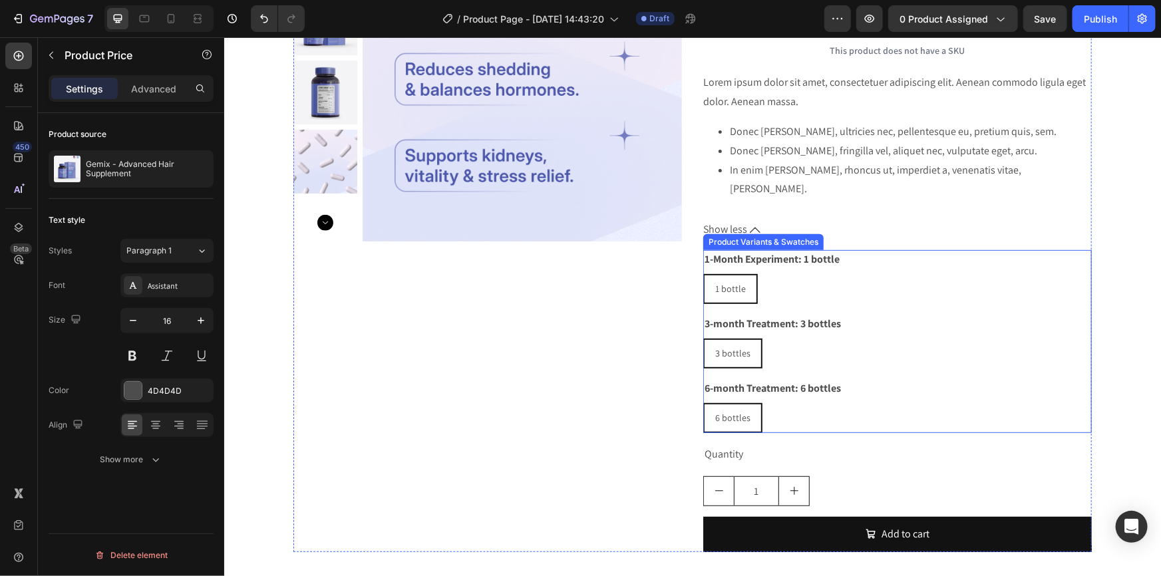
scroll to position [181, 0]
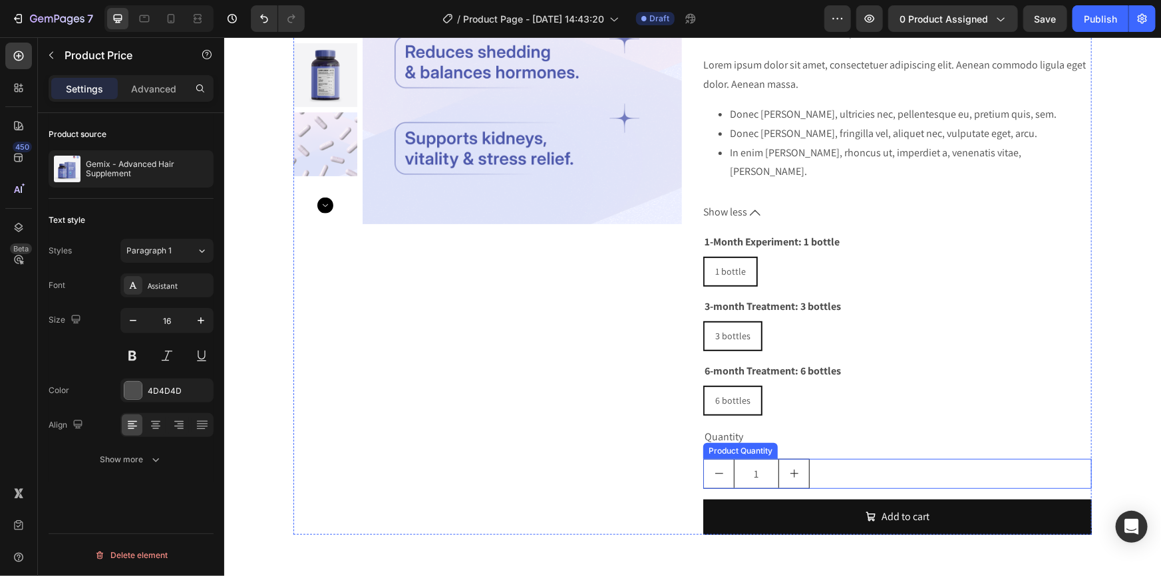
click at [820, 458] on div "1" at bounding box center [897, 473] width 389 height 30
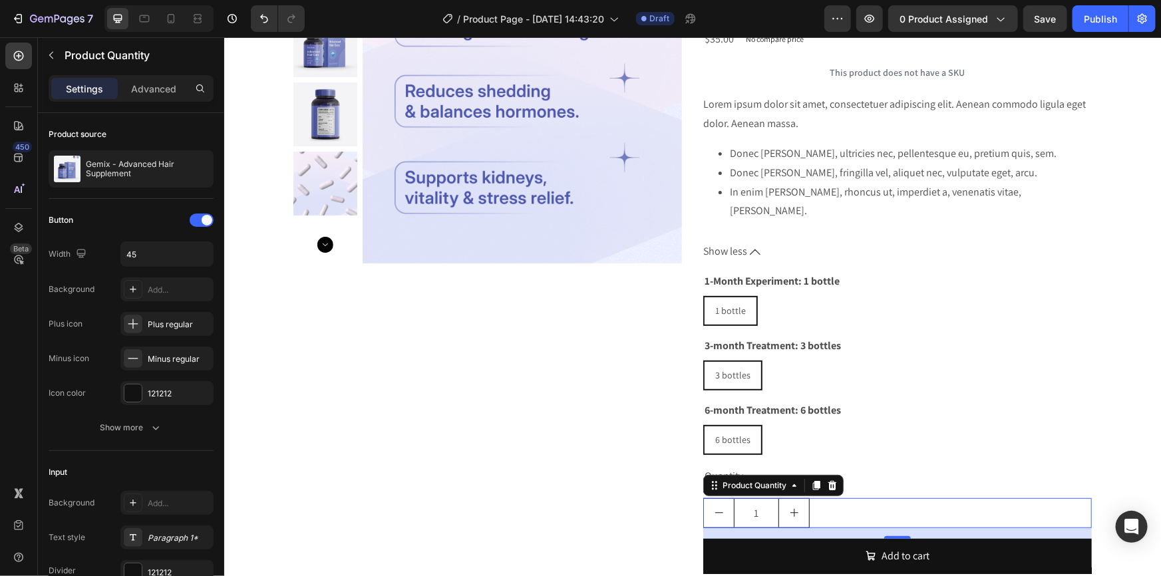
scroll to position [120, 0]
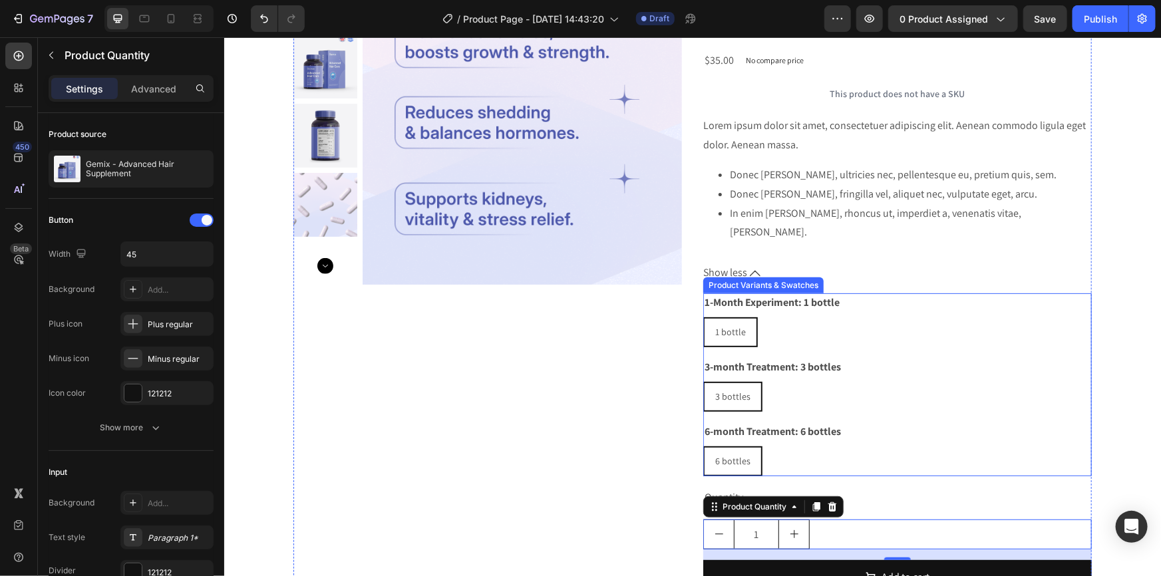
click at [874, 317] on div "1 bottle 1 bottle 1 bottle" at bounding box center [897, 332] width 389 height 30
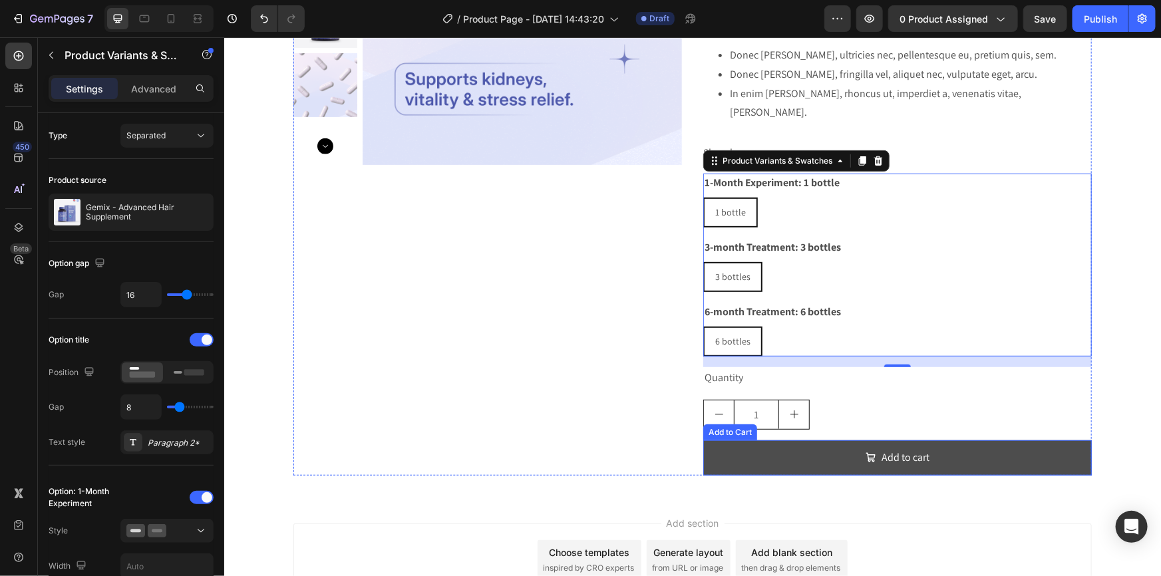
scroll to position [242, 0]
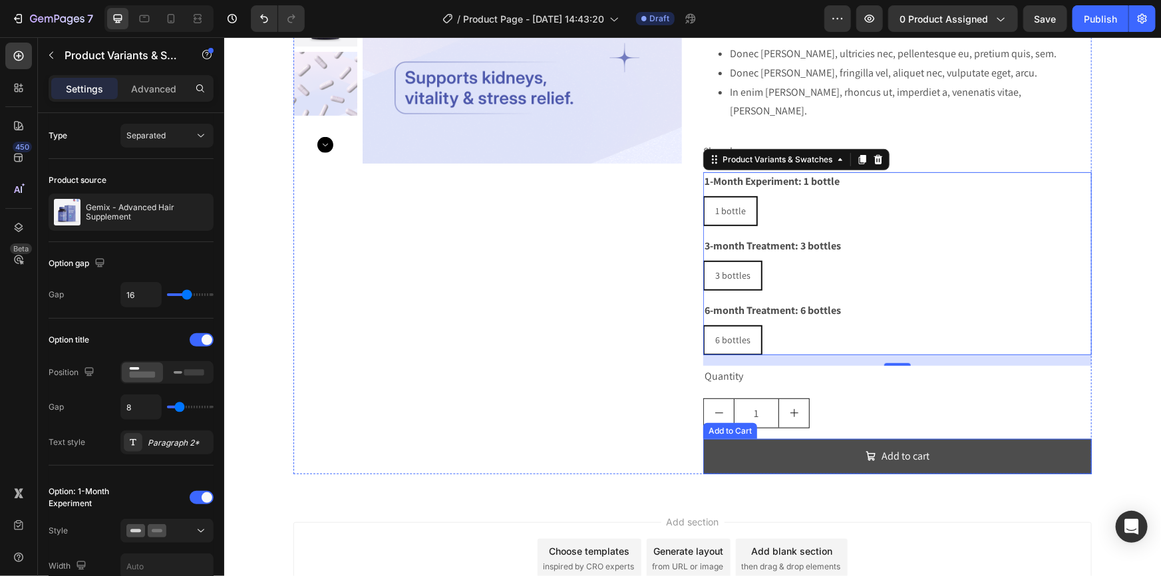
click at [980, 438] on button "Add to cart" at bounding box center [897, 455] width 389 height 35
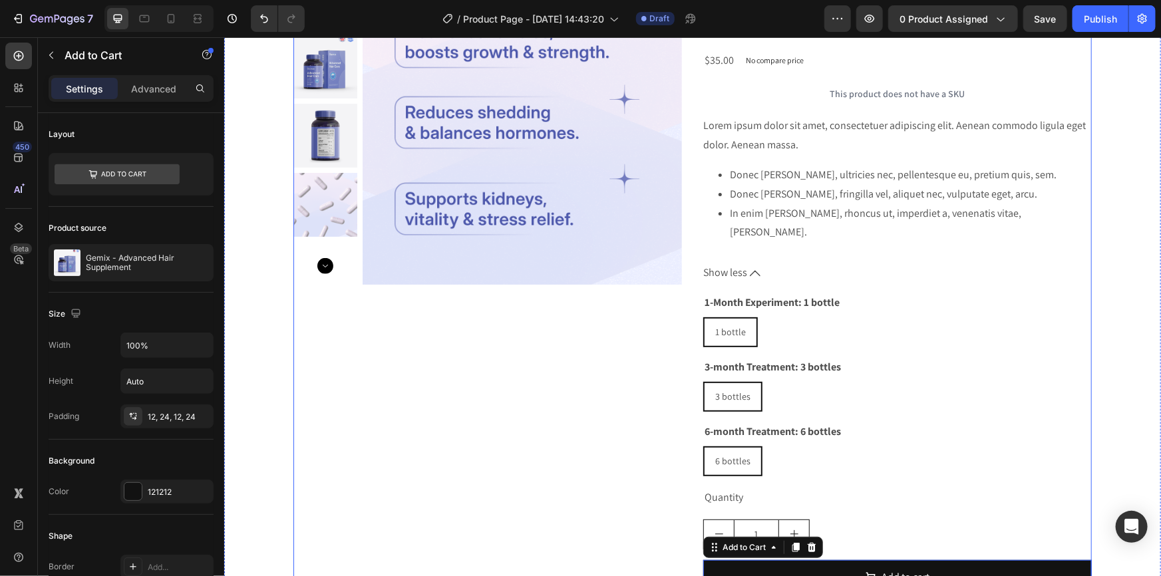
scroll to position [181, 0]
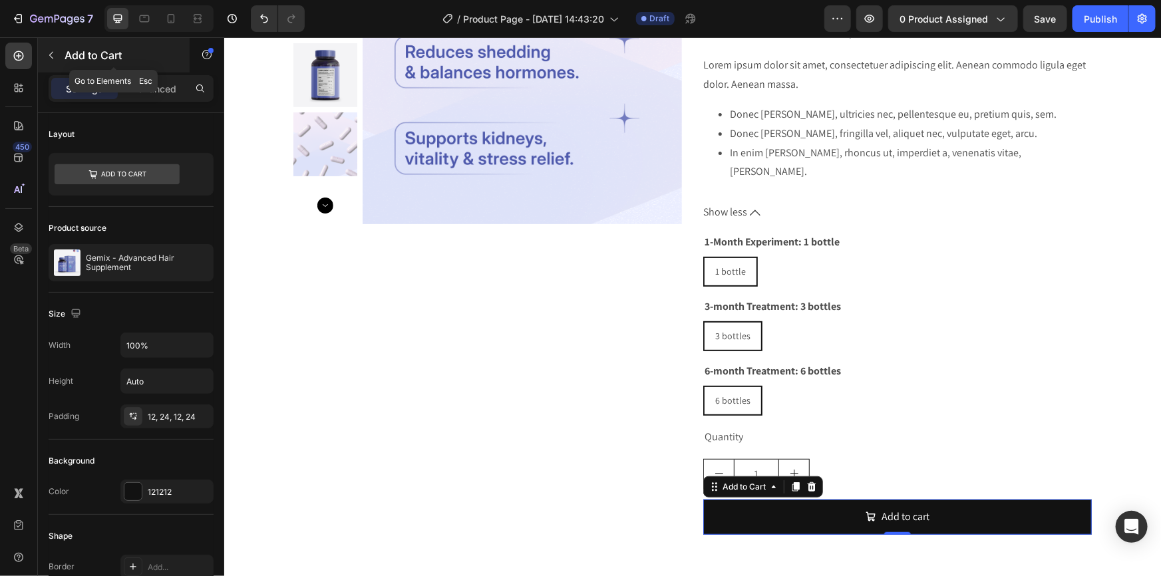
click at [126, 51] on p "Add to Cart" at bounding box center [121, 55] width 113 height 16
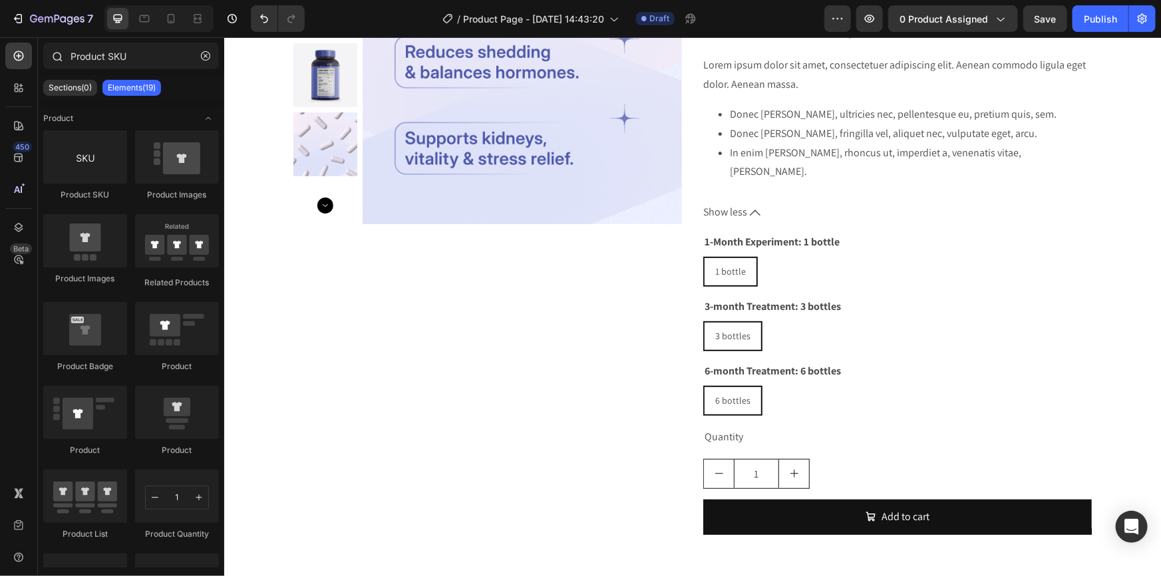
click at [61, 56] on icon at bounding box center [56, 56] width 11 height 11
click at [106, 53] on input "Product SKU" at bounding box center [131, 56] width 176 height 27
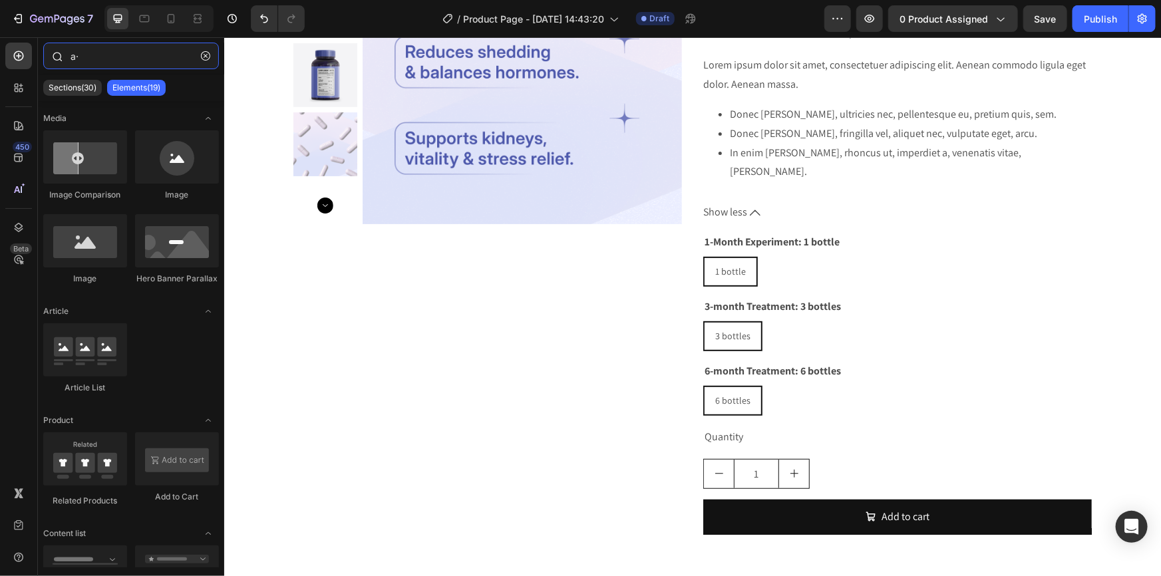
type input "a"
type input "á"
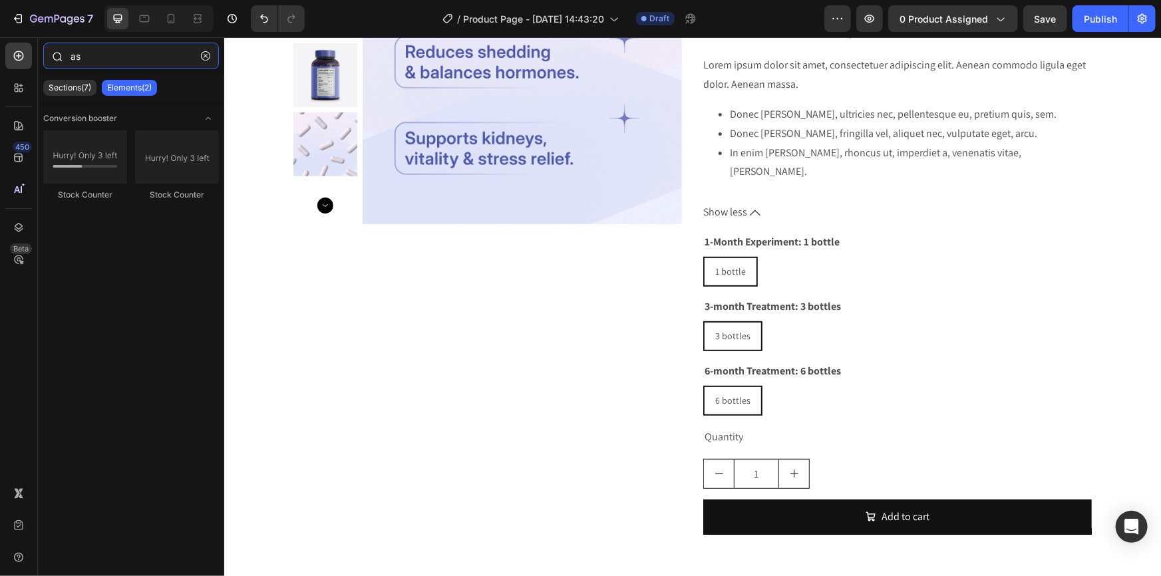
type input "a"
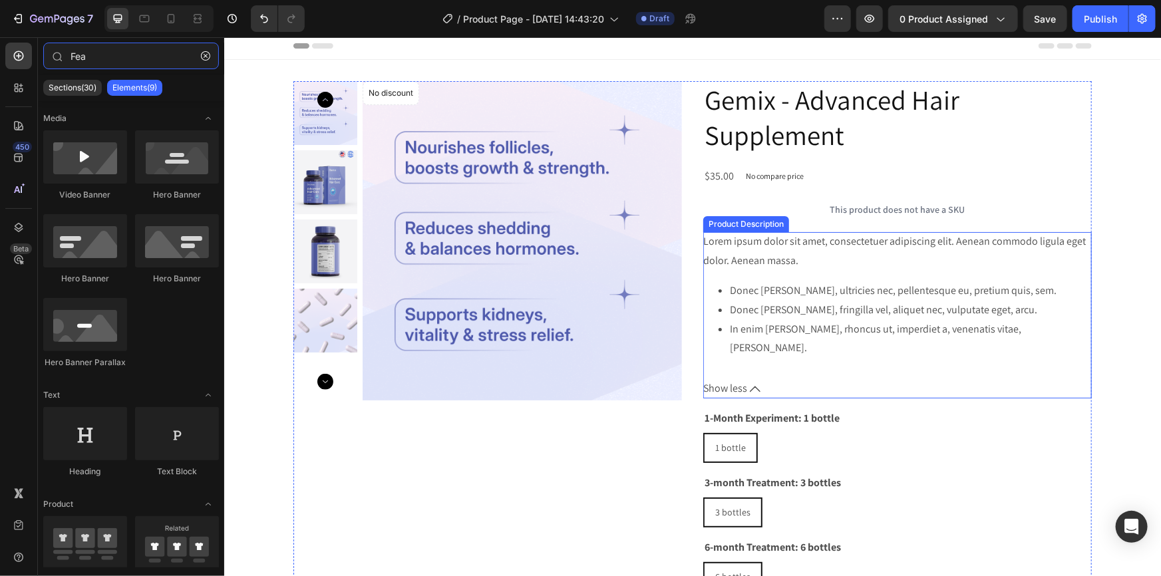
scroll to position [0, 0]
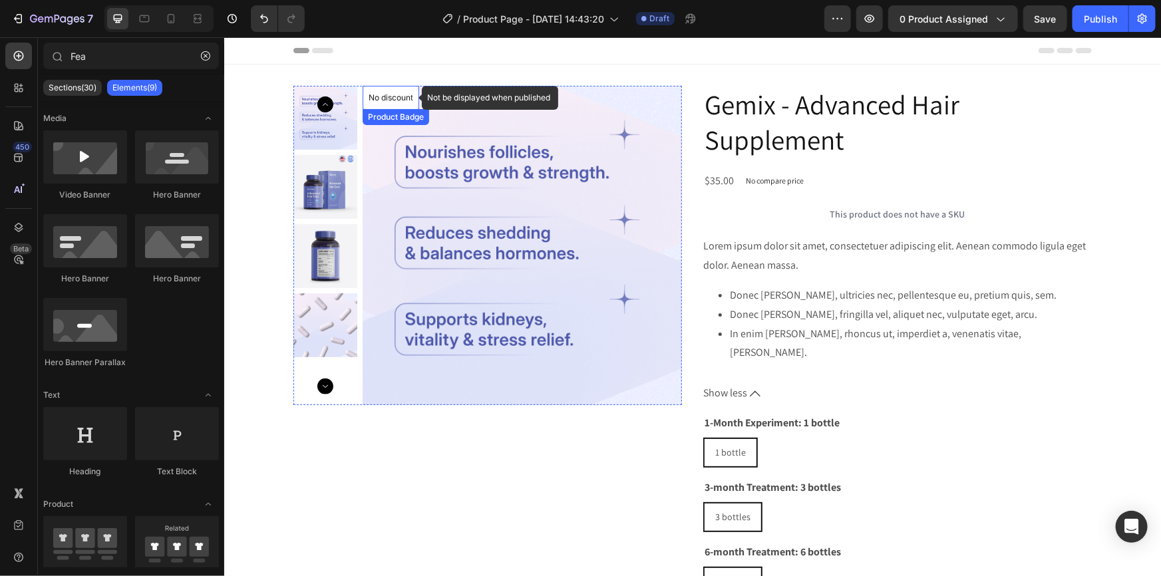
click at [397, 98] on p "No discount" at bounding box center [390, 97] width 45 height 12
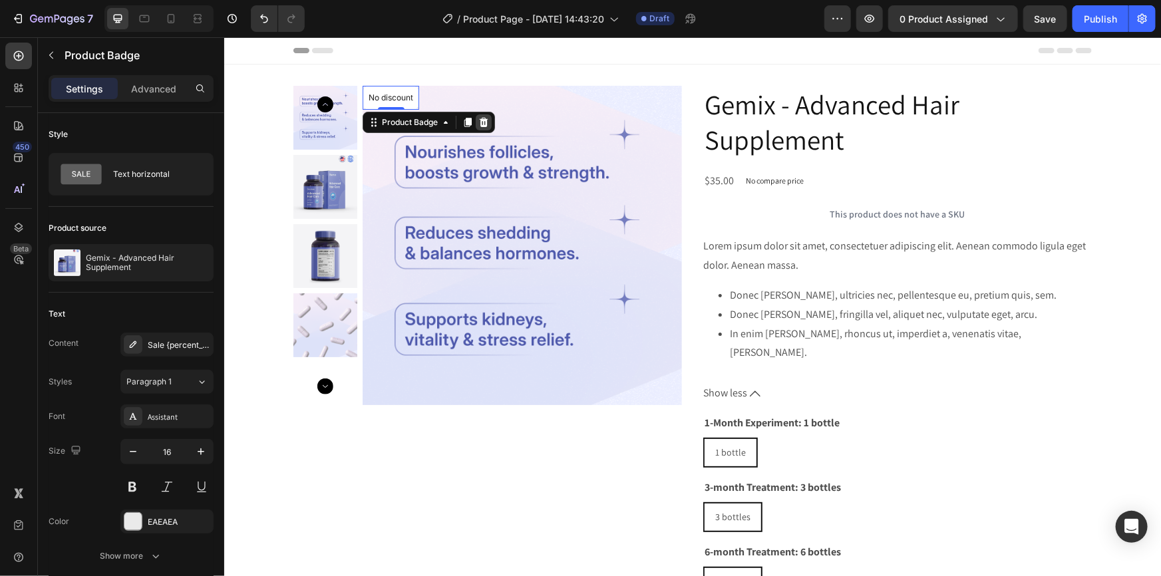
click at [478, 116] on icon at bounding box center [483, 121] width 11 height 11
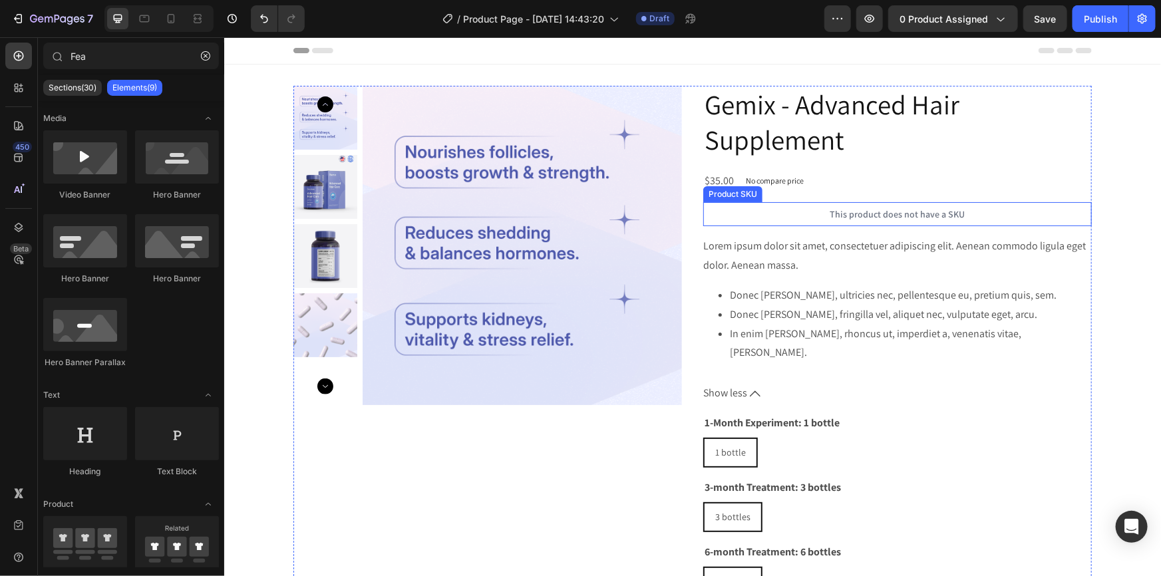
click at [1013, 209] on p "This product does not have a SKU" at bounding box center [897, 214] width 389 height 24
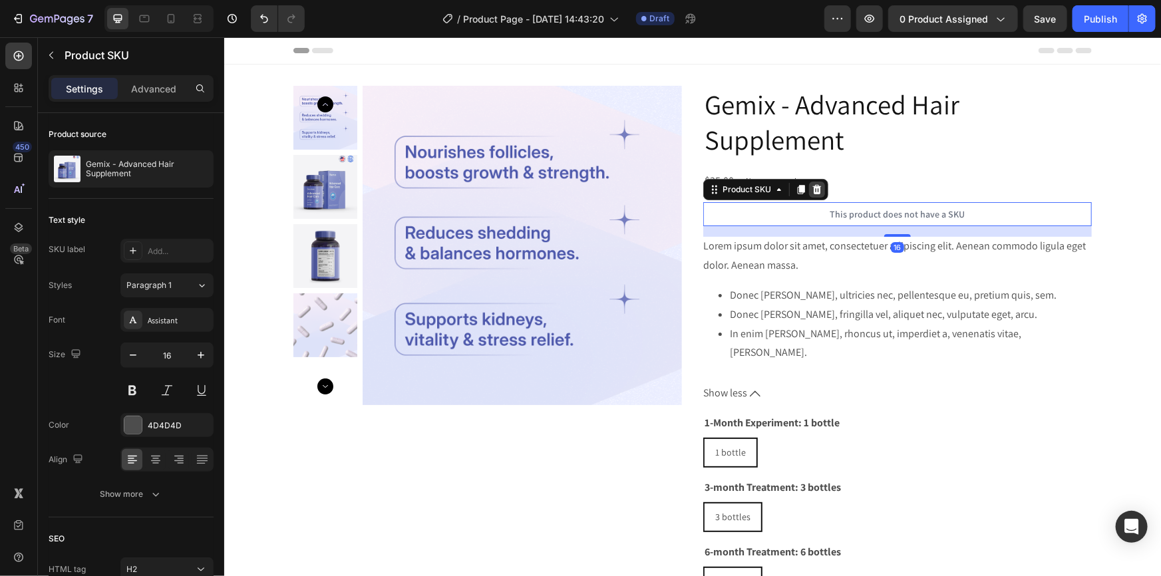
click at [812, 189] on icon at bounding box center [816, 189] width 11 height 11
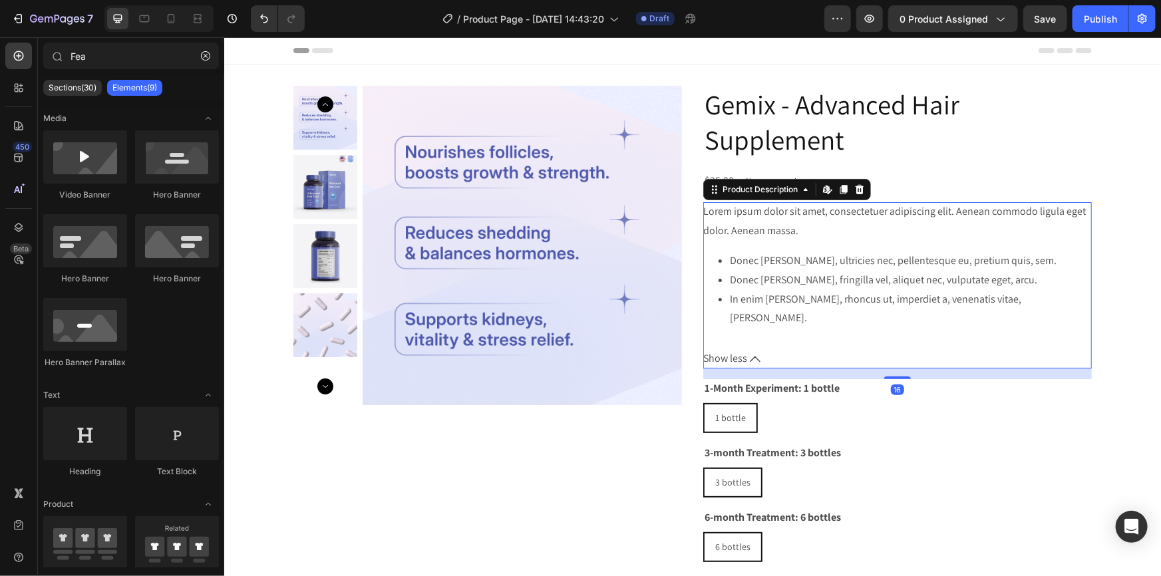
click at [719, 349] on span "Show less" at bounding box center [725, 358] width 44 height 19
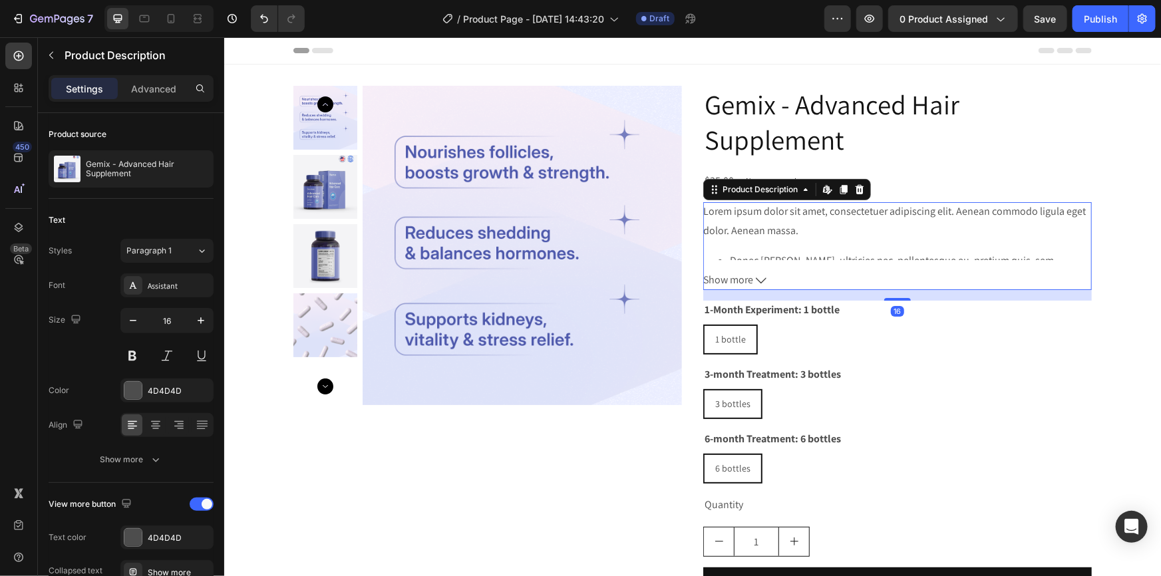
click at [839, 239] on div "Lorem ipsum dolor sit amet, consectetuer adipiscing elit. Aenean commodo ligula…" at bounding box center [897, 231] width 389 height 58
click at [755, 280] on icon at bounding box center [760, 280] width 11 height 11
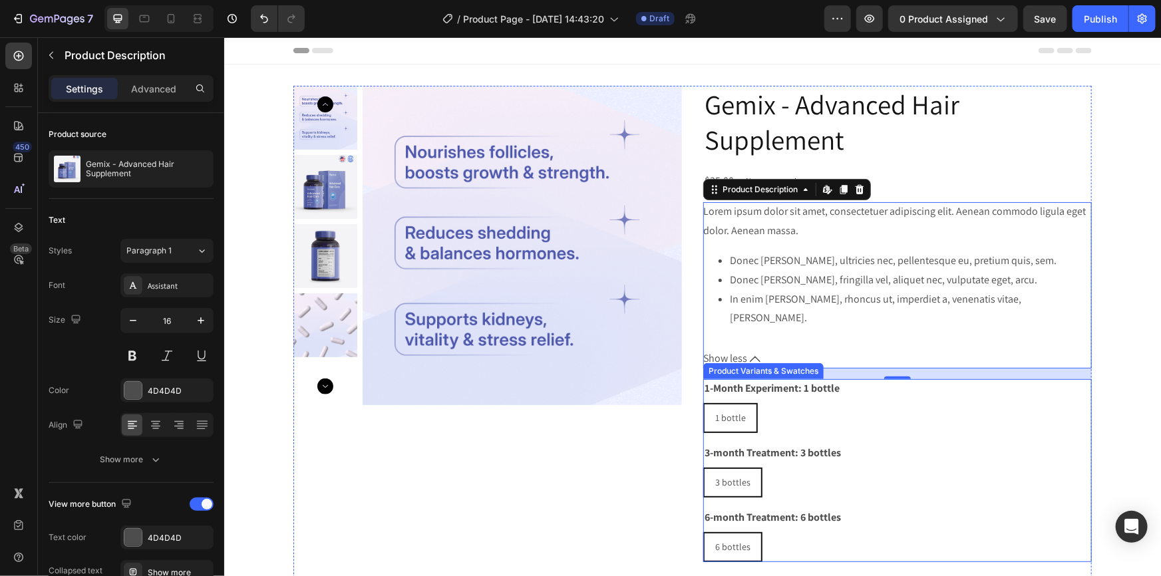
click at [1032, 468] on div "3 bottles 3 bottles 3 bottles" at bounding box center [897, 482] width 389 height 30
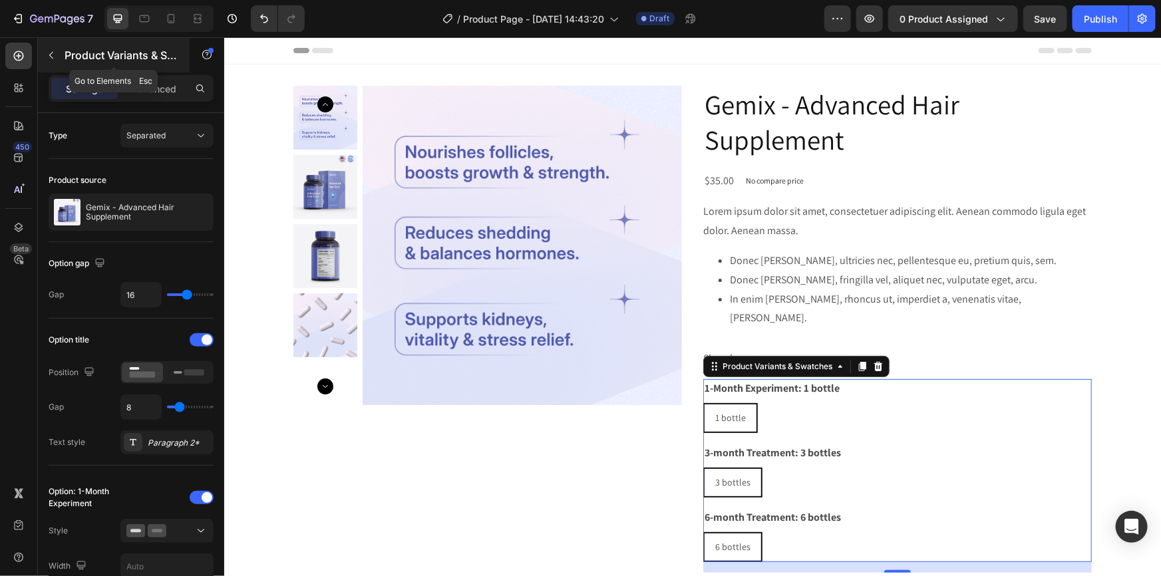
click at [51, 55] on icon "button" at bounding box center [51, 55] width 11 height 11
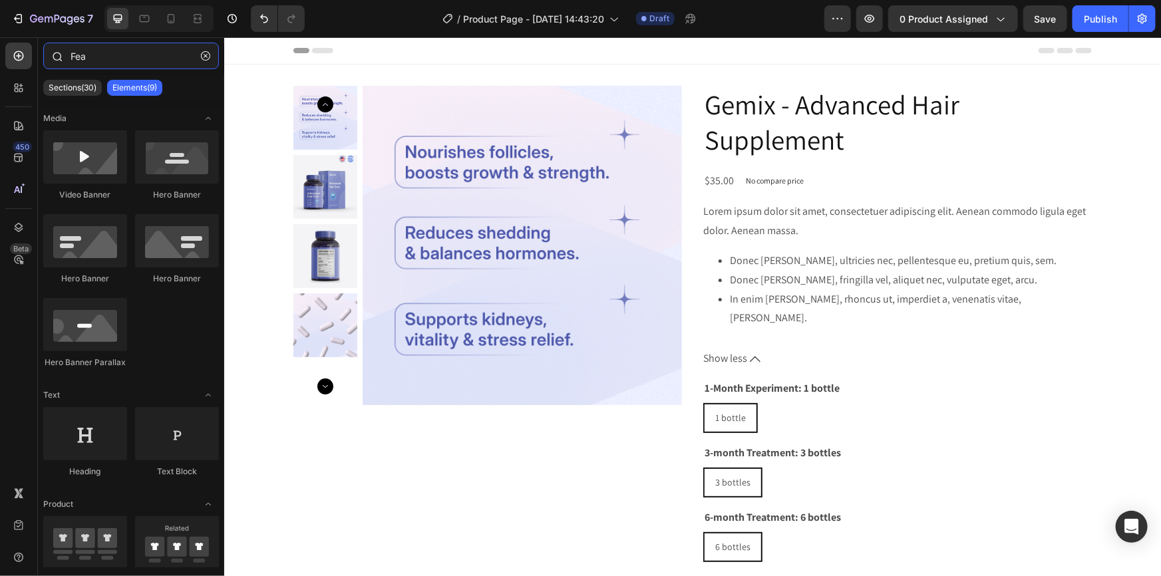
click at [138, 57] on input "Fea" at bounding box center [131, 56] width 176 height 27
type input "F"
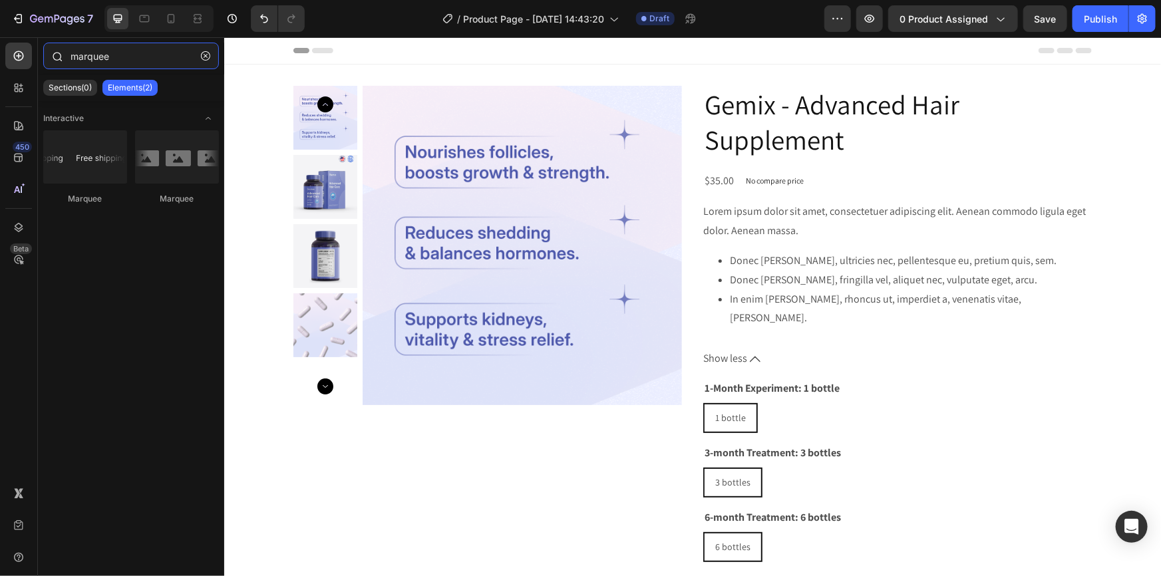
click at [75, 54] on input "marquee" at bounding box center [131, 56] width 176 height 27
click at [131, 60] on input "Marquee" at bounding box center [131, 56] width 176 height 27
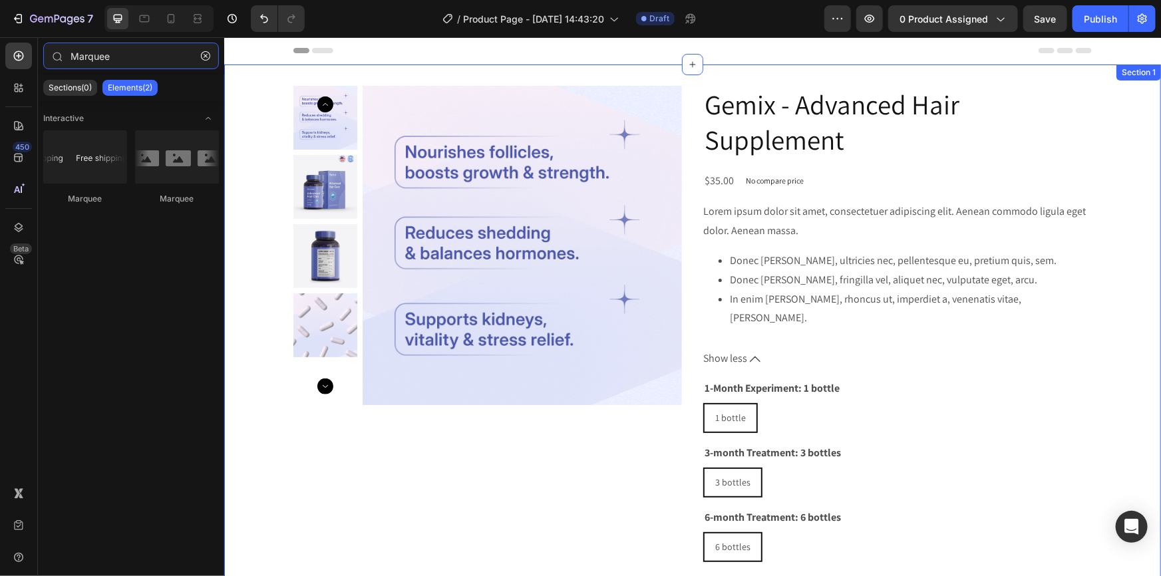
type input "Marquee"
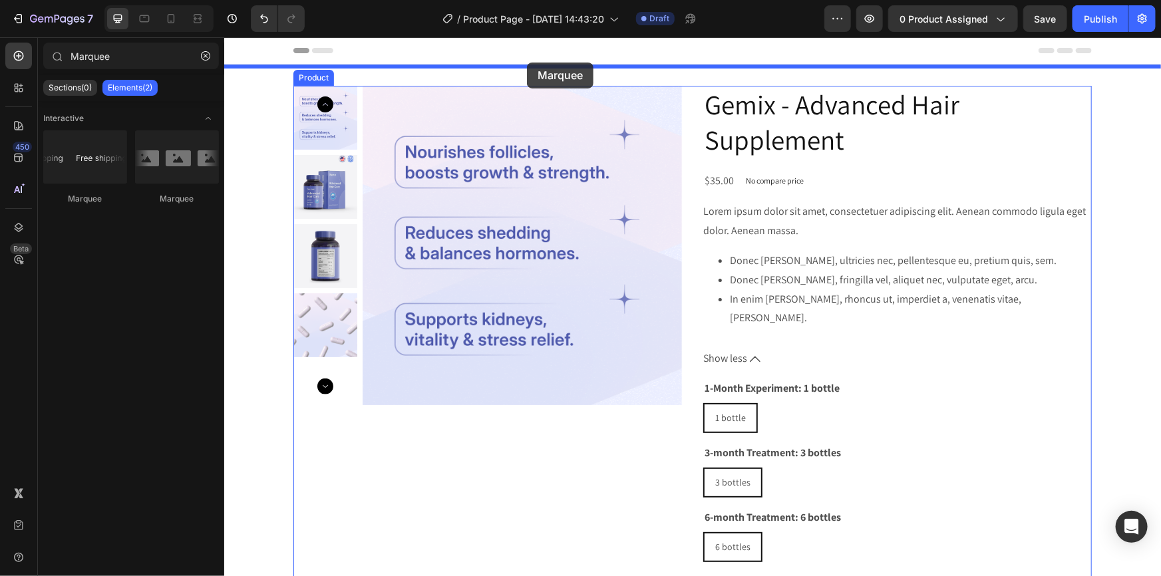
drag, startPoint x: 399, startPoint y: 212, endPoint x: 526, endPoint y: 62, distance: 196.8
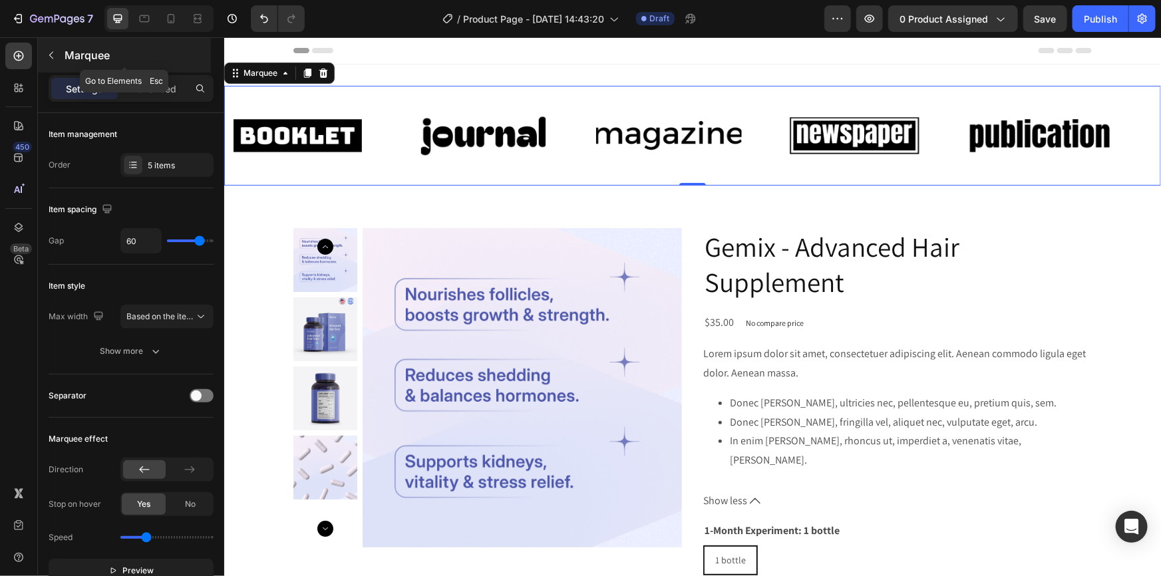
click at [42, 53] on button "button" at bounding box center [51, 55] width 21 height 21
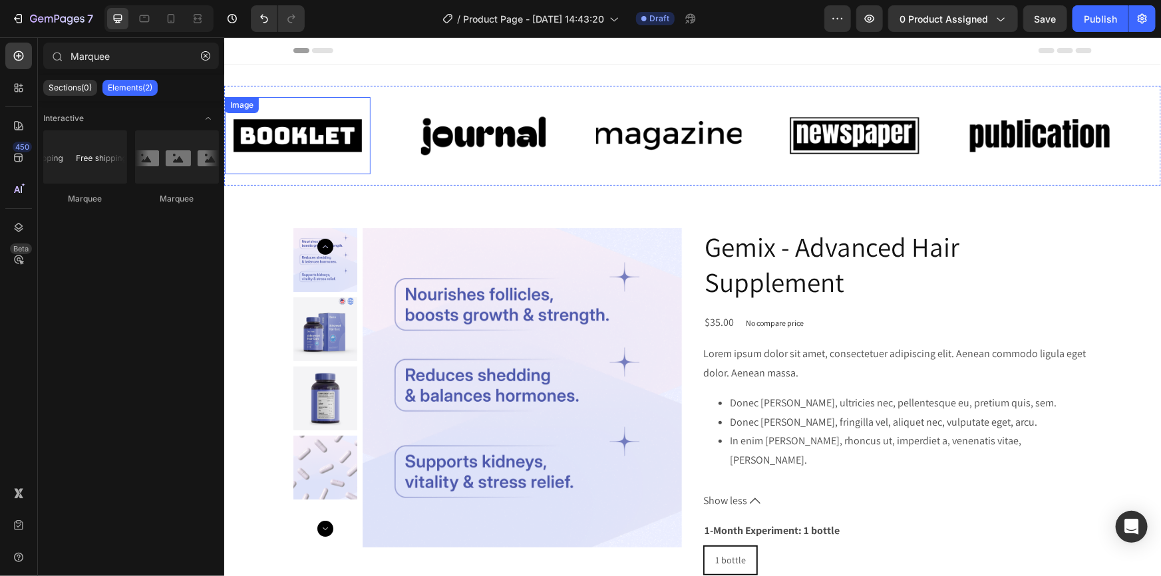
click at [303, 128] on img at bounding box center [297, 135] width 146 height 62
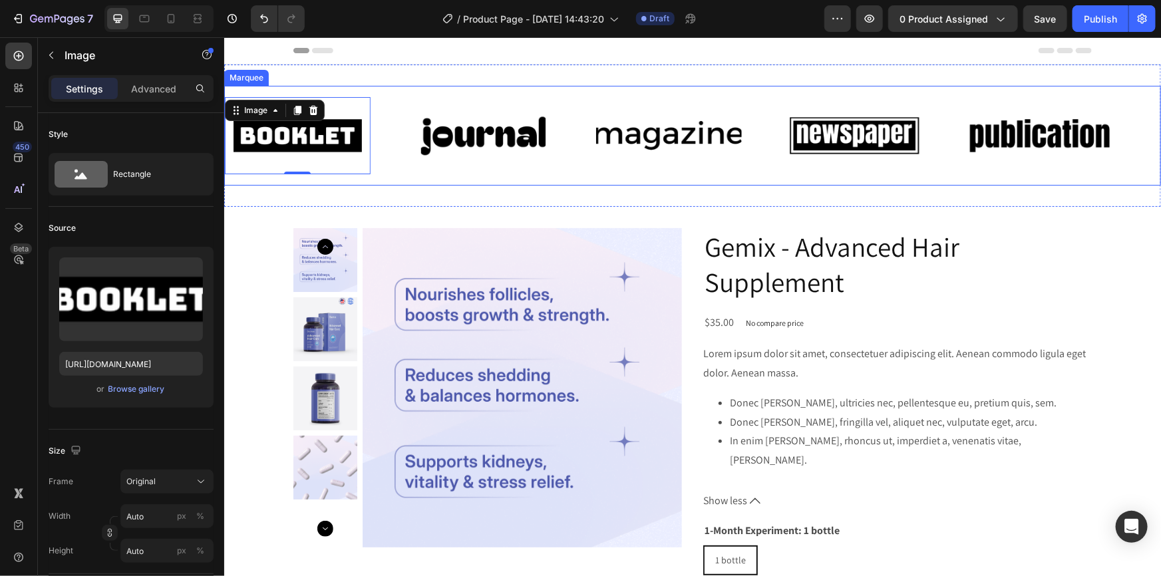
click at [397, 96] on div "Image 0" at bounding box center [317, 135] width 186 height 78
